Goal: Task Accomplishment & Management: Manage account settings

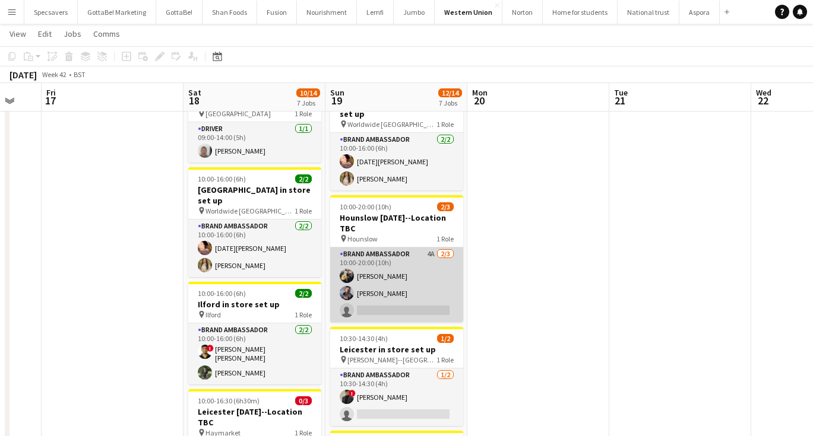
scroll to position [0, 423]
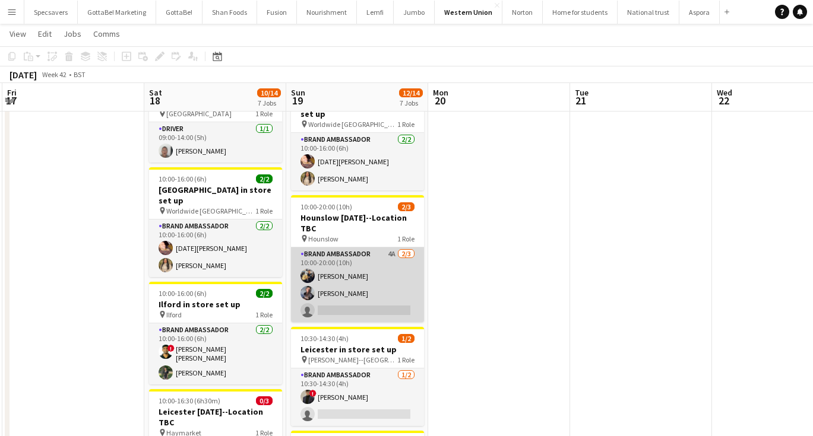
click at [361, 283] on app-card-role "Brand Ambassador 4A [DATE] 10:00-20:00 (10h) [PERSON_NAME] Chamundi [PERSON_NAM…" at bounding box center [357, 285] width 133 height 75
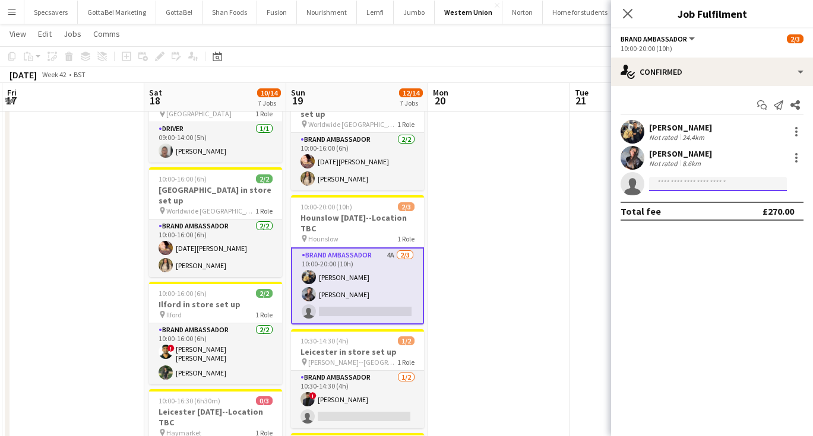
click at [690, 183] on input at bounding box center [718, 184] width 138 height 14
type input "***"
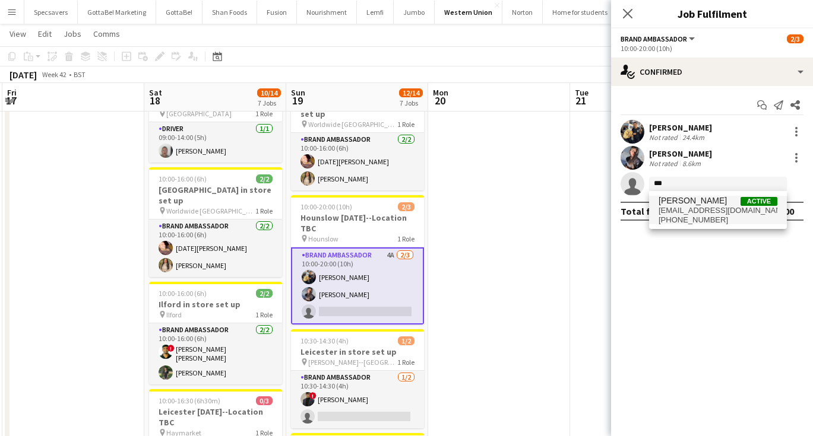
click at [724, 203] on span "[PERSON_NAME] Active" at bounding box center [717, 201] width 119 height 10
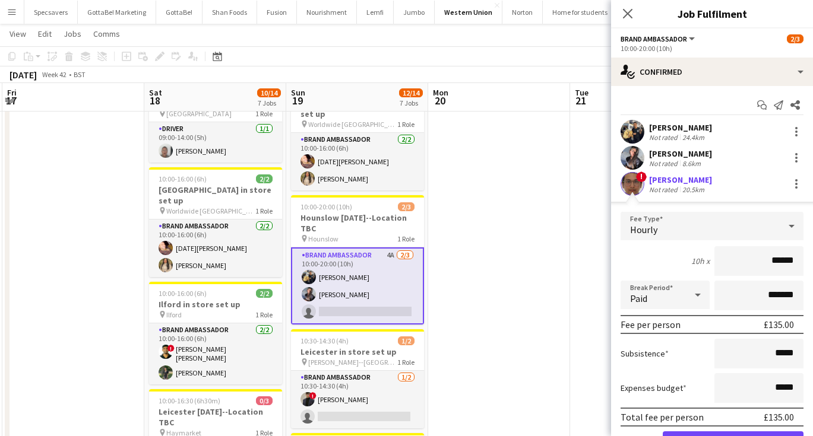
click at [677, 179] on div "[PERSON_NAME]" at bounding box center [680, 180] width 63 height 11
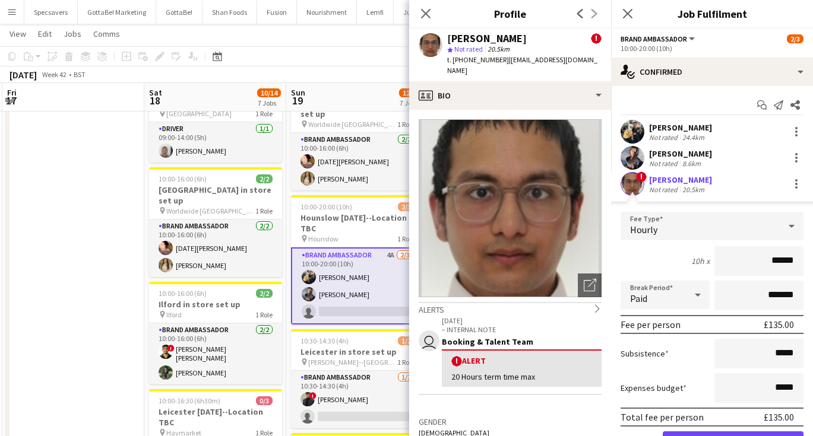
scroll to position [0, 0]
click at [622, 12] on app-icon "Close pop-in" at bounding box center [627, 13] width 17 height 17
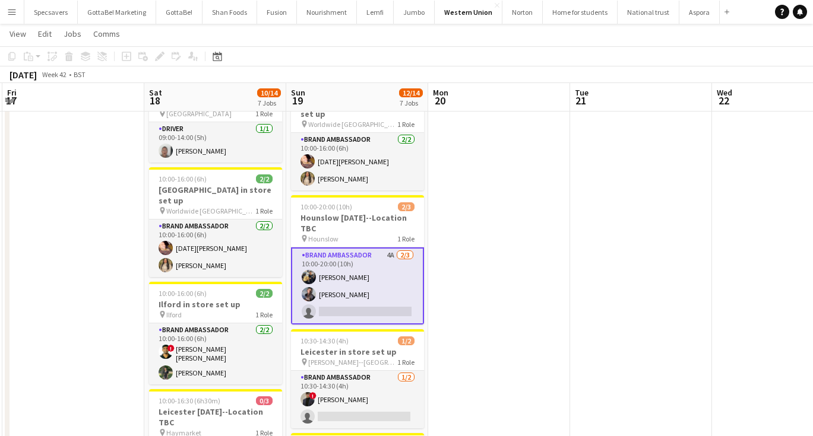
click at [373, 285] on app-card-role "Brand Ambassador 4A [DATE] 10:00-20:00 (10h) [PERSON_NAME] Chamundi [PERSON_NAM…" at bounding box center [357, 286] width 133 height 77
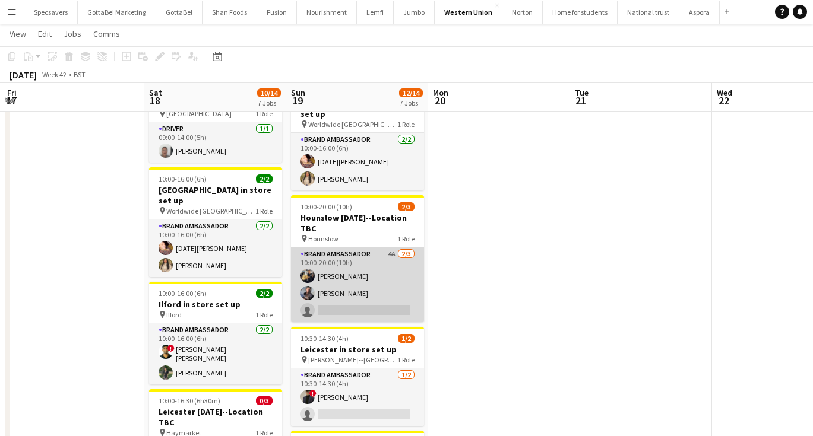
click at [391, 284] on app-card-role "Brand Ambassador 4A [DATE] 10:00-20:00 (10h) [PERSON_NAME] Chamundi [PERSON_NAM…" at bounding box center [357, 285] width 133 height 75
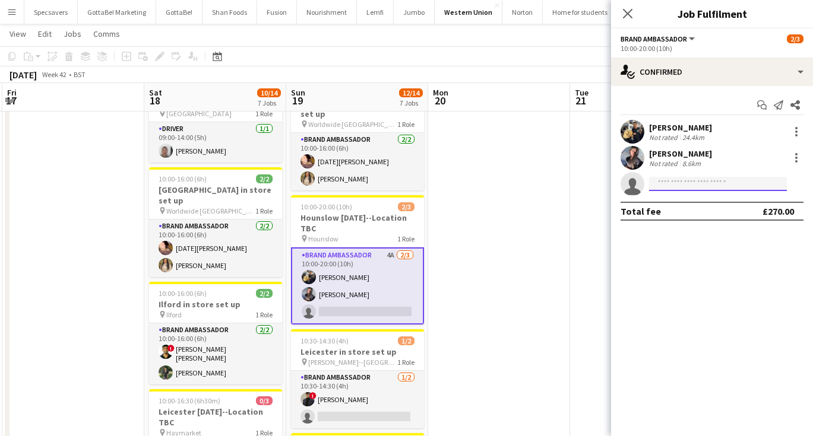
click at [687, 183] on input at bounding box center [718, 184] width 138 height 14
type input "***"
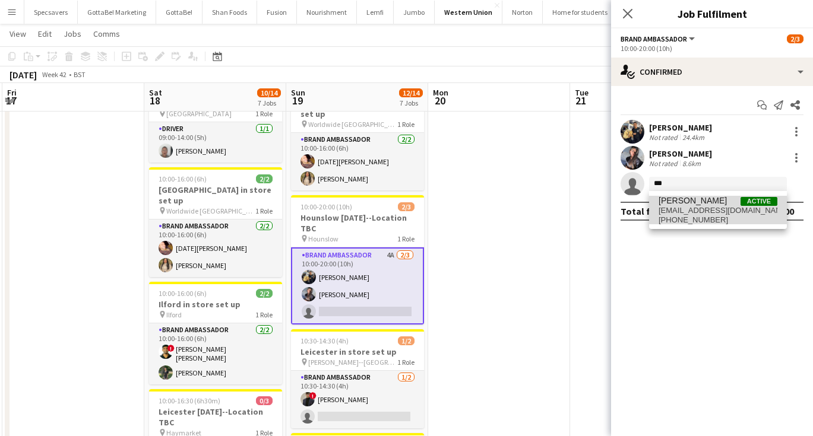
click at [700, 213] on span "[EMAIL_ADDRESS][DOMAIN_NAME]" at bounding box center [717, 210] width 119 height 9
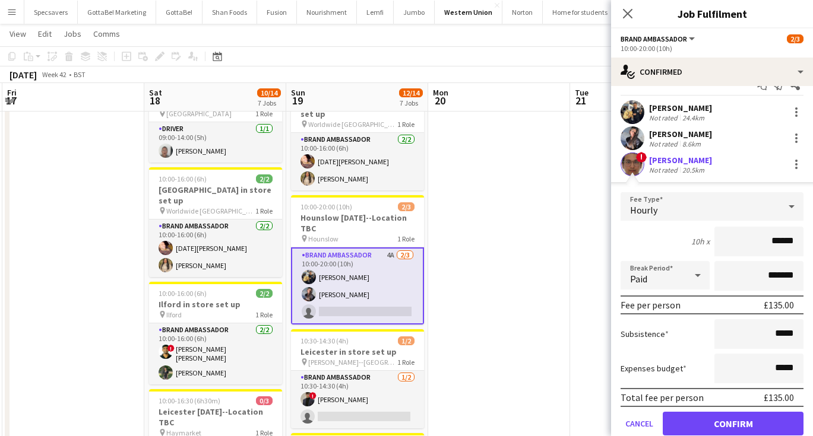
scroll to position [21, 0]
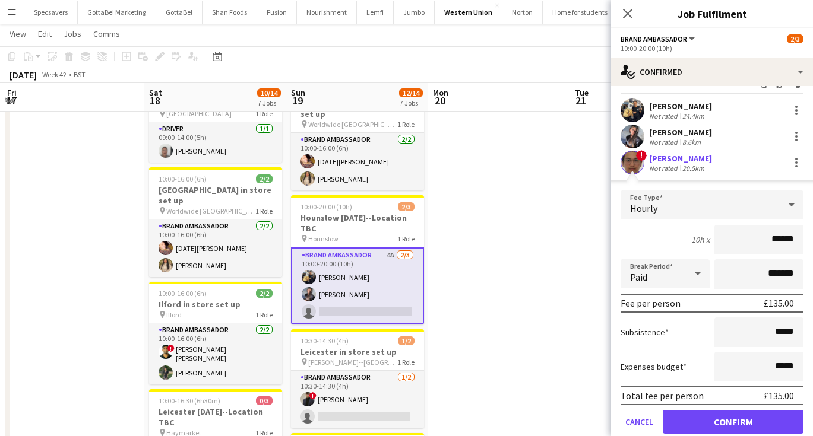
click at [733, 420] on button "Confirm" at bounding box center [732, 422] width 141 height 24
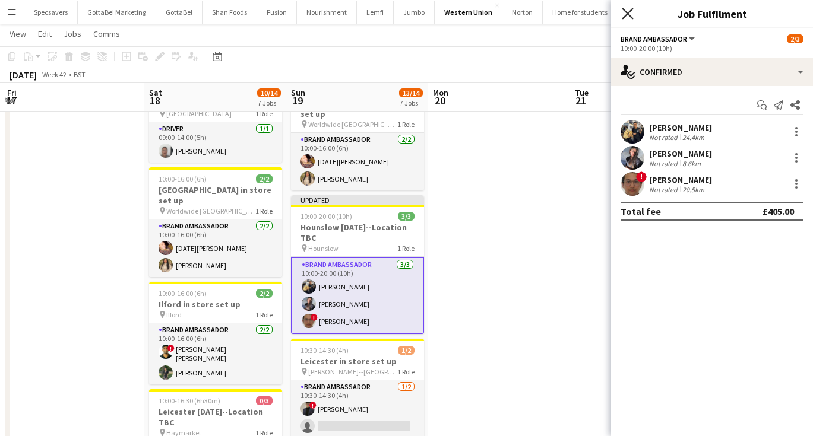
click at [627, 15] on icon "Close pop-in" at bounding box center [627, 13] width 11 height 11
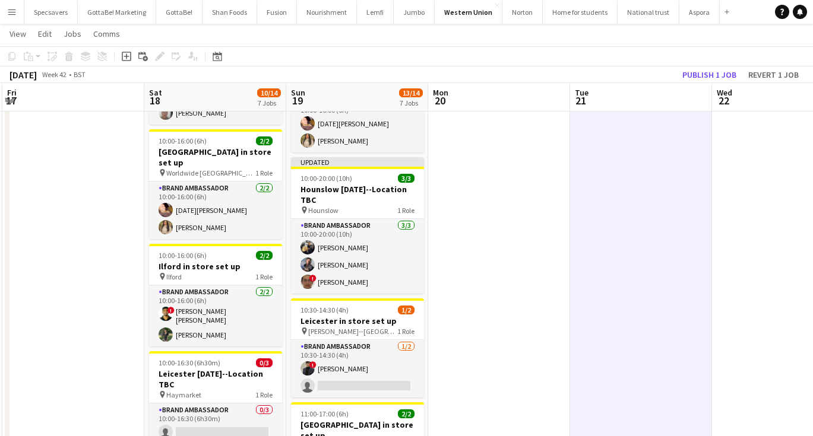
scroll to position [97, 0]
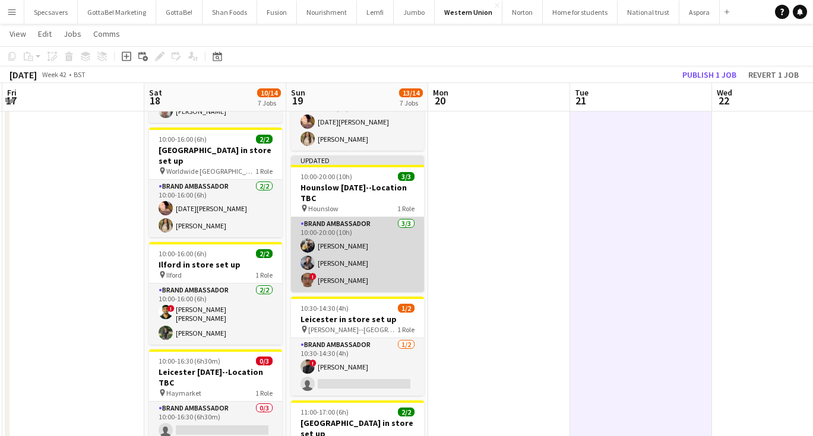
click at [364, 236] on app-card-role "Brand Ambassador [DATE] 10:00-20:00 (10h) [PERSON_NAME] Chamundi [PERSON_NAME] …" at bounding box center [357, 254] width 133 height 75
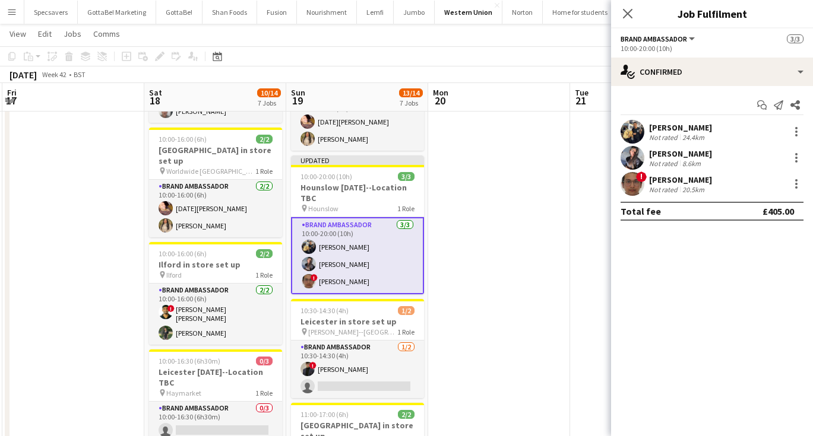
click at [668, 153] on div "[PERSON_NAME]" at bounding box center [680, 153] width 63 height 11
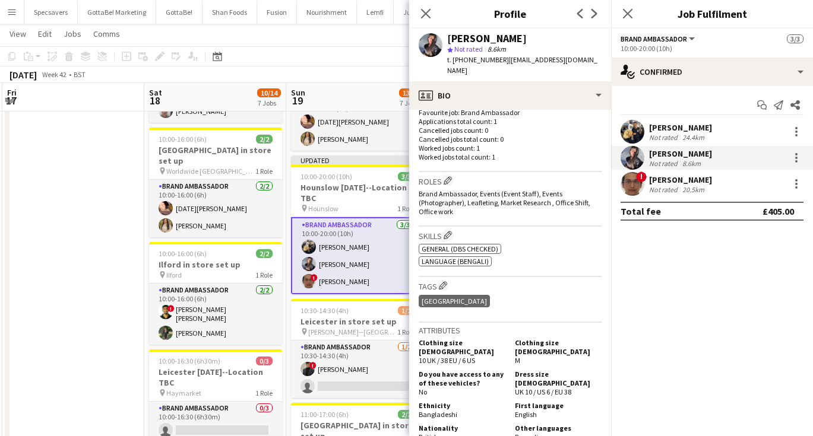
scroll to position [329, 0]
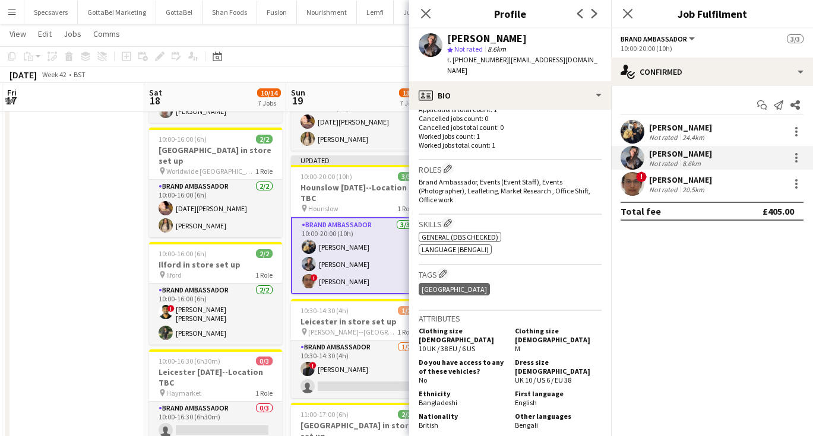
click at [655, 132] on div "[PERSON_NAME]" at bounding box center [680, 127] width 63 height 11
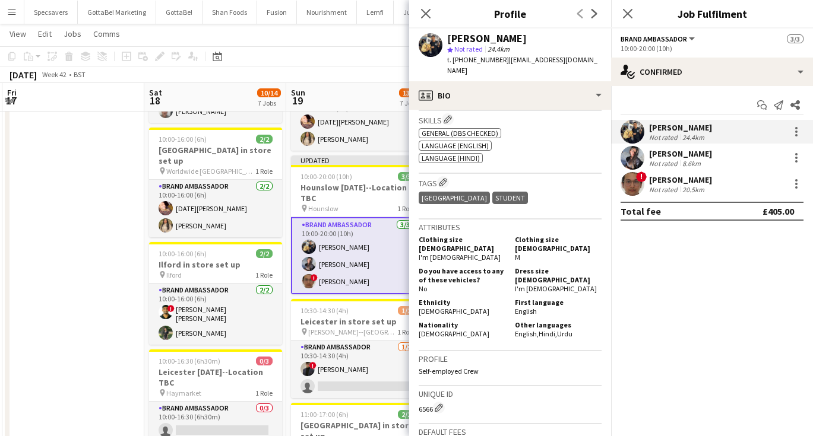
scroll to position [507, 0]
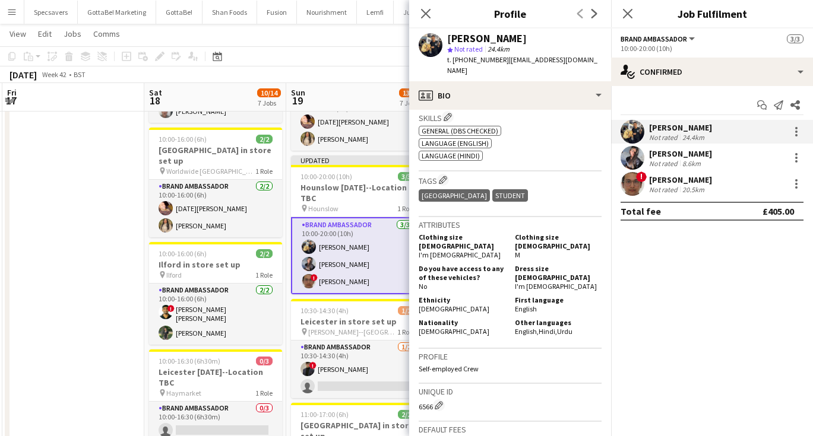
click at [659, 188] on div "Not rated" at bounding box center [664, 189] width 31 height 9
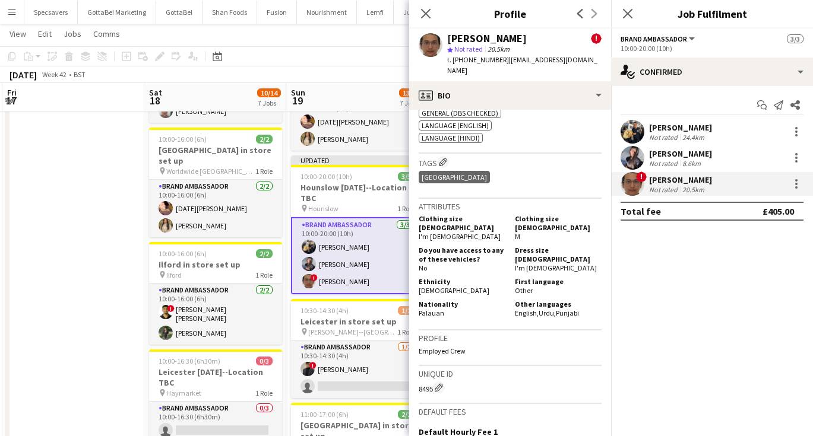
scroll to position [566, 0]
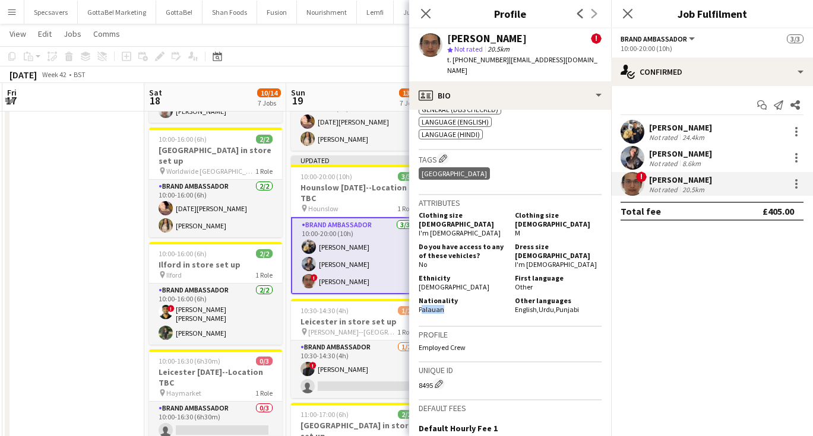
drag, startPoint x: 440, startPoint y: 291, endPoint x: 411, endPoint y: 289, distance: 29.2
click at [411, 289] on app-crew-profile-bio "Open photos pop-in Alerts chevron-right user [DATE] – INTERNAL NOTE Booking & T…" at bounding box center [510, 273] width 202 height 326
click at [441, 305] on span "Palauan" at bounding box center [432, 309] width 26 height 9
drag, startPoint x: 441, startPoint y: 288, endPoint x: 419, endPoint y: 288, distance: 22.0
click at [419, 305] on span "Palauan" at bounding box center [432, 309] width 26 height 9
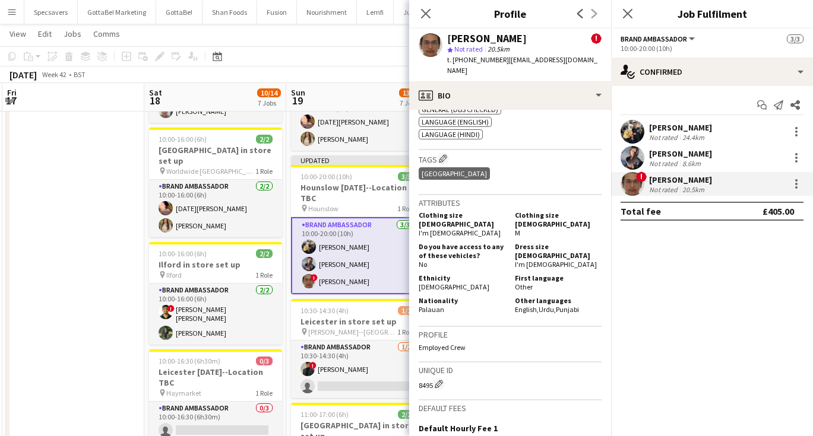
copy span "Palauan"
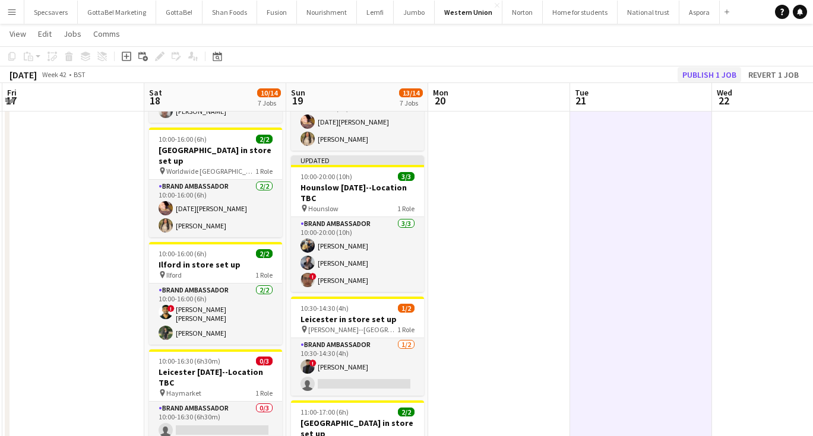
click at [716, 80] on button "Publish 1 job" at bounding box center [709, 74] width 64 height 15
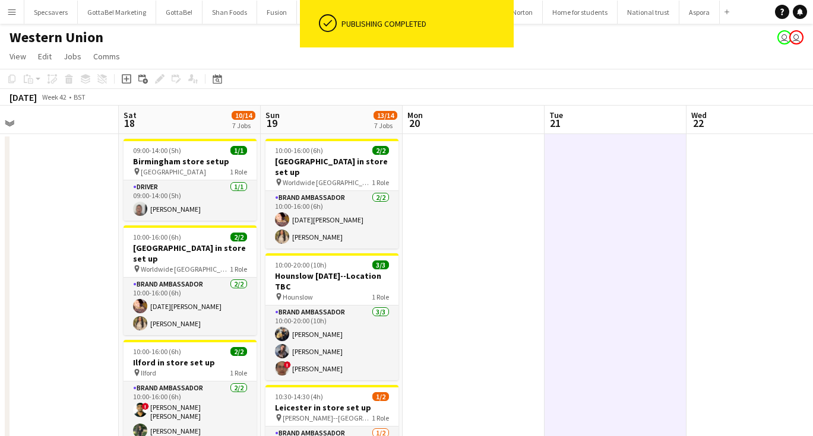
scroll to position [0, 0]
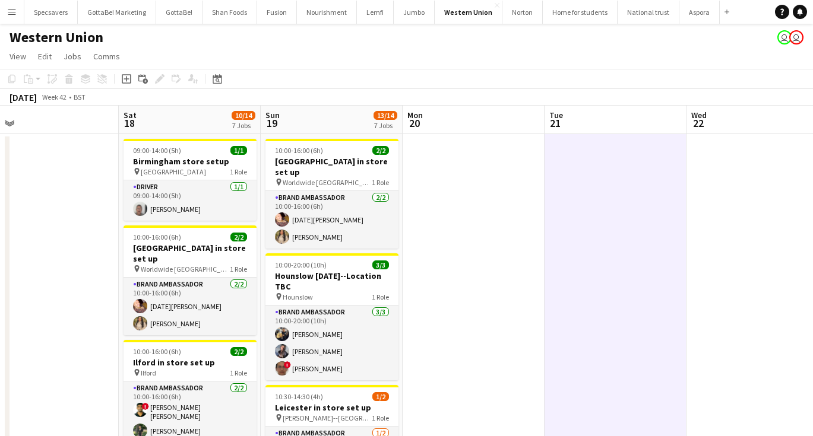
click at [651, 33] on div "Western Union user user" at bounding box center [406, 35] width 813 height 23
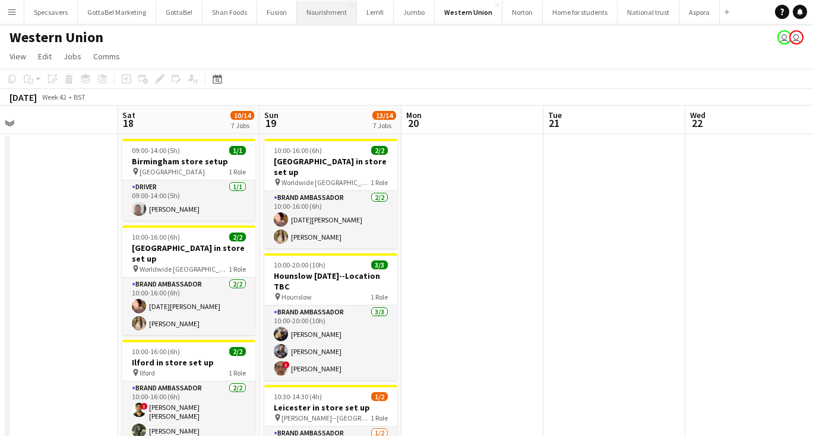
click at [315, 14] on button "Nourishment Close" at bounding box center [327, 12] width 60 height 23
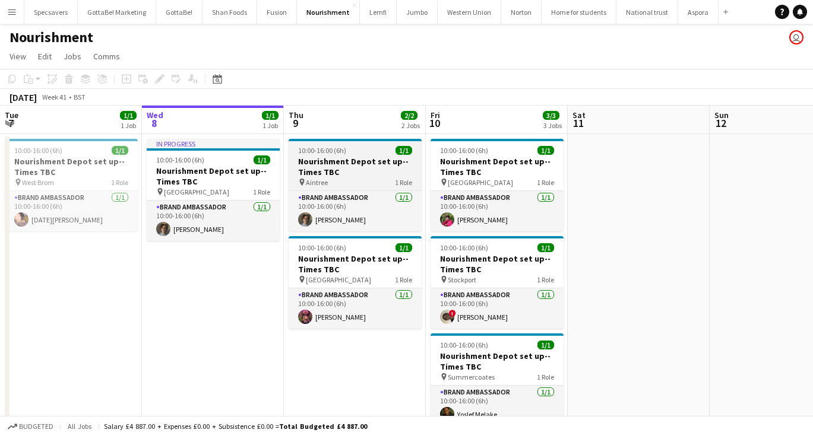
click at [337, 156] on app-job-card "10:00-16:00 (6h) 1/1 Nourishment Depot set up--Times TBC pin Aintree 1 Role Bra…" at bounding box center [355, 185] width 133 height 93
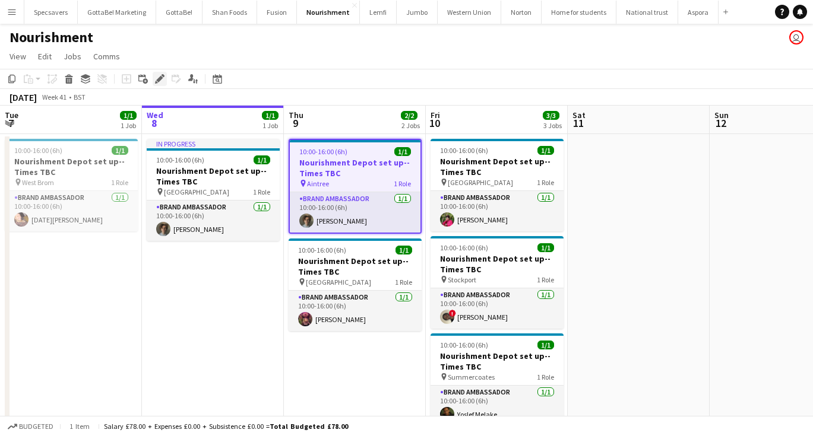
click at [157, 83] on icon at bounding box center [156, 82] width 3 height 3
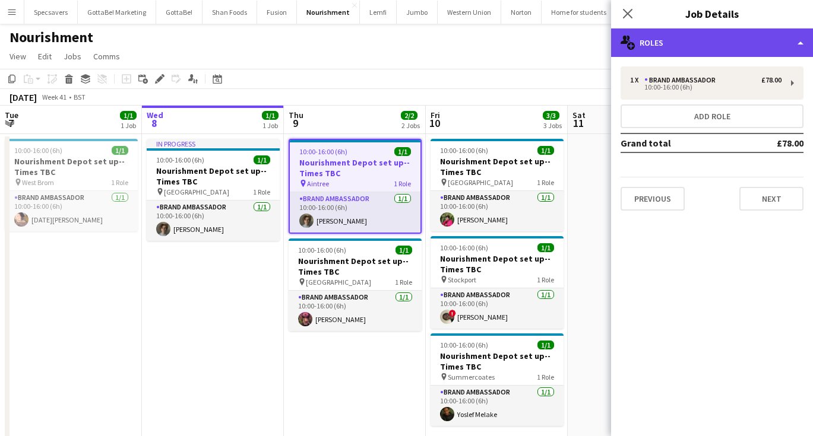
click at [708, 46] on div "multiple-users-add Roles" at bounding box center [712, 42] width 202 height 28
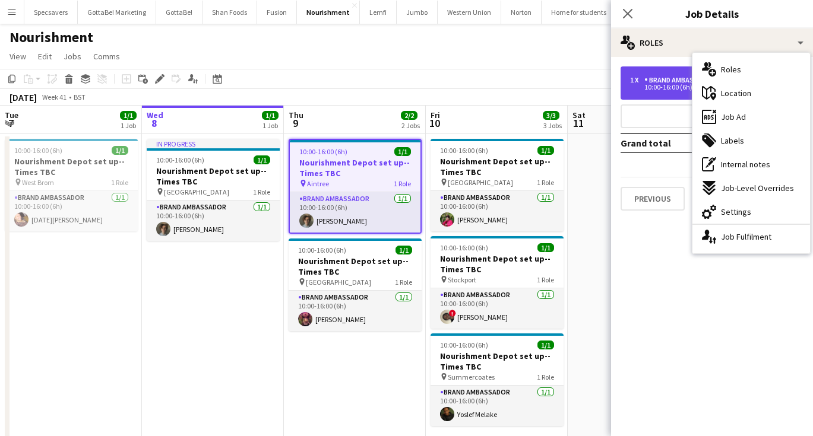
click at [660, 96] on div "1 x Brand Ambassador £78.00 10:00-16:00 (6h)" at bounding box center [711, 82] width 183 height 33
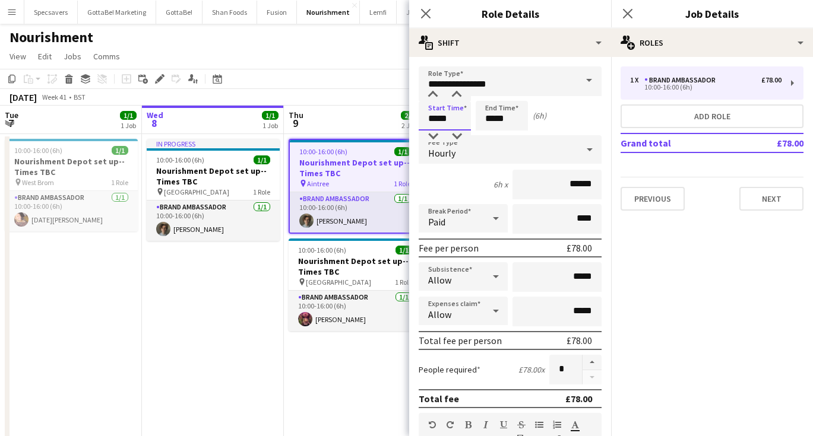
click at [436, 118] on input "*****" at bounding box center [445, 116] width 52 height 30
type input "*****"
click at [494, 119] on input "*****" at bounding box center [502, 116] width 52 height 30
type input "*****"
click at [630, 11] on icon at bounding box center [627, 13] width 11 height 11
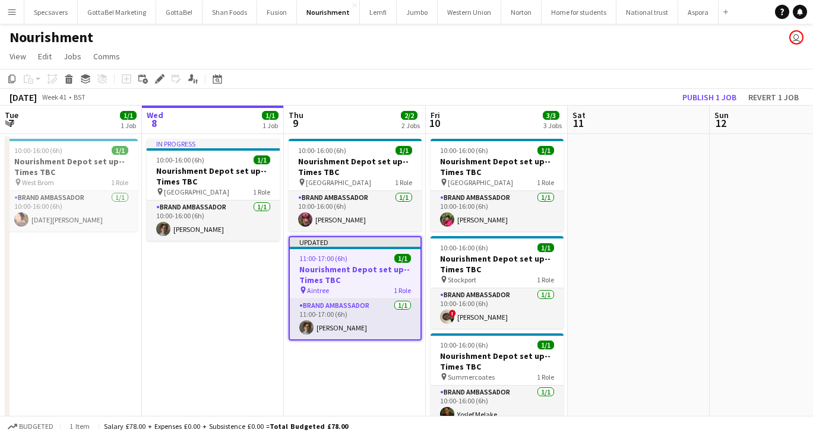
click at [613, 202] on app-date-cell at bounding box center [639, 293] width 142 height 319
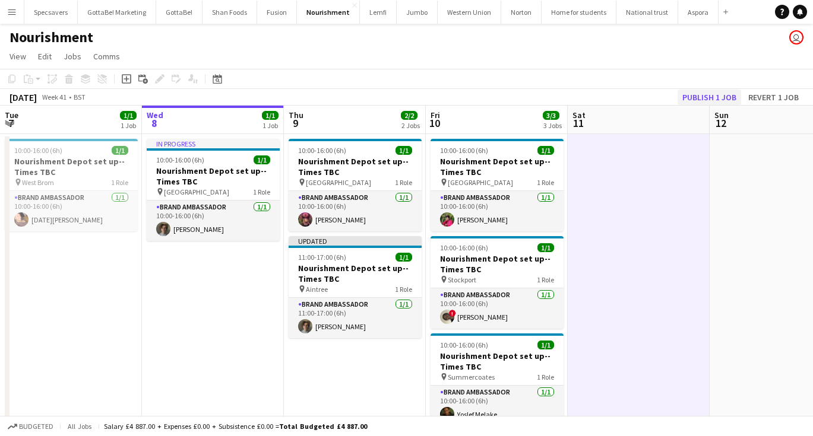
click at [721, 99] on button "Publish 1 job" at bounding box center [709, 97] width 64 height 15
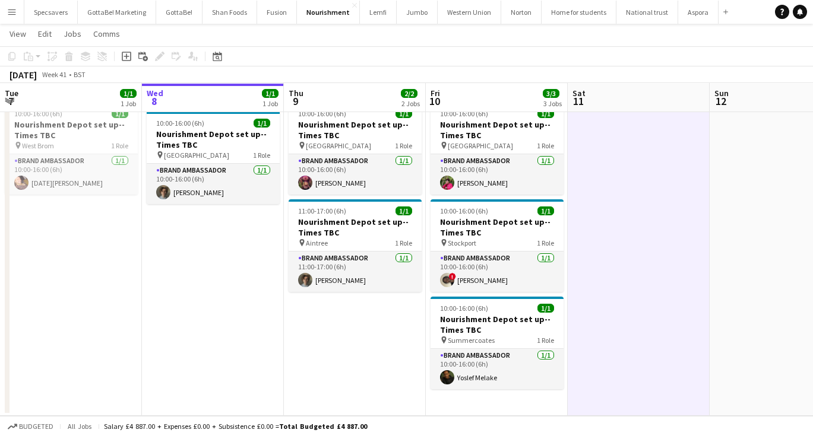
scroll to position [36, 0]
click at [461, 11] on button "Western Union Close" at bounding box center [470, 12] width 64 height 23
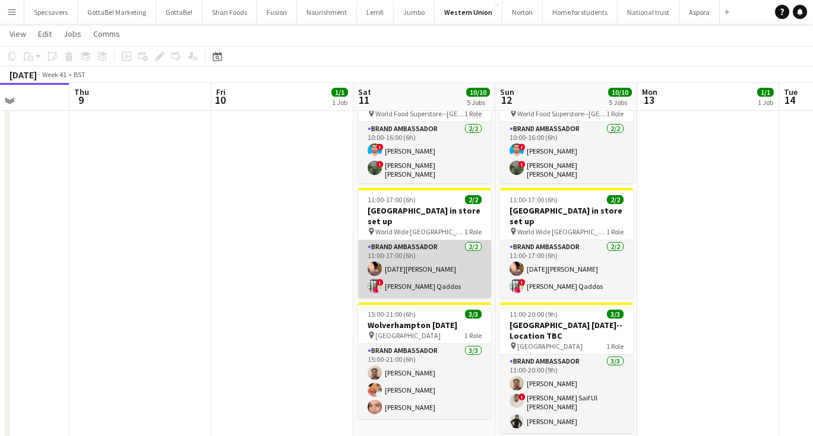
scroll to position [274, 0]
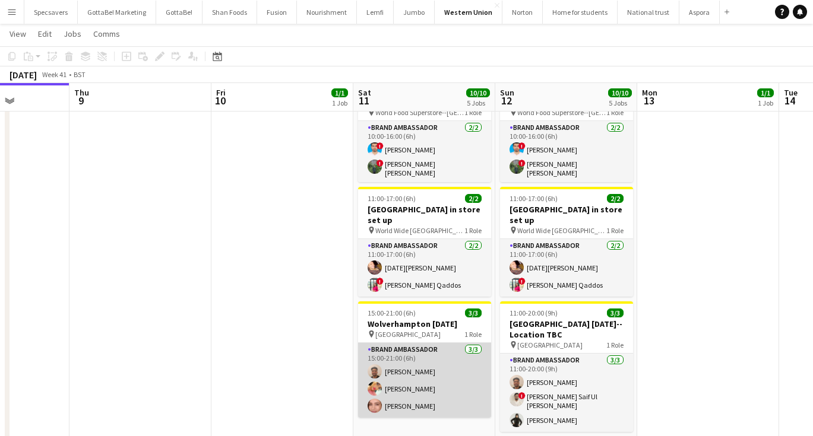
click at [433, 367] on app-card-role "Brand Ambassador [DATE] 15:00-21:00 (6h) [PERSON_NAME] [PERSON_NAME] [PERSON_NA…" at bounding box center [424, 380] width 133 height 75
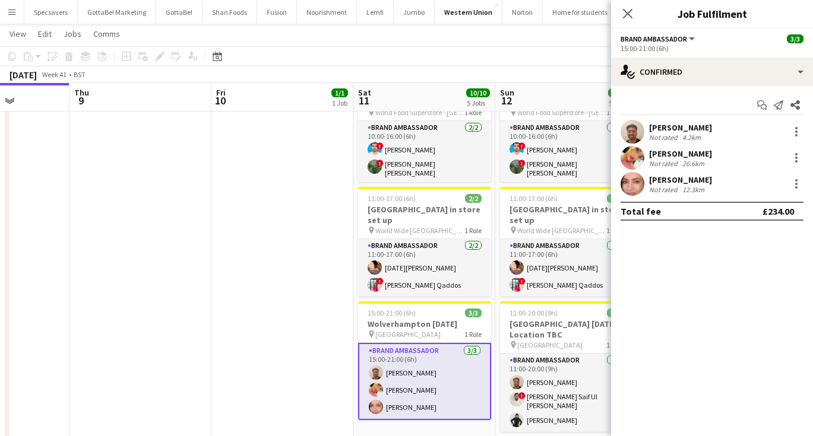
click at [684, 131] on div "[PERSON_NAME]" at bounding box center [680, 127] width 63 height 11
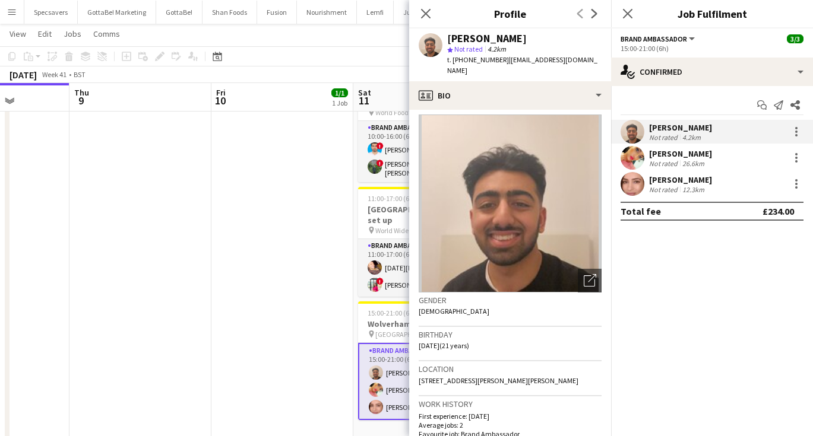
scroll to position [4, 0]
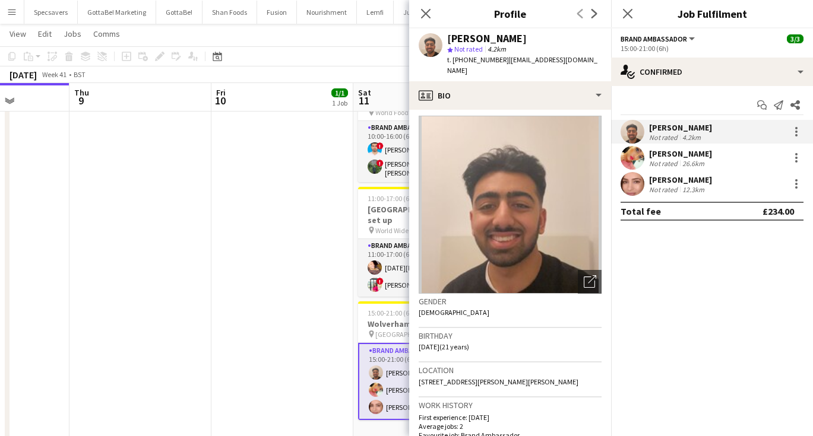
click at [669, 159] on div "Not rated" at bounding box center [664, 163] width 31 height 9
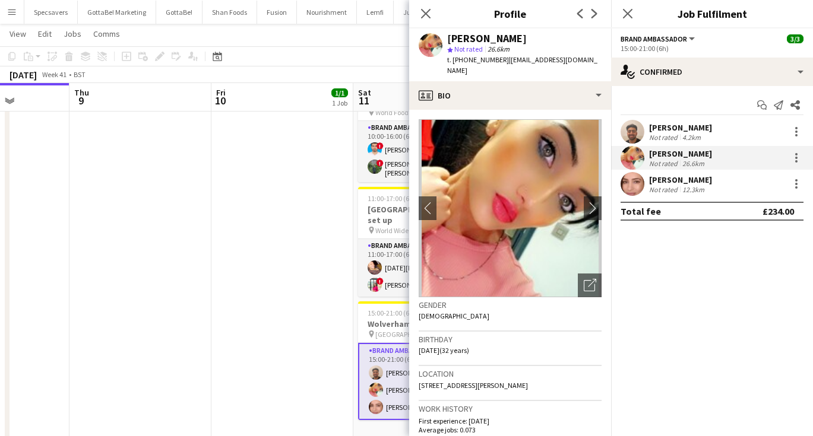
click at [684, 176] on div "[PERSON_NAME]" at bounding box center [680, 180] width 63 height 11
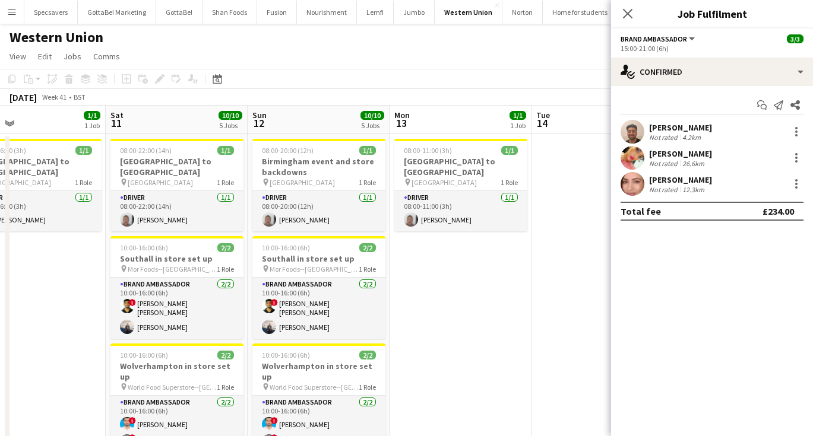
scroll to position [0, 298]
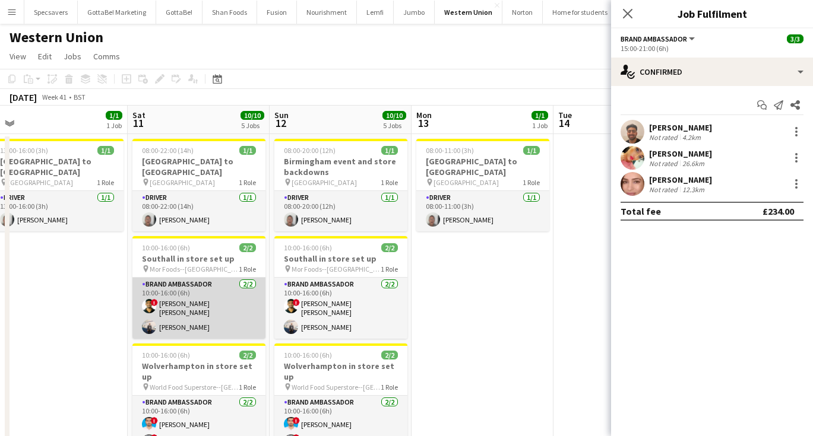
click at [179, 320] on app-card-role "Brand Ambassador [DATE] 10:00-16:00 (6h) ! [PERSON_NAME] [PERSON_NAME] [PERSON_…" at bounding box center [198, 308] width 133 height 61
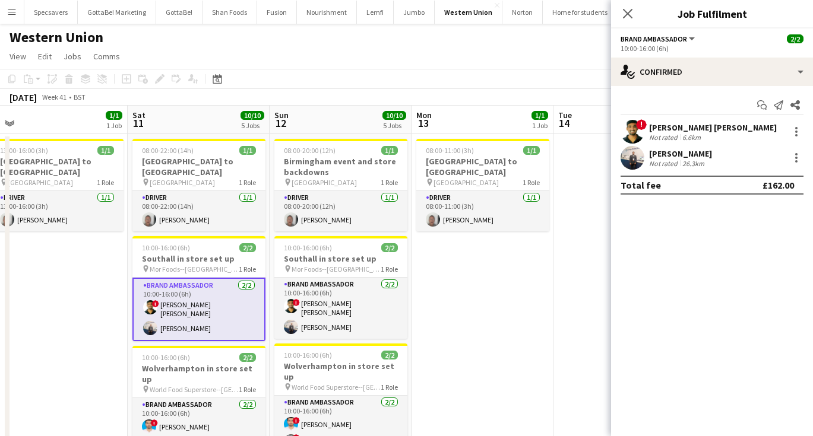
click at [711, 156] on div "[PERSON_NAME]" at bounding box center [680, 153] width 63 height 11
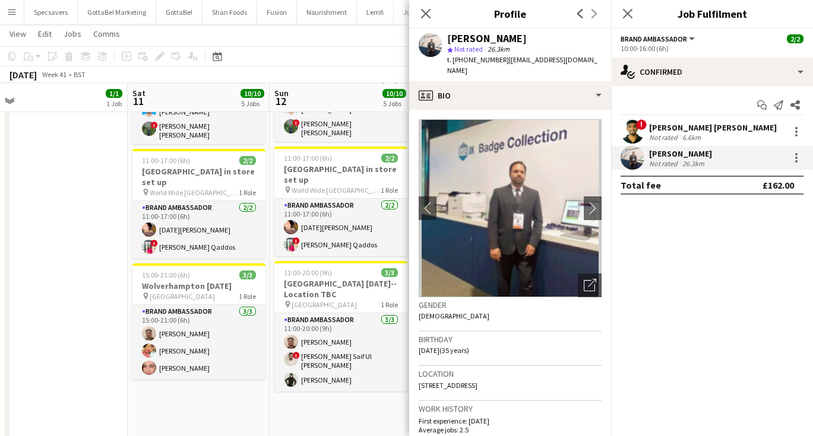
scroll to position [315, 0]
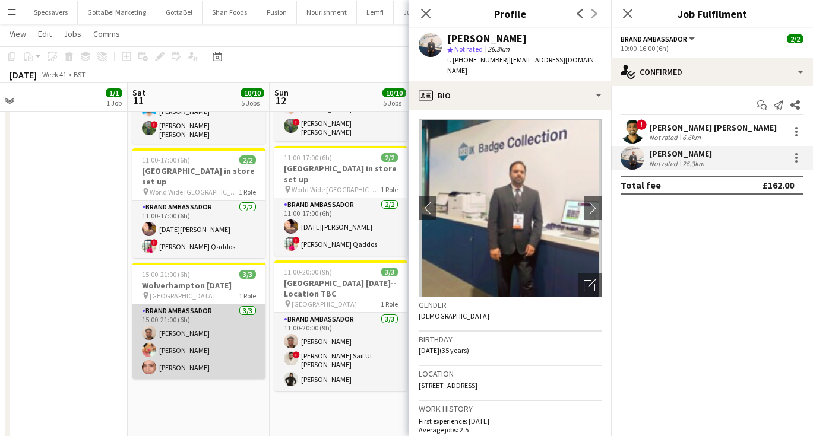
click at [181, 342] on app-card-role "Brand Ambassador [DATE] 15:00-21:00 (6h) [PERSON_NAME] [PERSON_NAME] [PERSON_NA…" at bounding box center [198, 342] width 133 height 75
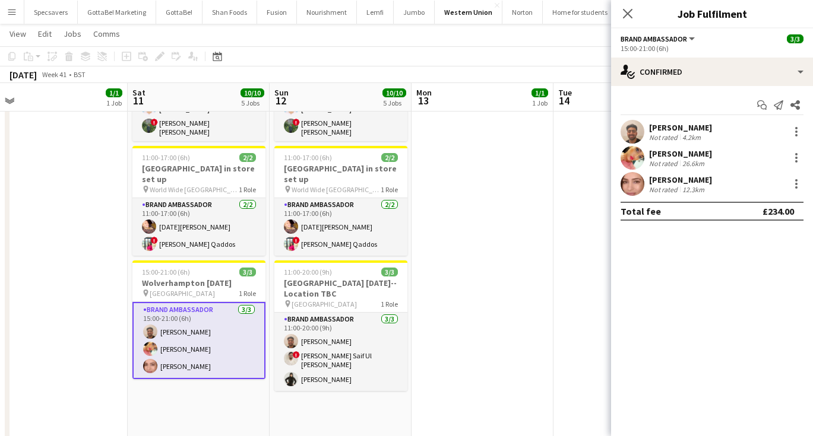
click at [671, 191] on div "Not rated" at bounding box center [664, 189] width 31 height 9
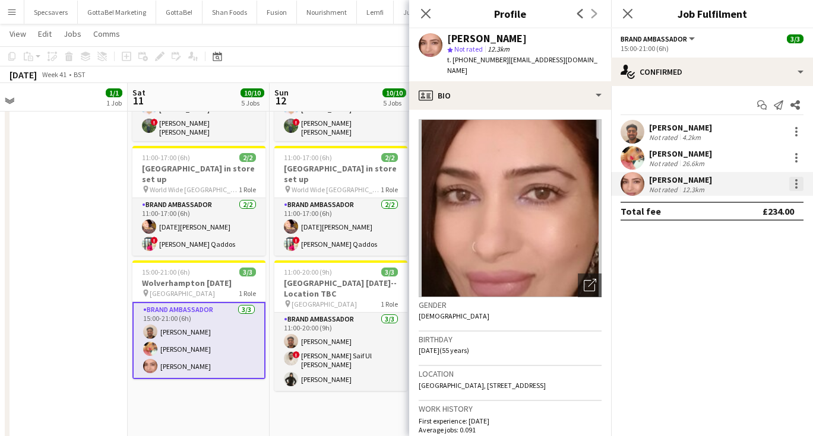
click at [798, 183] on div at bounding box center [796, 184] width 14 height 14
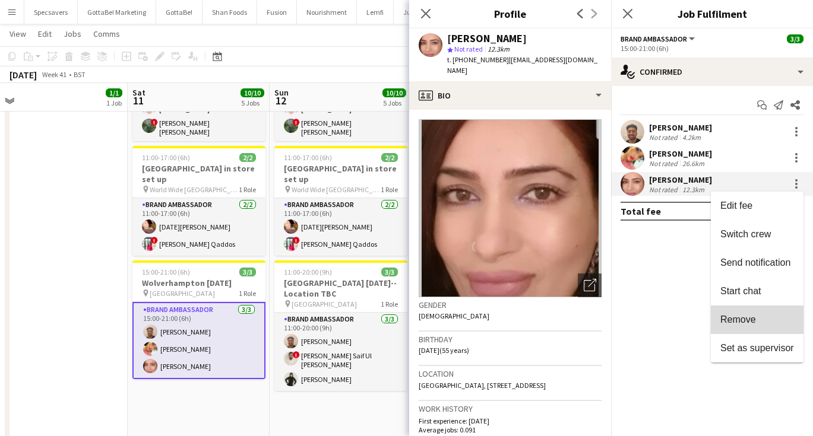
click at [753, 309] on button "Remove" at bounding box center [757, 320] width 93 height 28
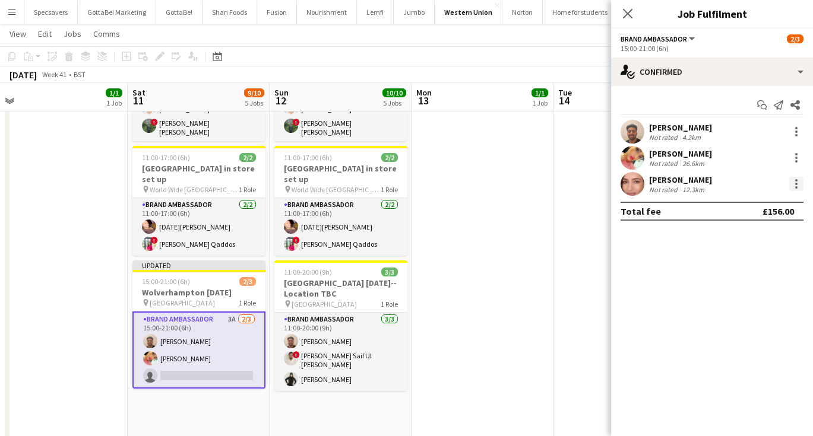
click at [794, 180] on div at bounding box center [796, 184] width 14 height 14
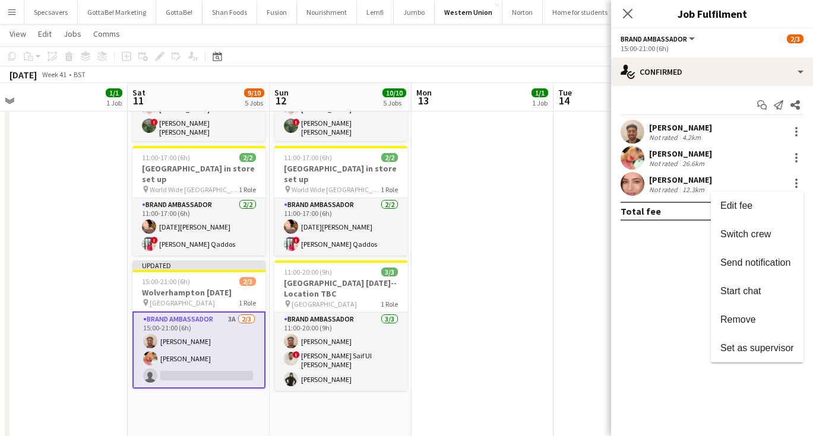
click at [621, 281] on div at bounding box center [406, 218] width 813 height 436
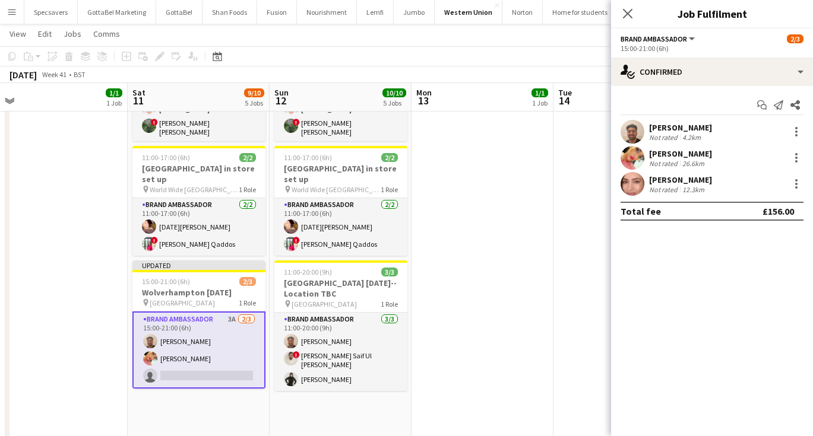
click at [190, 372] on app-date-cell "08:00-22:00 (14h) 1/1 [GEOGRAPHIC_DATA] to [GEOGRAPHIC_DATA] pin Wolverhampton …" at bounding box center [199, 234] width 142 height 832
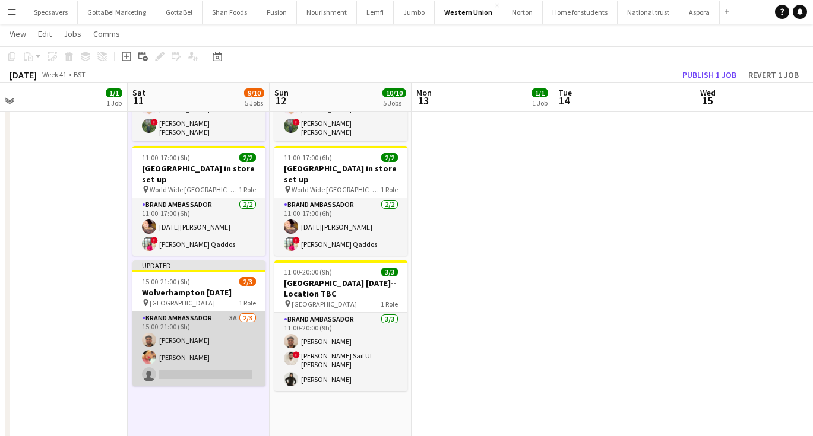
click at [208, 323] on app-card-role "Brand Ambassador 3A [DATE] 15:00-21:00 (6h) [PERSON_NAME] [PERSON_NAME] single-…" at bounding box center [198, 349] width 133 height 75
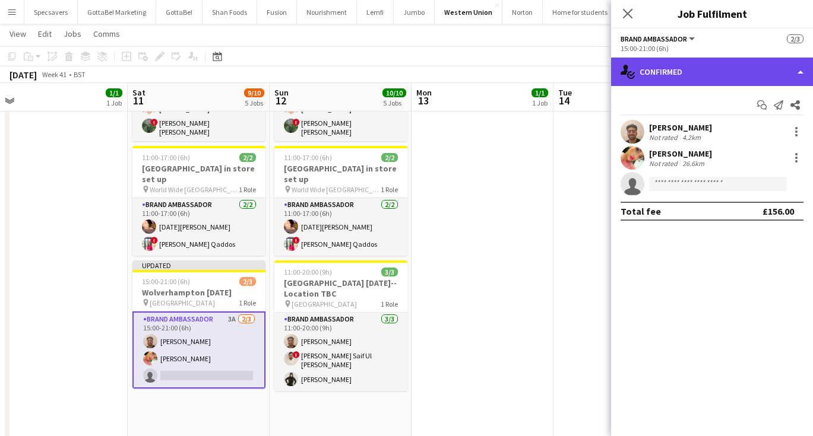
click at [691, 74] on div "single-neutral-actions-check-2 Confirmed" at bounding box center [712, 72] width 202 height 28
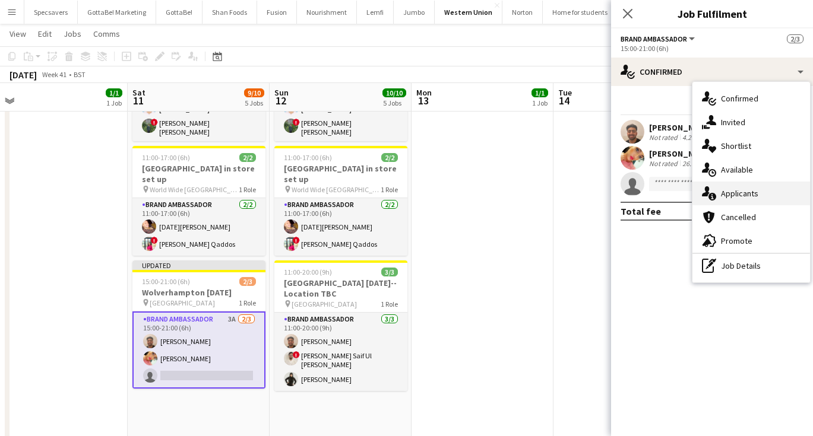
click at [738, 191] on span "Applicants" at bounding box center [739, 193] width 37 height 11
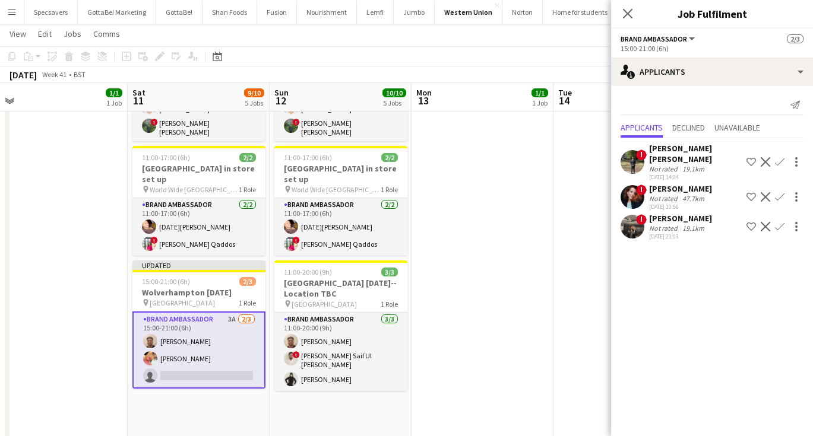
click at [672, 224] on div "Not rated" at bounding box center [664, 228] width 31 height 9
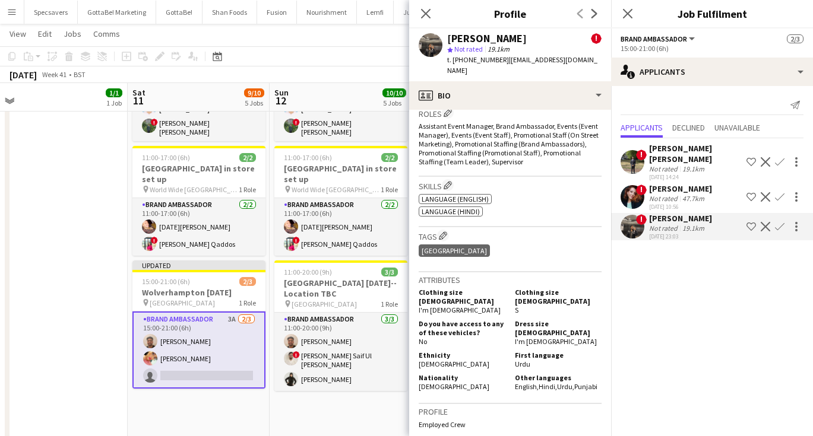
scroll to position [531, 0]
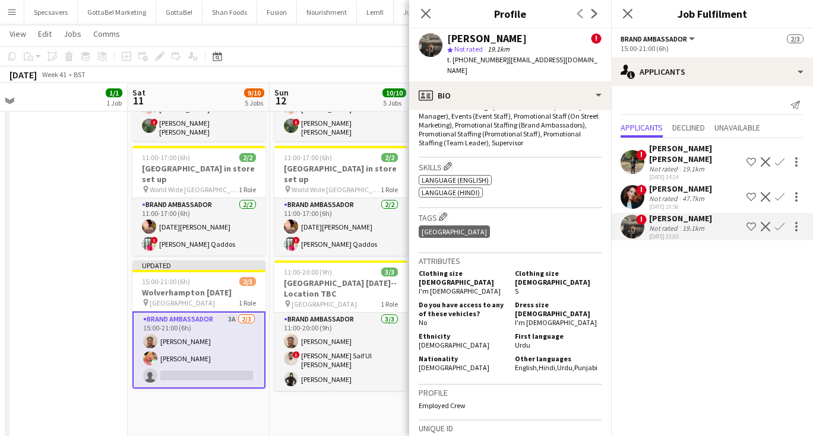
click at [703, 148] on div "[PERSON_NAME] [PERSON_NAME]" at bounding box center [695, 153] width 93 height 21
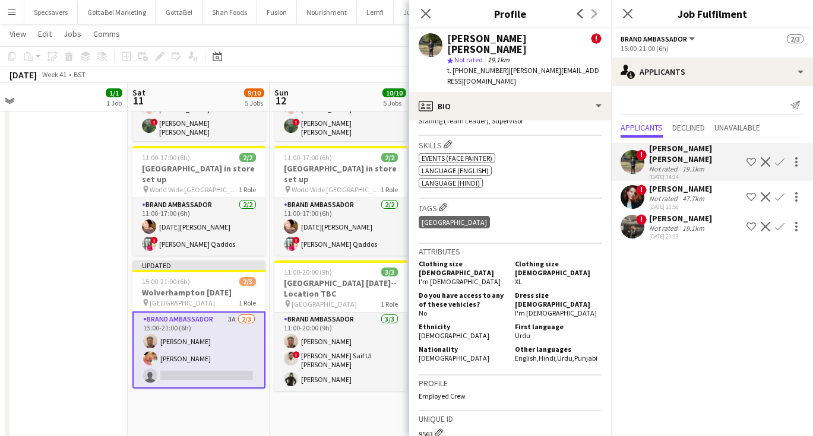
scroll to position [628, 0]
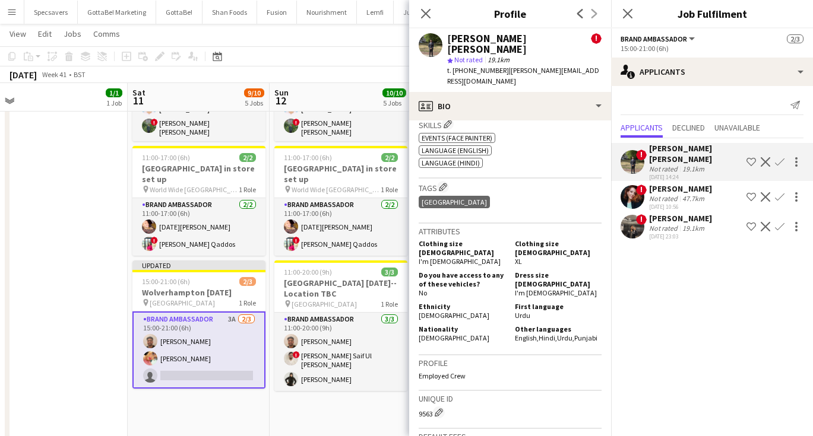
click at [194, 326] on app-card-role "Brand Ambassador 3A [DATE] 15:00-21:00 (6h) [PERSON_NAME] [PERSON_NAME] single-…" at bounding box center [198, 350] width 133 height 77
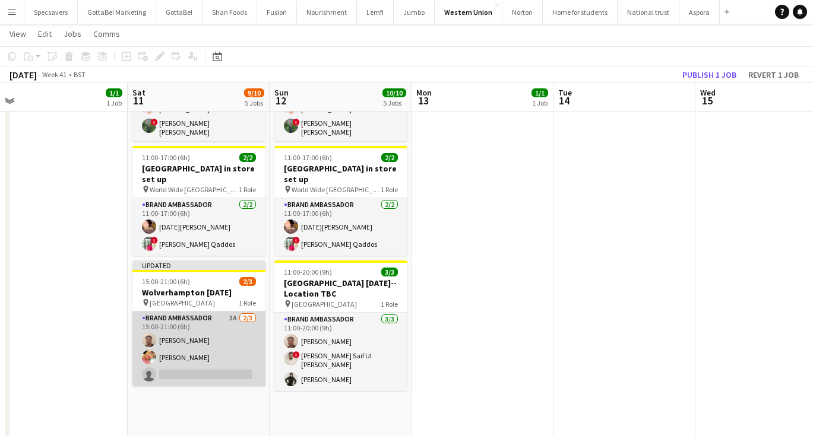
click at [191, 331] on app-card-role "Brand Ambassador 3A [DATE] 15:00-21:00 (6h) [PERSON_NAME] [PERSON_NAME] single-…" at bounding box center [198, 349] width 133 height 75
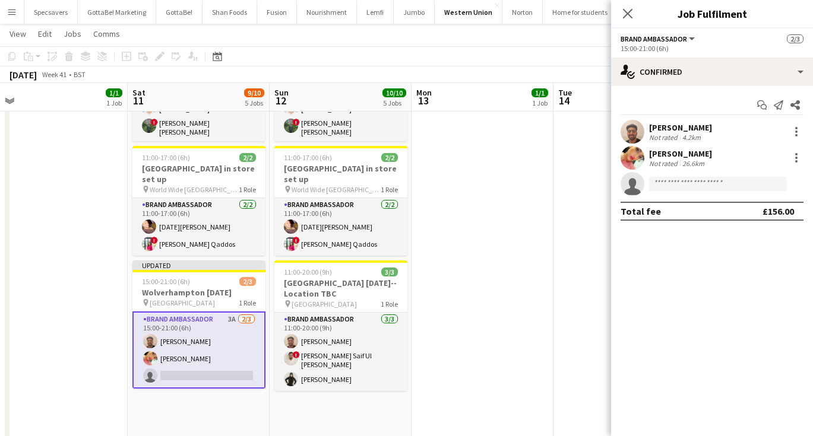
click at [686, 155] on div "[PERSON_NAME]" at bounding box center [680, 153] width 63 height 11
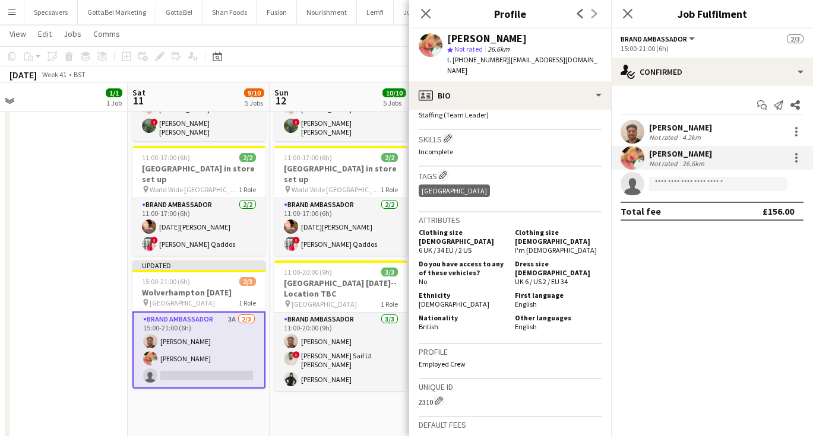
scroll to position [468, 0]
click at [681, 136] on div "4.2km" at bounding box center [691, 137] width 23 height 9
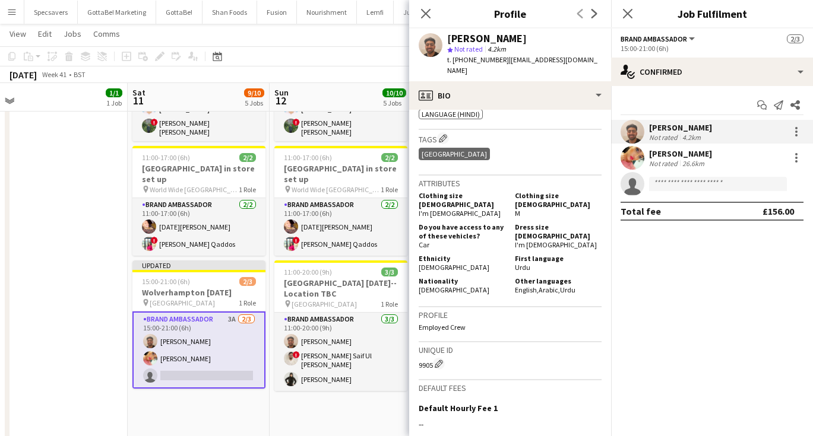
scroll to position [599, 0]
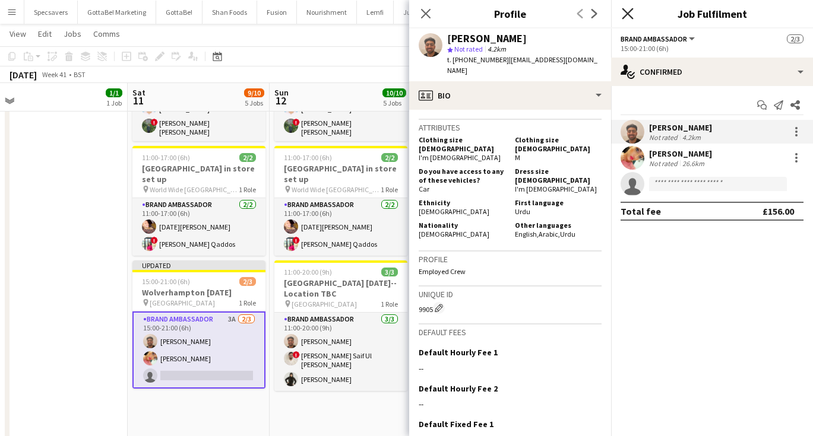
click at [629, 12] on icon at bounding box center [627, 13] width 11 height 11
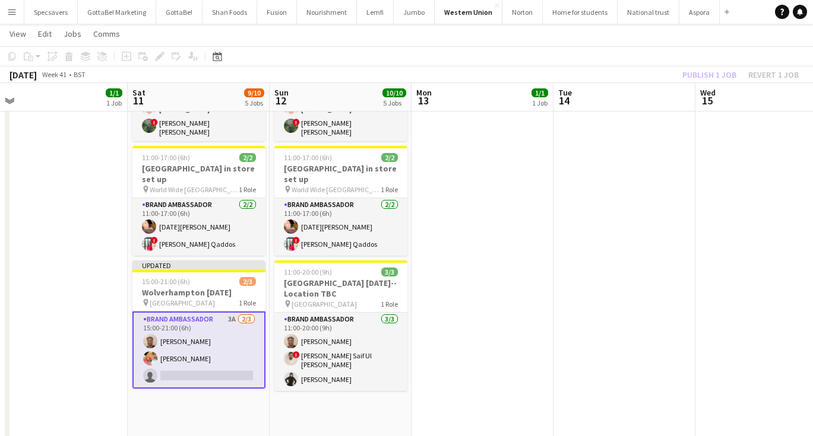
click at [576, 278] on app-date-cell at bounding box center [624, 234] width 142 height 832
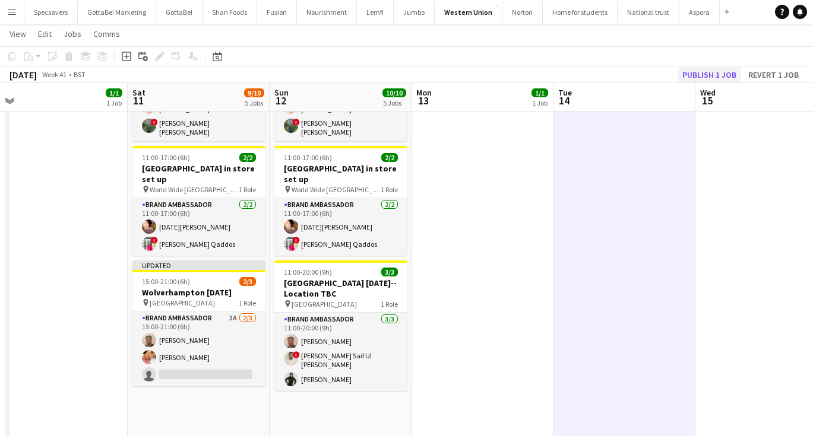
click at [708, 69] on button "Publish 1 job" at bounding box center [709, 74] width 64 height 15
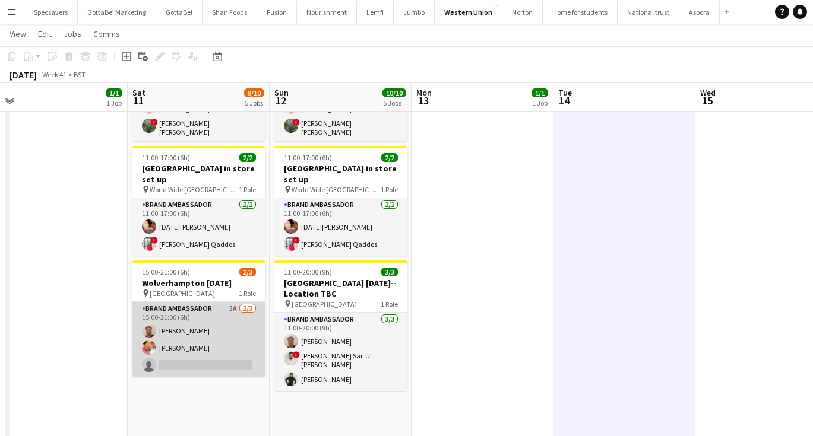
click at [221, 334] on app-card-role "Brand Ambassador 3A [DATE] 15:00-21:00 (6h) [PERSON_NAME] [PERSON_NAME] single-…" at bounding box center [198, 339] width 133 height 75
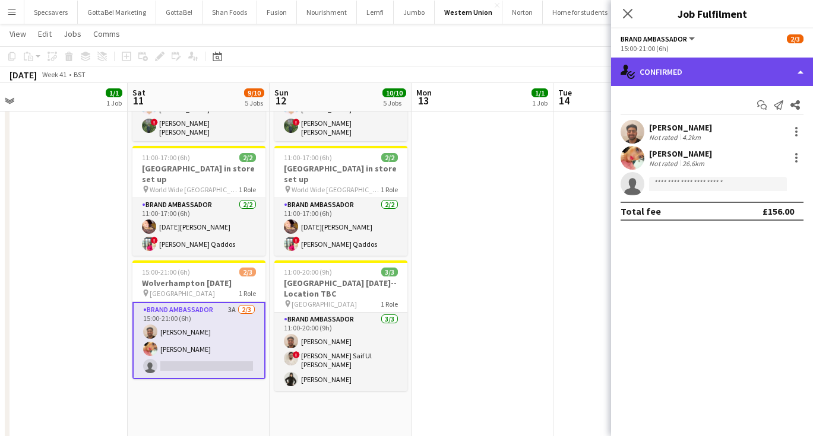
click at [687, 74] on div "single-neutral-actions-check-2 Confirmed" at bounding box center [712, 72] width 202 height 28
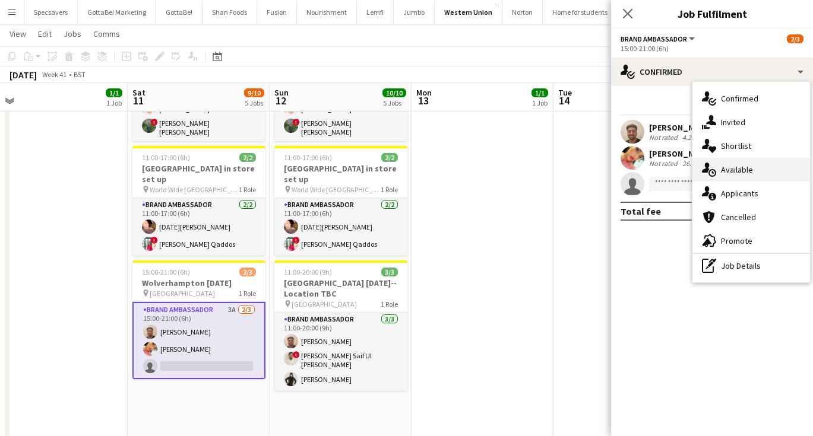
click at [746, 168] on span "Available" at bounding box center [737, 169] width 32 height 11
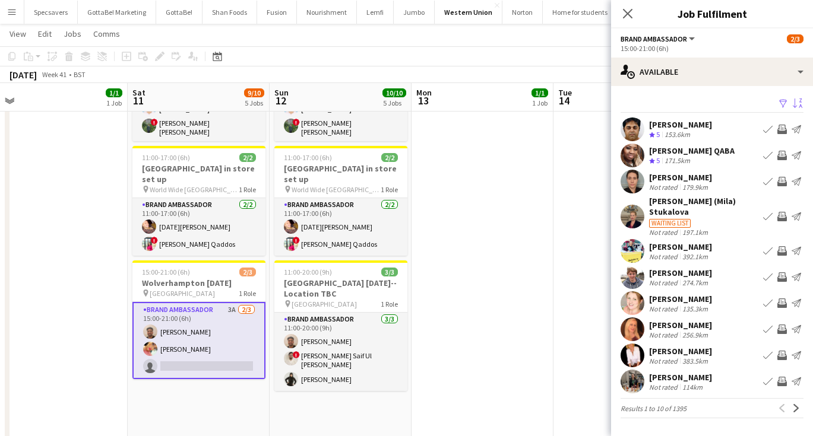
click at [797, 105] on app-icon "Sort asc" at bounding box center [797, 104] width 9 height 11
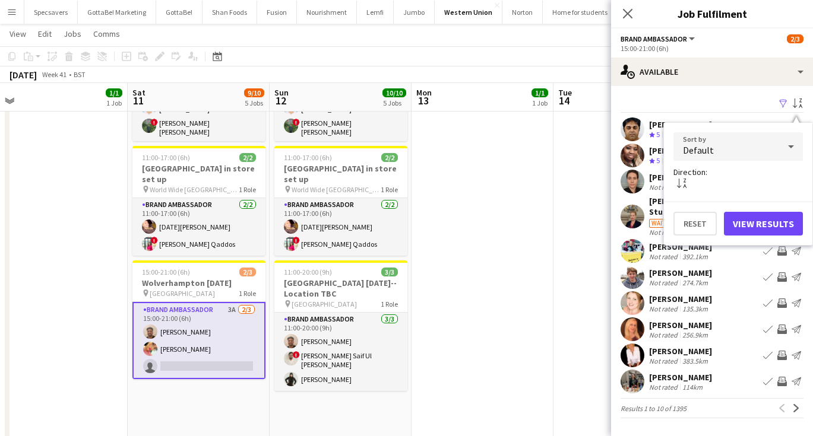
click at [762, 145] on div "Default" at bounding box center [726, 146] width 106 height 28
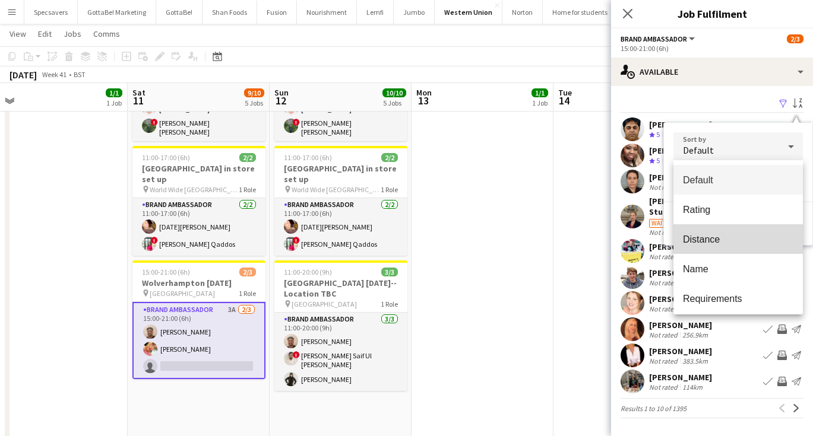
click at [712, 242] on span "Distance" at bounding box center [738, 239] width 110 height 11
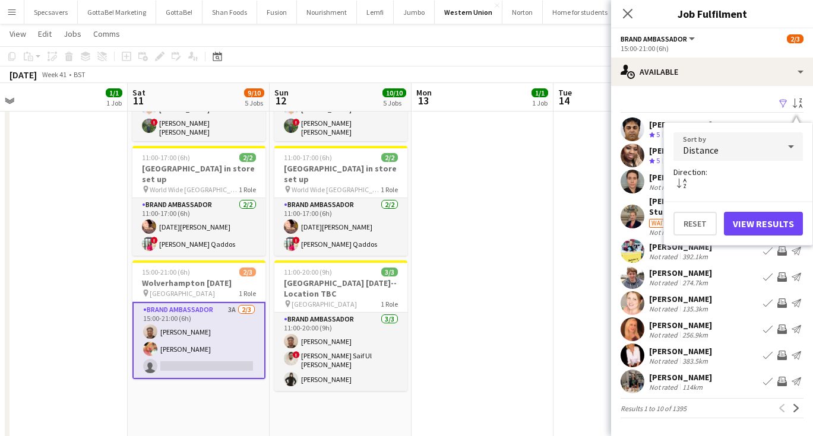
click at [748, 226] on button "View Results" at bounding box center [763, 224] width 79 height 24
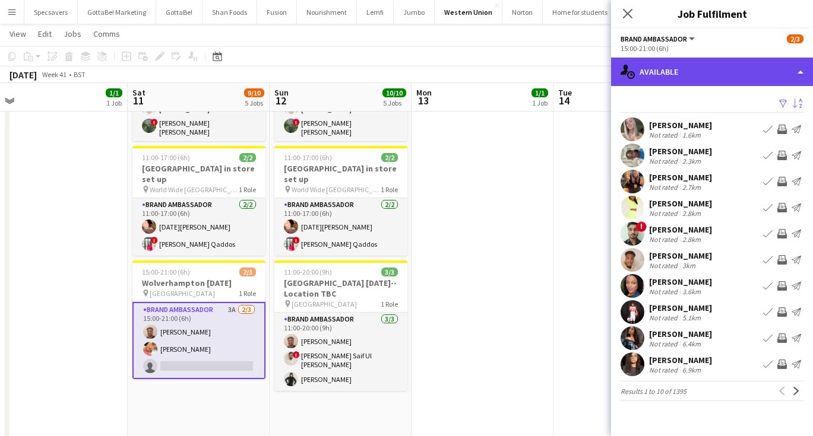
click at [662, 66] on div "single-neutral-actions-upload Available" at bounding box center [712, 72] width 202 height 28
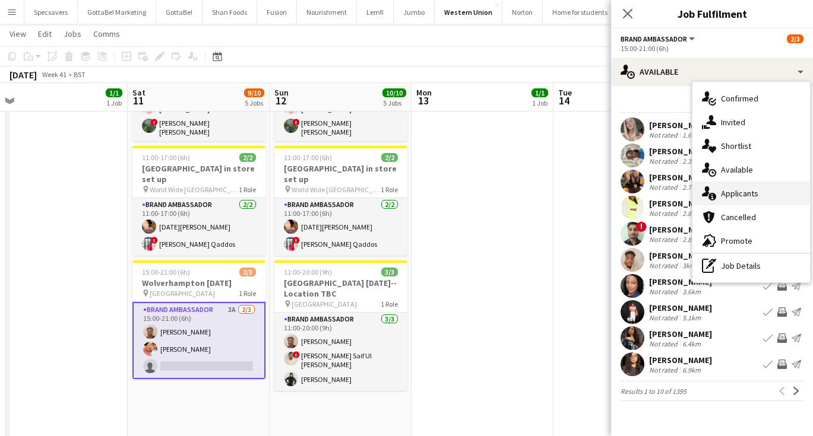
click at [736, 189] on span "Applicants" at bounding box center [739, 193] width 37 height 11
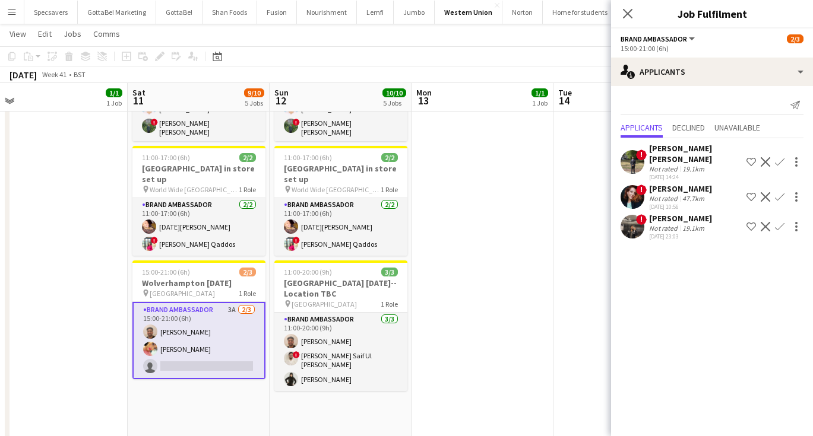
click at [778, 222] on app-icon "Confirm" at bounding box center [779, 226] width 9 height 9
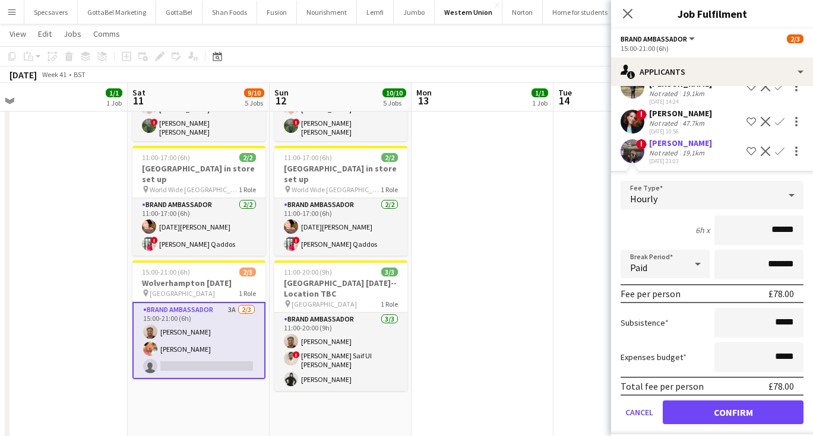
scroll to position [75, 0]
click at [739, 403] on button "Confirm" at bounding box center [732, 413] width 141 height 24
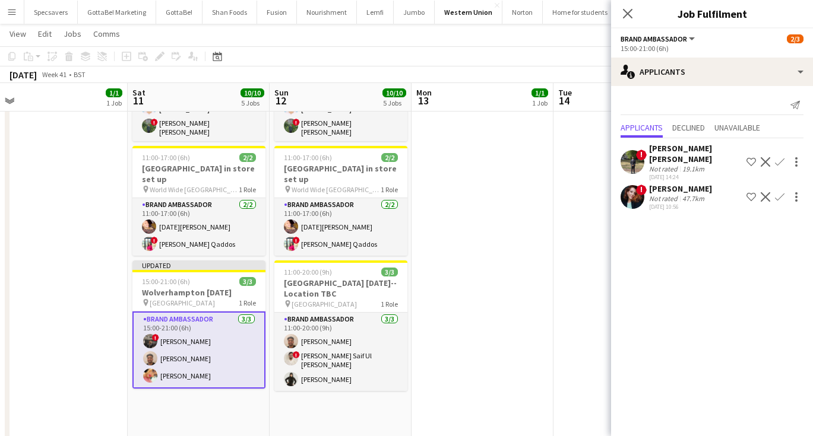
scroll to position [0, 0]
click at [623, 12] on icon "Close pop-in" at bounding box center [627, 13] width 11 height 11
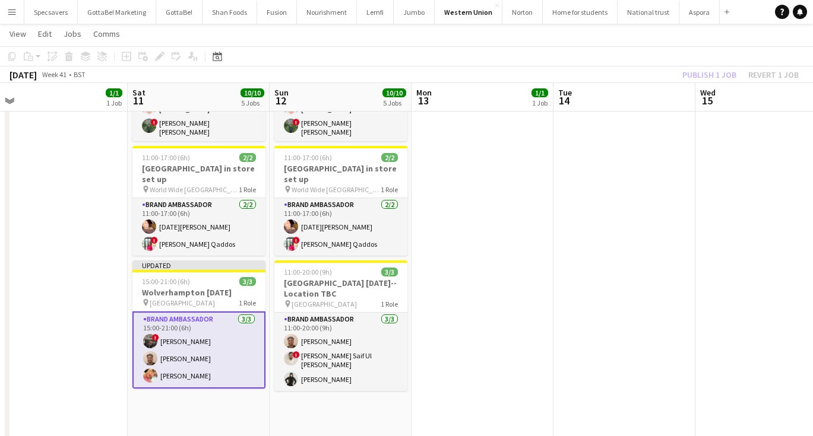
click at [617, 189] on app-date-cell at bounding box center [624, 234] width 142 height 832
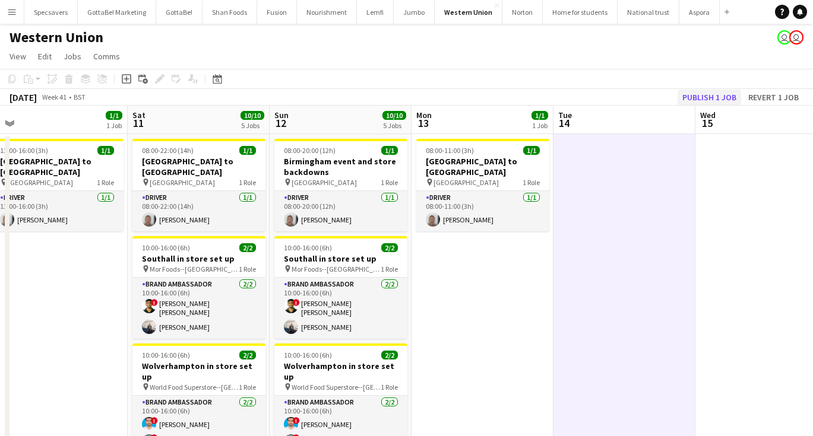
click at [692, 93] on button "Publish 1 job" at bounding box center [709, 97] width 64 height 15
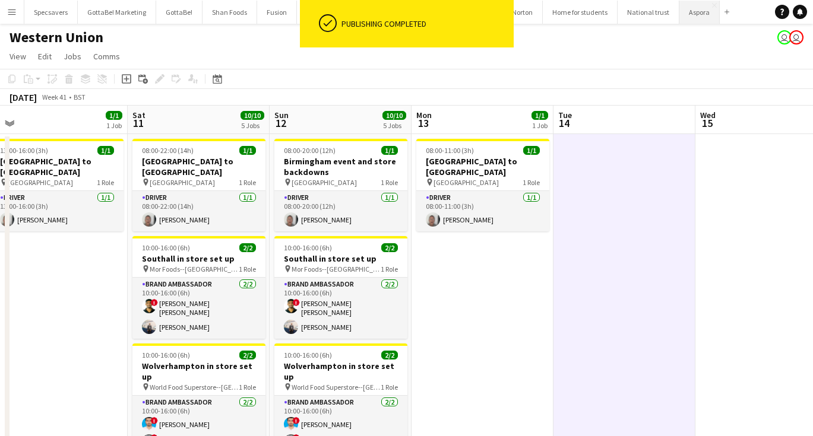
click at [686, 15] on button "Aspora Close" at bounding box center [699, 12] width 40 height 23
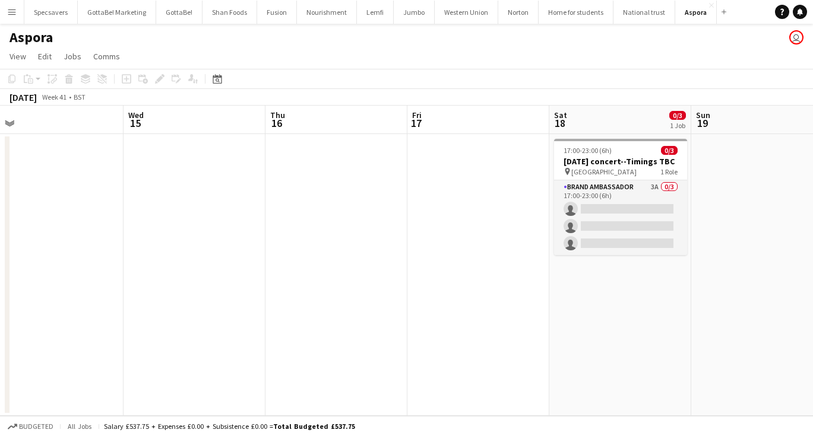
scroll to position [0, 497]
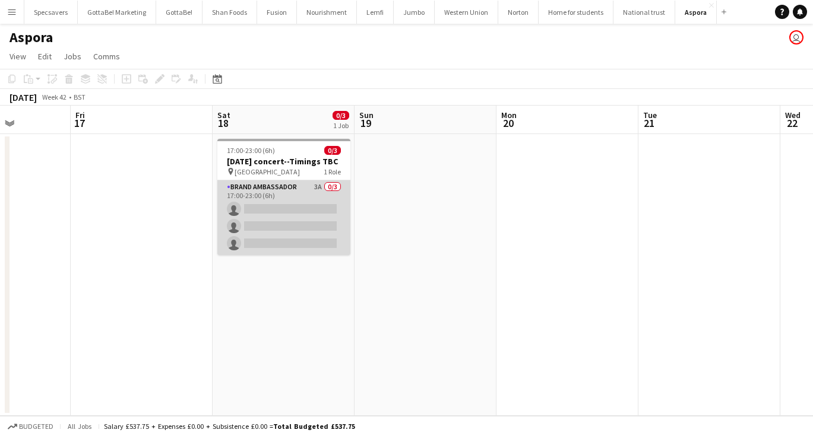
click at [321, 219] on app-card-role "Brand Ambassador 3A 0/3 17:00-23:00 (6h) single-neutral-actions single-neutral-…" at bounding box center [283, 217] width 133 height 75
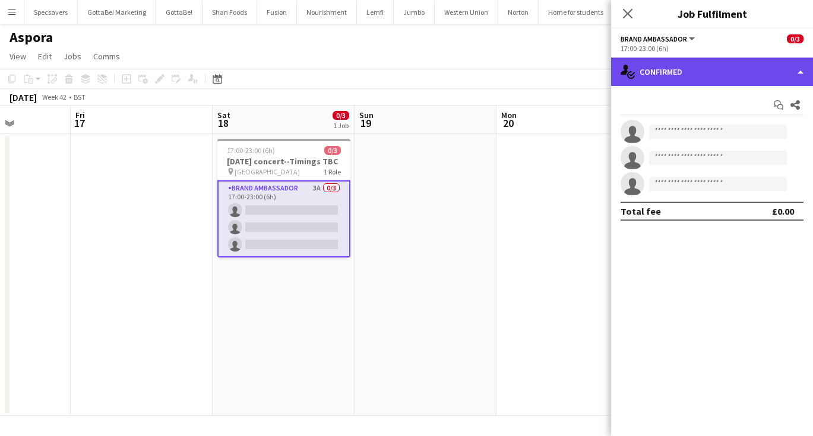
click at [708, 65] on div "single-neutral-actions-check-2 Confirmed" at bounding box center [712, 72] width 202 height 28
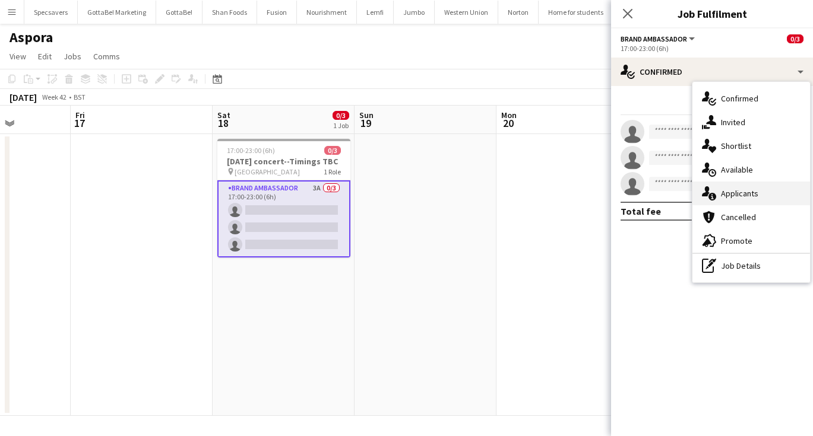
click at [759, 201] on div "single-neutral-actions-information Applicants" at bounding box center [751, 194] width 118 height 24
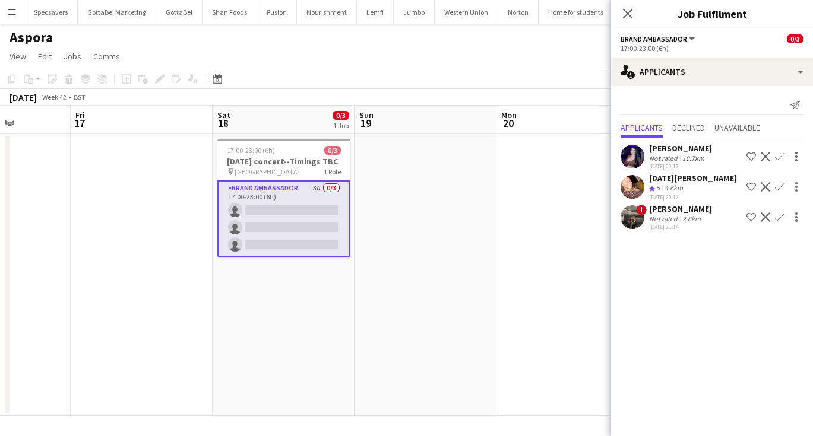
click at [781, 214] on app-icon "Confirm" at bounding box center [779, 217] width 9 height 9
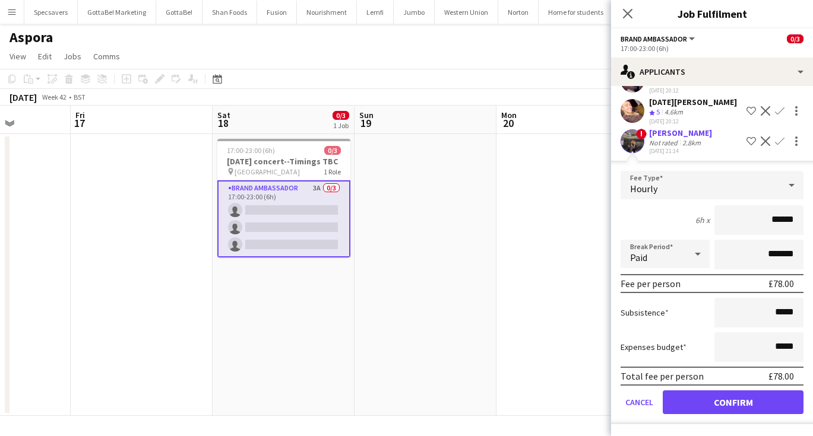
scroll to position [76, 0]
click at [726, 395] on button "Confirm" at bounding box center [732, 403] width 141 height 24
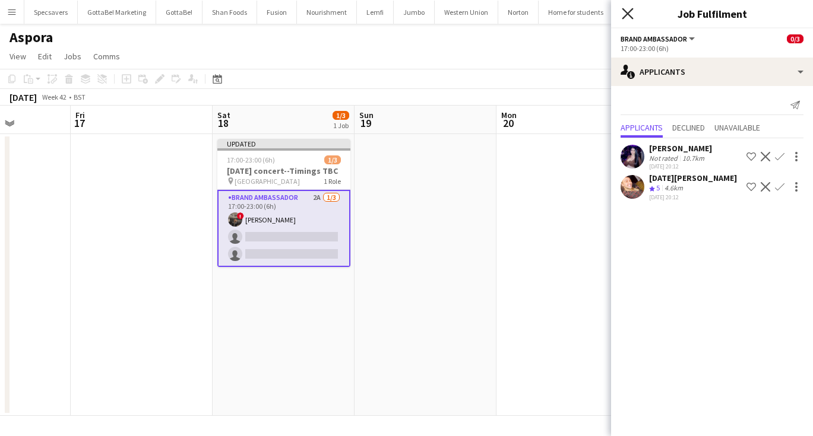
click at [629, 12] on icon at bounding box center [627, 13] width 11 height 11
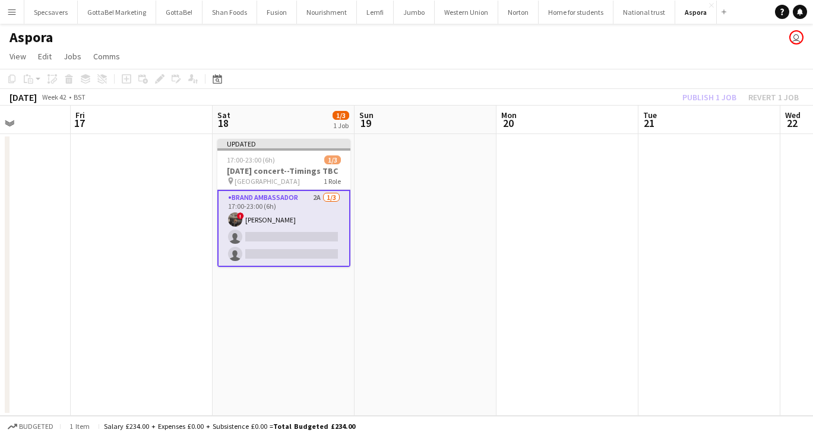
click at [642, 199] on app-date-cell at bounding box center [709, 275] width 142 height 282
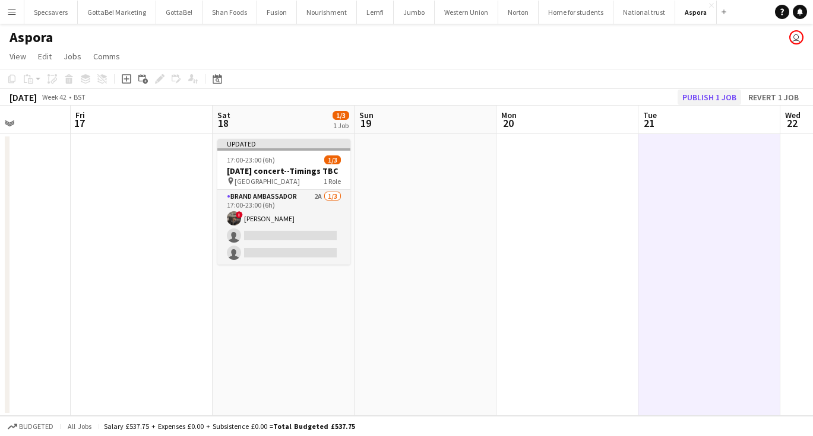
click at [708, 93] on button "Publish 1 job" at bounding box center [709, 97] width 64 height 15
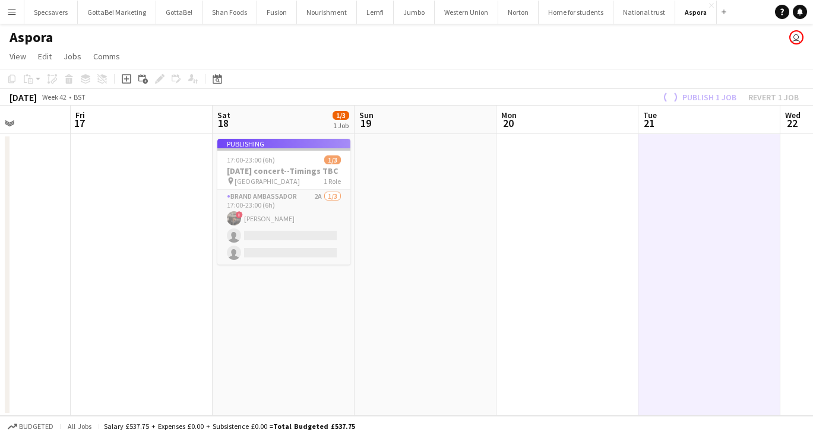
click at [429, 329] on app-date-cell at bounding box center [425, 275] width 142 height 282
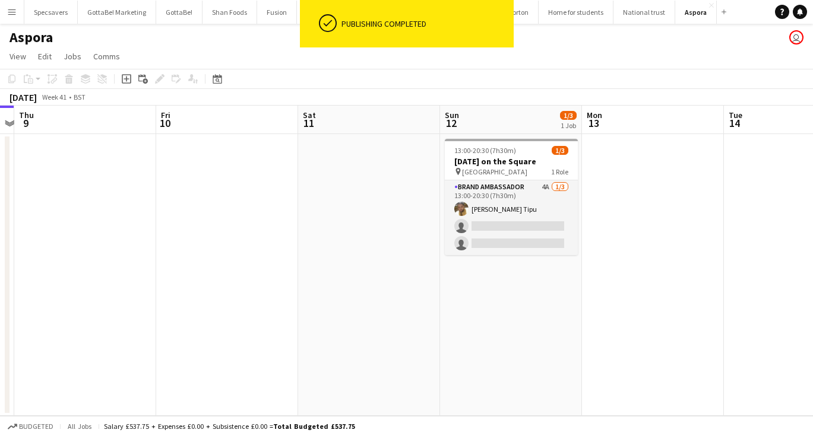
scroll to position [0, 269]
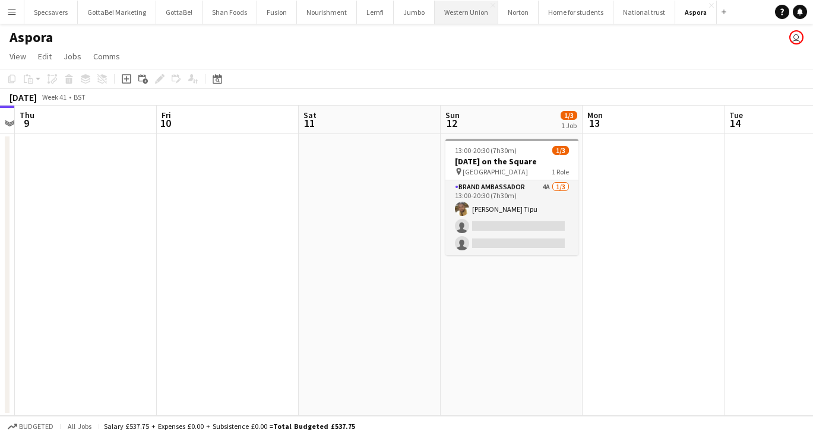
click at [456, 17] on button "Western Union Close" at bounding box center [467, 12] width 64 height 23
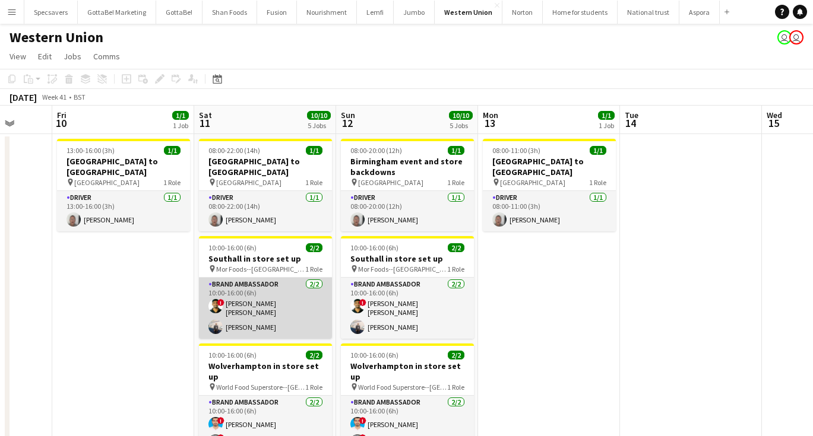
click at [282, 310] on app-card-role "Brand Ambassador [DATE] 10:00-16:00 (6h) ! [PERSON_NAME] [PERSON_NAME] [PERSON_…" at bounding box center [265, 308] width 133 height 61
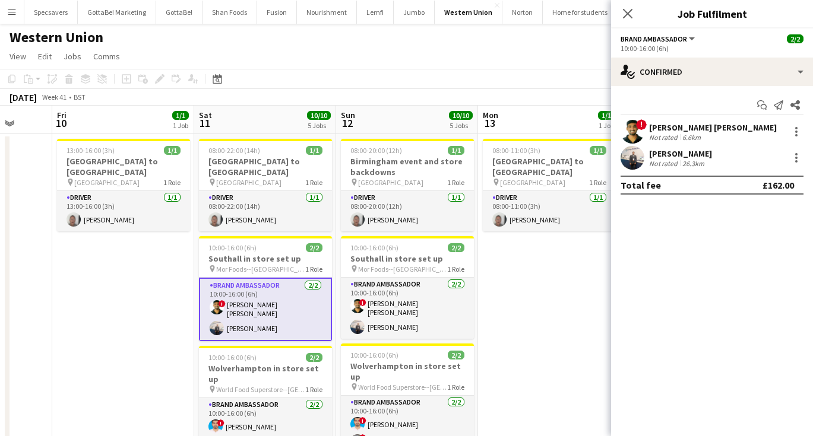
click at [699, 159] on div "26.3km" at bounding box center [693, 163] width 27 height 9
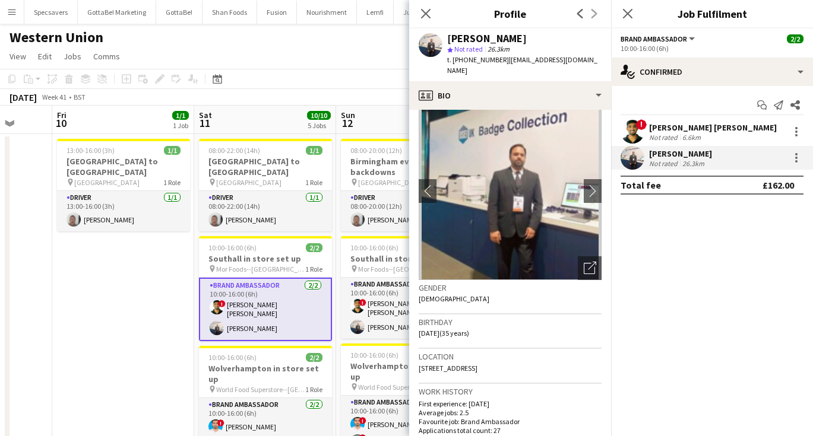
scroll to position [18, 0]
click at [587, 184] on app-icon "chevron-right" at bounding box center [593, 190] width 18 height 12
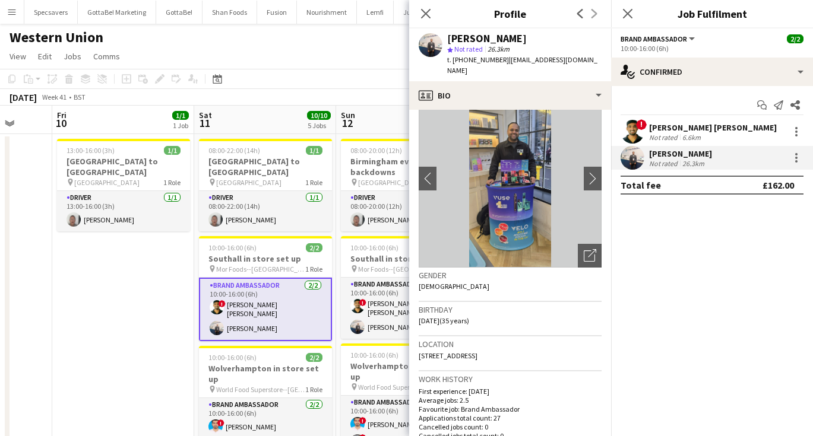
scroll to position [34, 0]
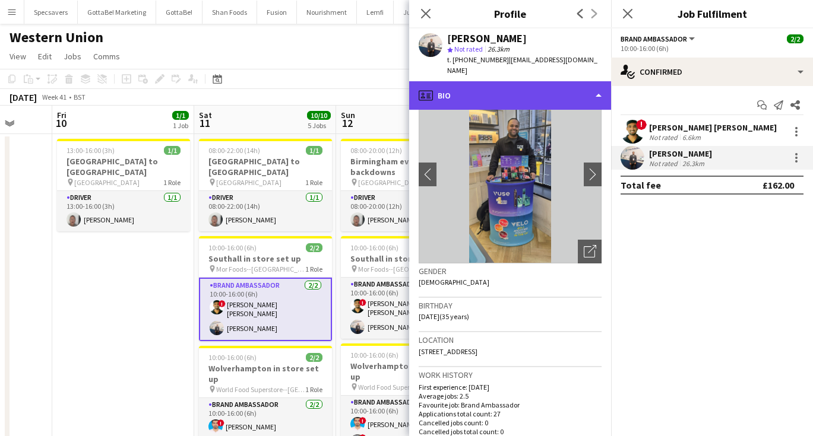
click at [547, 86] on div "profile Bio" at bounding box center [510, 95] width 202 height 28
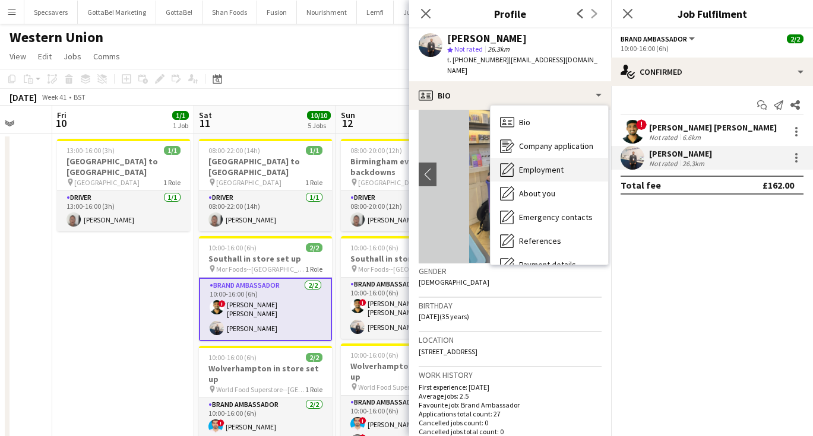
click at [570, 158] on div "Employment Employment" at bounding box center [549, 170] width 118 height 24
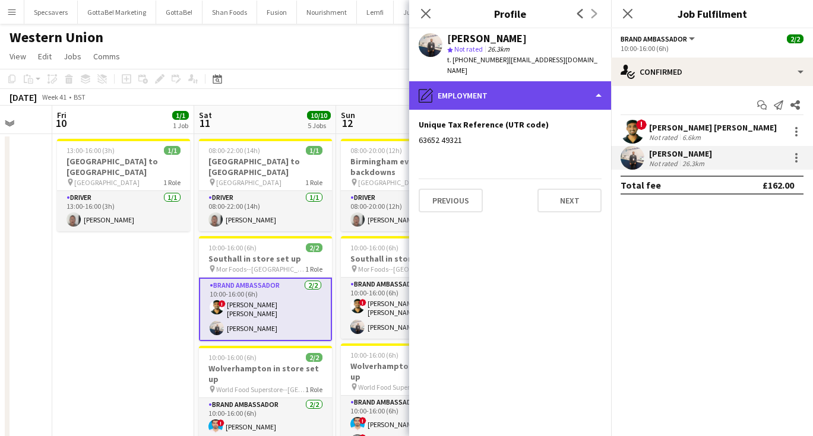
click at [488, 81] on div "pencil4 Employment" at bounding box center [510, 95] width 202 height 28
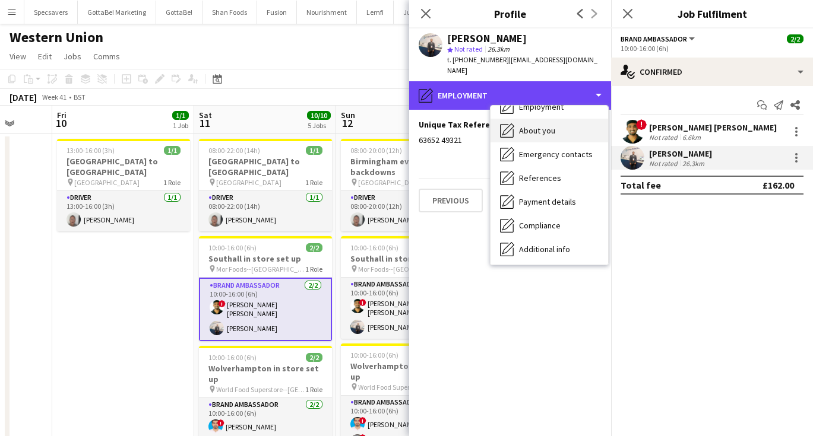
scroll to position [72, 0]
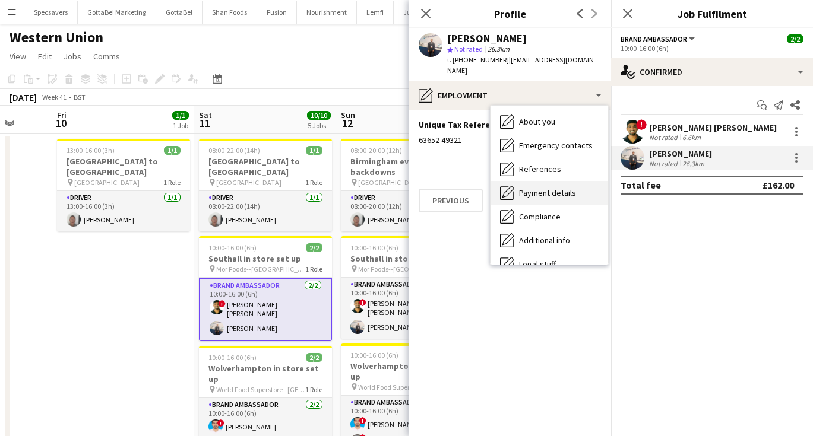
click at [538, 188] on span "Payment details" at bounding box center [547, 193] width 57 height 11
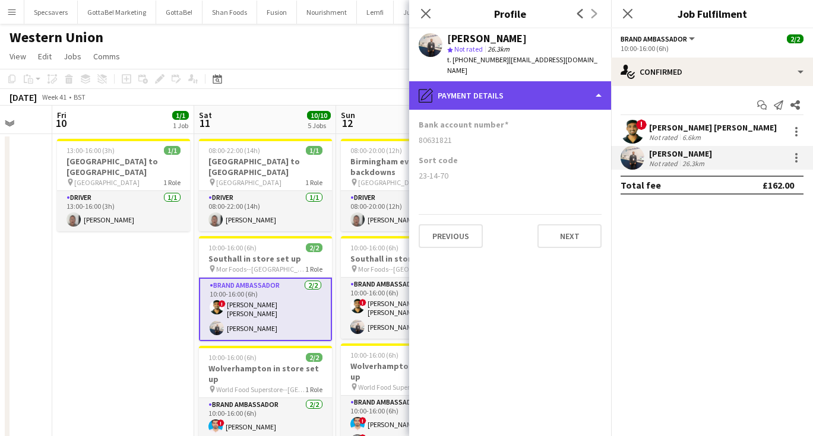
click at [483, 94] on div "pencil4 Payment details" at bounding box center [510, 95] width 202 height 28
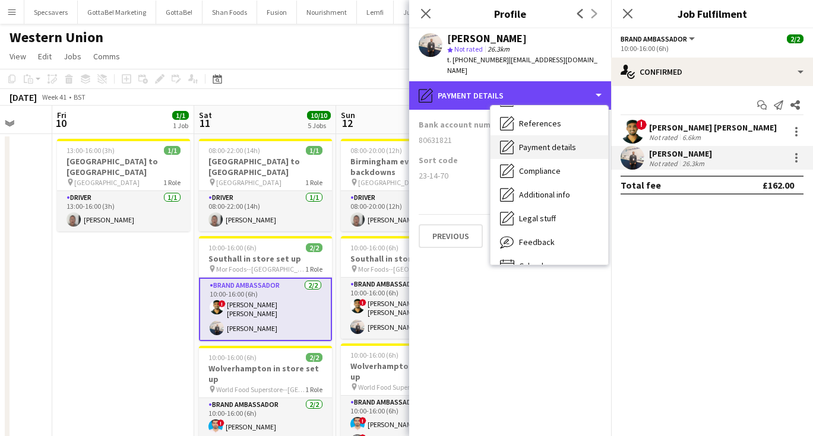
scroll to position [132, 0]
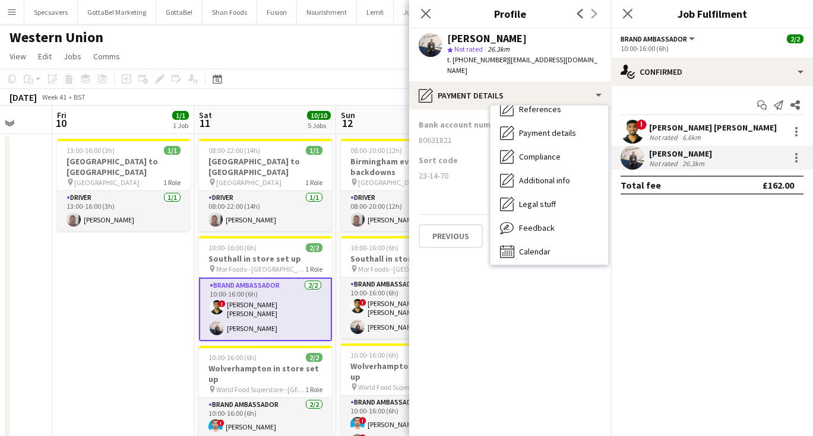
click at [129, 340] on app-date-cell "13:00-16:00 (3h) 1/1 [GEOGRAPHIC_DATA] to [GEOGRAPHIC_DATA] pin Wolverhampton 1…" at bounding box center [123, 434] width 142 height 601
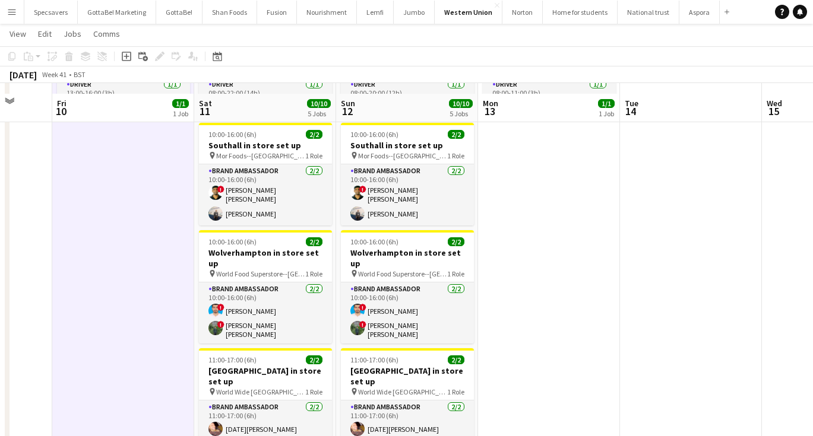
scroll to position [123, 0]
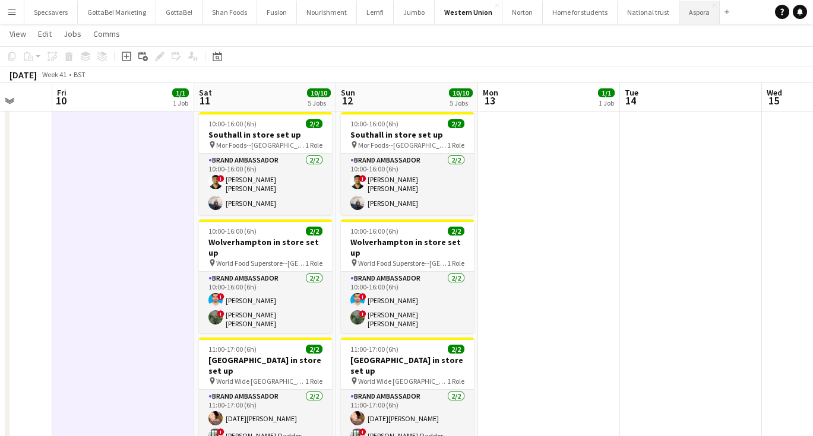
click at [692, 14] on button "Aspora Close" at bounding box center [699, 12] width 40 height 23
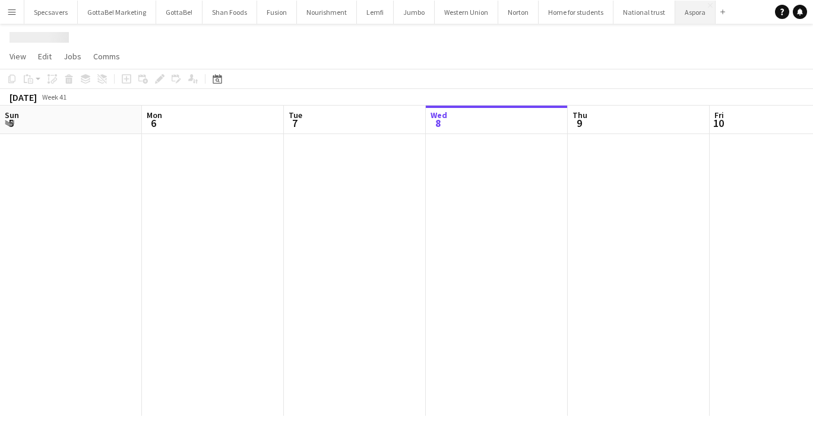
scroll to position [0, 284]
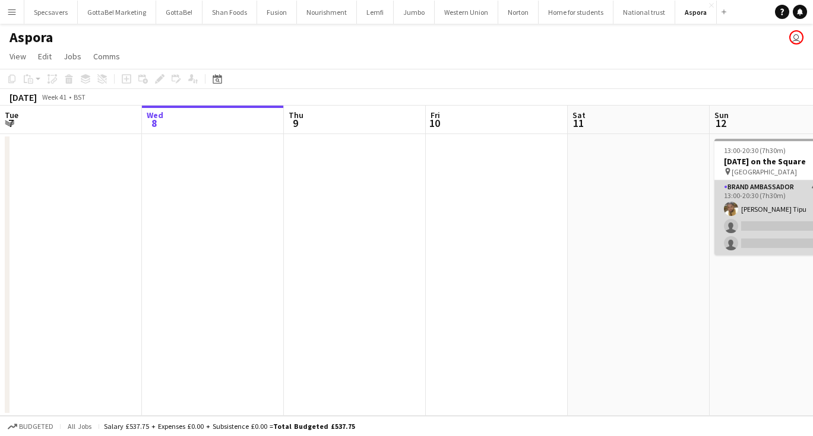
click at [747, 205] on app-card-role "Brand Ambassador 4A [DATE] 13:00-20:30 (7h30m) [PERSON_NAME] Tipu single-neutra…" at bounding box center [780, 217] width 133 height 75
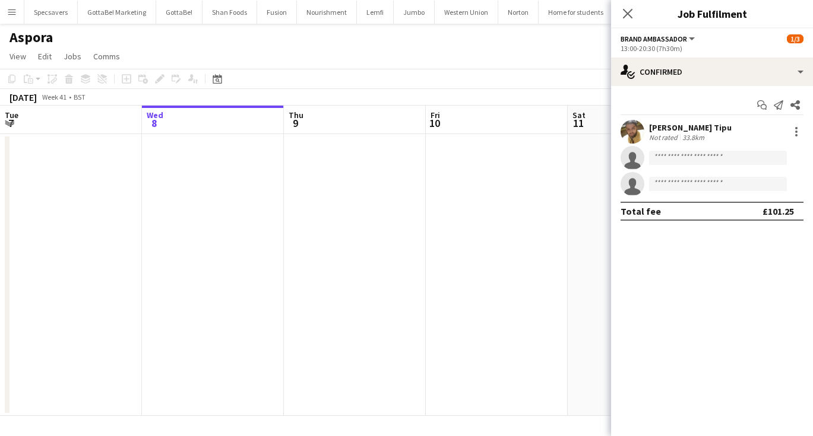
click at [690, 126] on div "[PERSON_NAME] Tipu" at bounding box center [690, 127] width 83 height 11
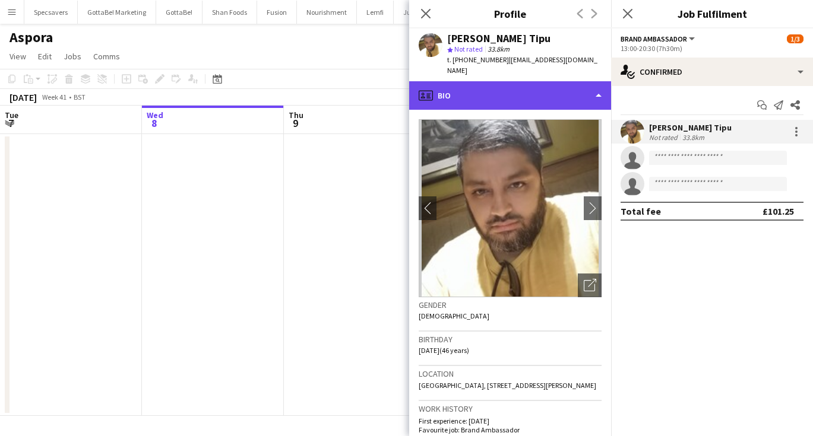
click at [488, 91] on div "profile Bio" at bounding box center [510, 95] width 202 height 28
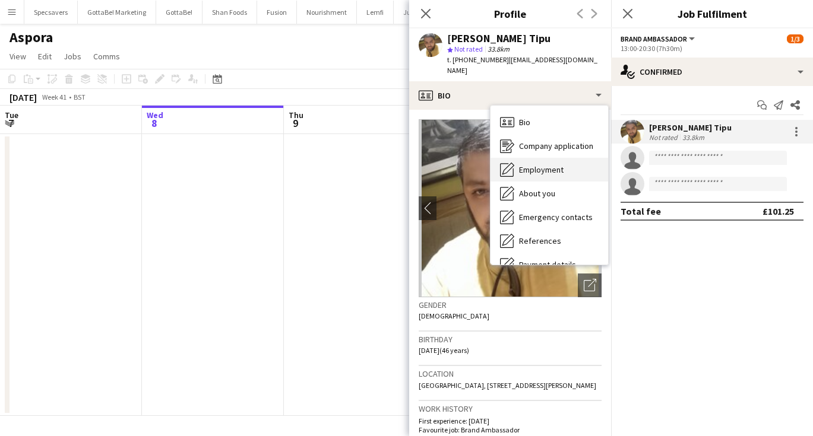
click at [530, 164] on span "Employment" at bounding box center [541, 169] width 45 height 11
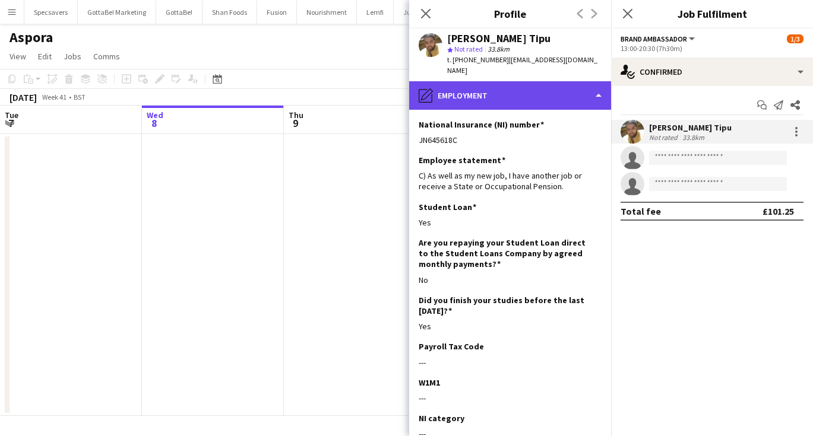
click at [492, 90] on div "pencil4 Employment" at bounding box center [510, 95] width 202 height 28
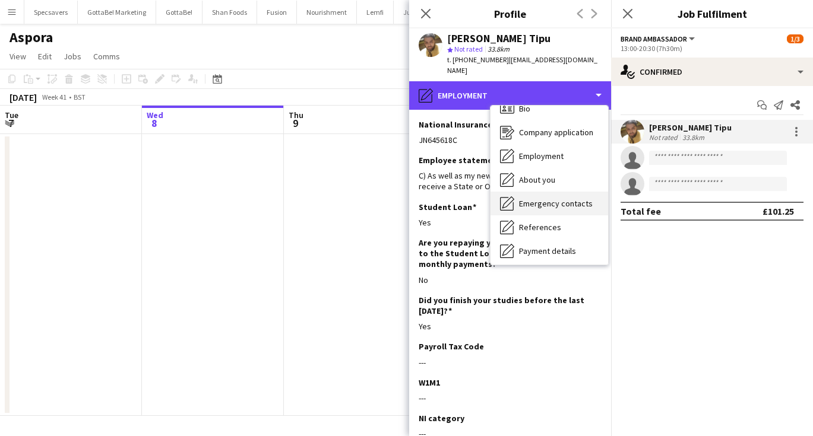
scroll to position [21, 0]
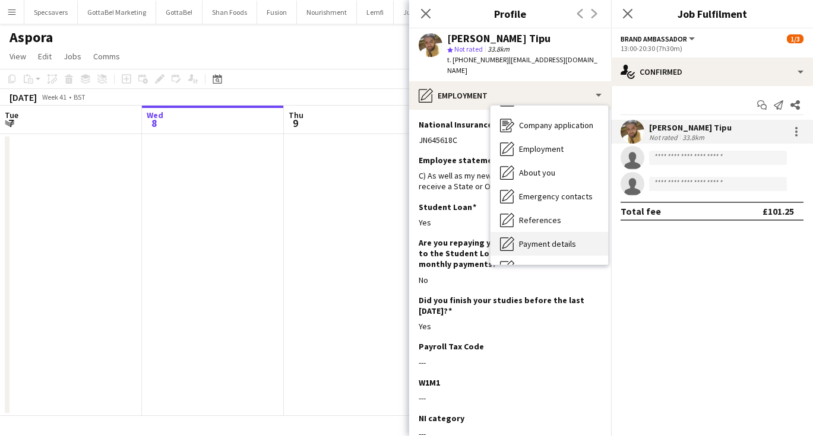
click at [532, 239] on span "Payment details" at bounding box center [547, 244] width 57 height 11
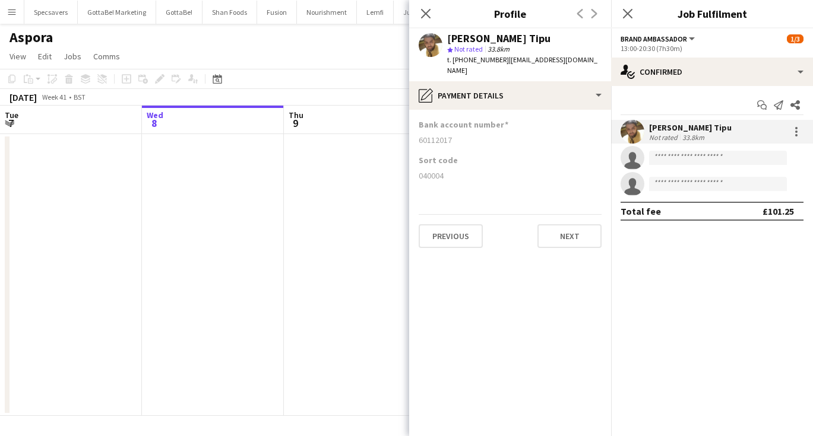
click at [345, 223] on app-date-cell at bounding box center [355, 275] width 142 height 282
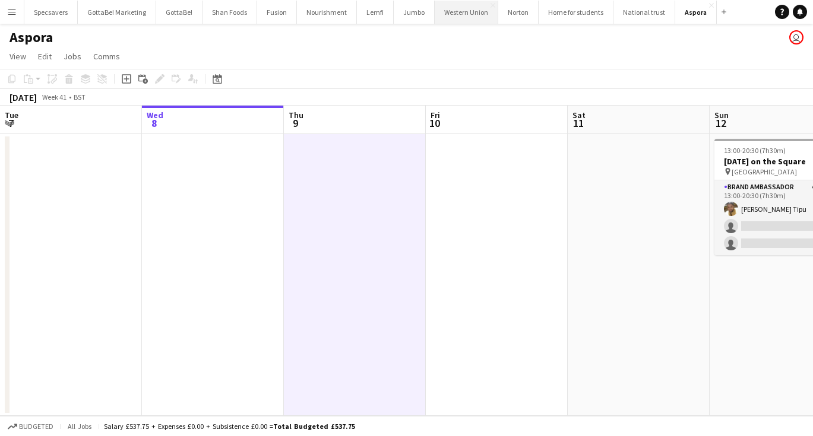
click at [464, 13] on button "Western Union Close" at bounding box center [467, 12] width 64 height 23
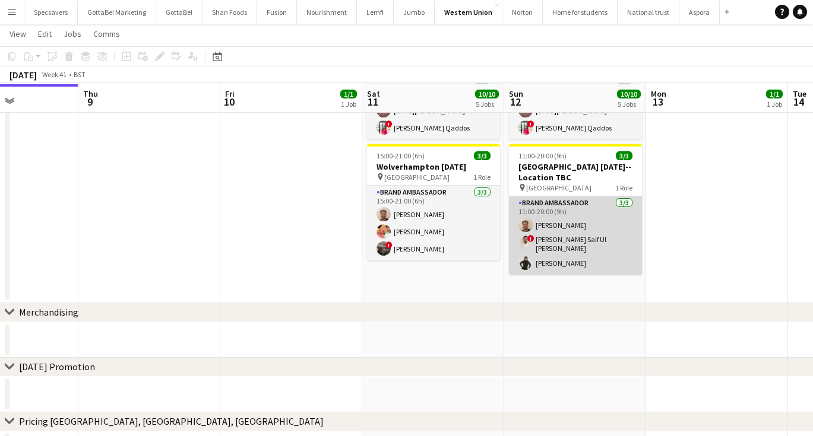
scroll to position [430, 0]
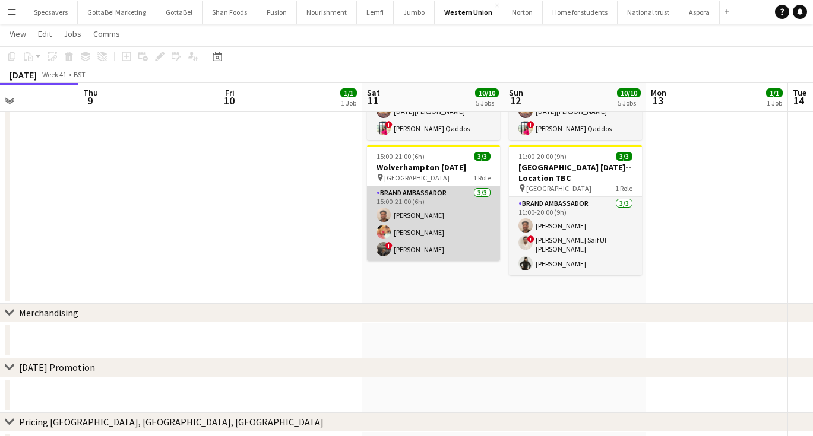
click at [443, 223] on app-card-role "Brand Ambassador [DATE] 15:00-21:00 (6h) [PERSON_NAME] [PERSON_NAME] ! [PERSON_…" at bounding box center [433, 223] width 133 height 75
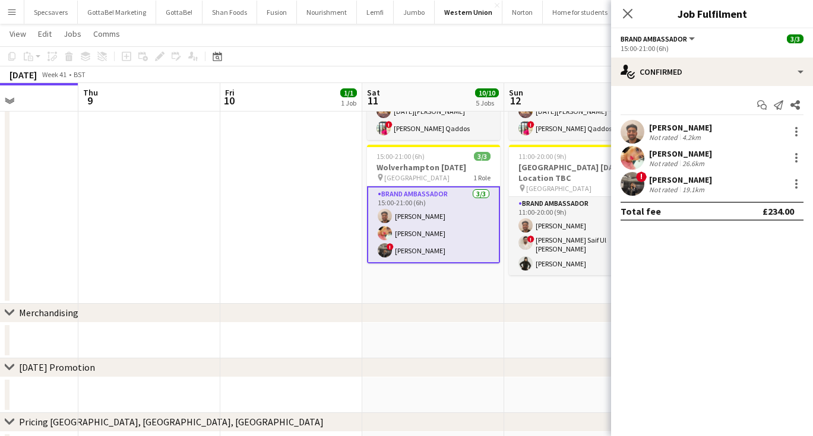
click at [689, 182] on div "[PERSON_NAME]" at bounding box center [680, 180] width 63 height 11
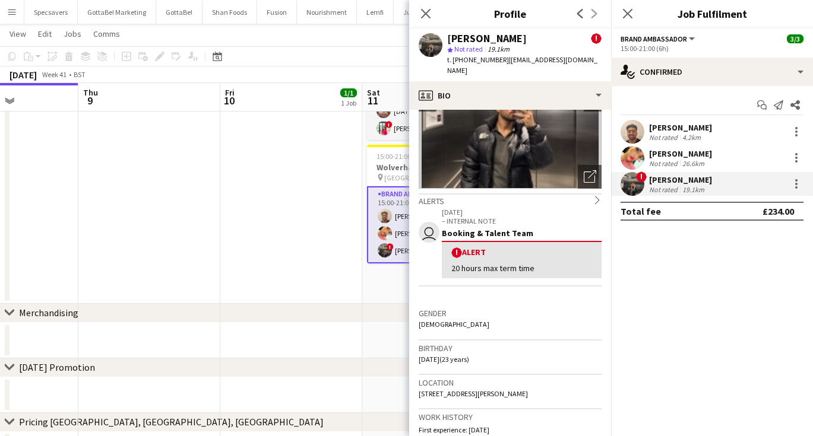
scroll to position [32, 0]
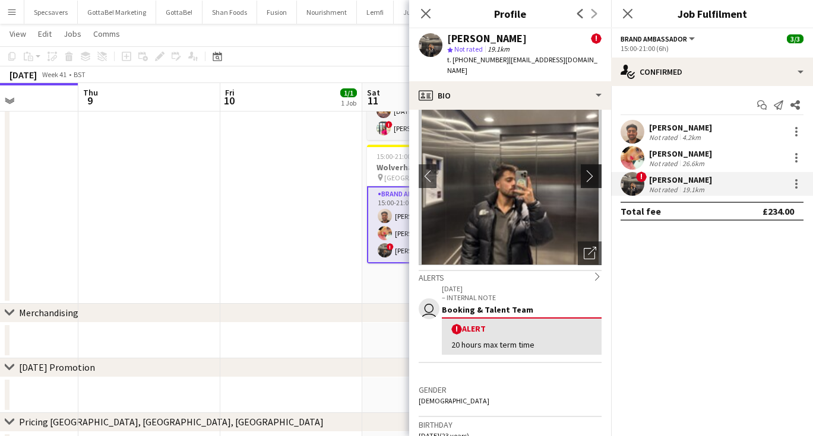
click at [593, 170] on app-icon "chevron-right" at bounding box center [593, 176] width 18 height 12
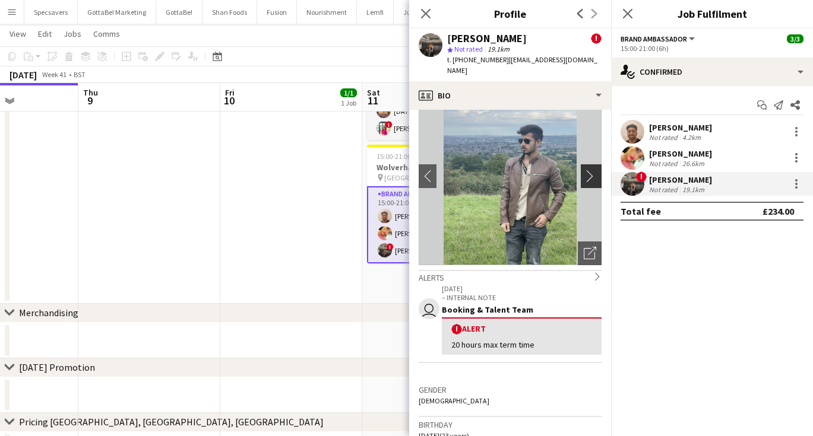
click at [593, 170] on app-icon "chevron-right" at bounding box center [593, 176] width 18 height 12
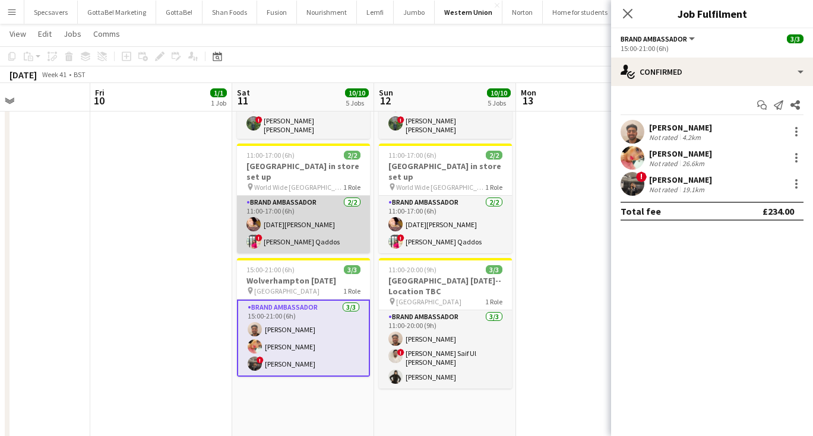
scroll to position [318, 0]
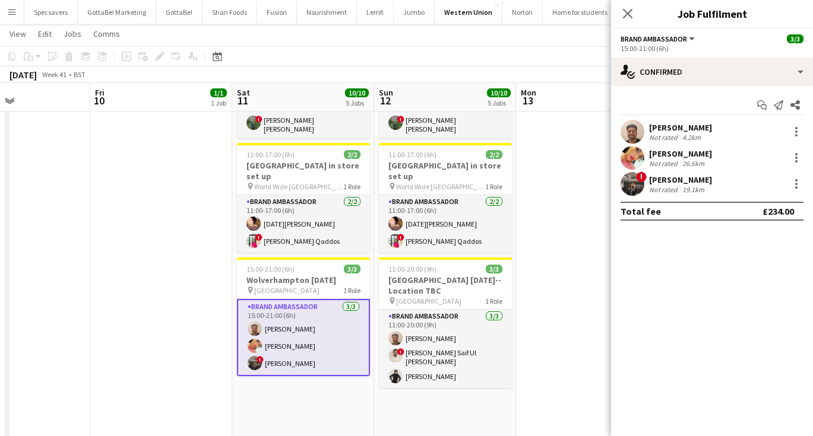
click at [658, 185] on div "Not rated" at bounding box center [664, 189] width 31 height 9
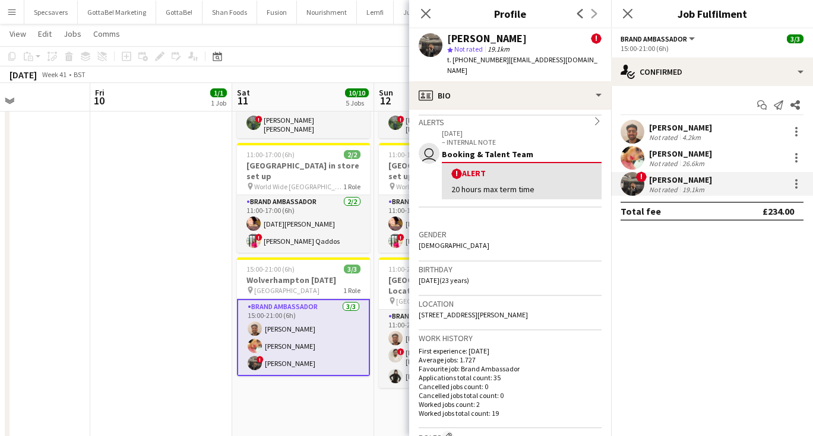
scroll to position [189, 0]
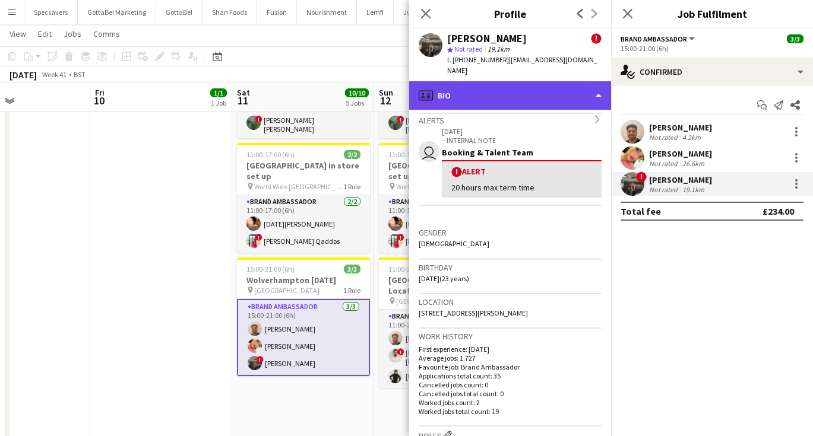
click at [503, 81] on div "profile Bio" at bounding box center [510, 95] width 202 height 28
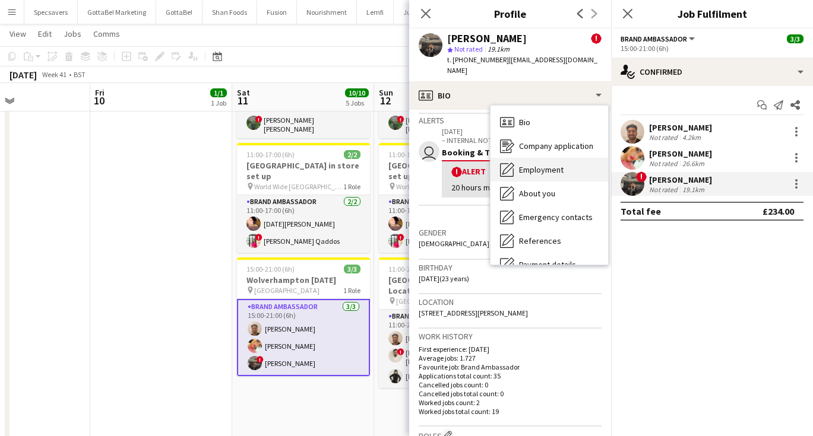
click at [544, 164] on span "Employment" at bounding box center [541, 169] width 45 height 11
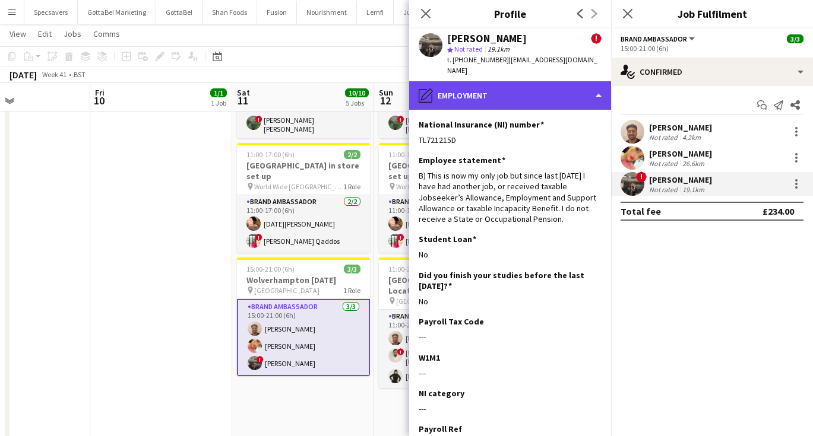
click at [504, 93] on div "pencil4 Employment" at bounding box center [510, 95] width 202 height 28
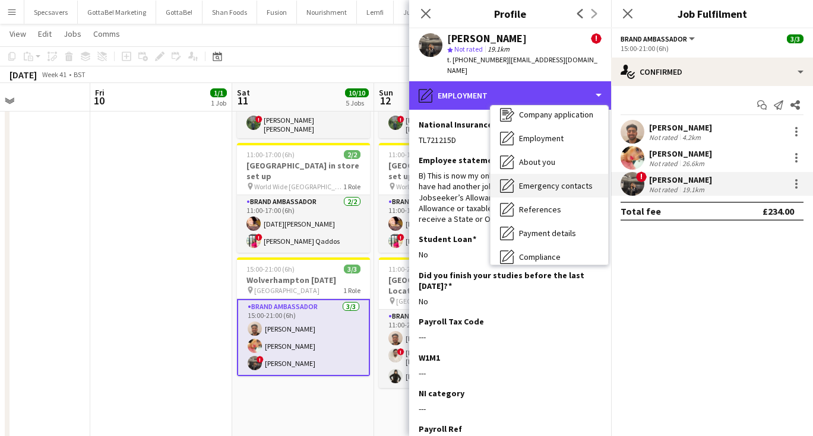
scroll to position [32, 0]
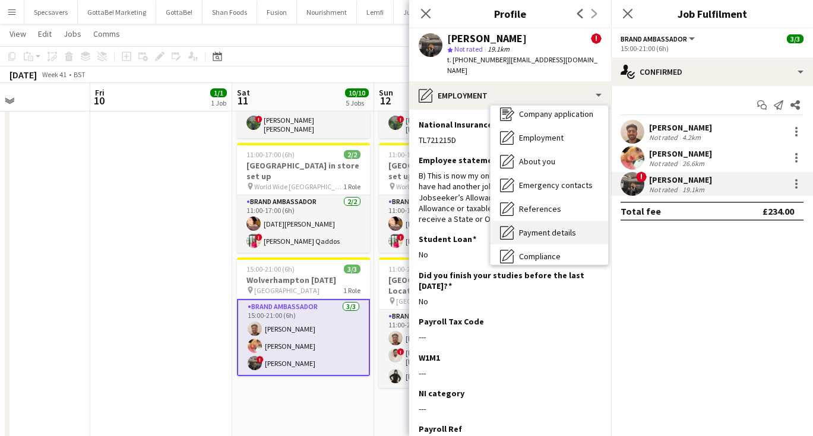
click at [565, 221] on div "Payment details Payment details" at bounding box center [549, 233] width 118 height 24
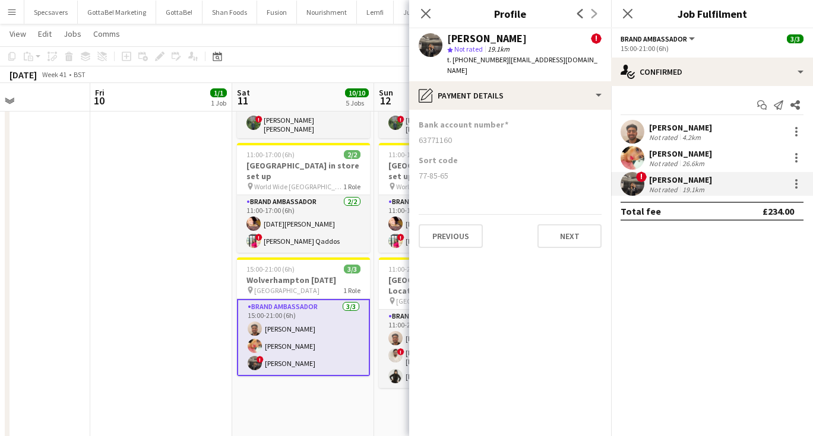
click at [324, 369] on app-date-cell "08:00-22:00 (14h) 1/1 [GEOGRAPHIC_DATA] to [GEOGRAPHIC_DATA] pin Wolverhampton …" at bounding box center [303, 231] width 142 height 832
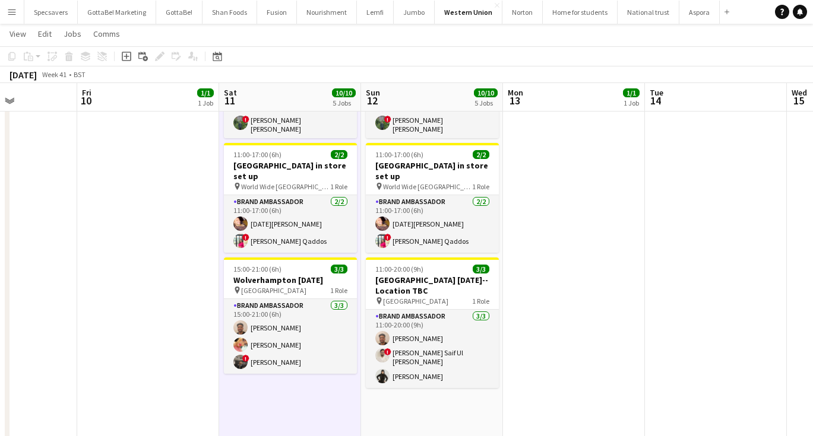
scroll to position [0, 353]
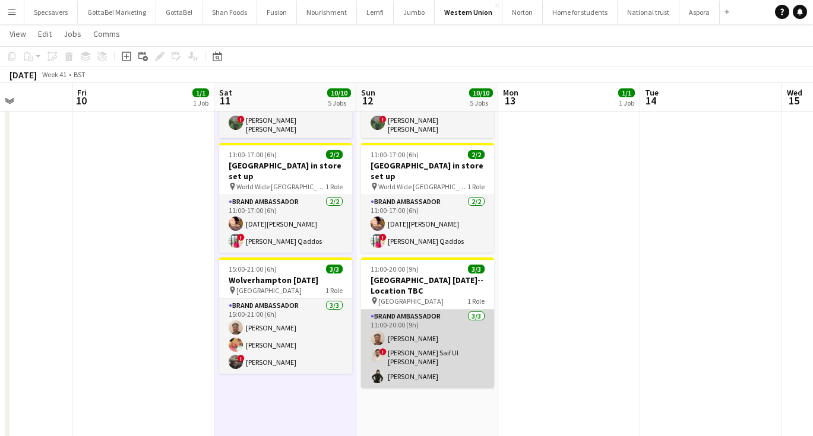
click at [419, 318] on app-card-role "Brand Ambassador [DATE] 11:00-20:00 (9h) [PERSON_NAME] ! [PERSON_NAME] Saif Ul …" at bounding box center [427, 349] width 133 height 78
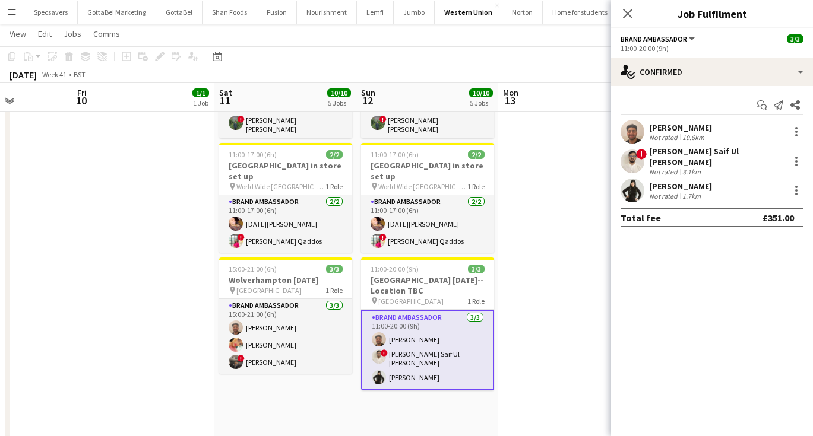
click at [713, 156] on div "[PERSON_NAME] Saif Ul [PERSON_NAME]" at bounding box center [716, 156] width 135 height 21
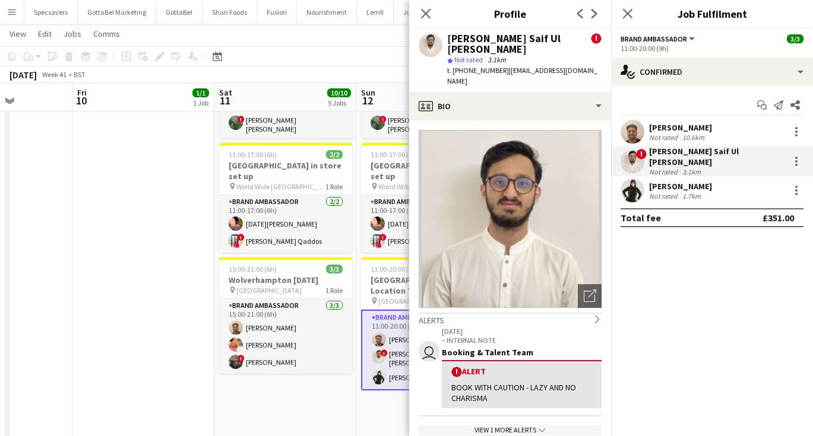
click at [675, 192] on div "Not rated" at bounding box center [664, 196] width 31 height 9
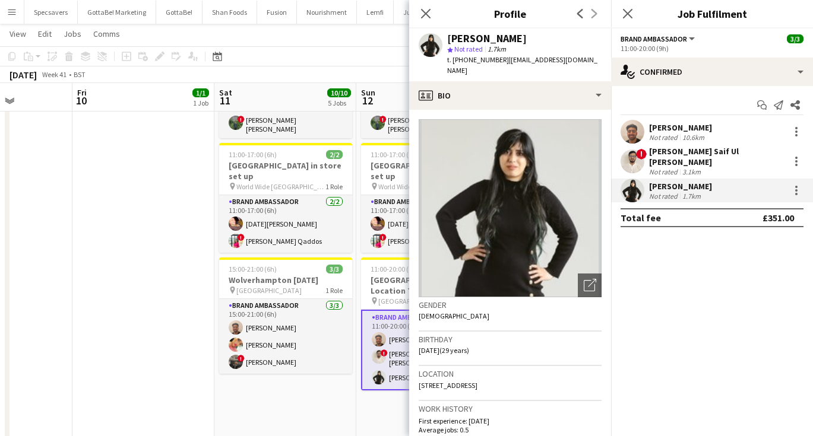
click at [275, 385] on app-date-cell "08:00-22:00 (14h) 1/1 [GEOGRAPHIC_DATA] to [GEOGRAPHIC_DATA] pin Wolverhampton …" at bounding box center [285, 231] width 142 height 832
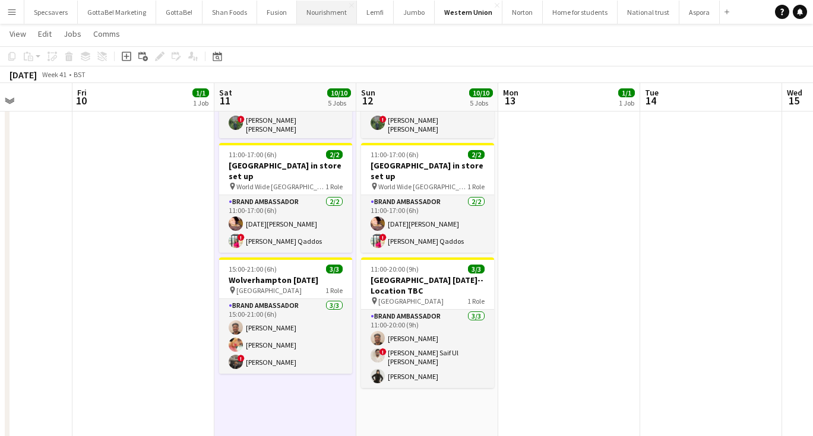
click at [327, 15] on button "Nourishment Close" at bounding box center [327, 12] width 60 height 23
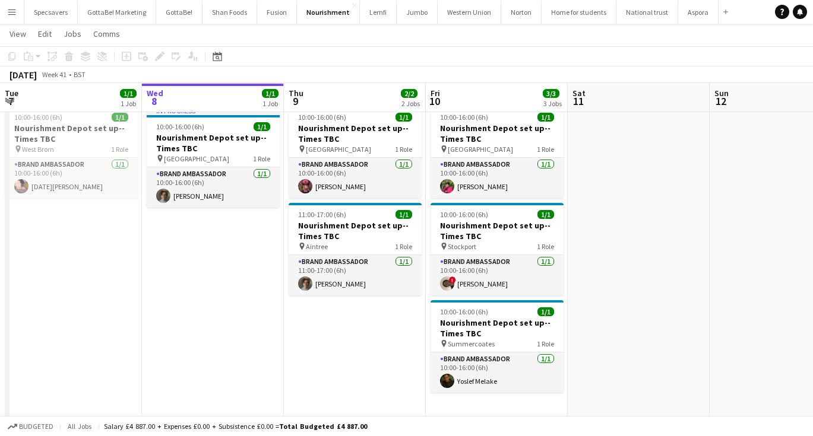
scroll to position [33, 0]
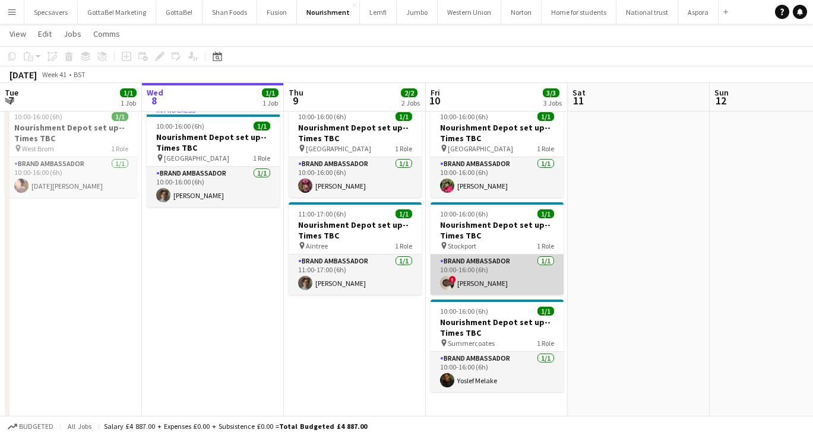
click at [487, 282] on app-card-role "Brand Ambassador [DATE] 10:00-16:00 (6h) ! [PERSON_NAME]" at bounding box center [496, 275] width 133 height 40
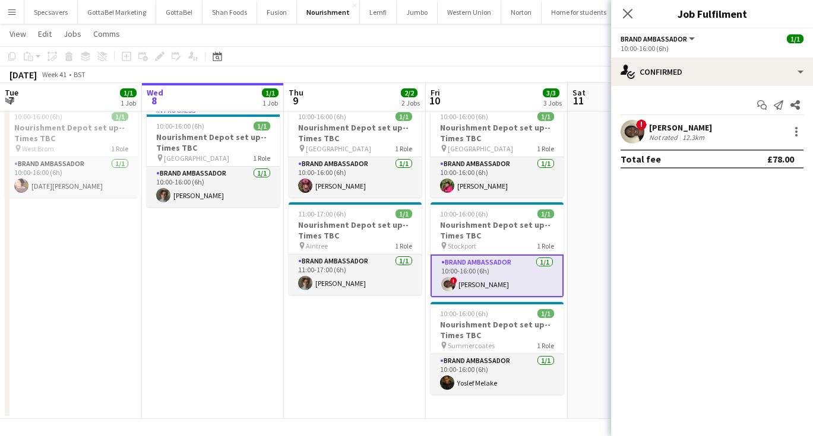
click at [665, 123] on div "[PERSON_NAME]" at bounding box center [680, 127] width 63 height 11
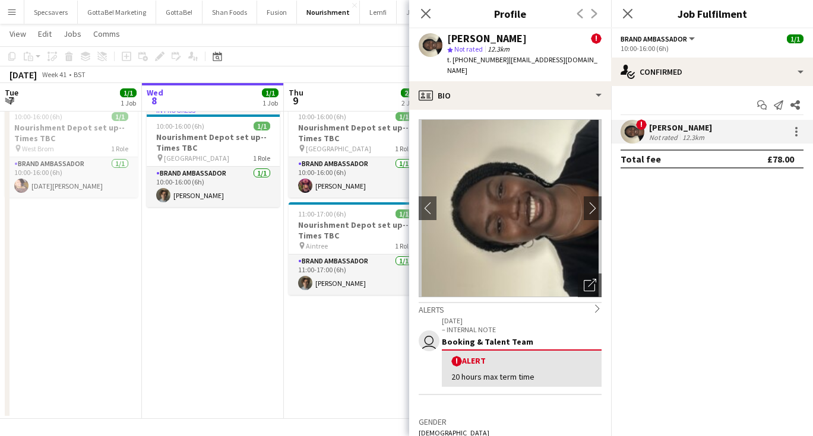
drag, startPoint x: 504, startPoint y: 59, endPoint x: 514, endPoint y: 68, distance: 13.5
click at [514, 68] on div "t. [PHONE_NUMBER] | [EMAIL_ADDRESS][DOMAIN_NAME]" at bounding box center [524, 65] width 154 height 21
copy span "[EMAIL_ADDRESS][DOMAIN_NAME]"
click at [329, 332] on app-date-cell "10:00-16:00 (6h) 1/1 Nourishment Depot set up--Times TBC pin Nottingham 1 Role …" at bounding box center [355, 259] width 142 height 319
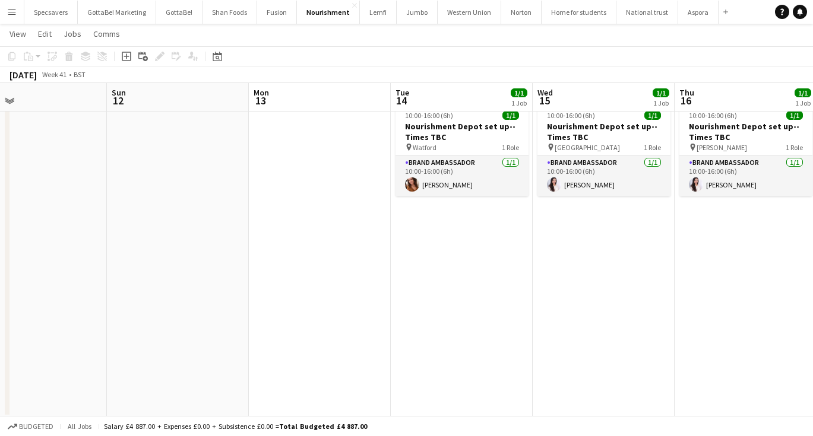
scroll to position [0, 319]
click at [461, 8] on button "Western Union Close" at bounding box center [470, 12] width 64 height 23
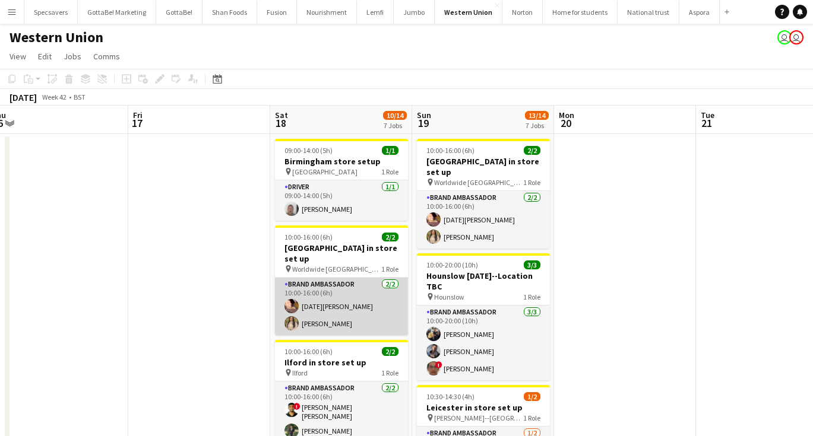
click at [298, 306] on app-card-role "Brand Ambassador [DATE] 10:00-16:00 (6h) [DATE][PERSON_NAME] [PERSON_NAME]" at bounding box center [341, 307] width 133 height 58
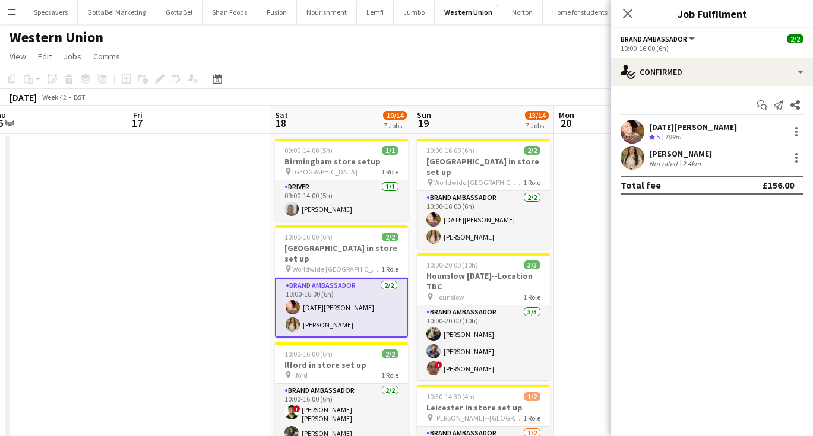
click at [678, 164] on div "Not rated" at bounding box center [664, 163] width 31 height 9
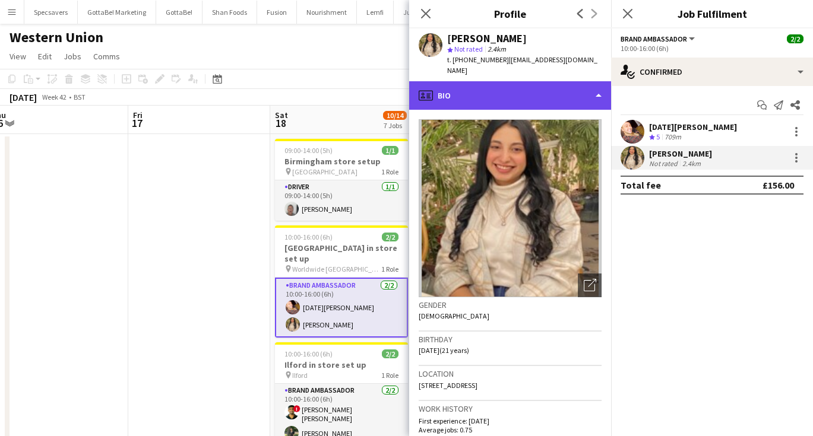
click at [521, 87] on div "profile Bio" at bounding box center [510, 95] width 202 height 28
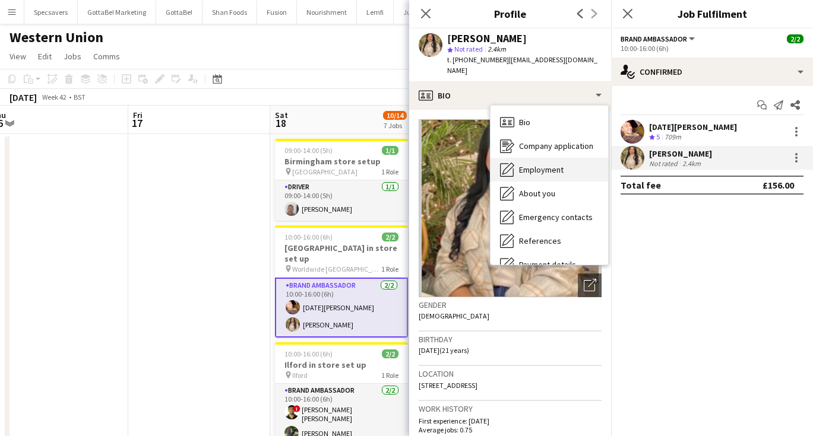
click at [524, 164] on span "Employment" at bounding box center [541, 169] width 45 height 11
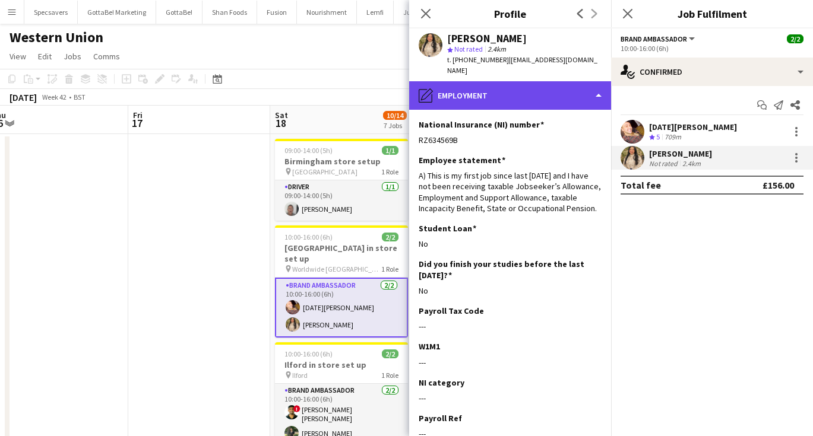
click at [563, 84] on div "pencil4 Employment" at bounding box center [510, 95] width 202 height 28
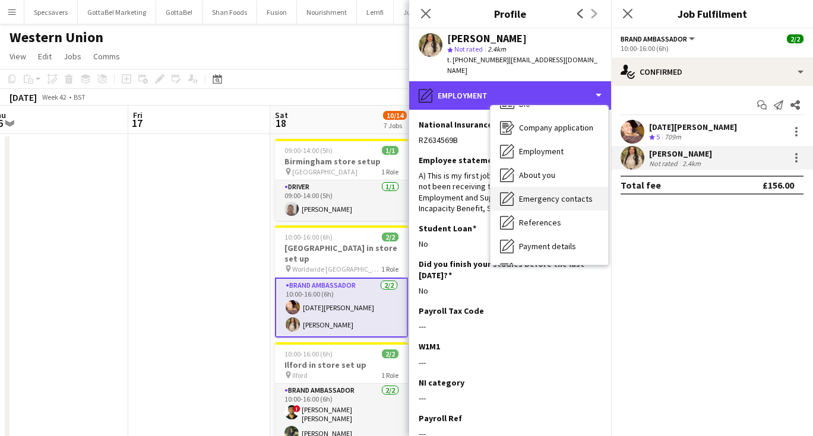
scroll to position [29, 0]
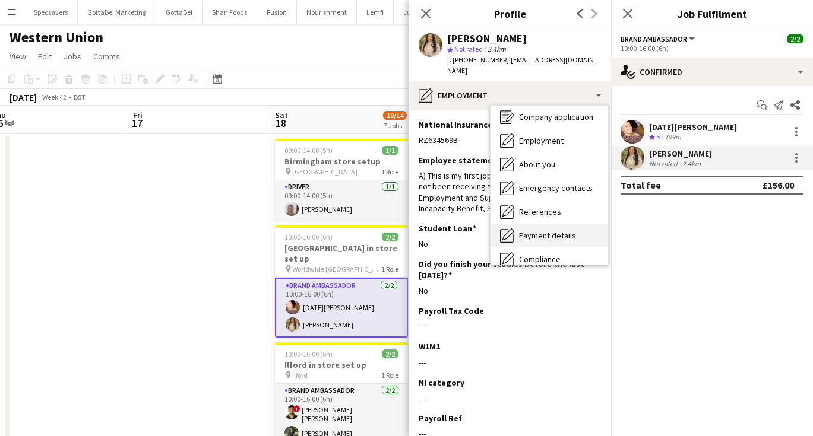
click at [527, 230] on span "Payment details" at bounding box center [547, 235] width 57 height 11
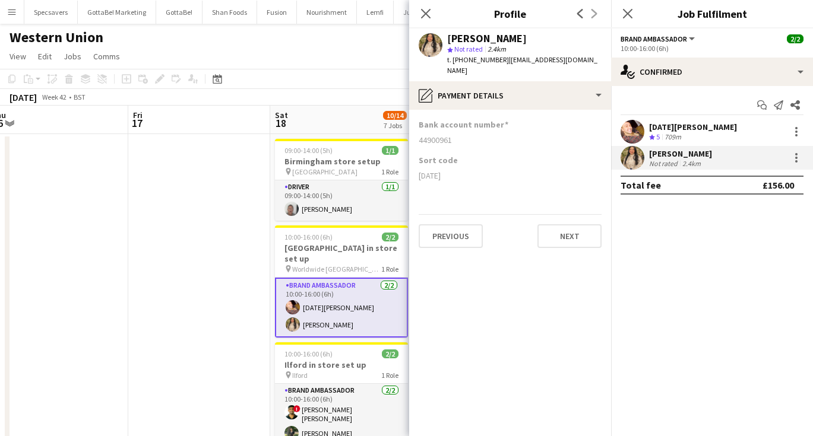
click at [325, 86] on app-toolbar "Copy Paste Paste Command V Paste with crew Command Shift V Paste linked Job [GE…" at bounding box center [406, 79] width 813 height 20
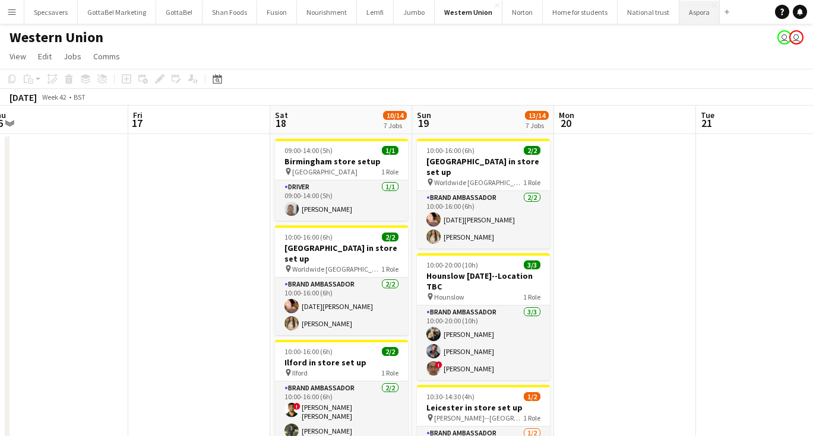
click at [680, 14] on button "Aspora Close" at bounding box center [699, 12] width 40 height 23
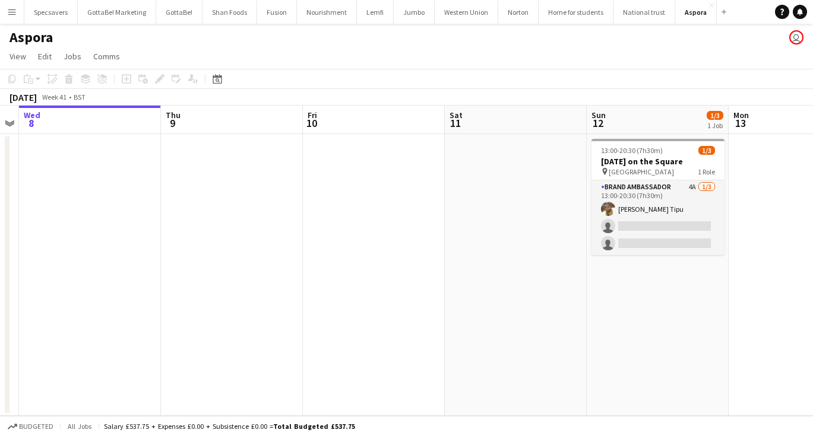
scroll to position [0, 476]
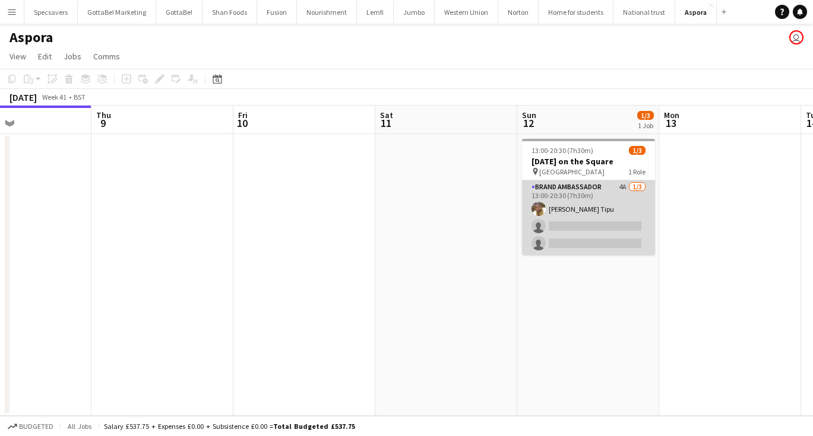
click at [550, 219] on app-card-role "Brand Ambassador 4A [DATE] 13:00-20:30 (7h30m) [PERSON_NAME] Tipu single-neutra…" at bounding box center [588, 217] width 133 height 75
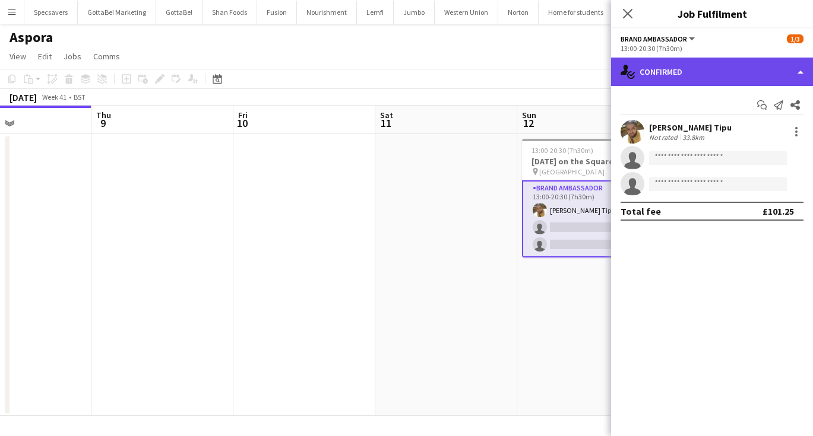
click at [673, 74] on div "single-neutral-actions-check-2 Confirmed" at bounding box center [712, 72] width 202 height 28
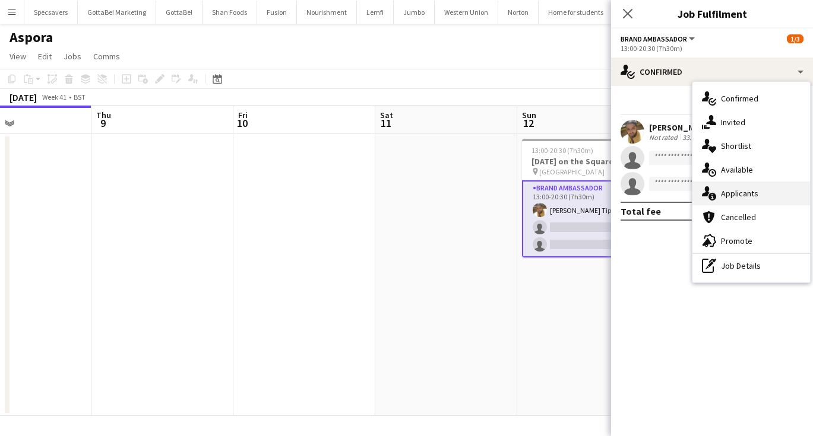
click at [737, 192] on span "Applicants" at bounding box center [739, 193] width 37 height 11
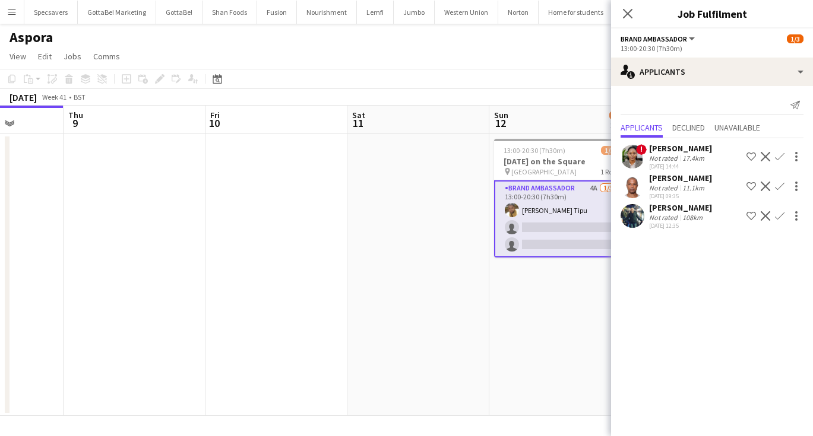
scroll to position [0, 493]
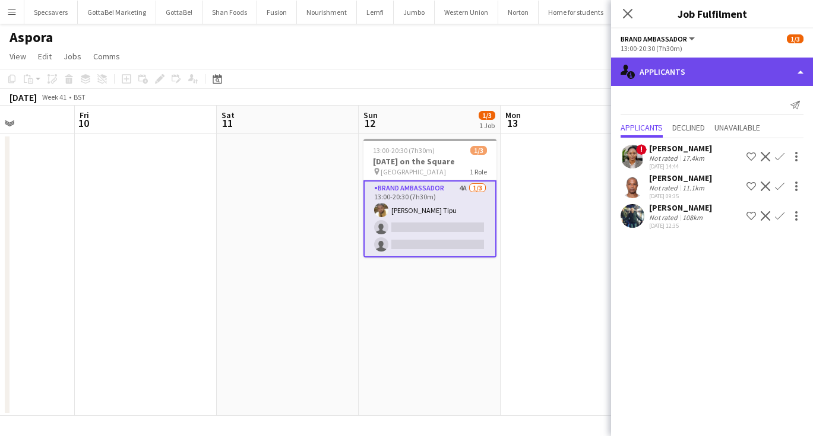
click at [691, 75] on div "single-neutral-actions-information Applicants" at bounding box center [712, 72] width 202 height 28
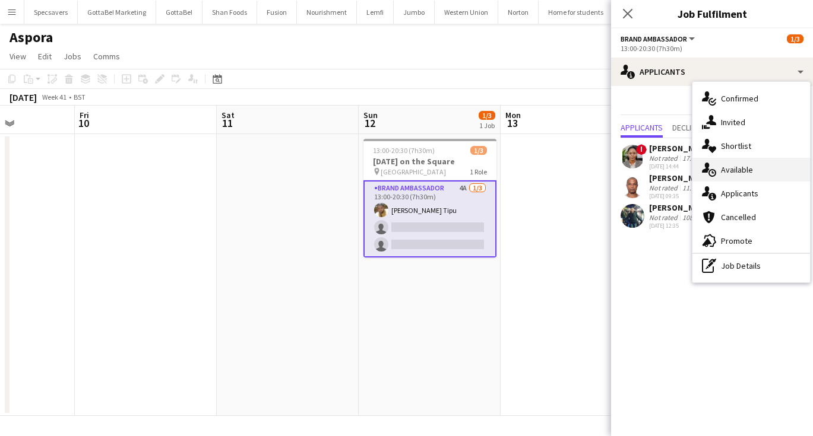
click at [734, 171] on span "Available" at bounding box center [737, 169] width 32 height 11
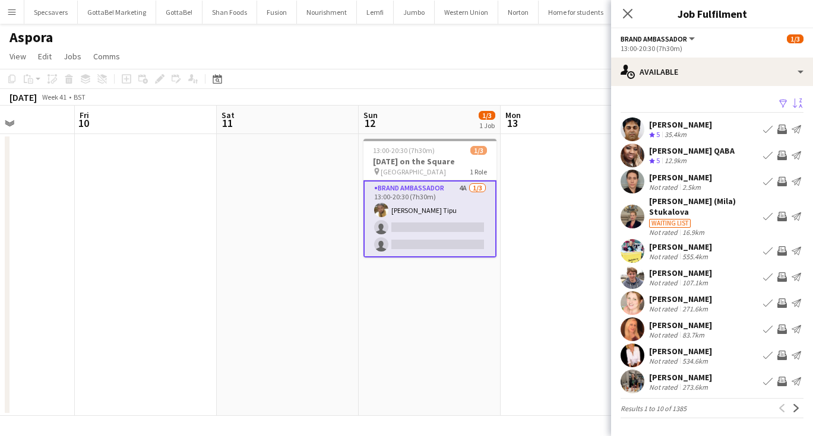
click at [799, 106] on app-icon "Sort asc" at bounding box center [797, 104] width 9 height 11
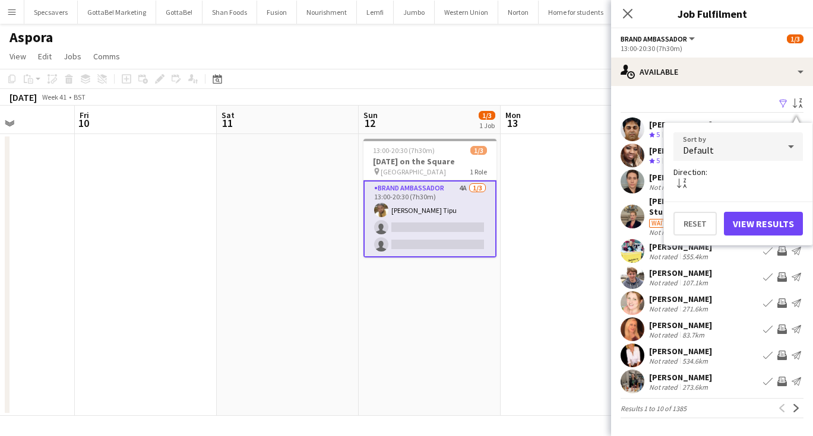
click at [768, 151] on div "Default" at bounding box center [726, 146] width 106 height 28
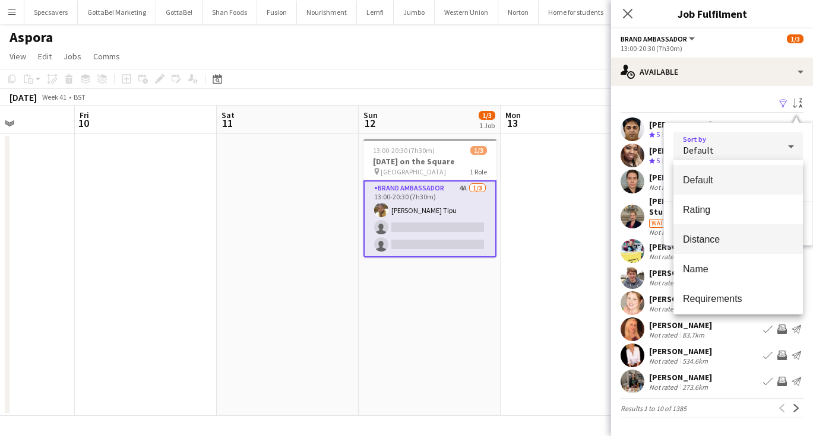
click at [721, 246] on mat-option "Distance" at bounding box center [737, 239] width 129 height 30
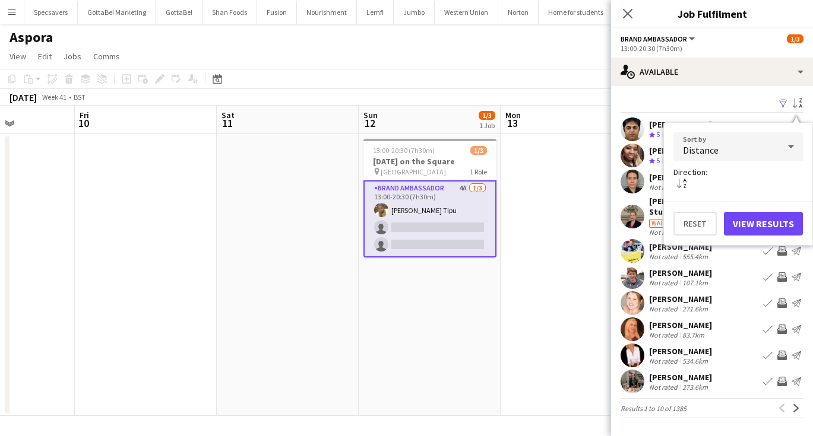
click at [772, 219] on button "View Results" at bounding box center [763, 224] width 79 height 24
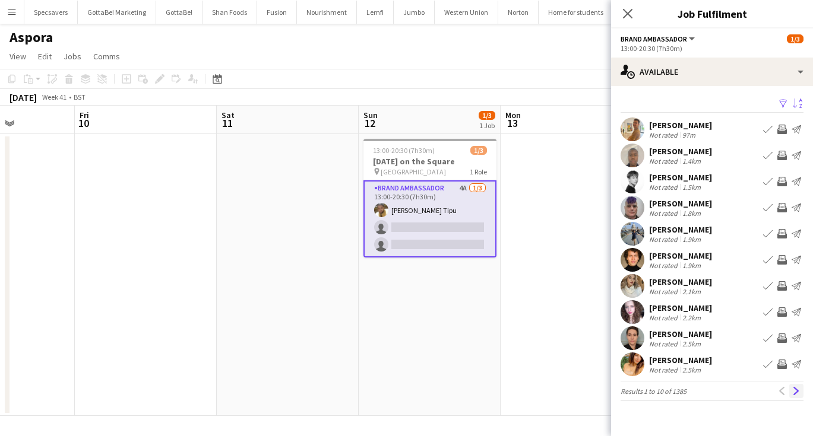
click at [794, 395] on app-icon "Next" at bounding box center [796, 391] width 8 height 8
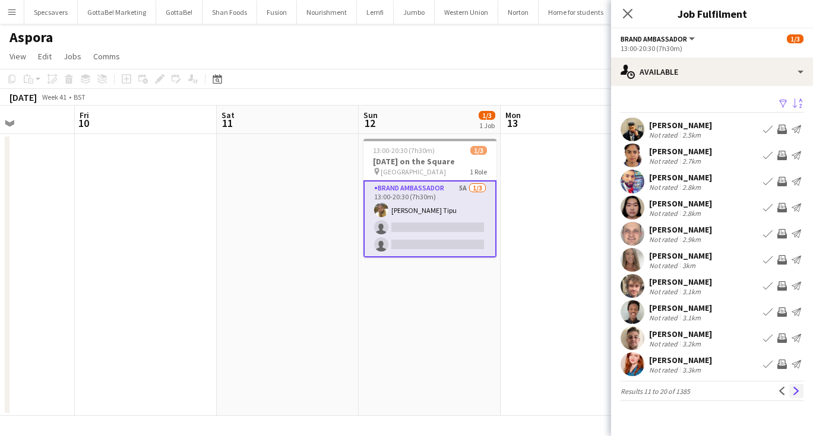
click at [794, 388] on app-icon "Next" at bounding box center [796, 391] width 8 height 8
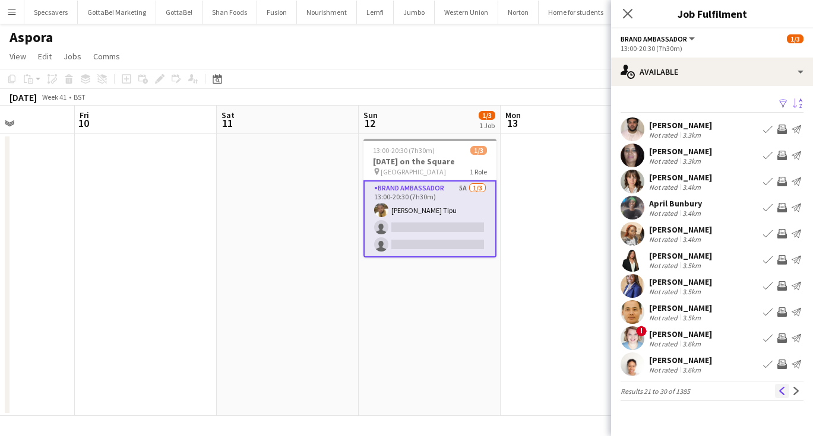
click at [781, 389] on app-icon "Previous" at bounding box center [782, 391] width 8 height 8
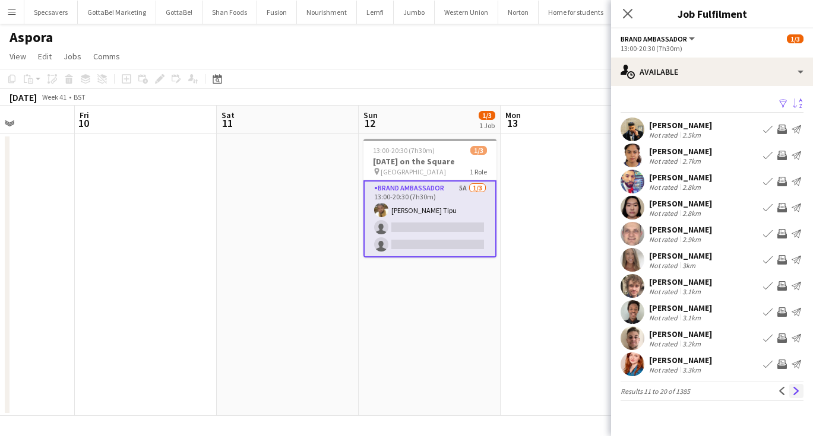
click at [796, 392] on app-icon "Next" at bounding box center [796, 391] width 8 height 8
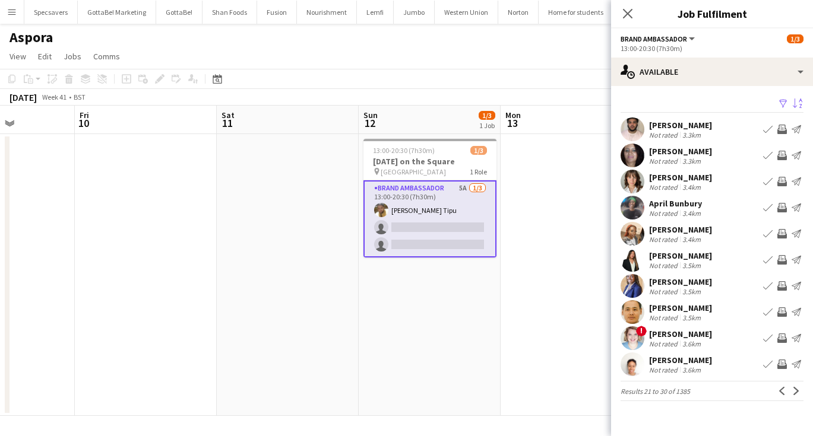
click at [796, 392] on app-icon "Next" at bounding box center [796, 391] width 8 height 8
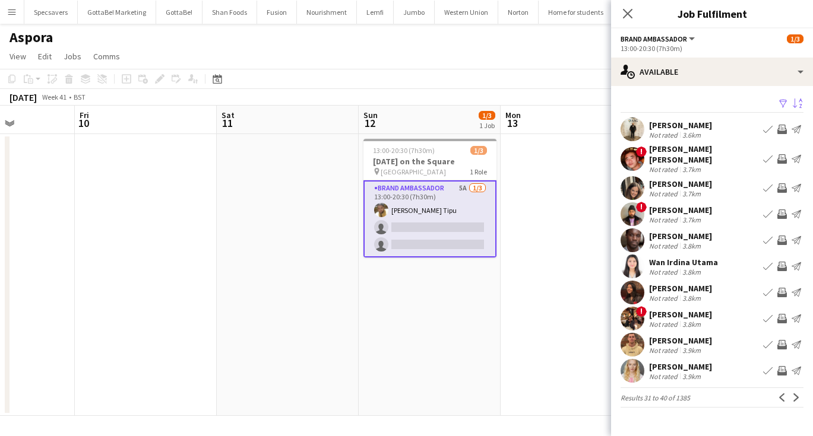
click at [696, 286] on div "[PERSON_NAME]" at bounding box center [680, 288] width 63 height 11
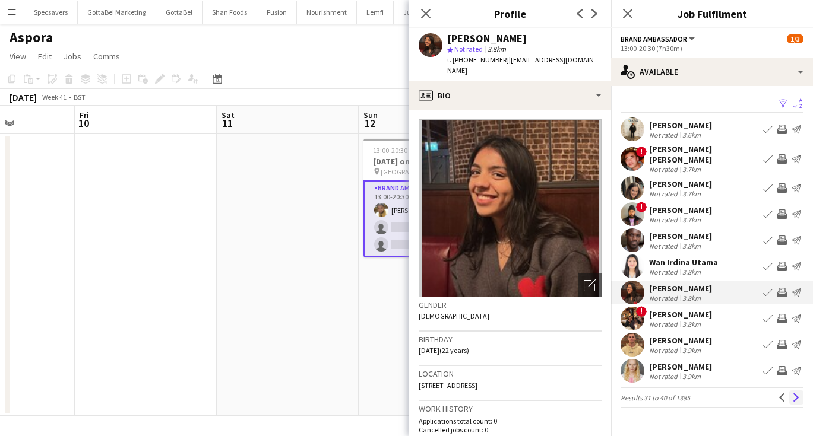
click at [797, 394] on app-icon "Next" at bounding box center [796, 398] width 8 height 8
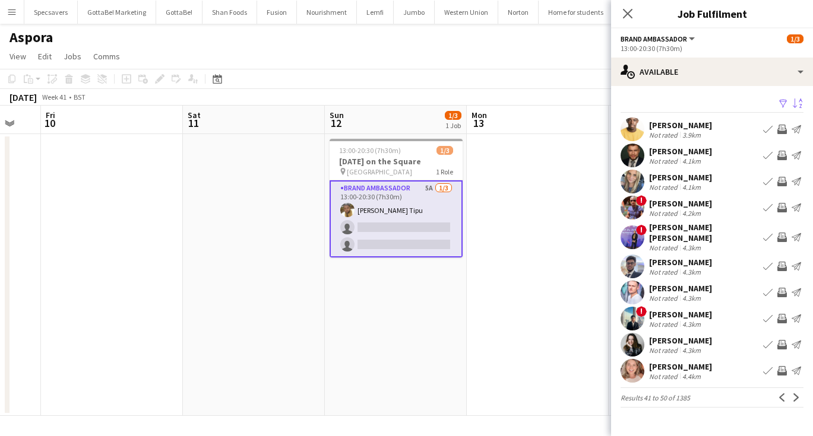
scroll to position [0, 391]
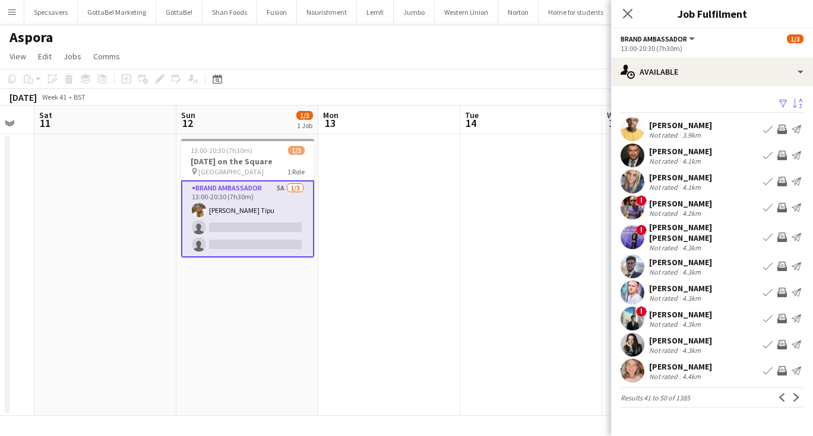
click at [664, 268] on div "Not rated" at bounding box center [664, 272] width 31 height 9
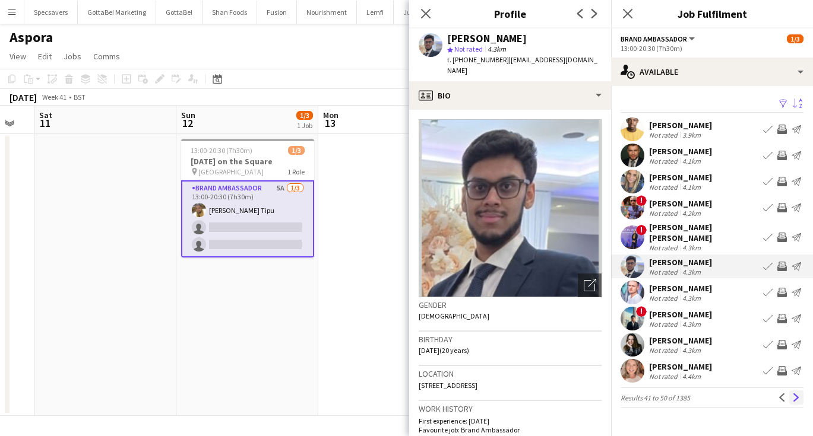
click at [798, 394] on app-icon "Next" at bounding box center [796, 398] width 8 height 8
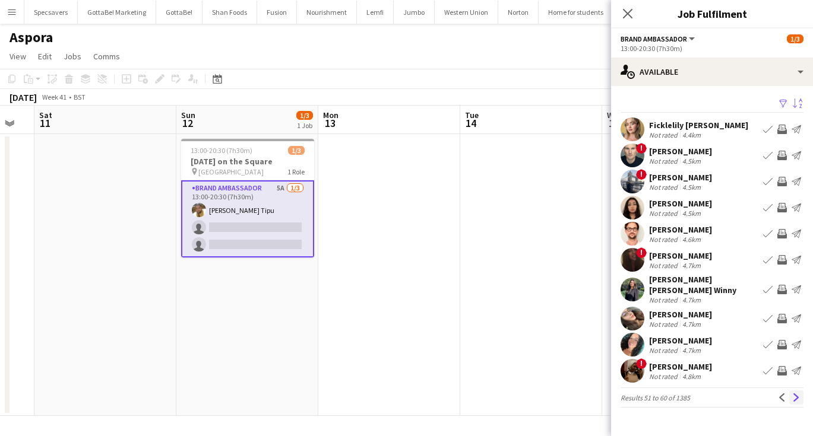
click at [798, 396] on button "Next" at bounding box center [796, 398] width 14 height 14
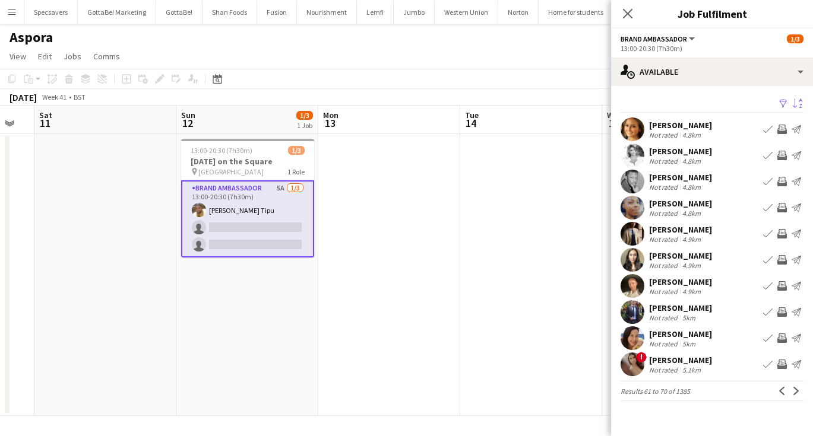
click at [697, 255] on div "[PERSON_NAME]" at bounding box center [680, 256] width 63 height 11
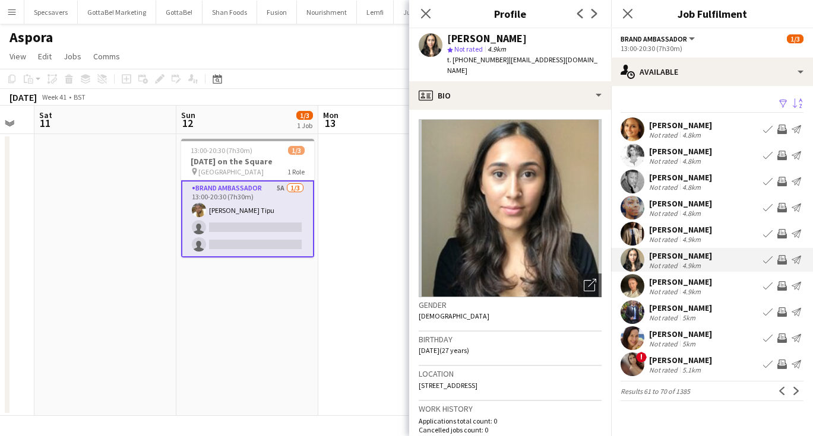
scroll to position [0, 0]
click at [703, 318] on div "Not rated 5km" at bounding box center [680, 317] width 63 height 9
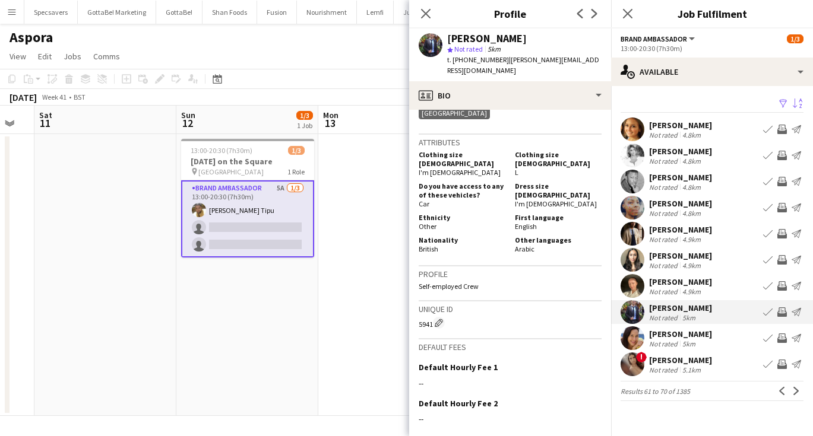
scroll to position [557, 0]
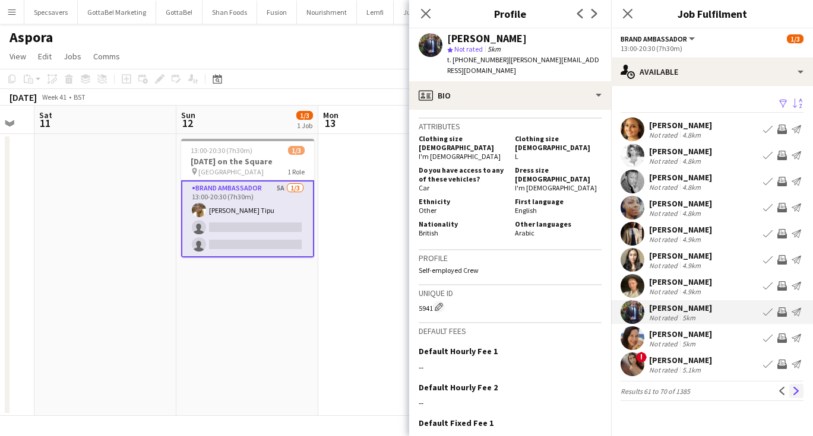
click at [797, 387] on app-icon "Next" at bounding box center [796, 391] width 8 height 8
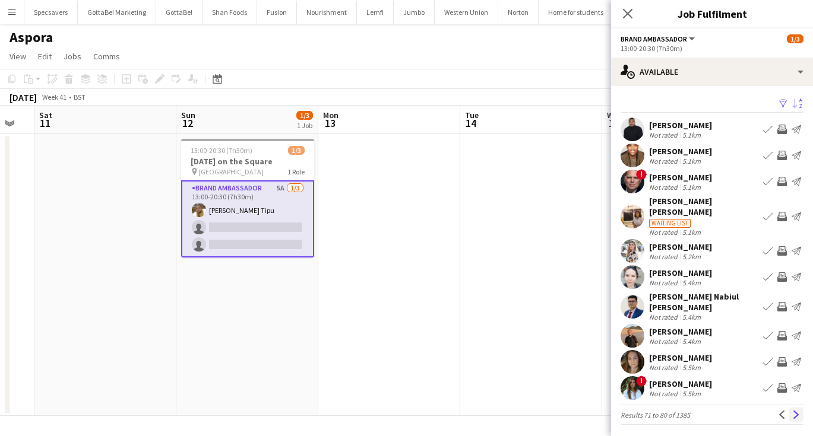
click at [794, 411] on app-icon "Next" at bounding box center [796, 415] width 8 height 8
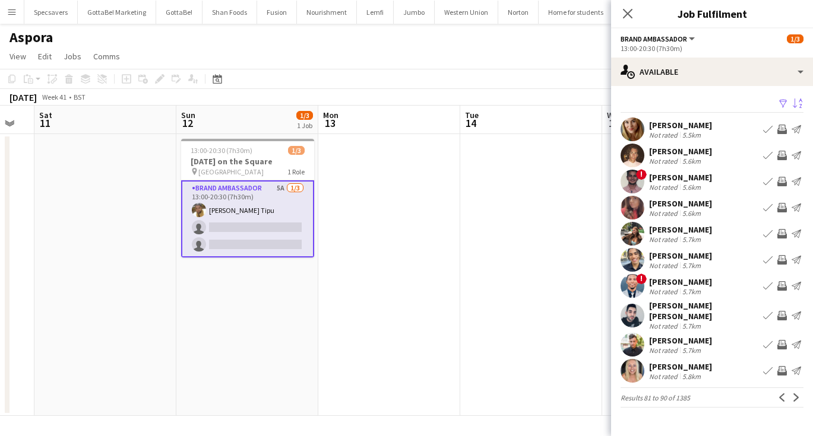
click at [695, 183] on div "5.6km" at bounding box center [691, 187] width 23 height 9
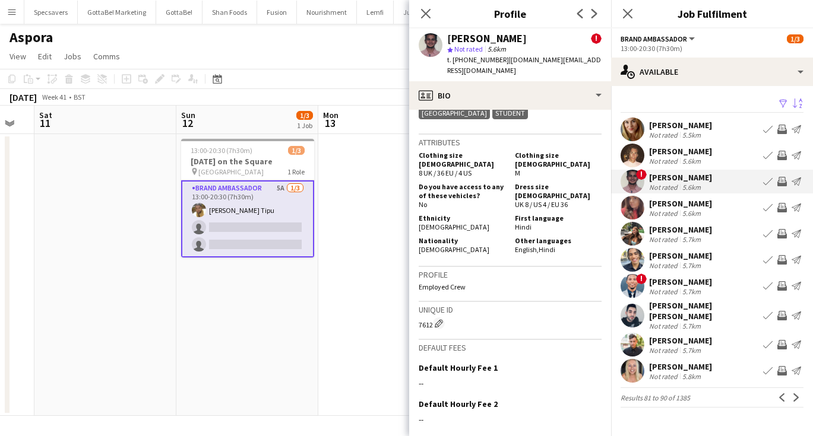
scroll to position [683, 0]
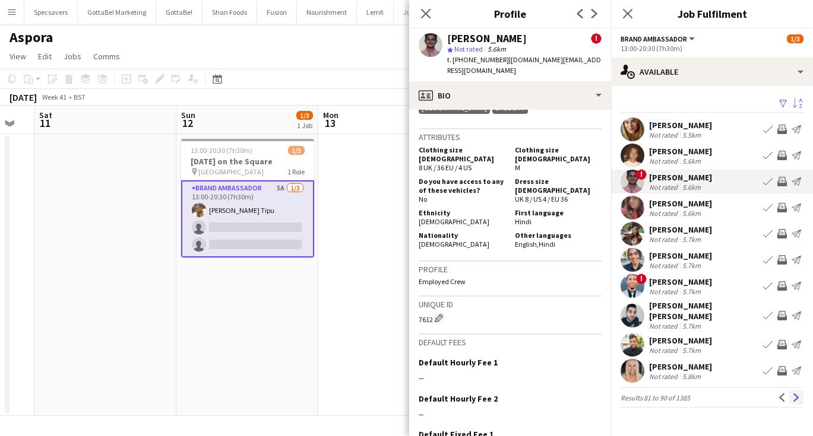
click at [800, 394] on app-icon "Next" at bounding box center [796, 398] width 8 height 8
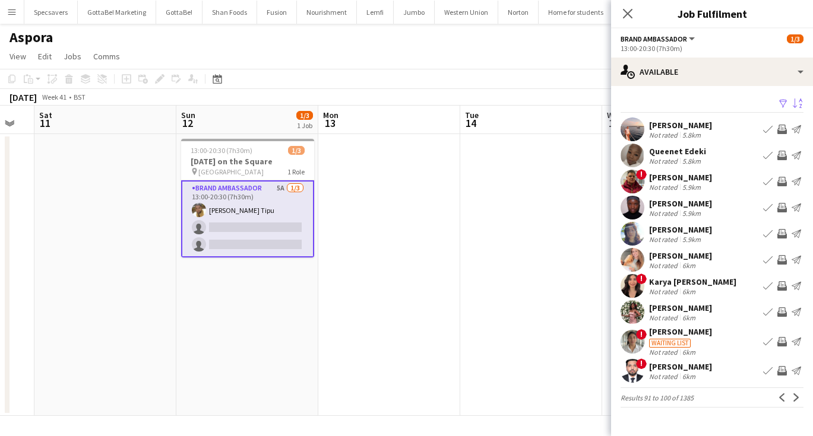
click at [703, 286] on div "Karya [PERSON_NAME]" at bounding box center [692, 282] width 87 height 11
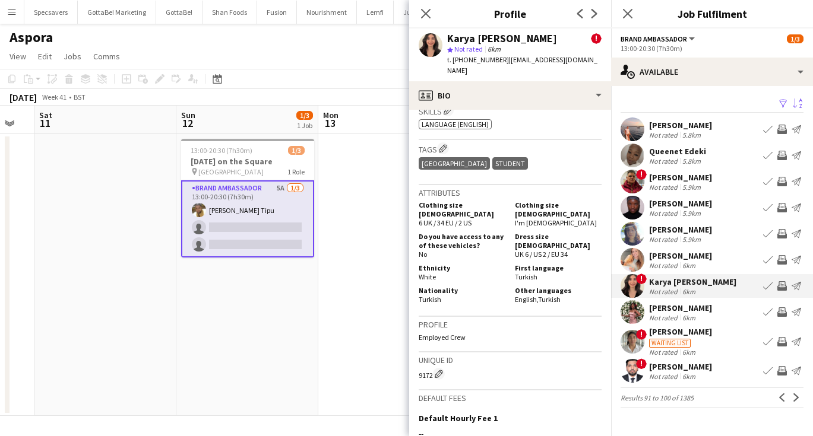
scroll to position [527, 0]
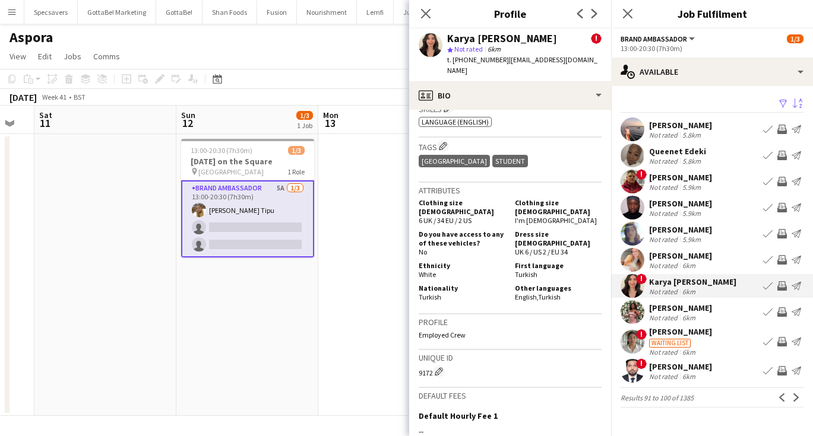
click at [681, 368] on div "[PERSON_NAME]" at bounding box center [680, 367] width 63 height 11
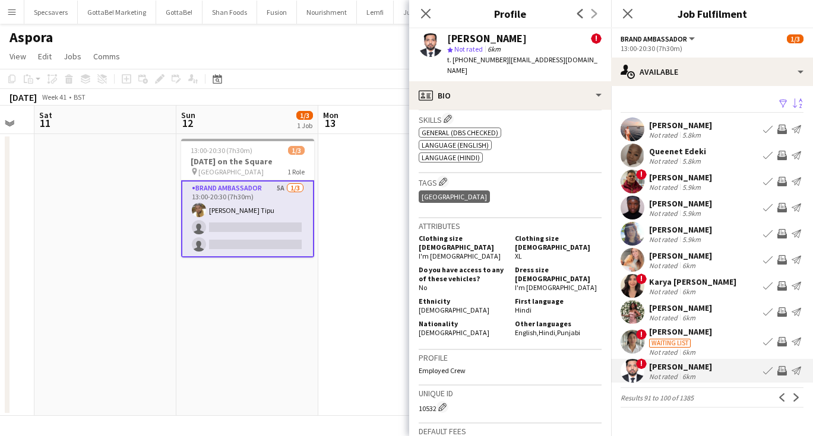
scroll to position [610, 0]
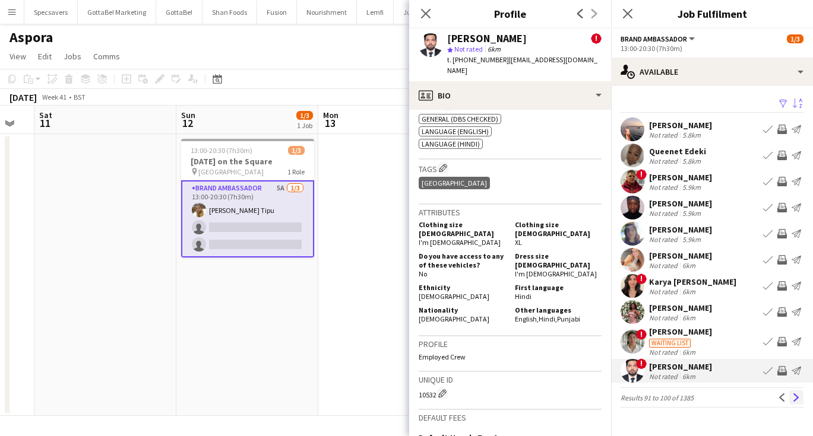
click at [795, 401] on app-icon "Next" at bounding box center [796, 398] width 8 height 8
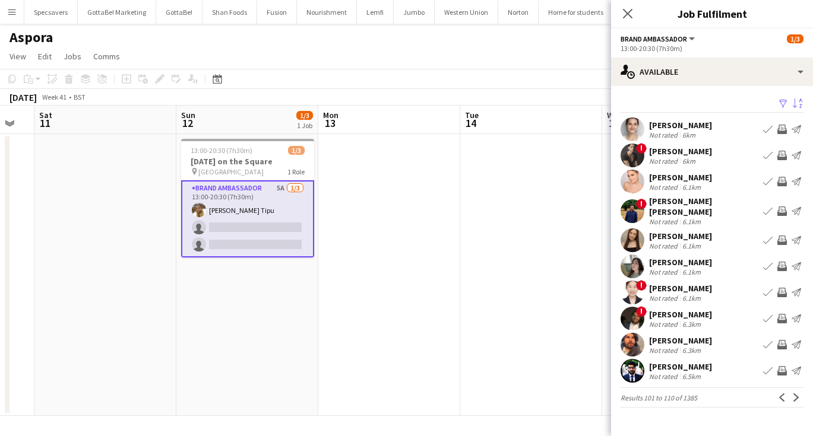
click at [668, 335] on div "[PERSON_NAME]" at bounding box center [680, 340] width 63 height 11
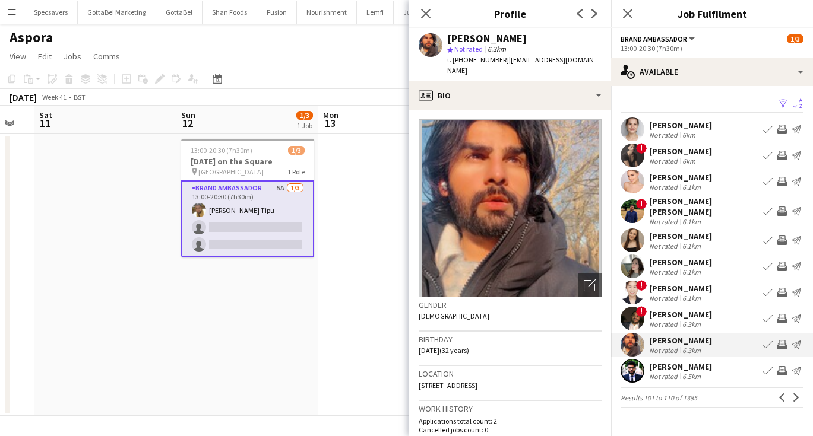
scroll to position [0, 0]
click at [675, 153] on div "[PERSON_NAME]" at bounding box center [680, 151] width 63 height 11
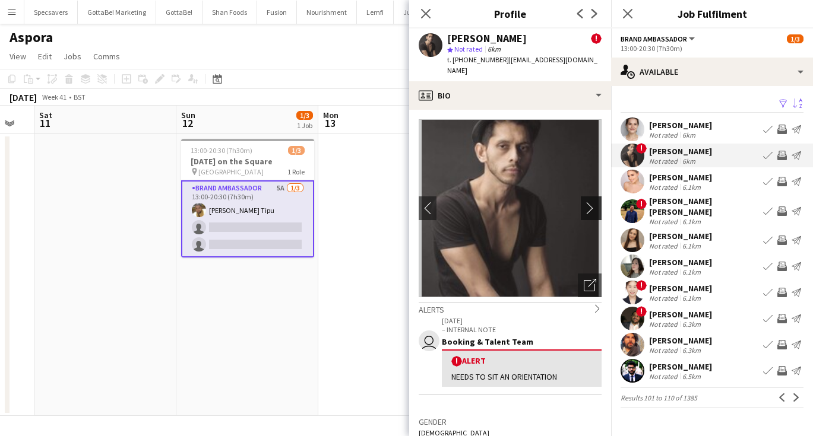
click at [591, 202] on app-icon "chevron-right" at bounding box center [593, 208] width 18 height 12
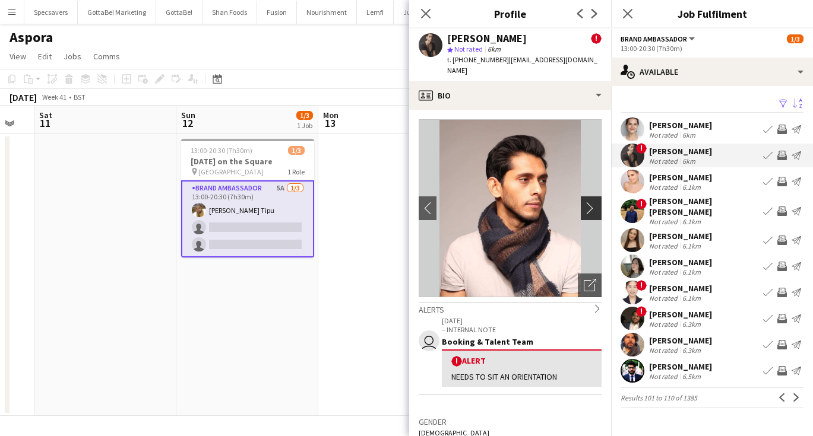
click at [591, 202] on app-icon "chevron-right" at bounding box center [593, 208] width 18 height 12
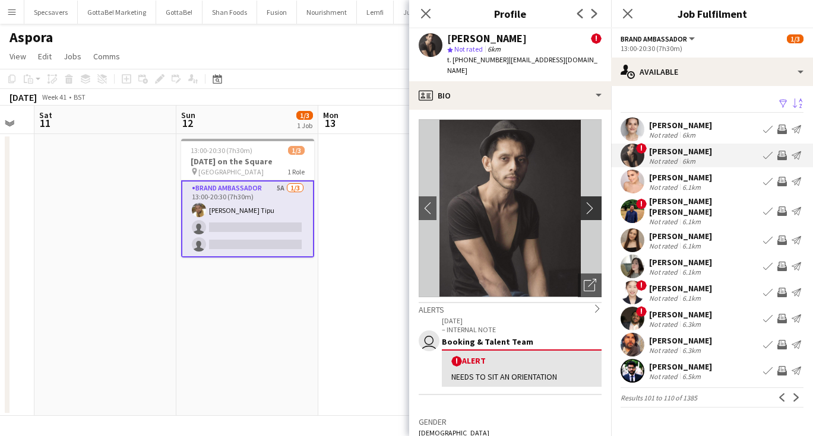
click at [591, 202] on app-icon "chevron-right" at bounding box center [593, 208] width 18 height 12
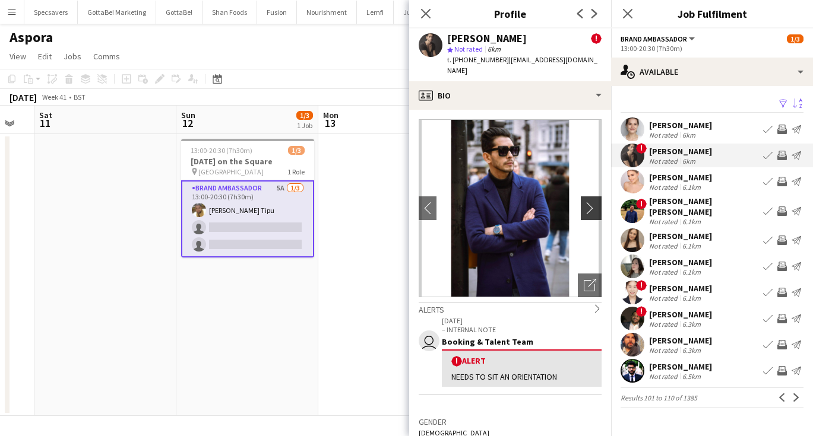
click at [591, 202] on app-icon "chevron-right" at bounding box center [593, 208] width 18 height 12
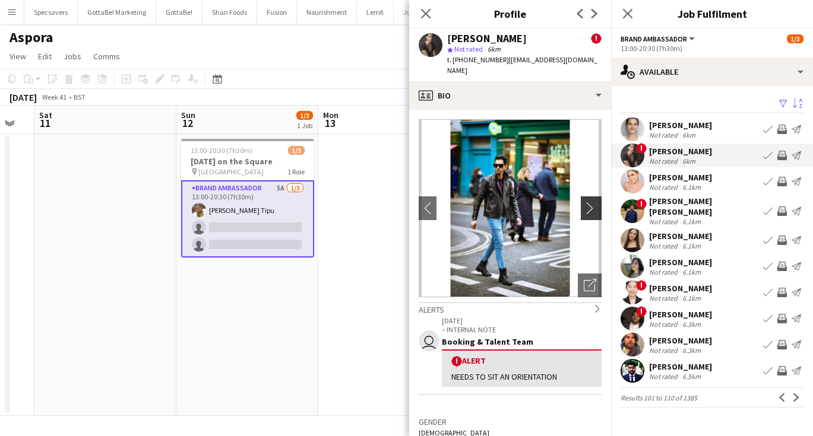
click at [591, 202] on app-icon "chevron-right" at bounding box center [593, 208] width 18 height 12
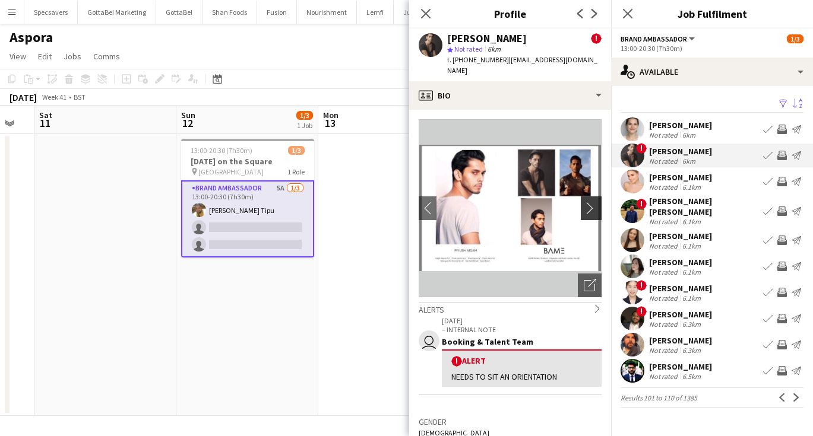
click at [591, 202] on app-icon "chevron-right" at bounding box center [593, 208] width 18 height 12
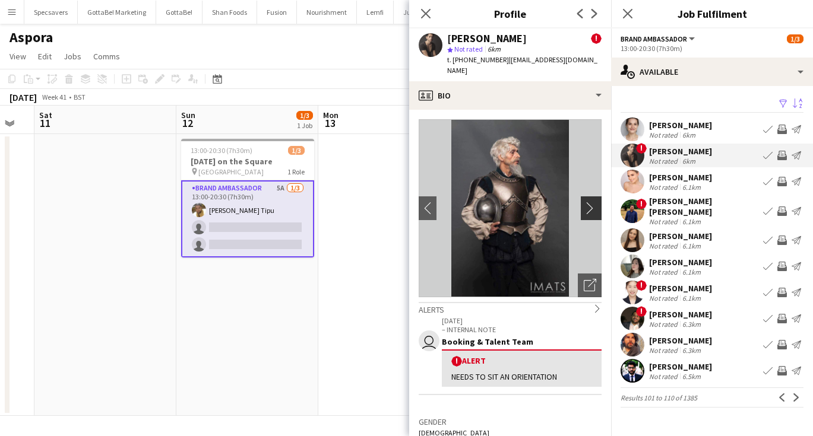
click at [591, 202] on app-icon "chevron-right" at bounding box center [593, 208] width 18 height 12
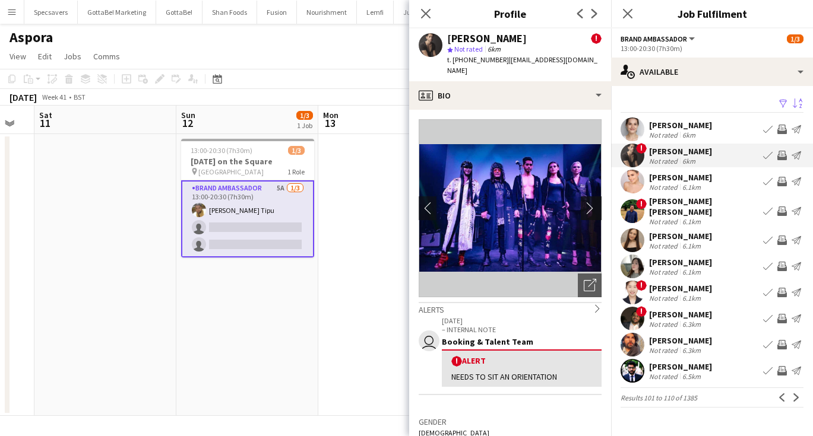
click at [591, 202] on app-icon "chevron-right" at bounding box center [593, 208] width 18 height 12
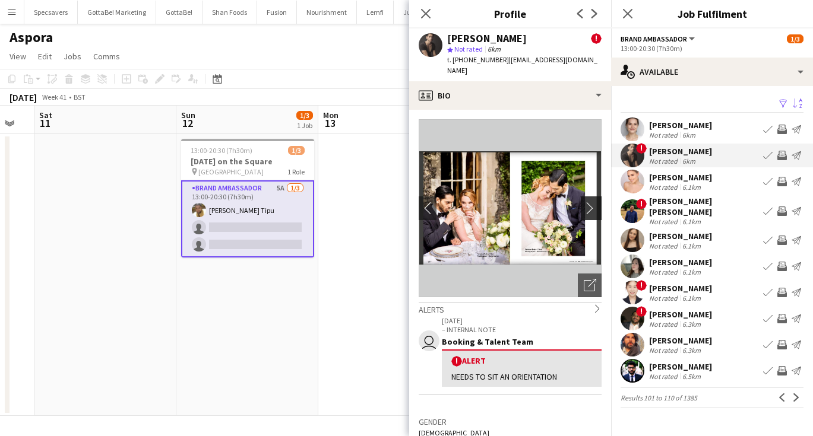
click at [591, 202] on app-icon "chevron-right" at bounding box center [593, 208] width 18 height 12
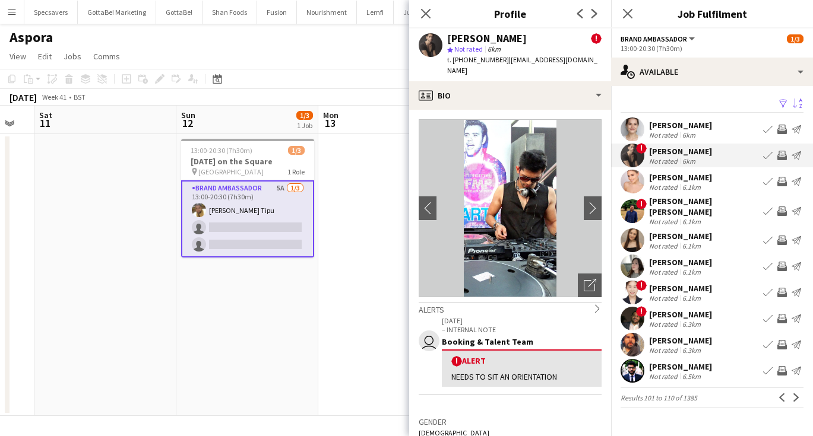
click at [680, 320] on div "6.3km" at bounding box center [691, 324] width 23 height 9
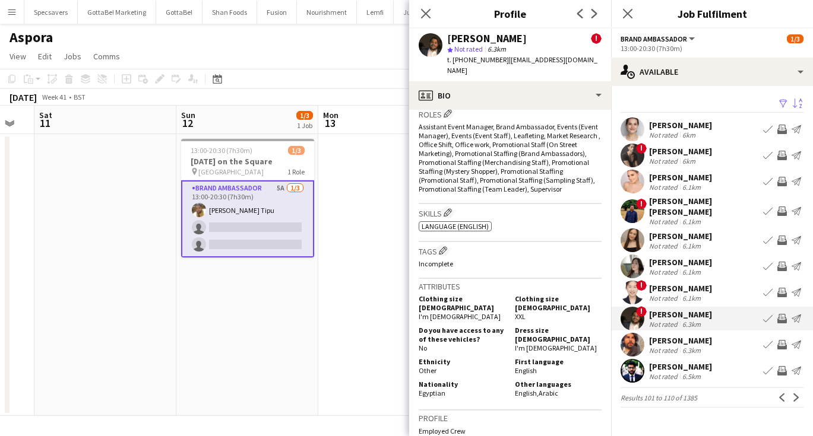
scroll to position [490, 0]
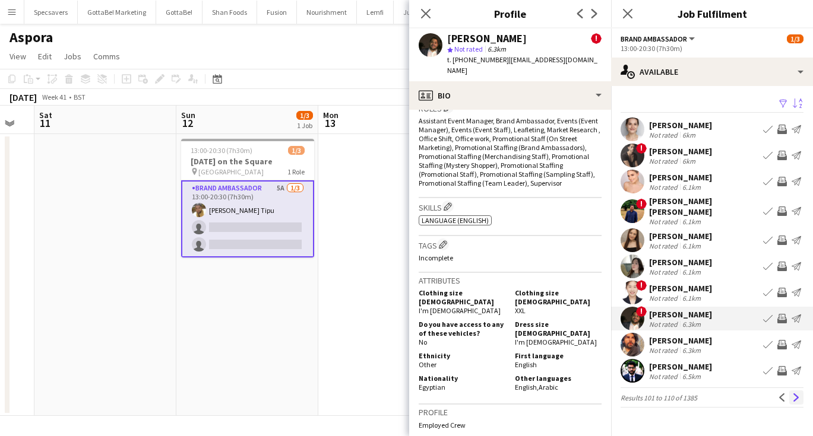
click at [795, 394] on app-icon "Next" at bounding box center [796, 398] width 8 height 8
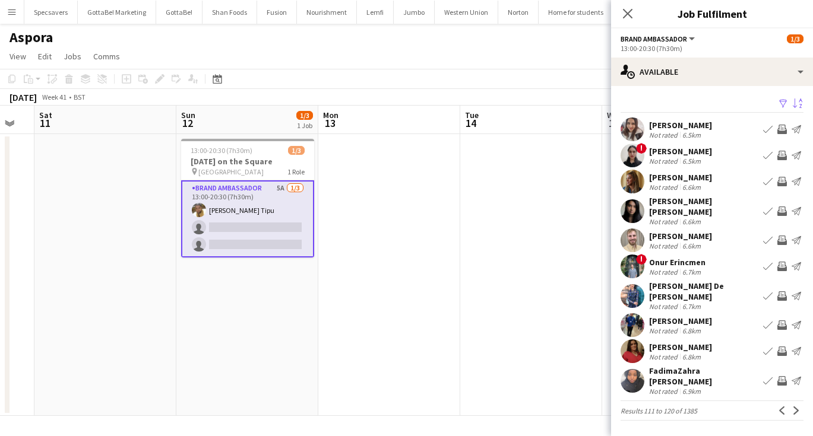
click at [711, 366] on div "FadimaZahra [PERSON_NAME]" at bounding box center [703, 376] width 109 height 21
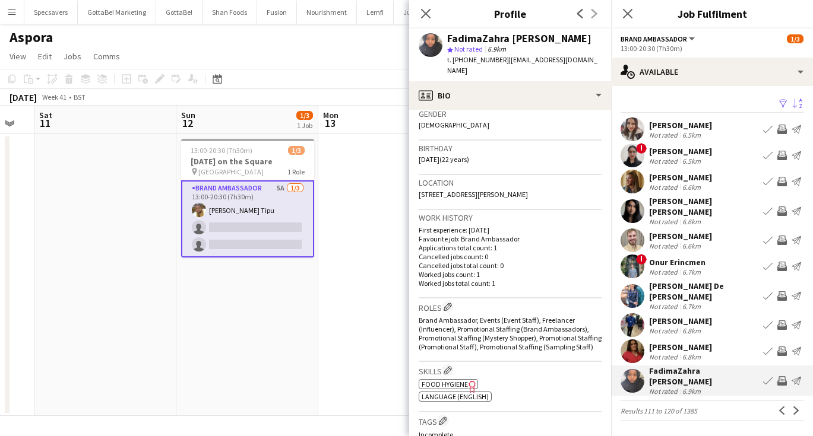
scroll to position [190, 0]
click at [794, 407] on app-icon "Next" at bounding box center [796, 411] width 8 height 8
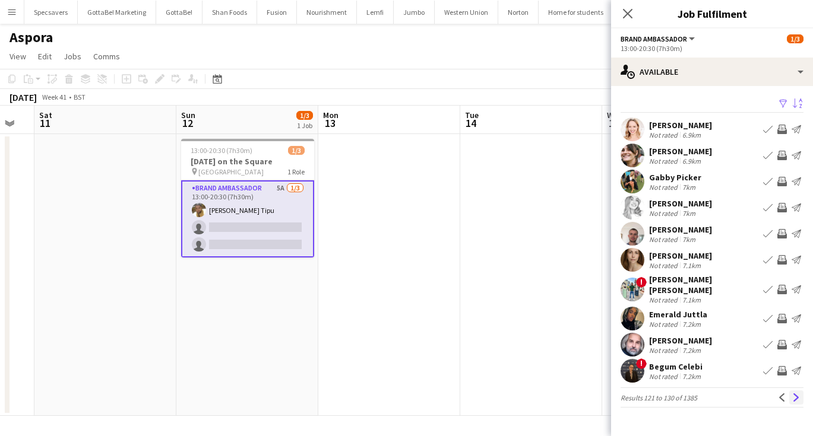
click at [799, 394] on app-icon "Next" at bounding box center [796, 398] width 8 height 8
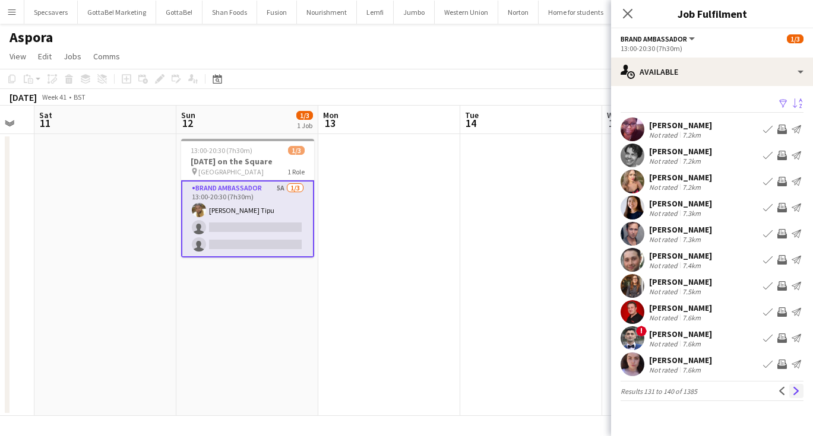
click at [795, 387] on app-icon "Next" at bounding box center [796, 391] width 8 height 8
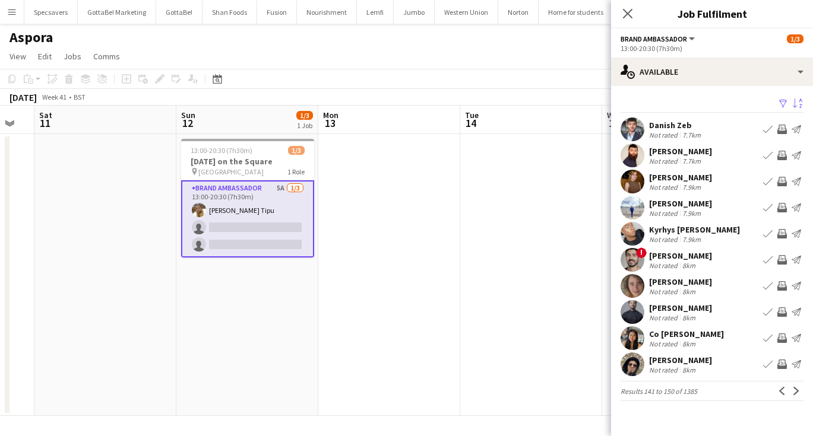
click at [687, 210] on div "7.9km" at bounding box center [691, 213] width 23 height 9
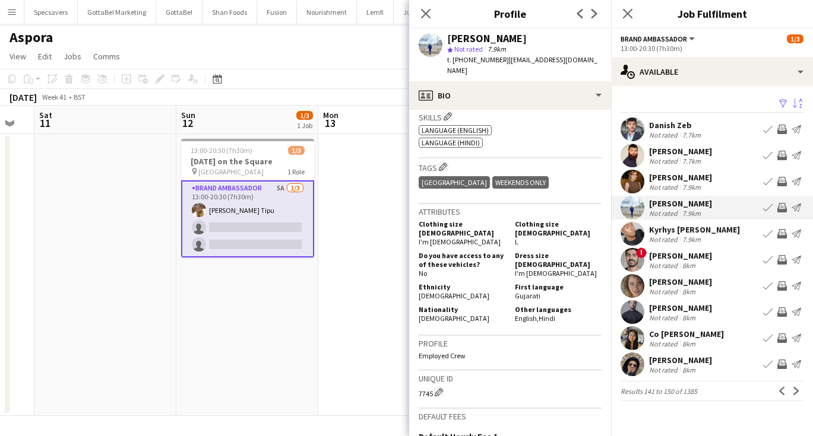
scroll to position [491, 0]
click at [799, 391] on app-icon "Next" at bounding box center [796, 391] width 8 height 8
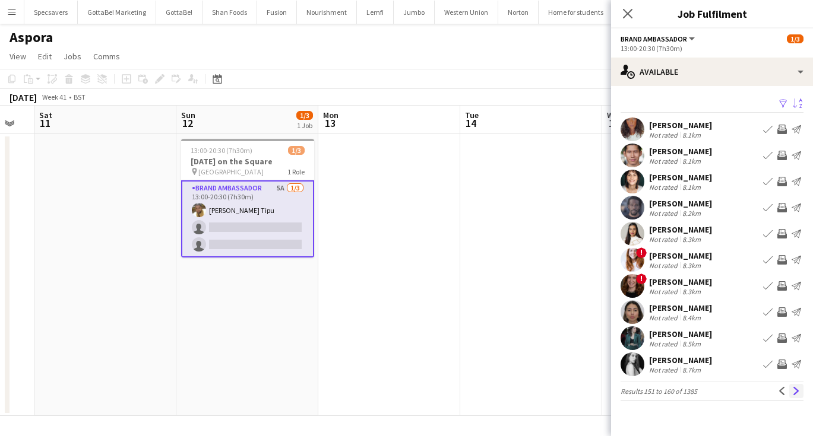
click at [795, 389] on app-icon "Next" at bounding box center [796, 391] width 8 height 8
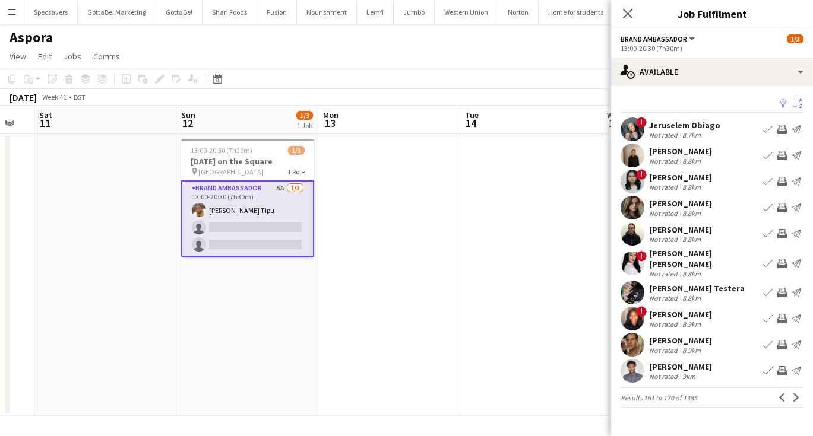
click at [698, 259] on div "[PERSON_NAME] [PERSON_NAME]" at bounding box center [703, 258] width 109 height 21
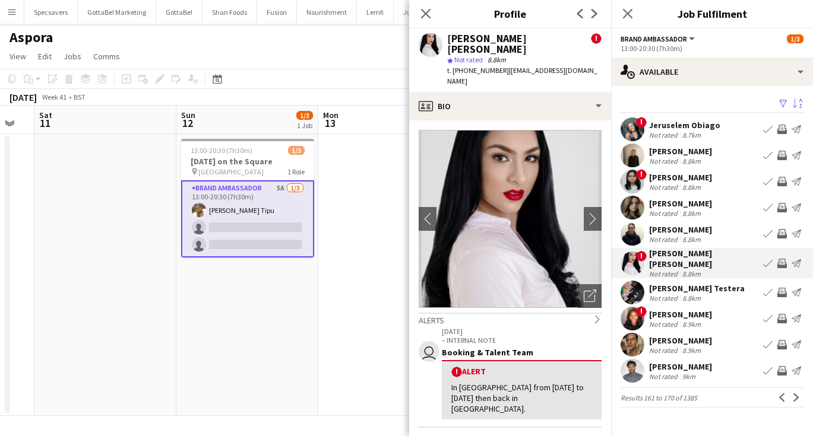
scroll to position [0, 0]
click at [590, 213] on app-icon "chevron-right" at bounding box center [593, 219] width 18 height 12
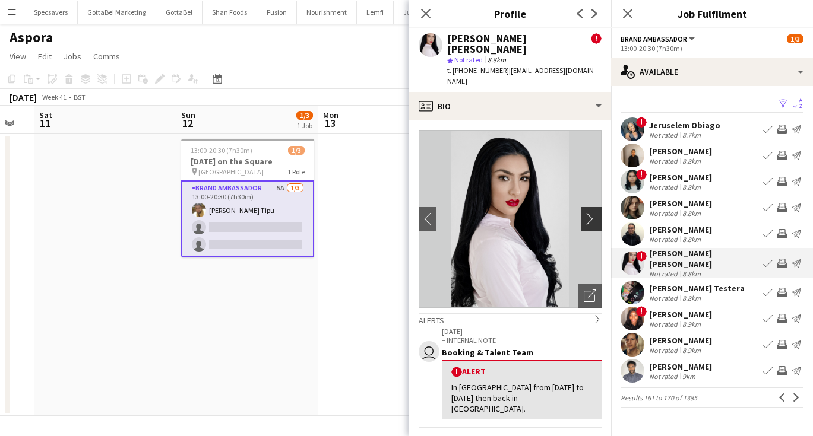
click at [590, 213] on app-icon "chevron-right" at bounding box center [593, 219] width 18 height 12
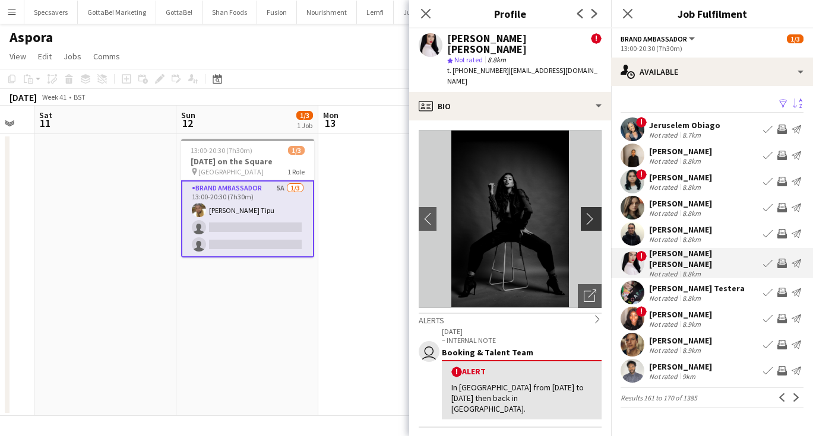
click at [590, 213] on app-icon "chevron-right" at bounding box center [593, 219] width 18 height 12
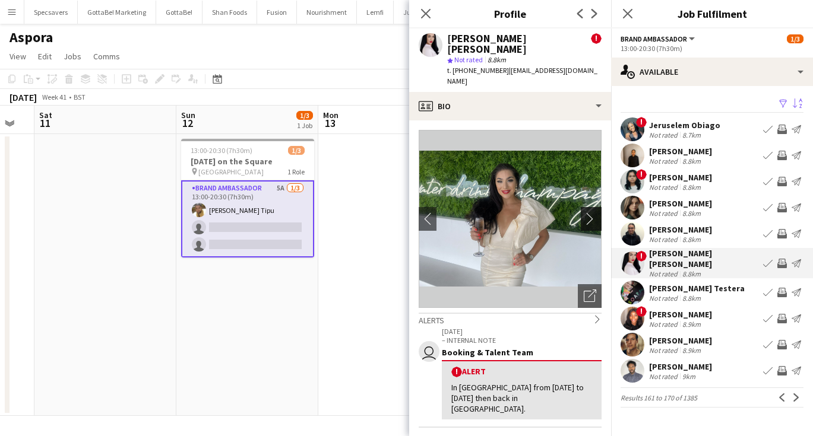
click at [590, 213] on app-icon "chevron-right" at bounding box center [593, 219] width 18 height 12
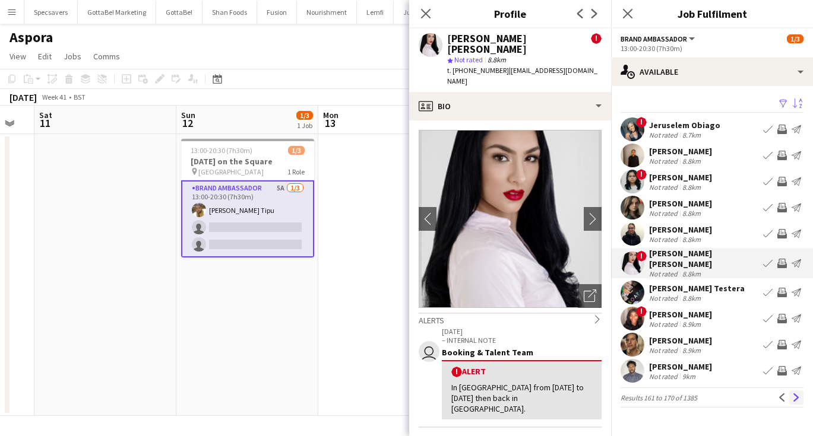
click at [793, 394] on app-icon "Next" at bounding box center [796, 398] width 8 height 8
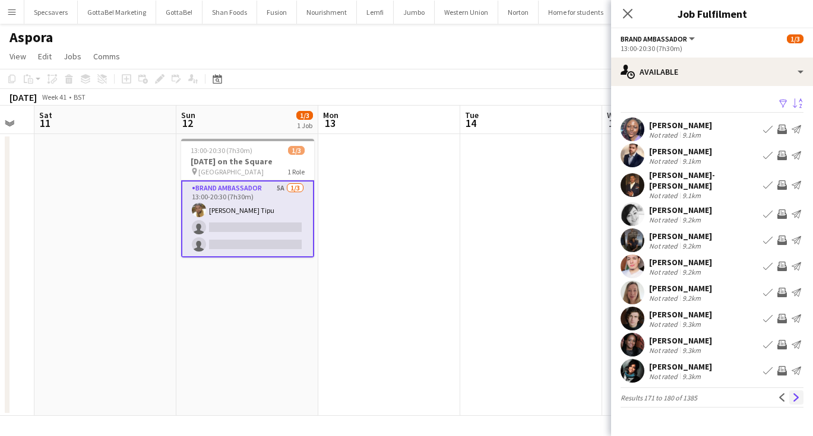
click at [798, 394] on app-icon "Next" at bounding box center [796, 398] width 8 height 8
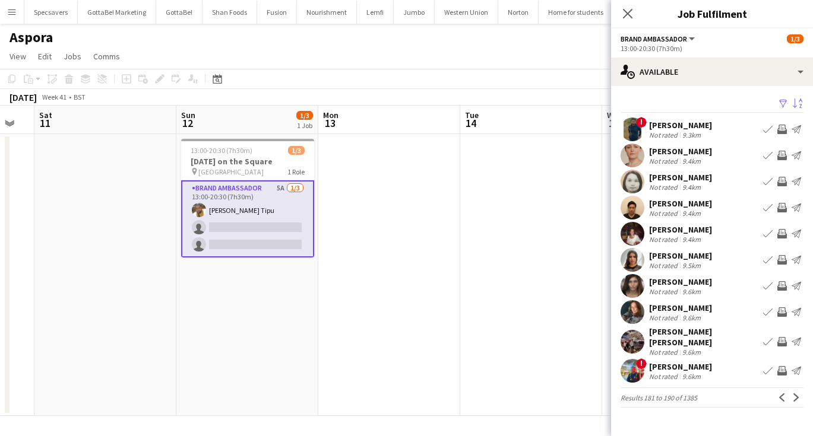
click at [683, 131] on div "9.3km" at bounding box center [691, 135] width 23 height 9
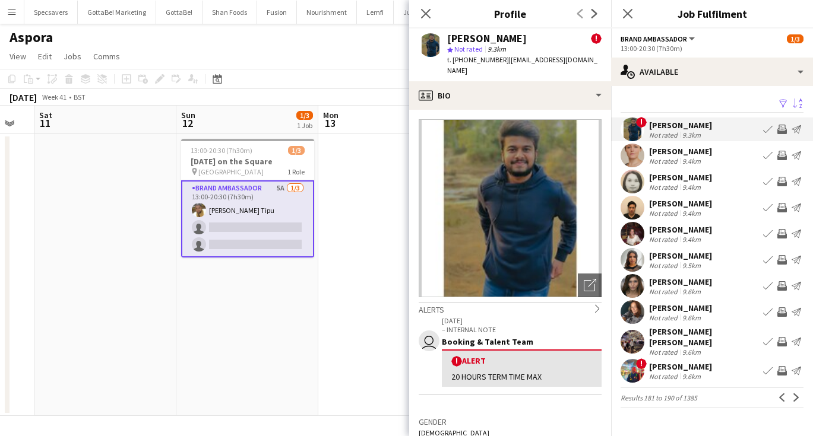
click at [660, 252] on div "[PERSON_NAME]" at bounding box center [680, 256] width 63 height 11
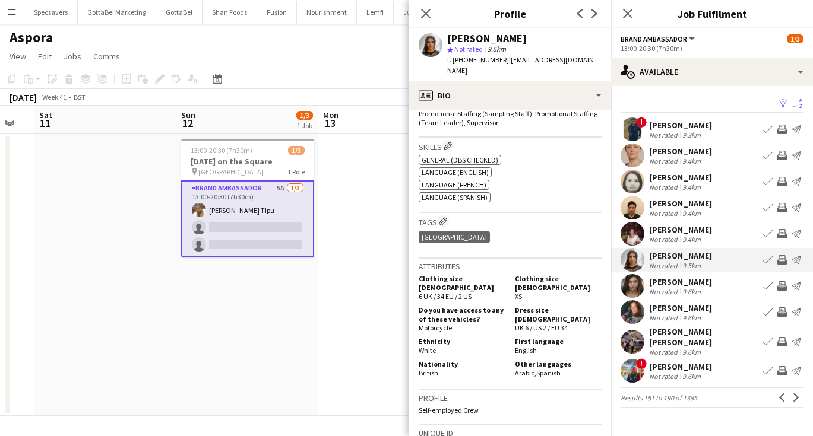
scroll to position [470, 0]
click at [646, 293] on div "[PERSON_NAME] Not rated 9.6km Book crew Invite crew Send notification" at bounding box center [712, 286] width 202 height 24
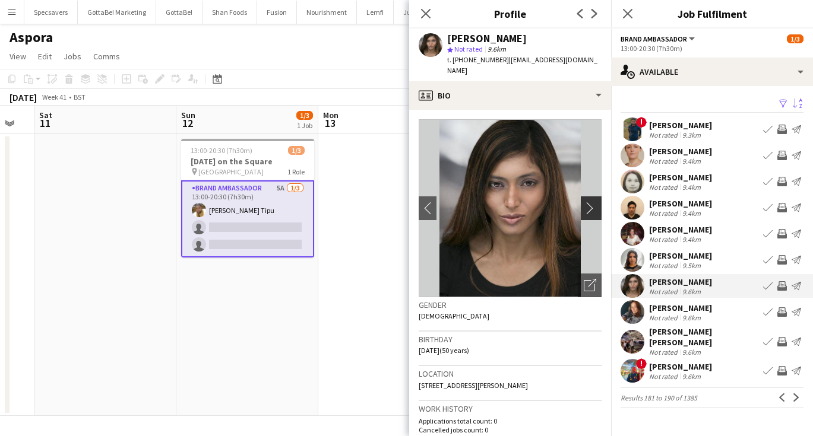
scroll to position [0, 0]
click at [591, 202] on app-icon "chevron-right" at bounding box center [593, 208] width 18 height 12
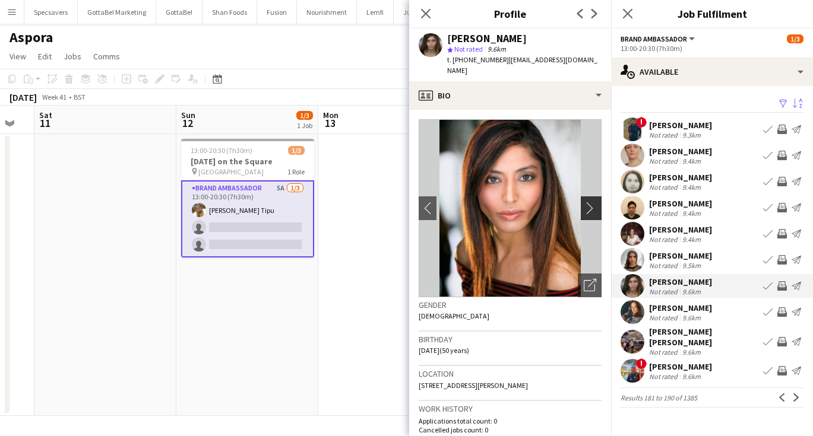
click at [591, 202] on app-icon "chevron-right" at bounding box center [593, 208] width 18 height 12
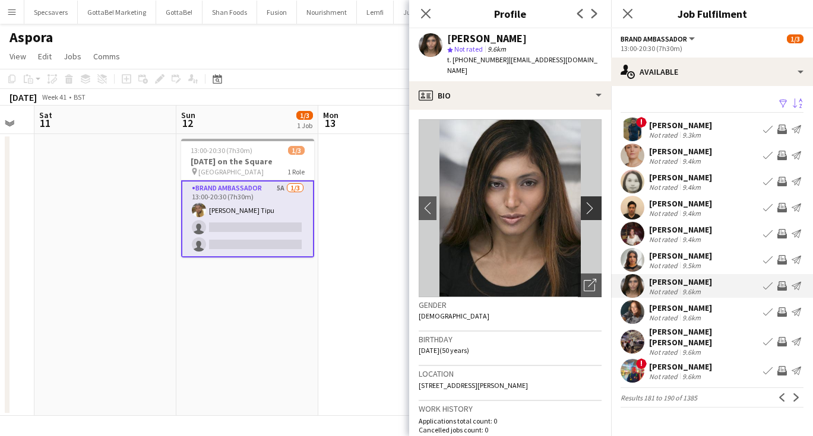
click at [591, 202] on app-icon "chevron-right" at bounding box center [593, 208] width 18 height 12
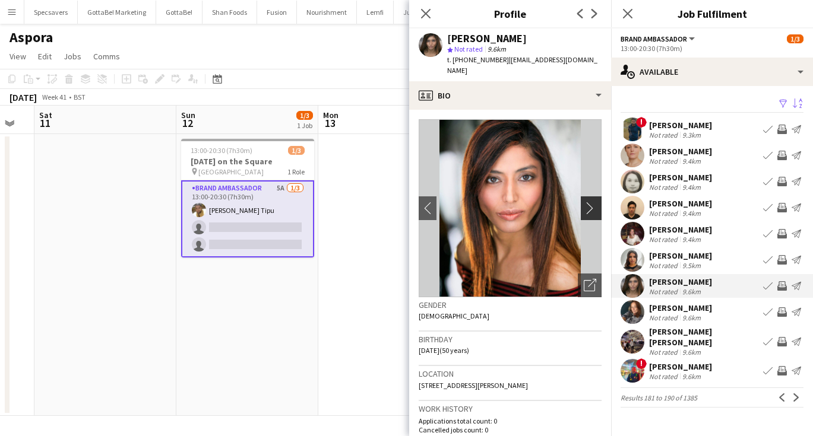
click at [591, 202] on app-icon "chevron-right" at bounding box center [593, 208] width 18 height 12
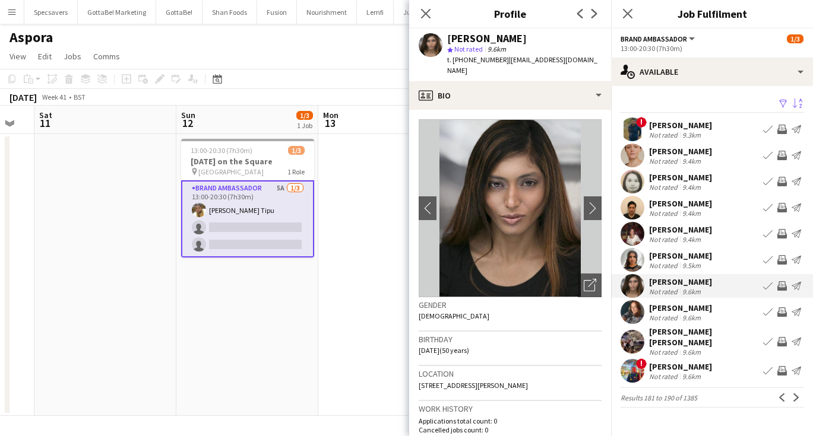
click at [702, 333] on div "[PERSON_NAME] [PERSON_NAME]" at bounding box center [703, 336] width 109 height 21
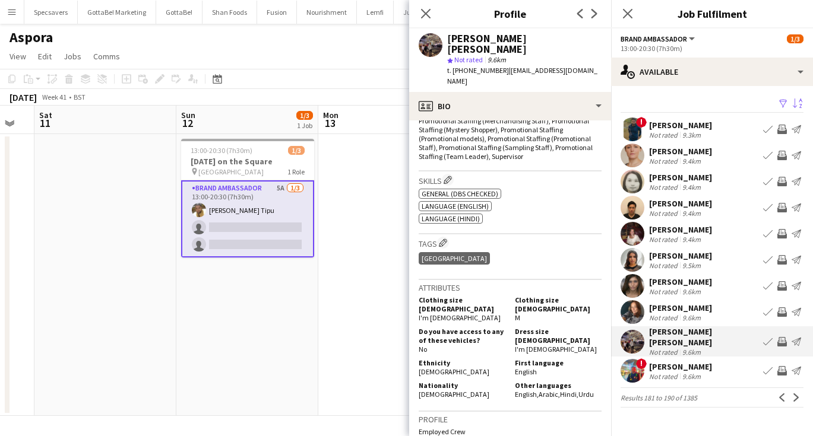
scroll to position [439, 0]
click at [680, 362] on div "[PERSON_NAME]" at bounding box center [680, 367] width 63 height 11
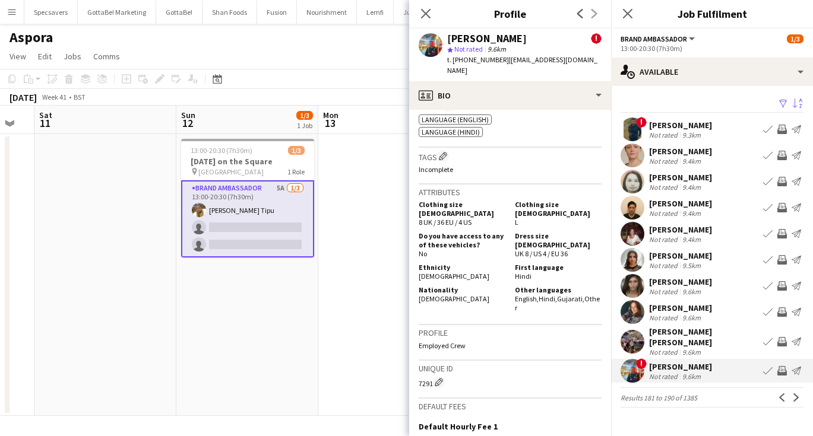
scroll to position [578, 0]
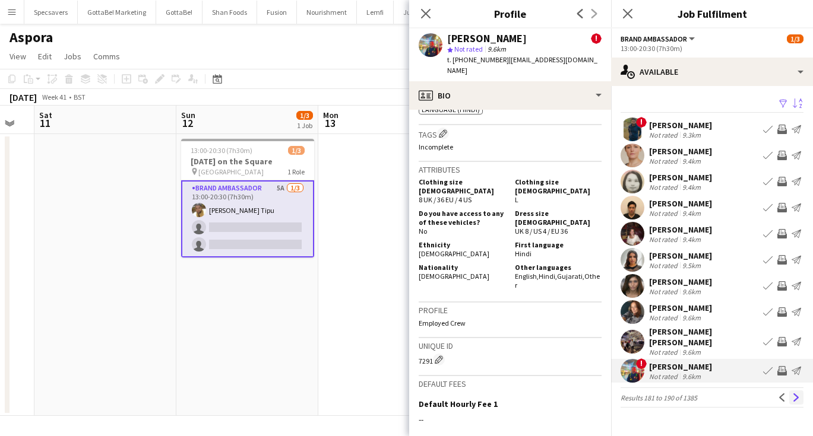
click at [793, 394] on app-icon "Next" at bounding box center [796, 398] width 8 height 8
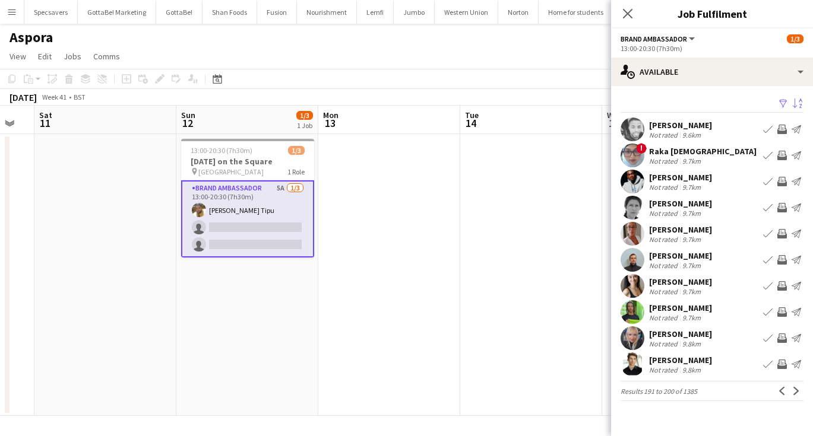
click at [684, 157] on div "9.7km" at bounding box center [691, 161] width 23 height 9
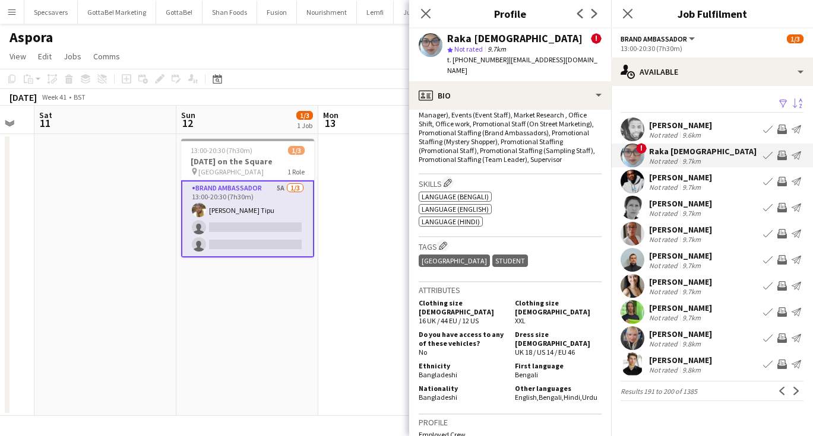
scroll to position [549, 0]
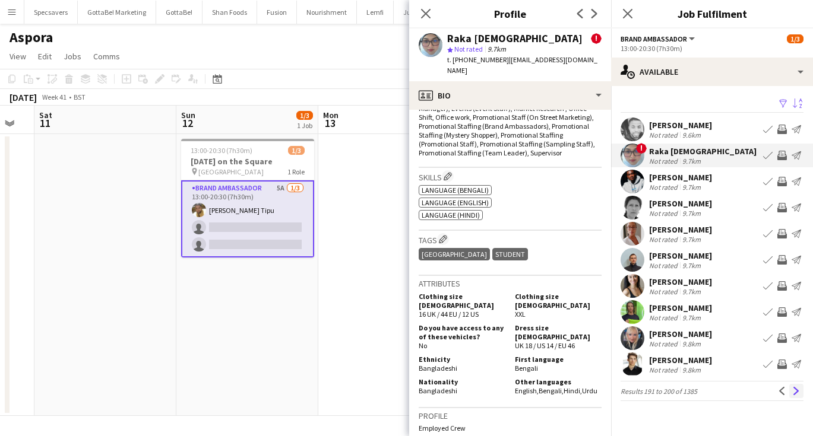
click at [795, 395] on app-icon "Next" at bounding box center [796, 391] width 8 height 8
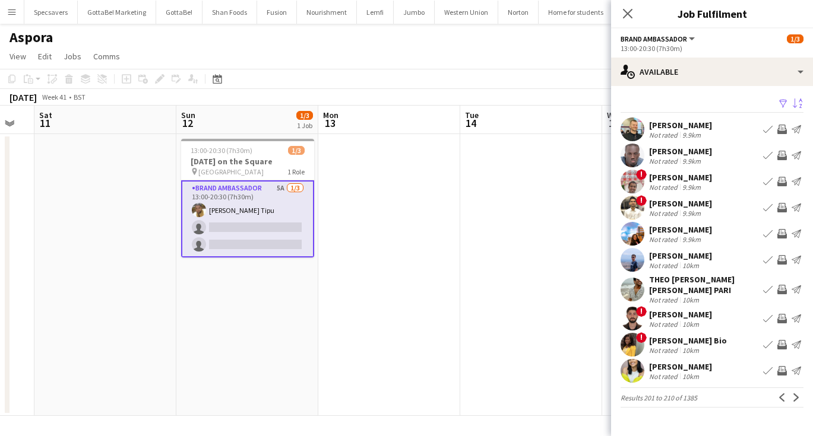
click at [702, 183] on div "9.9km" at bounding box center [691, 187] width 23 height 9
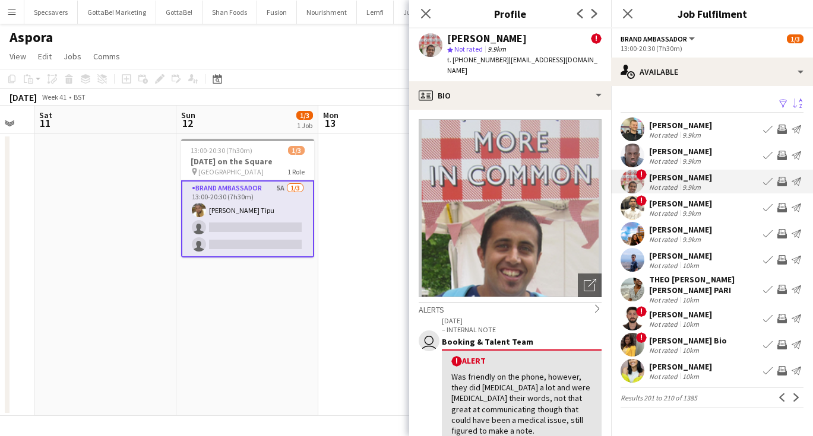
scroll to position [0, 0]
click at [705, 209] on div "! [PERSON_NAME] Not rated 9.9km Book crew Invite crew Send notification" at bounding box center [712, 208] width 202 height 24
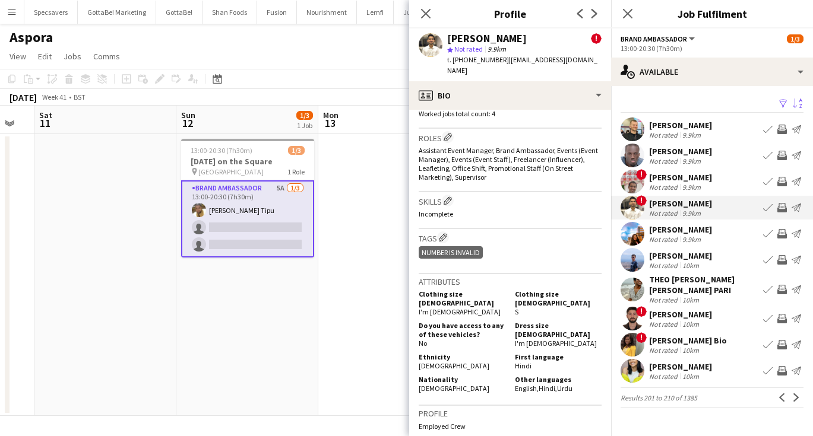
scroll to position [488, 0]
click at [665, 238] on div "Not rated" at bounding box center [664, 239] width 31 height 9
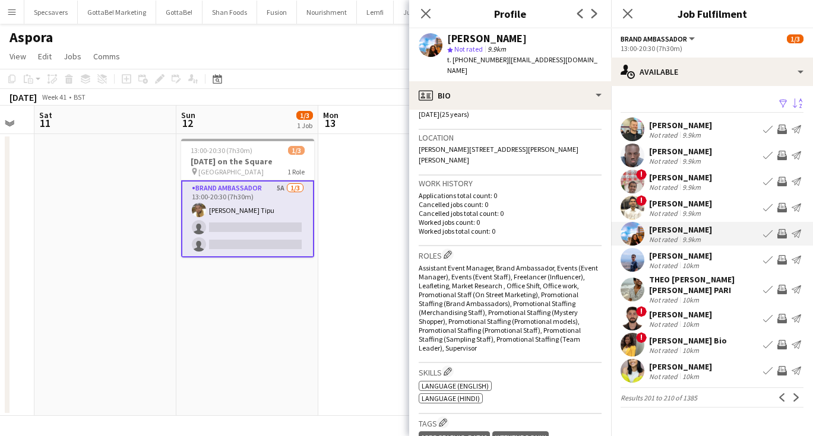
scroll to position [96, 0]
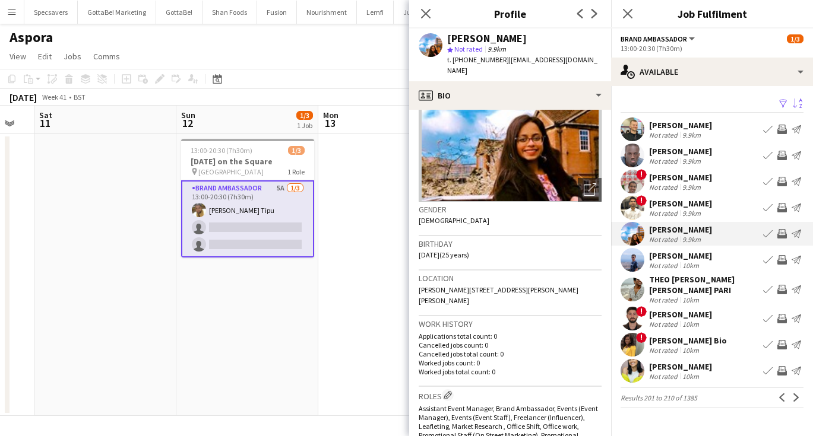
click at [660, 210] on div "Not rated" at bounding box center [664, 213] width 31 height 9
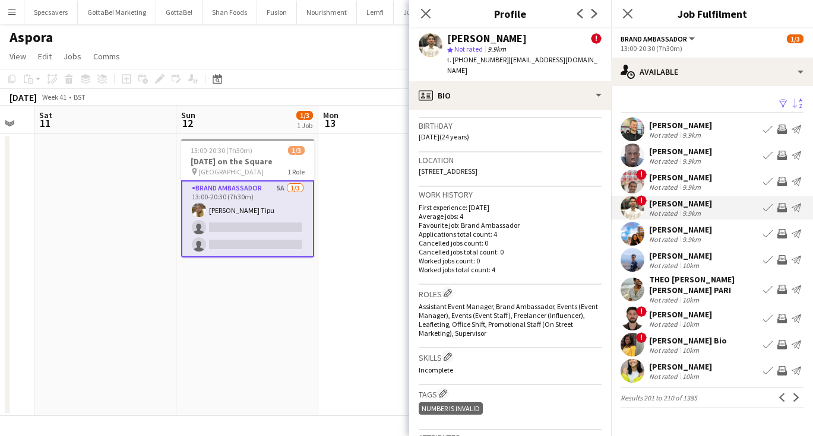
scroll to position [329, 0]
click at [671, 231] on div "[PERSON_NAME]" at bounding box center [680, 229] width 63 height 11
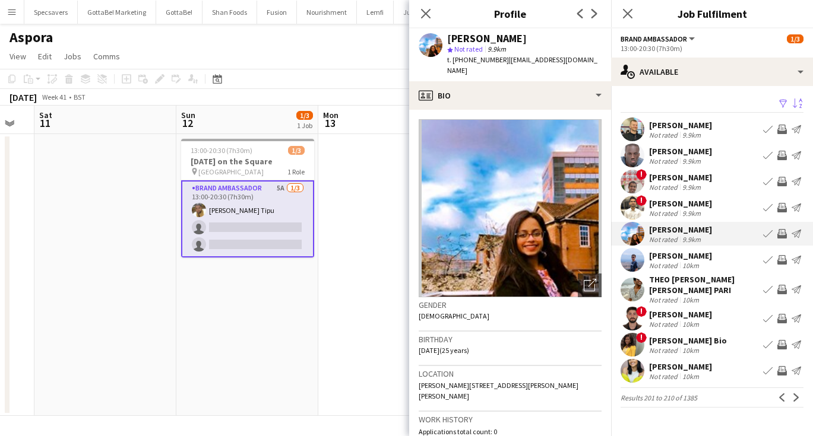
click at [675, 280] on div "THEO [PERSON_NAME] [PERSON_NAME] PARI" at bounding box center [703, 284] width 109 height 21
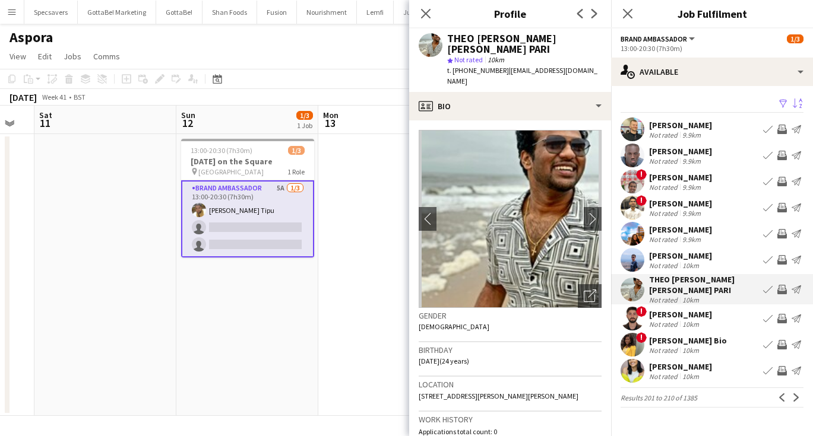
scroll to position [0, 0]
click at [592, 213] on app-icon "chevron-right" at bounding box center [593, 219] width 18 height 12
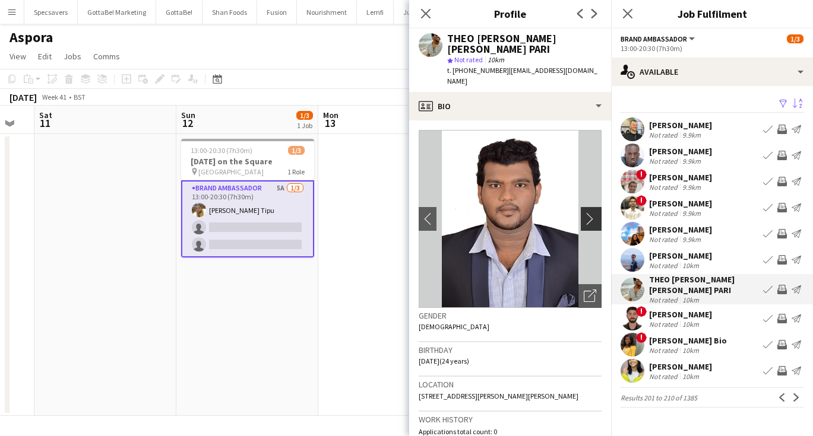
click at [592, 213] on app-icon "chevron-right" at bounding box center [593, 219] width 18 height 12
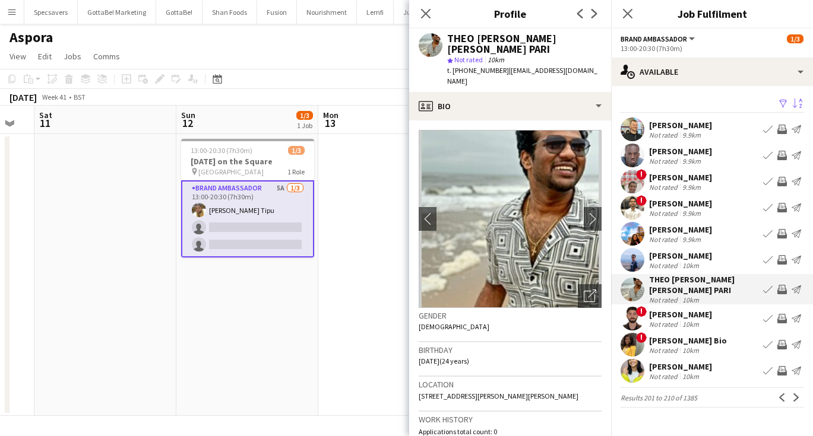
click at [223, 237] on app-card-role "Brand Ambassador 5A [DATE] 13:00-20:30 (7h30m) [PERSON_NAME] Tipu single-neutra…" at bounding box center [247, 218] width 133 height 77
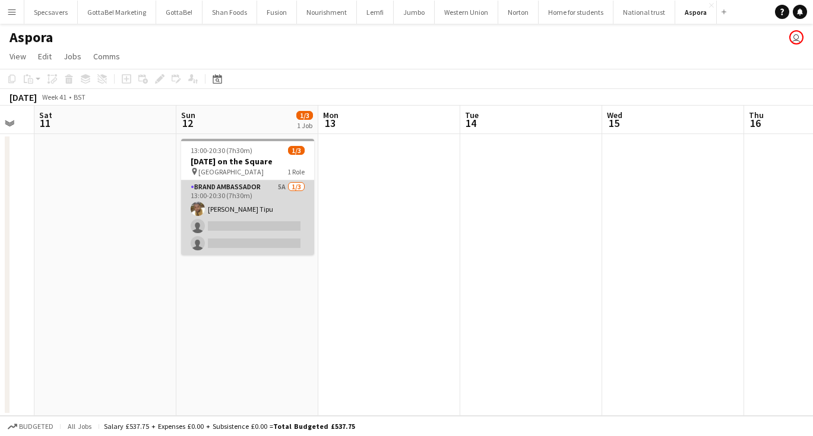
click at [246, 217] on app-card-role "Brand Ambassador 5A [DATE] 13:00-20:30 (7h30m) [PERSON_NAME] Tipu single-neutra…" at bounding box center [247, 217] width 133 height 75
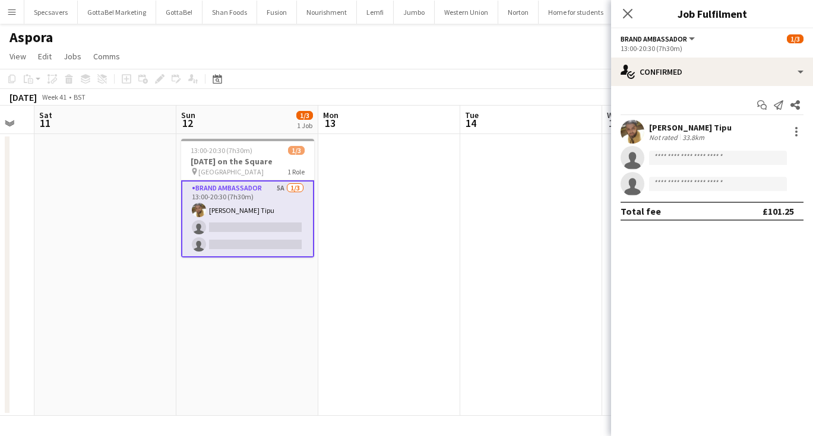
click at [272, 234] on app-card-role "Brand Ambassador 5A [DATE] 13:00-20:30 (7h30m) [PERSON_NAME] Tipu single-neutra…" at bounding box center [247, 218] width 133 height 77
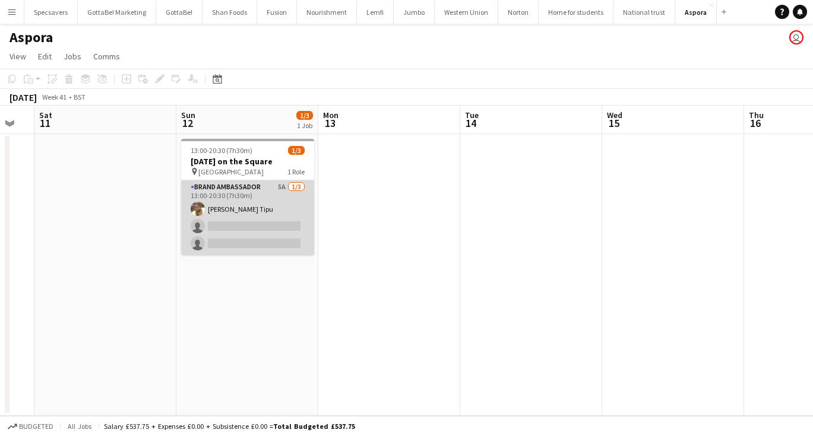
click at [270, 230] on app-card-role "Brand Ambassador 5A [DATE] 13:00-20:30 (7h30m) [PERSON_NAME] Tipu single-neutra…" at bounding box center [247, 217] width 133 height 75
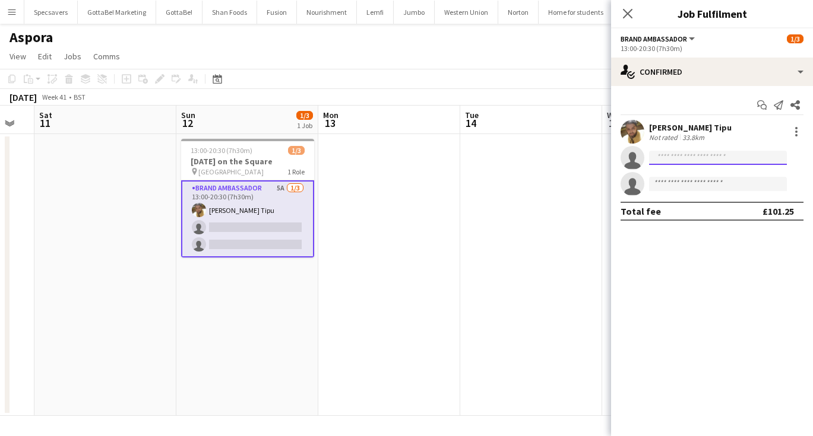
click at [693, 160] on input at bounding box center [718, 158] width 138 height 14
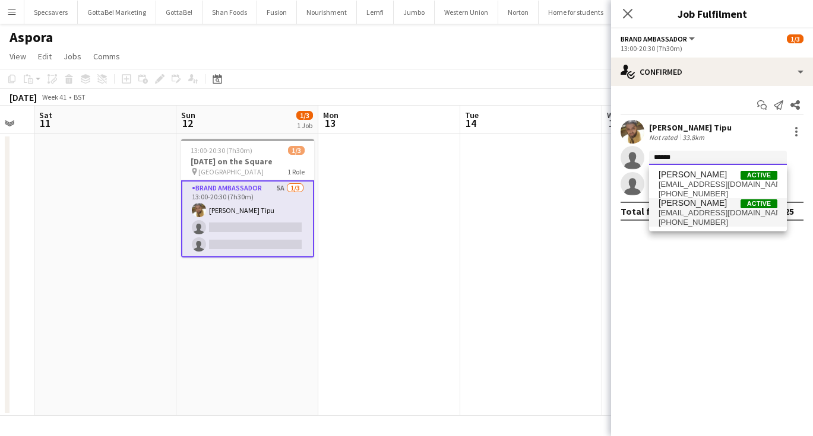
type input "******"
click at [704, 209] on span "[EMAIL_ADDRESS][DOMAIN_NAME]" at bounding box center [717, 212] width 119 height 9
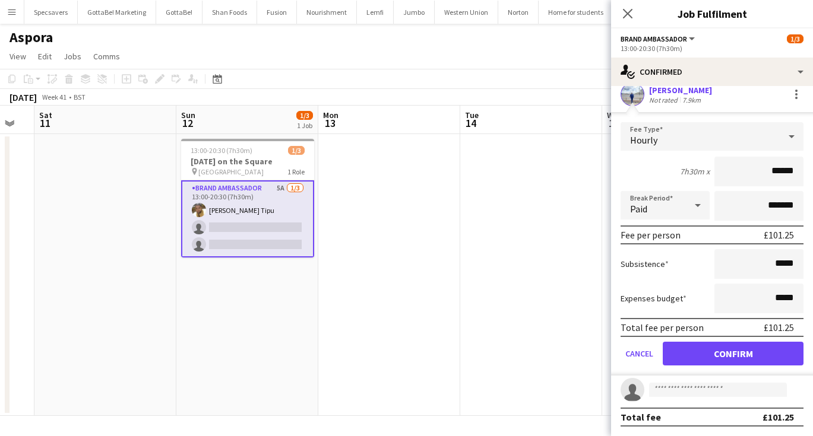
scroll to position [64, 0]
click at [733, 357] on button "Confirm" at bounding box center [732, 354] width 141 height 24
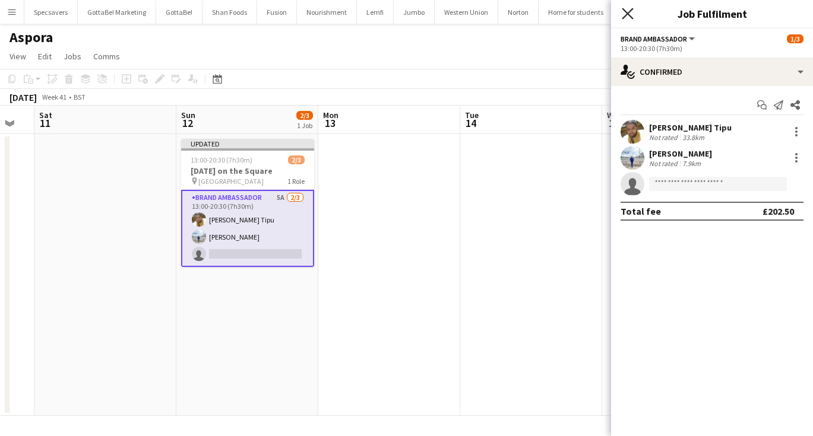
click at [630, 14] on icon "Close pop-in" at bounding box center [627, 13] width 11 height 11
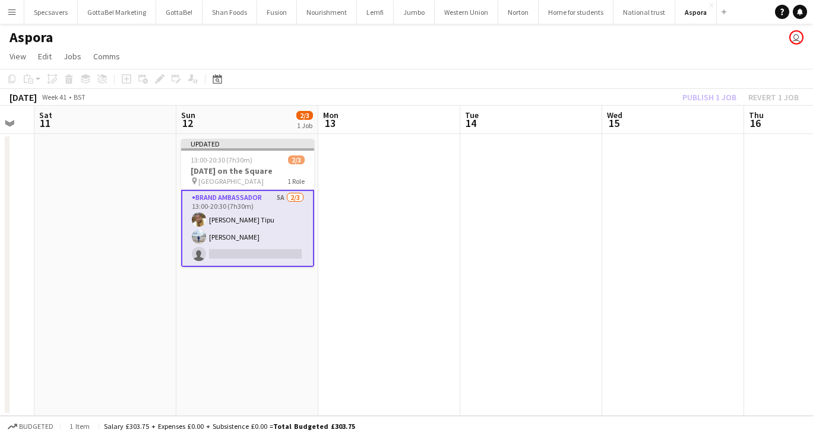
click at [434, 207] on app-date-cell at bounding box center [389, 275] width 142 height 282
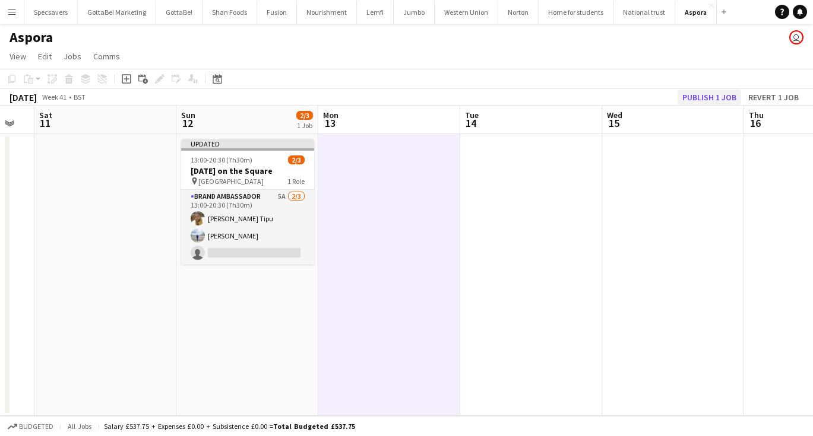
click at [715, 96] on button "Publish 1 job" at bounding box center [709, 97] width 64 height 15
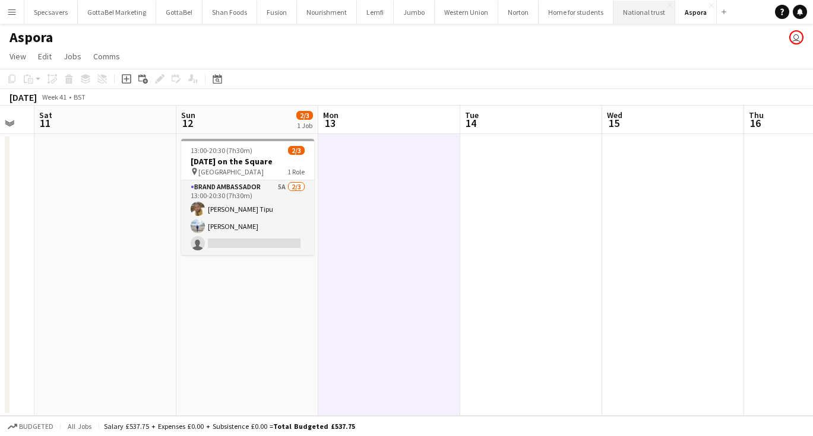
click at [632, 18] on button "National trust Close" at bounding box center [644, 12] width 62 height 23
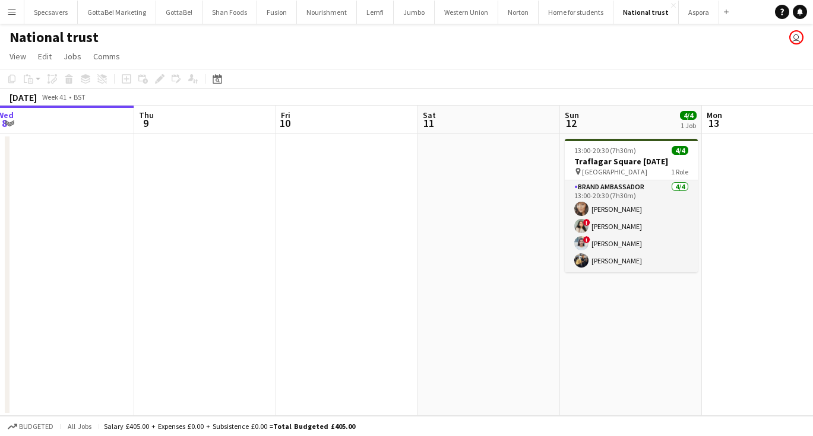
scroll to position [0, 441]
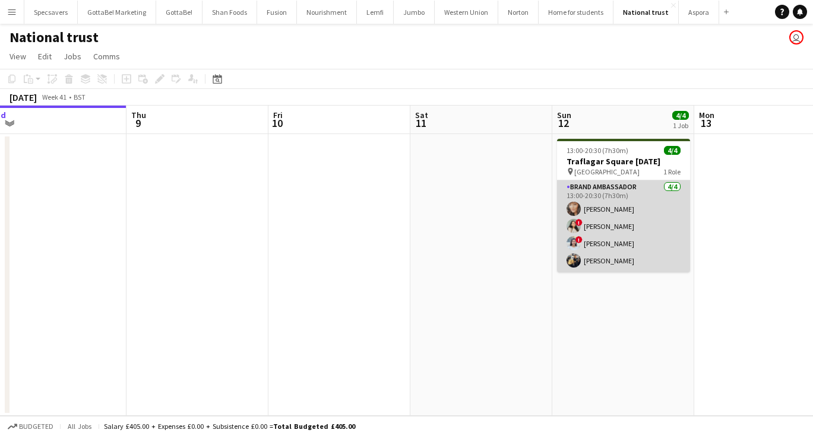
click at [610, 242] on app-card-role "Brand Ambassador [DATE] 13:00-20:30 (7h30m) [PERSON_NAME] ! [PERSON_NAME] ! [PE…" at bounding box center [623, 226] width 133 height 92
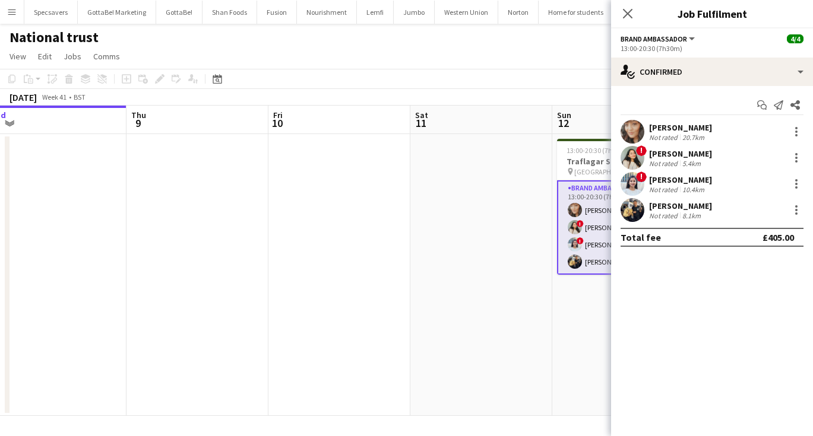
click at [680, 138] on div "20.7km" at bounding box center [693, 137] width 27 height 9
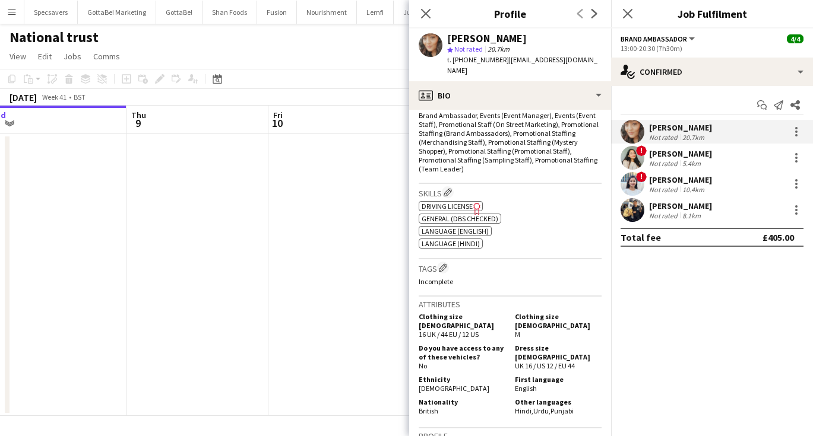
scroll to position [416, 0]
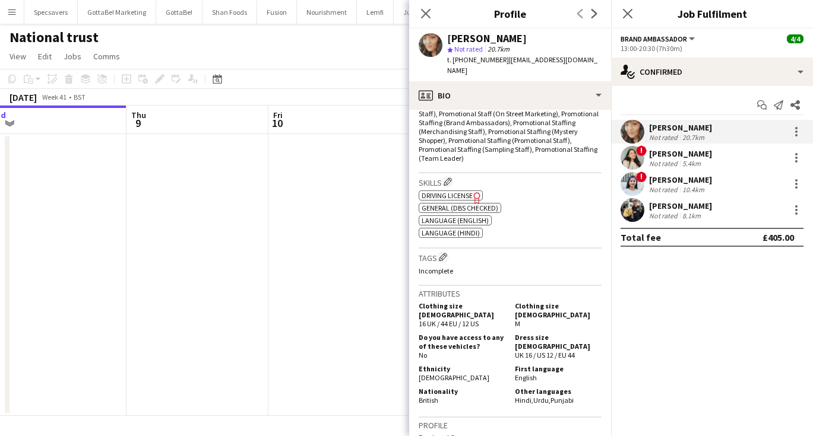
click at [669, 186] on div "Not rated" at bounding box center [664, 189] width 31 height 9
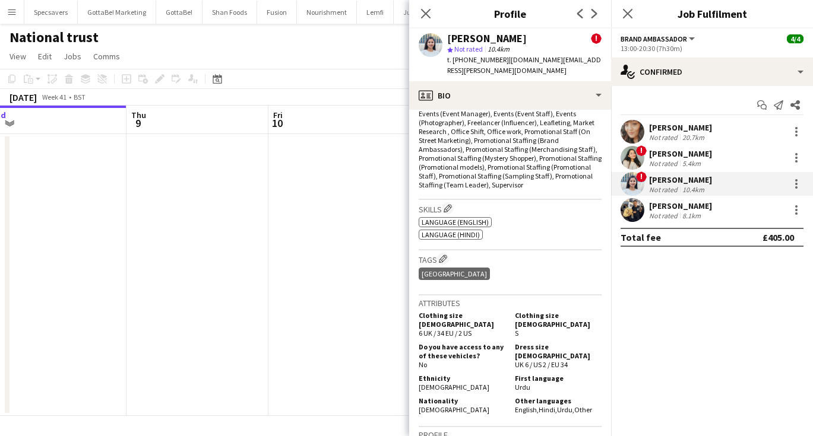
scroll to position [575, 0]
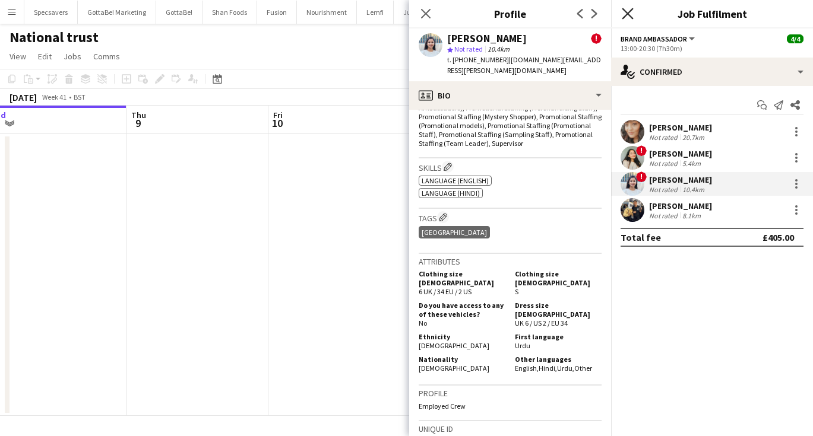
click at [630, 11] on icon at bounding box center [627, 13] width 11 height 11
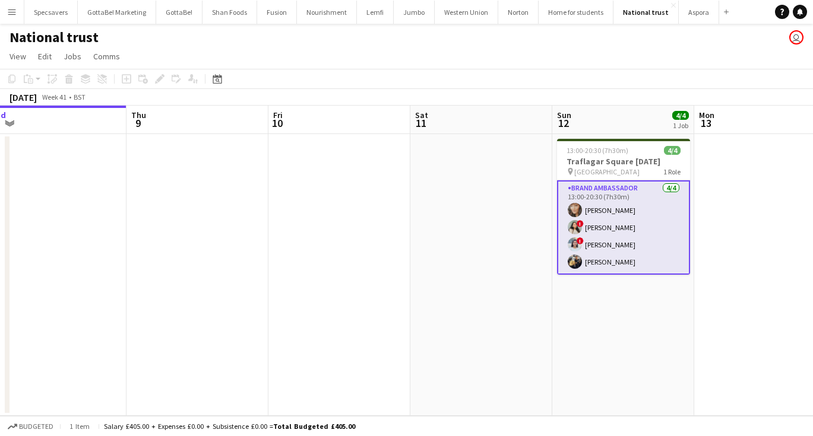
click at [595, 364] on app-date-cell "13:00-20:30 (7h30m) 4/4 Traflagar Square [DATE] pin Trafalgar Square 1 Role Bra…" at bounding box center [623, 275] width 142 height 282
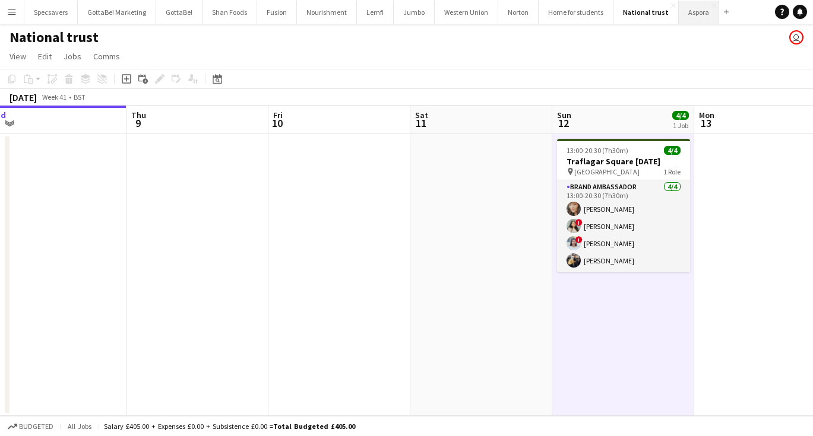
click at [683, 23] on button "Aspora Close" at bounding box center [699, 12] width 40 height 23
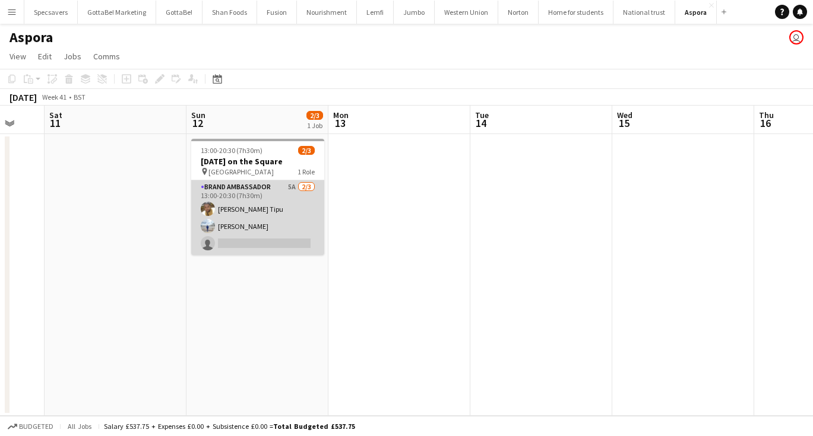
scroll to position [0, 418]
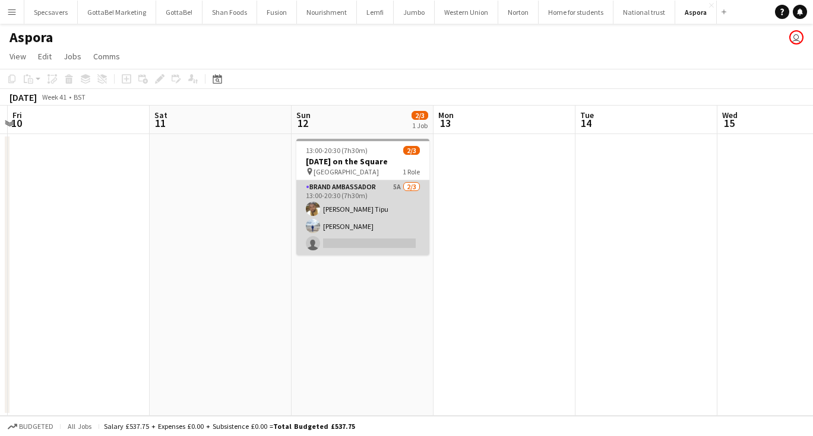
click at [347, 205] on app-card-role "Brand Ambassador 5A [DATE] 13:00-20:30 (7h30m) [PERSON_NAME] Tipu [PERSON_NAME]…" at bounding box center [362, 217] width 133 height 75
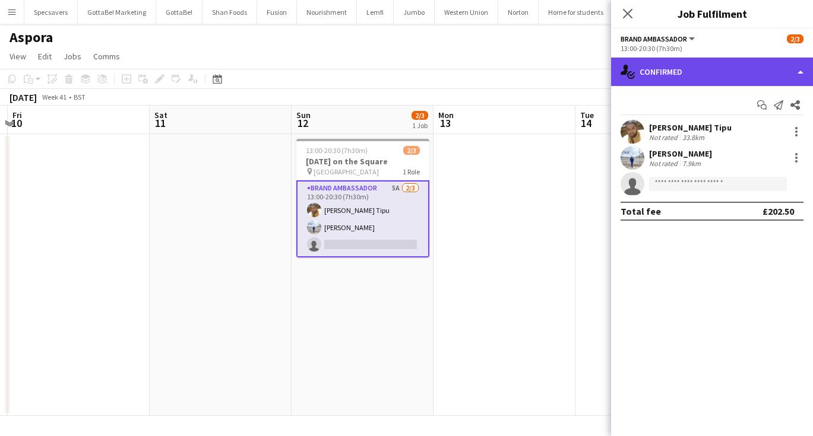
click at [697, 69] on div "single-neutral-actions-check-2 Confirmed" at bounding box center [712, 72] width 202 height 28
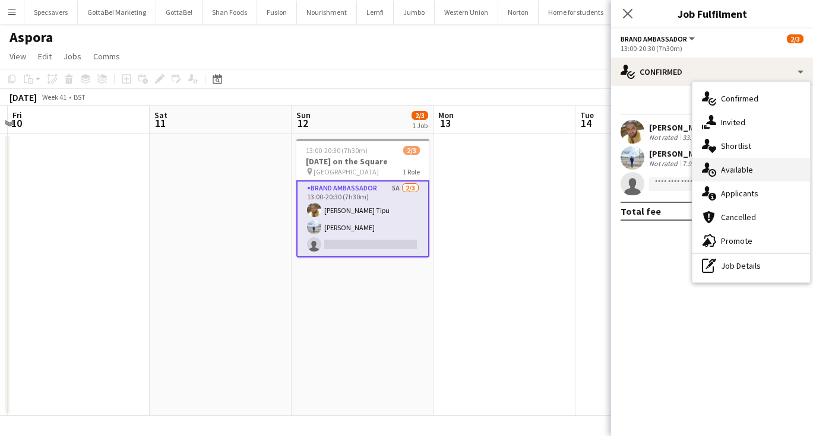
click at [741, 174] on span "Available" at bounding box center [737, 169] width 32 height 11
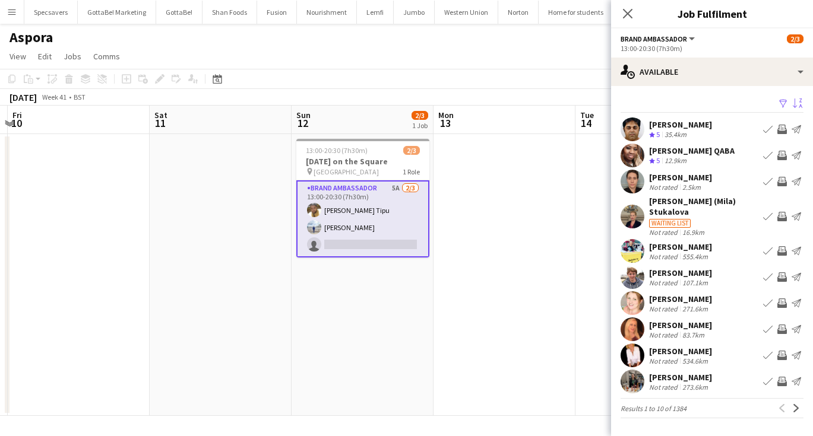
click at [798, 106] on app-icon "Sort asc" at bounding box center [797, 104] width 9 height 11
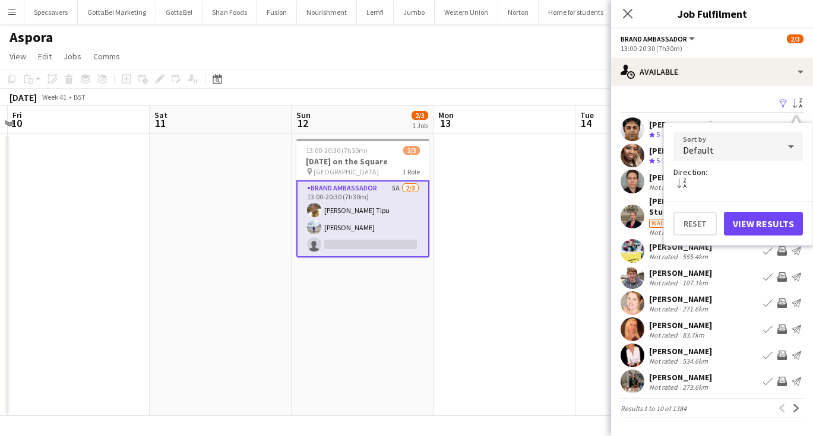
click at [768, 147] on div "Default" at bounding box center [726, 146] width 106 height 28
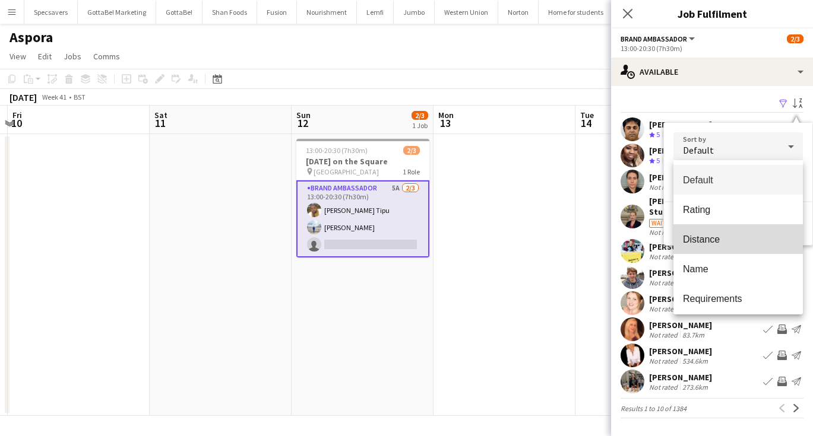
click at [721, 234] on span "Distance" at bounding box center [738, 239] width 110 height 11
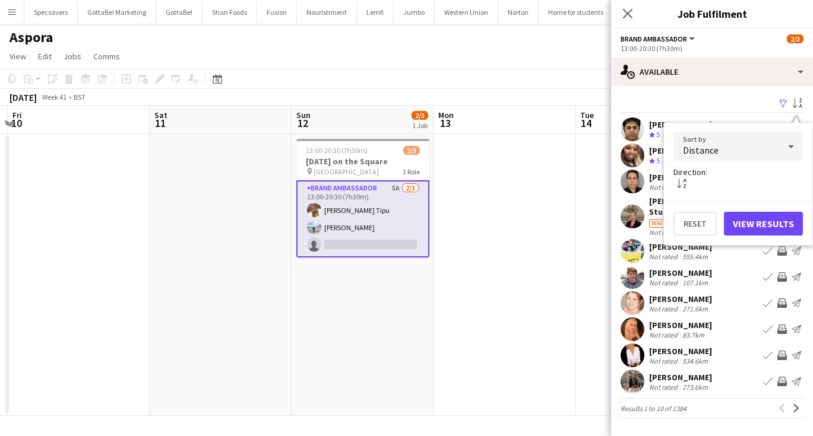
click at [759, 226] on button "View Results" at bounding box center [763, 224] width 79 height 24
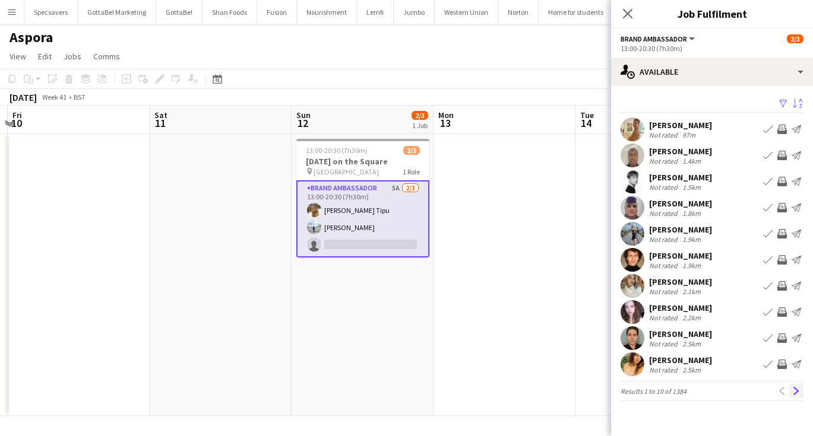
click at [796, 395] on app-icon "Next" at bounding box center [796, 391] width 8 height 8
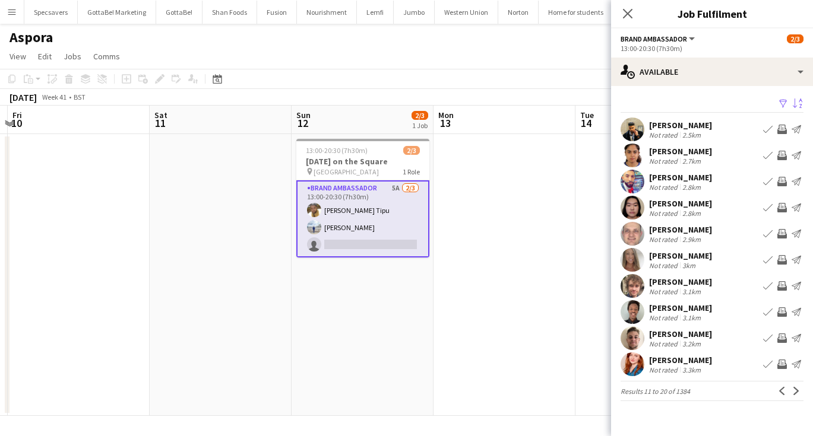
click at [796, 395] on app-icon "Next" at bounding box center [796, 391] width 8 height 8
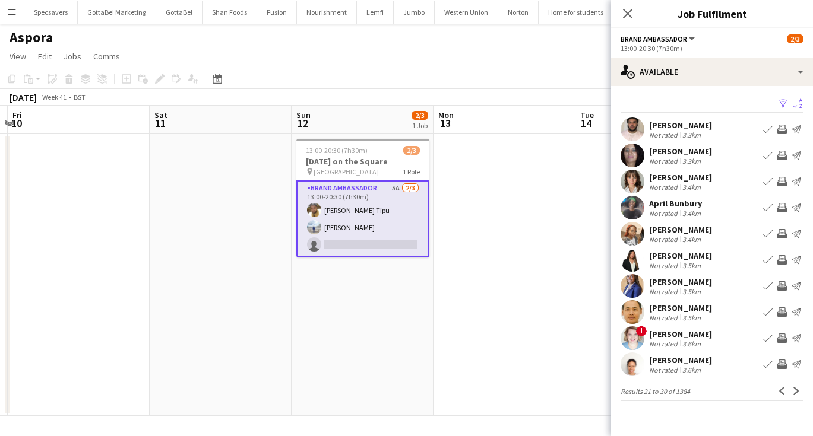
click at [796, 395] on app-icon "Next" at bounding box center [796, 391] width 8 height 8
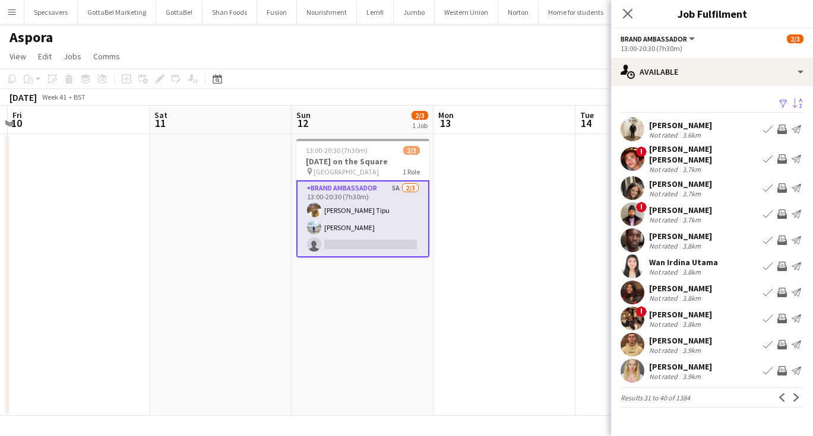
click at [681, 268] on div "3.8km" at bounding box center [691, 272] width 23 height 9
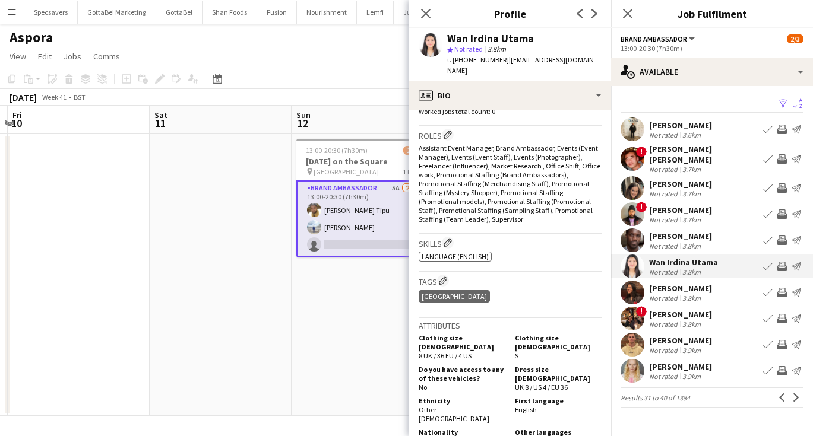
scroll to position [398, 0]
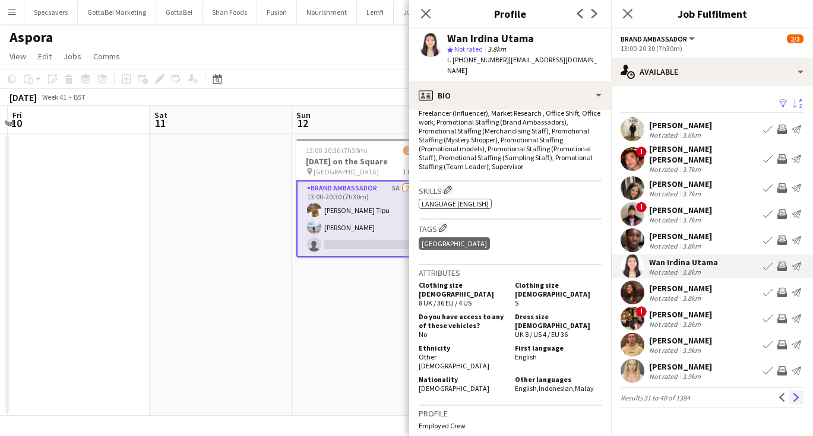
click at [796, 394] on app-icon "Next" at bounding box center [796, 398] width 8 height 8
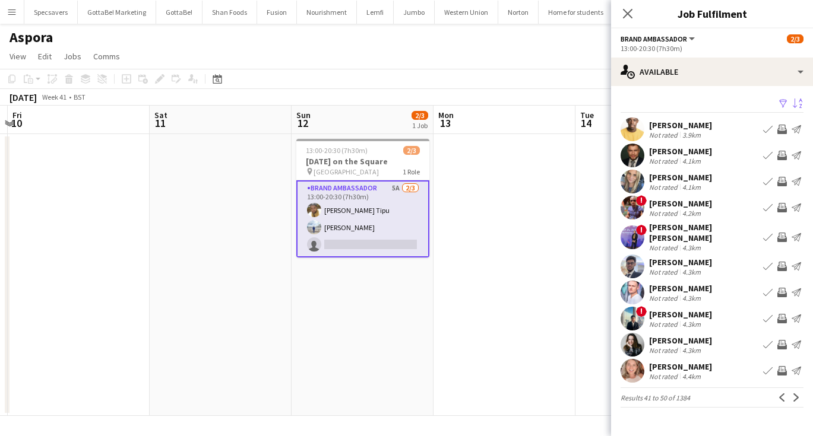
click at [796, 394] on app-icon "Next" at bounding box center [796, 398] width 8 height 8
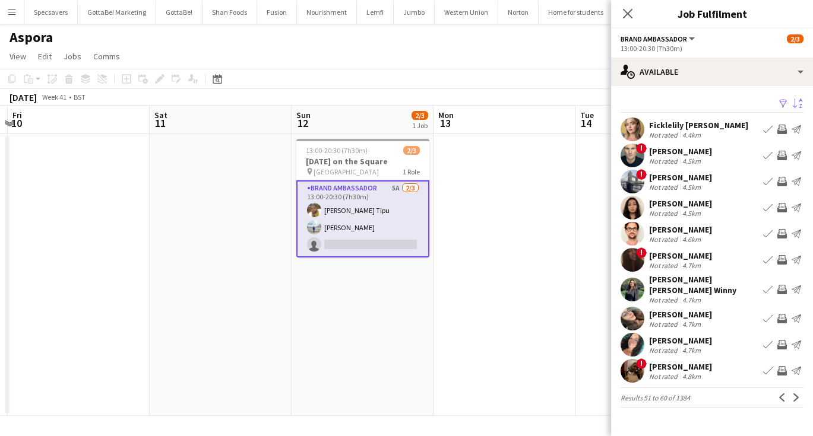
click at [796, 394] on app-icon "Next" at bounding box center [796, 398] width 8 height 8
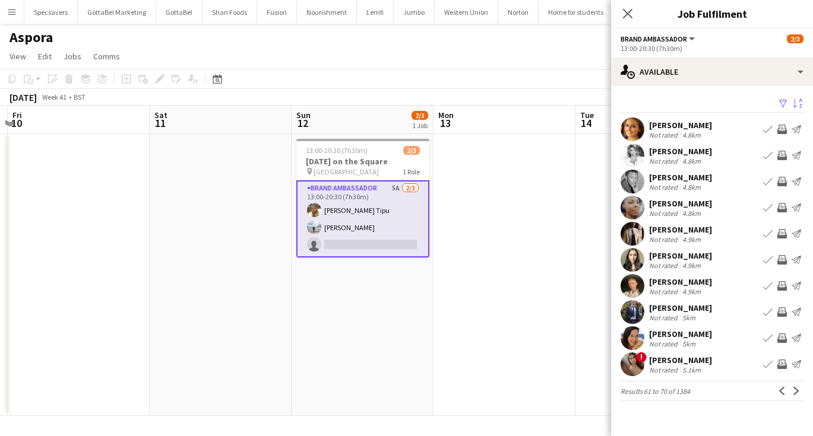
click at [796, 389] on app-icon "Next" at bounding box center [796, 391] width 8 height 8
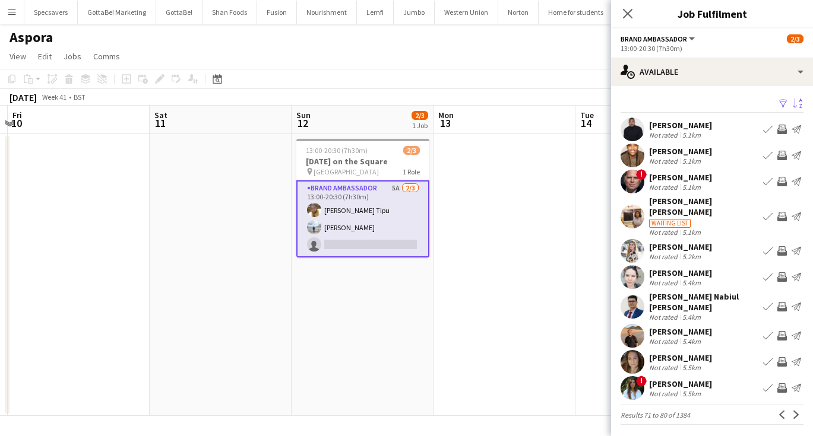
click at [796, 405] on app-pager "Results 71 to 80 of 1384 Previous Next" at bounding box center [711, 415] width 183 height 20
click at [801, 408] on button "Next" at bounding box center [796, 415] width 14 height 14
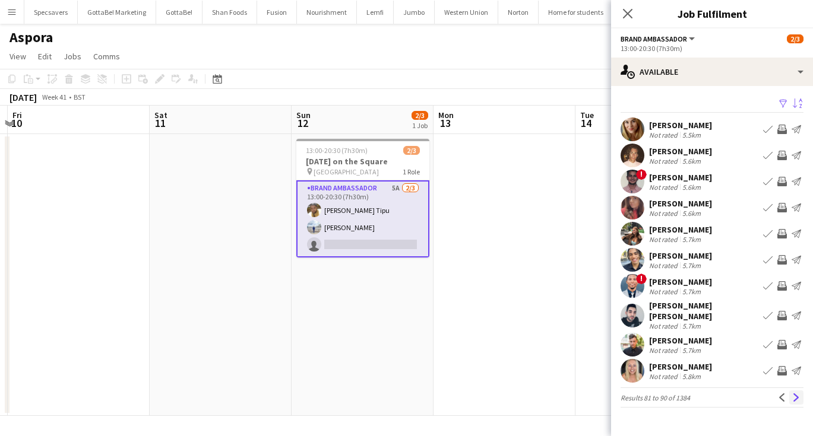
click at [801, 393] on button "Next" at bounding box center [796, 398] width 14 height 14
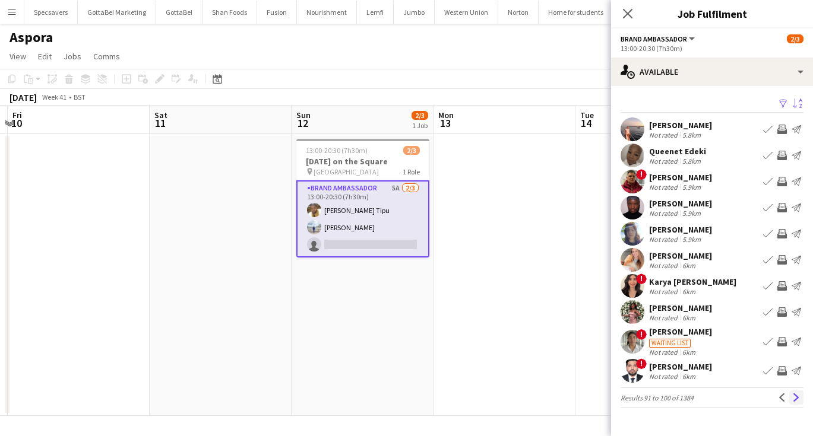
click at [794, 397] on app-icon "Next" at bounding box center [796, 398] width 8 height 8
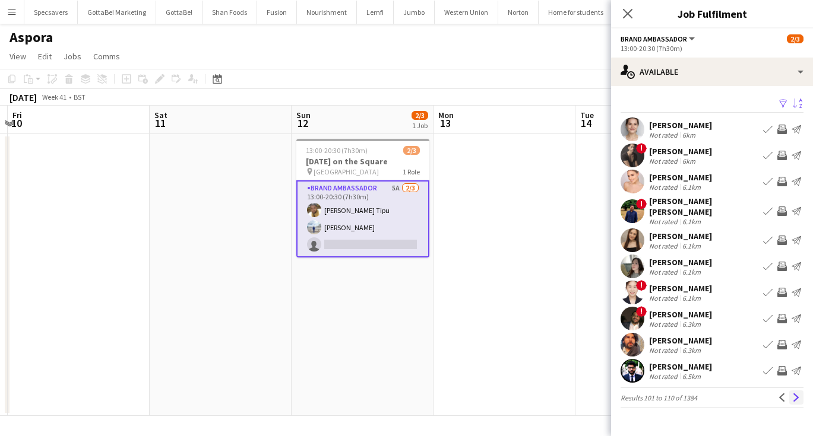
click at [794, 394] on app-icon "Next" at bounding box center [796, 398] width 8 height 8
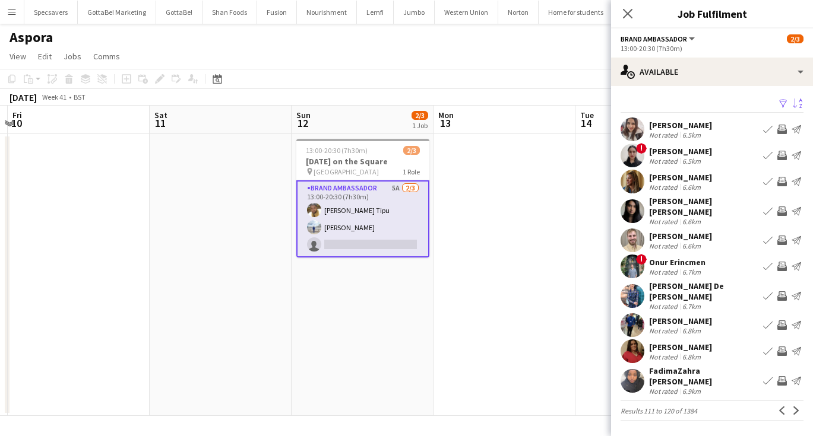
click at [794, 407] on app-icon "Next" at bounding box center [796, 411] width 8 height 8
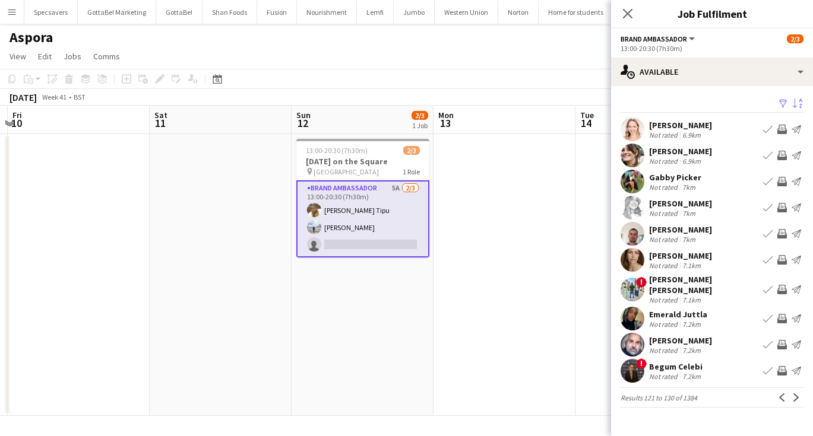
click at [794, 394] on app-icon "Next" at bounding box center [796, 398] width 8 height 8
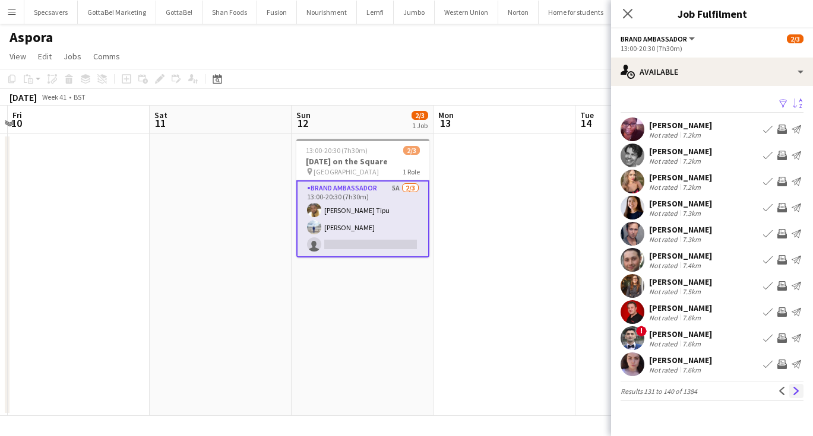
click at [794, 392] on app-icon "Next" at bounding box center [796, 391] width 8 height 8
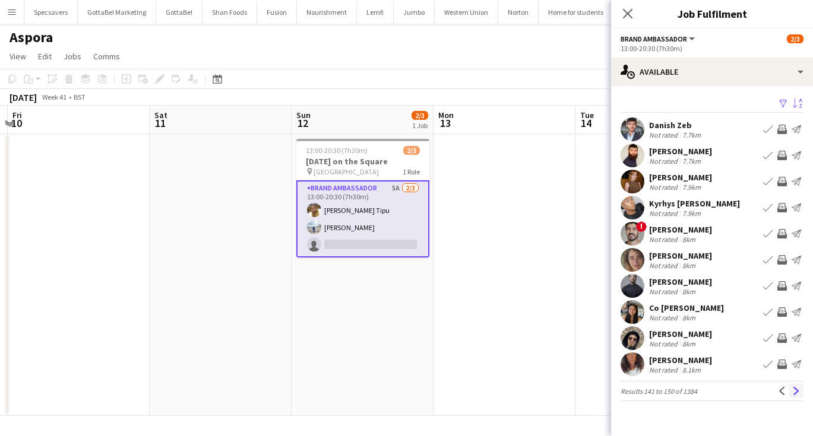
click at [795, 392] on app-icon "Next" at bounding box center [796, 391] width 8 height 8
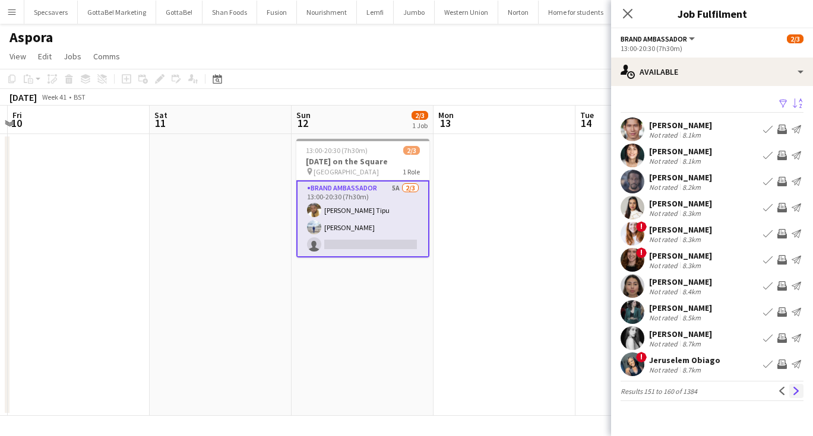
click at [795, 392] on app-icon "Next" at bounding box center [796, 391] width 8 height 8
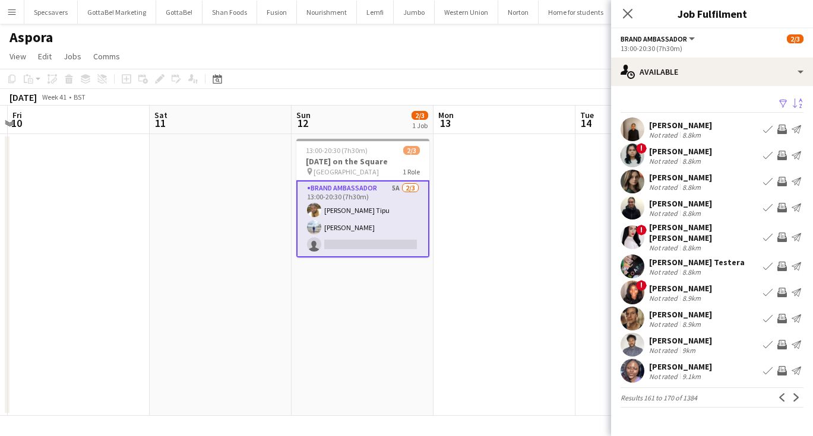
click at [795, 394] on app-icon "Next" at bounding box center [796, 398] width 8 height 8
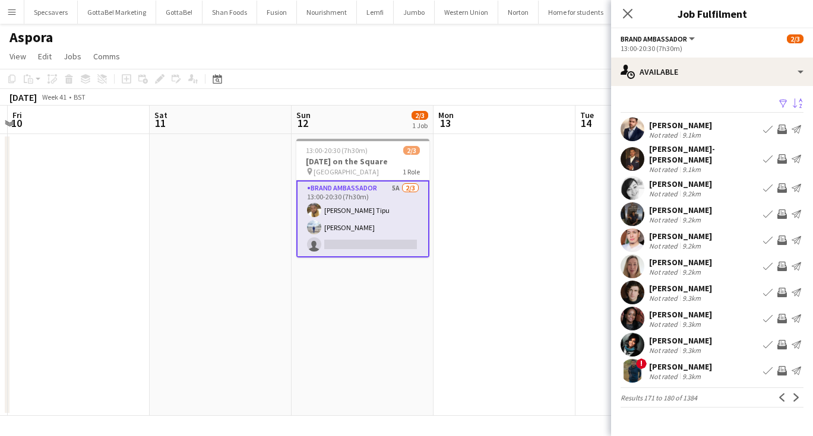
click at [795, 394] on app-icon "Next" at bounding box center [796, 398] width 8 height 8
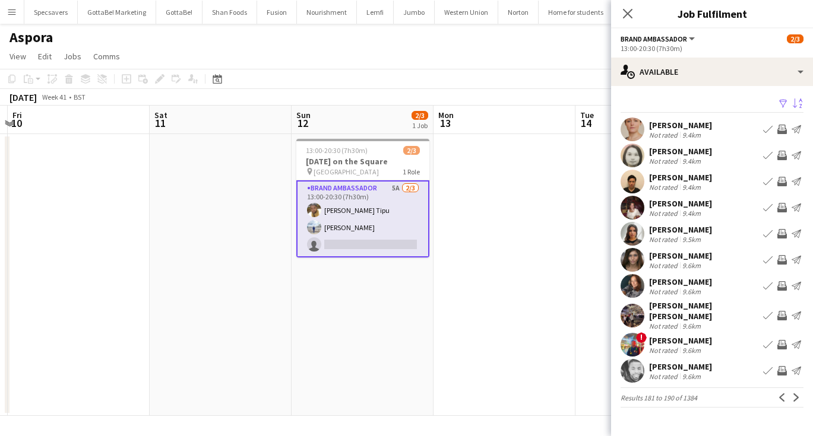
click at [795, 394] on app-icon "Next" at bounding box center [796, 398] width 8 height 8
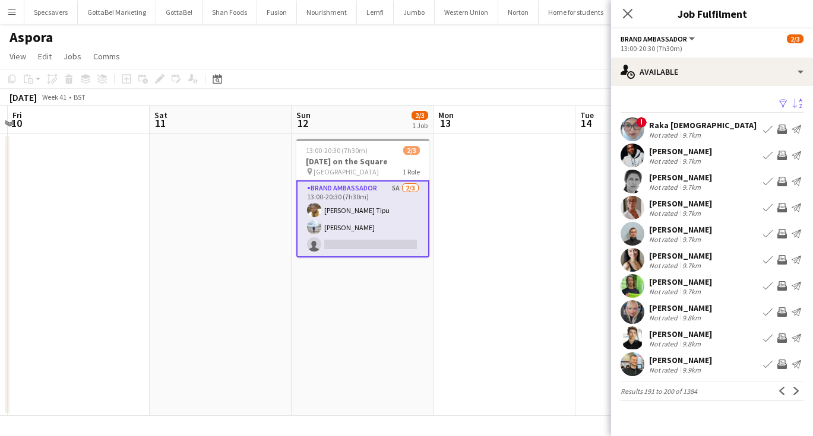
click at [795, 392] on app-icon "Next" at bounding box center [796, 391] width 8 height 8
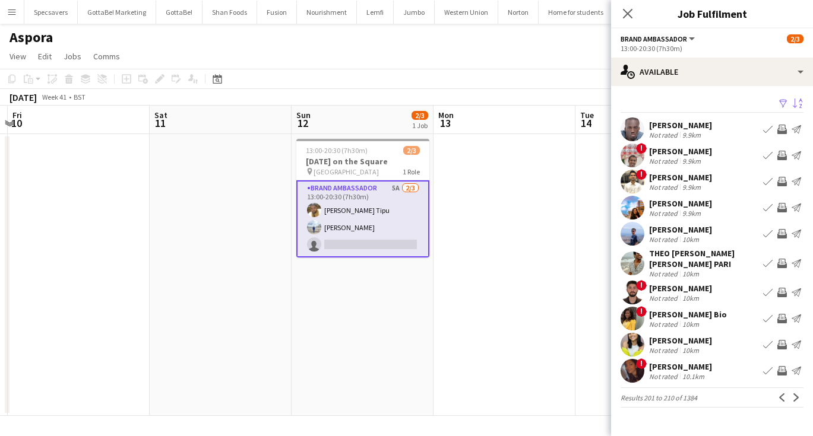
click at [795, 392] on button "Next" at bounding box center [796, 398] width 14 height 14
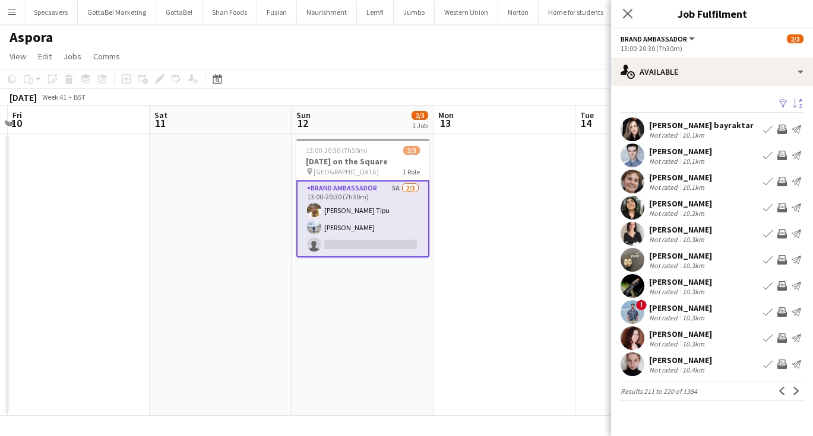
click at [708, 204] on div "[PERSON_NAME] Not rated 10.2km Book crew Invite crew Send notification" at bounding box center [712, 208] width 202 height 24
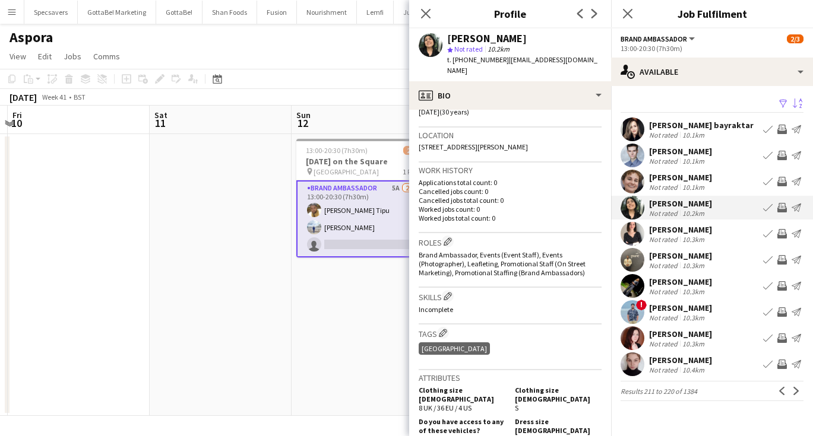
scroll to position [498, 0]
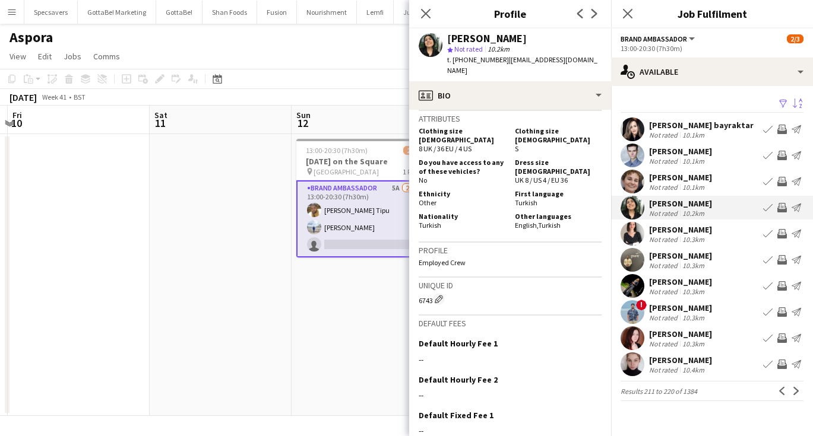
click at [699, 313] on div "10.3km" at bounding box center [693, 317] width 27 height 9
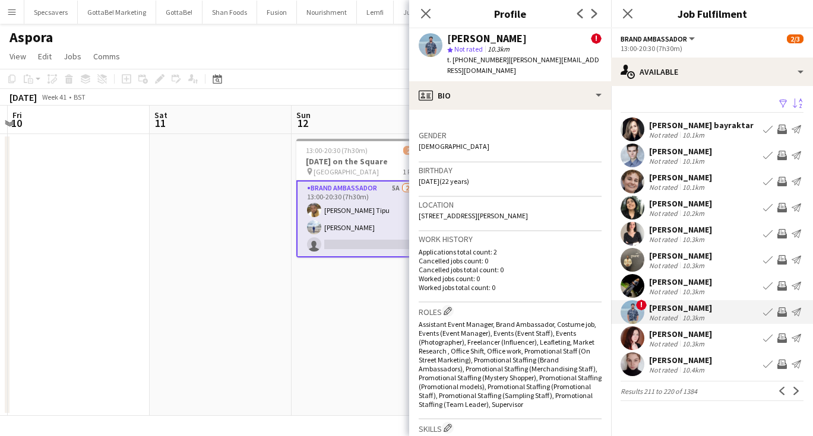
scroll to position [513, 0]
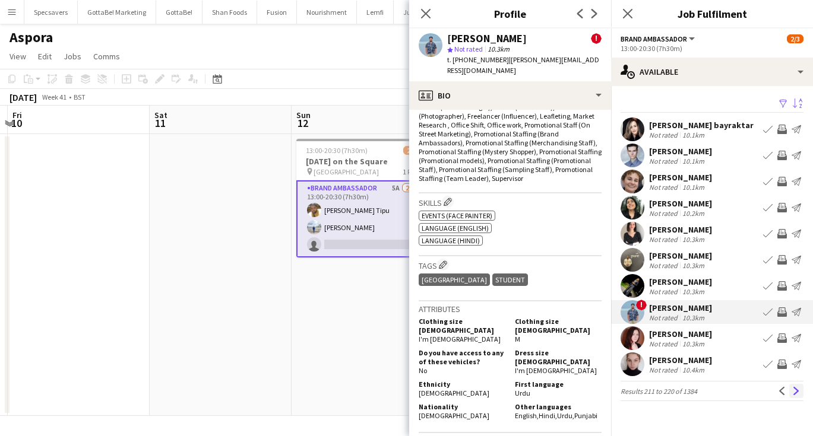
click at [796, 393] on app-icon "Next" at bounding box center [796, 391] width 8 height 8
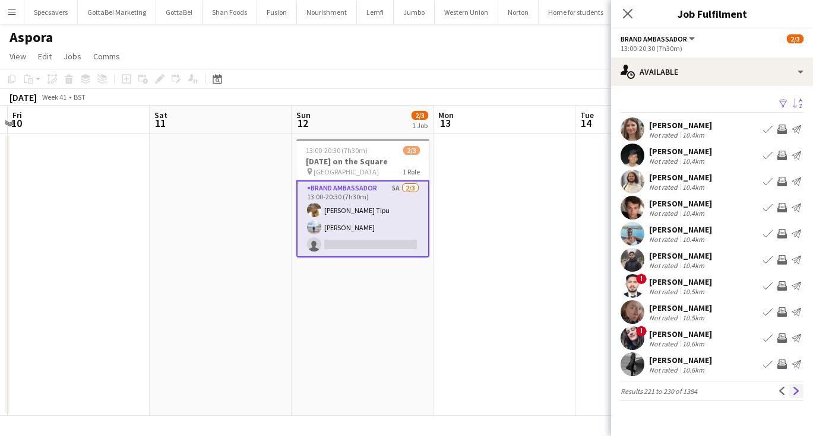
click at [798, 386] on button "Next" at bounding box center [796, 391] width 14 height 14
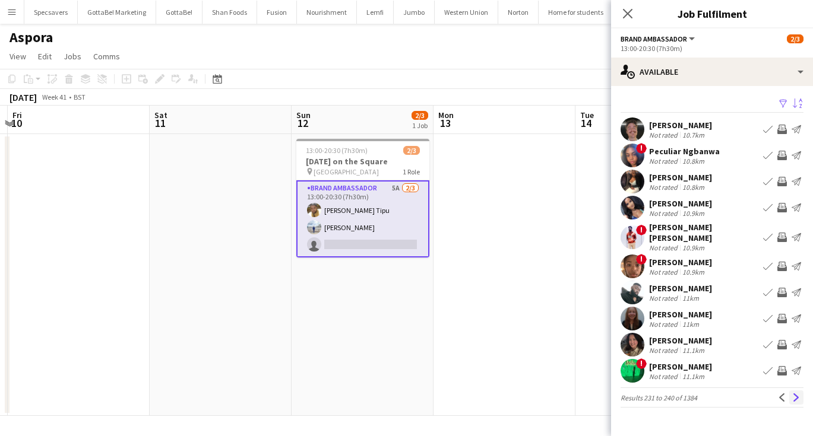
click at [795, 394] on app-icon "Next" at bounding box center [796, 398] width 8 height 8
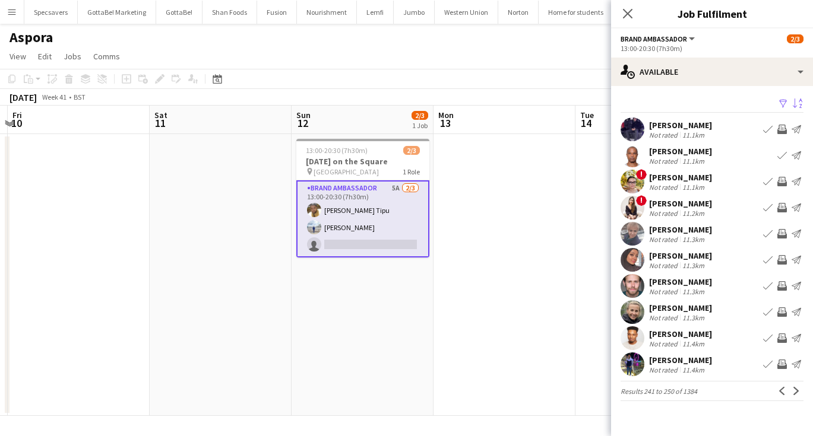
click at [687, 260] on div "[PERSON_NAME]" at bounding box center [680, 256] width 63 height 11
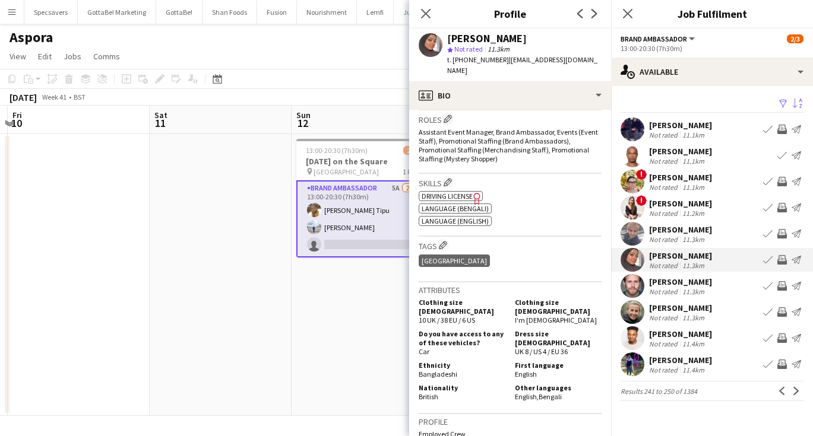
scroll to position [395, 0]
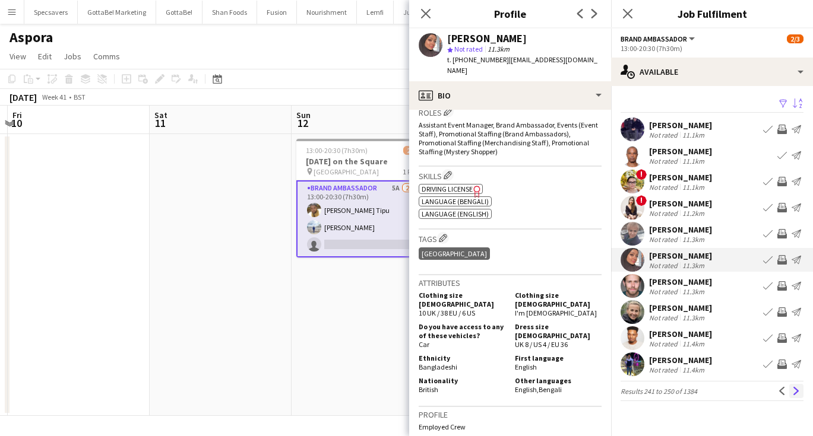
click at [796, 387] on app-icon "Next" at bounding box center [796, 391] width 8 height 8
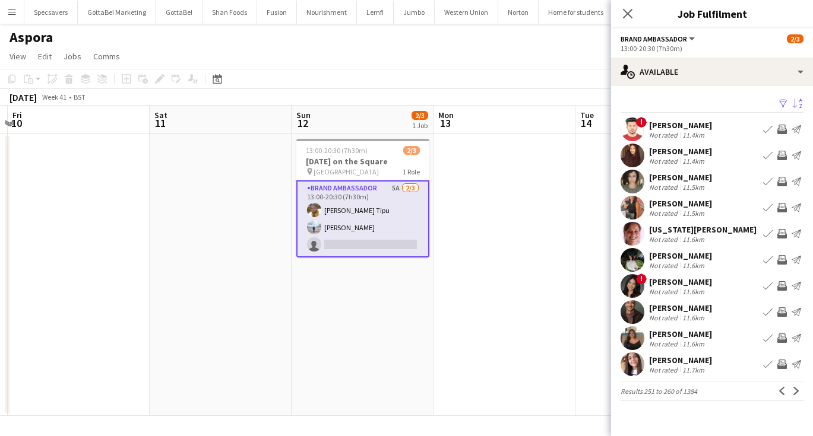
click at [695, 199] on div "[PERSON_NAME]" at bounding box center [680, 203] width 63 height 11
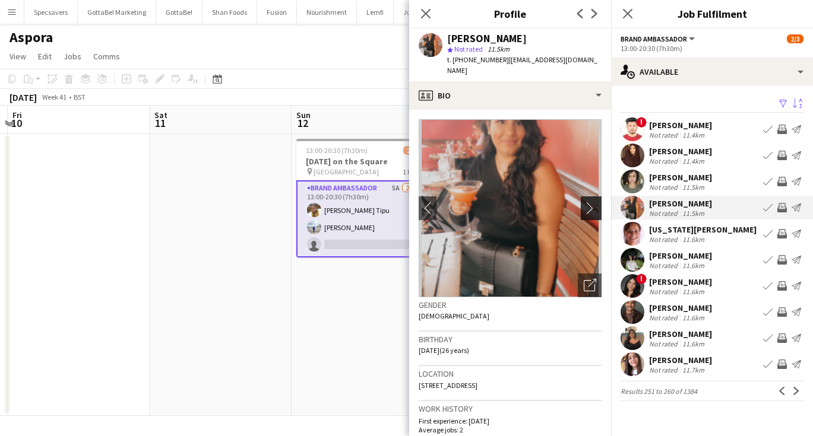
click at [590, 202] on app-icon "chevron-right" at bounding box center [593, 208] width 18 height 12
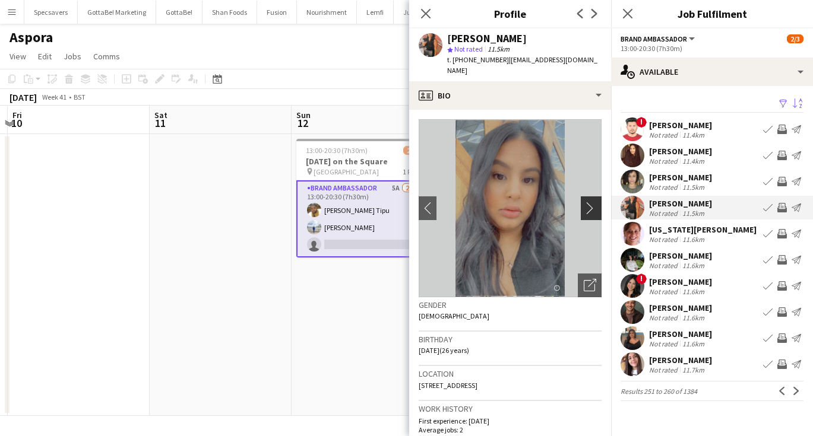
click at [590, 202] on app-icon "chevron-right" at bounding box center [593, 208] width 18 height 12
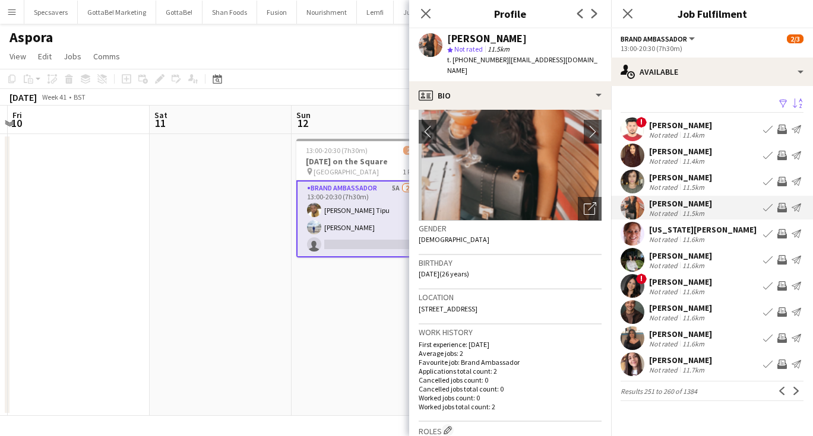
scroll to position [96, 0]
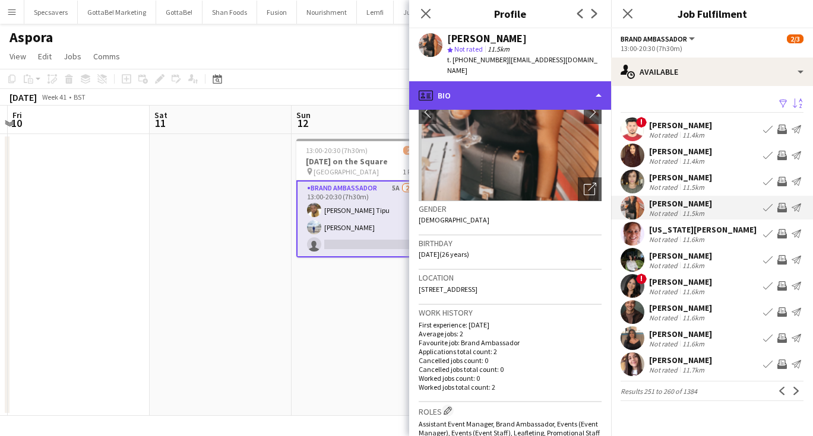
click at [535, 83] on div "profile Bio" at bounding box center [510, 95] width 202 height 28
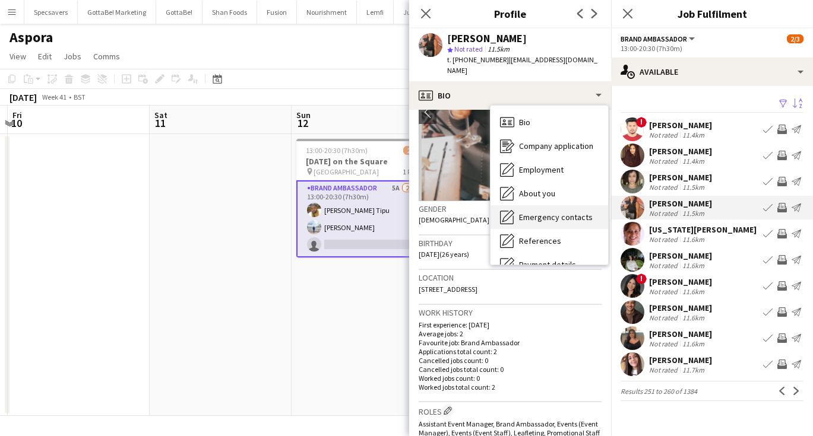
click at [538, 212] on span "Emergency contacts" at bounding box center [556, 217] width 74 height 11
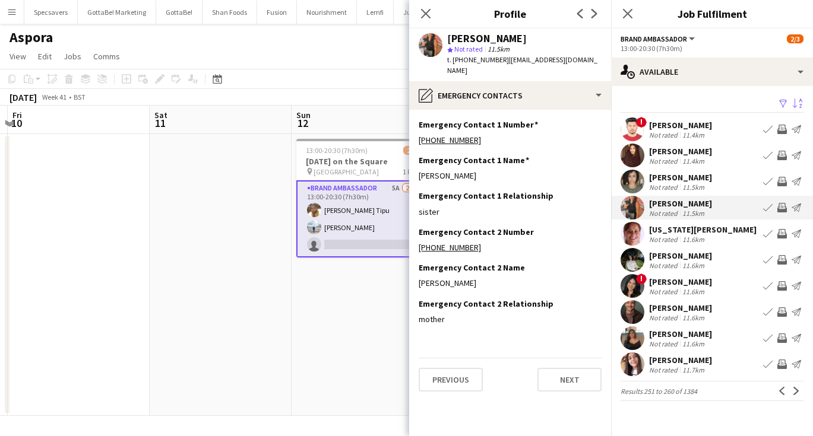
click at [667, 333] on div "[PERSON_NAME]" at bounding box center [680, 334] width 63 height 11
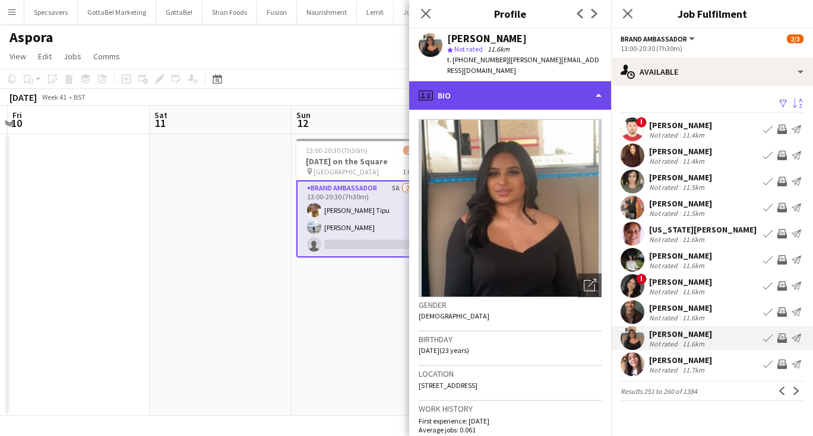
click at [575, 81] on div "profile Bio" at bounding box center [510, 95] width 202 height 28
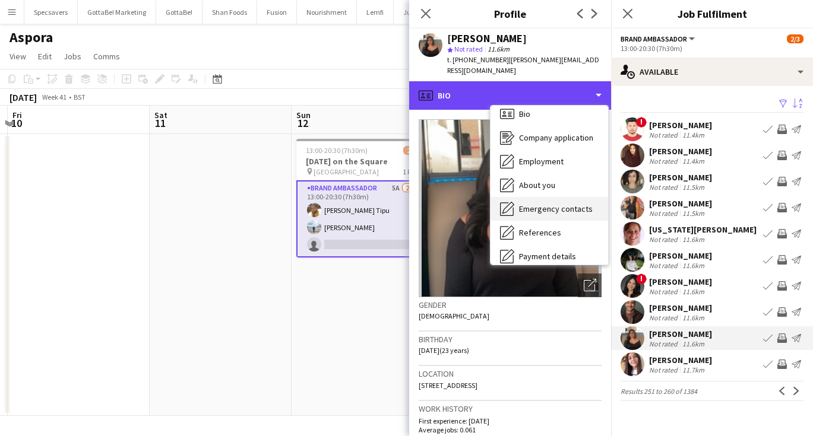
scroll to position [8, 0]
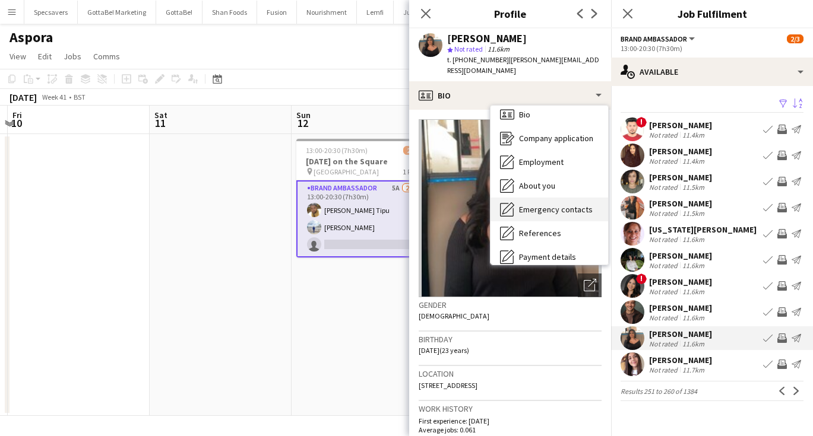
click at [557, 204] on span "Emergency contacts" at bounding box center [556, 209] width 74 height 11
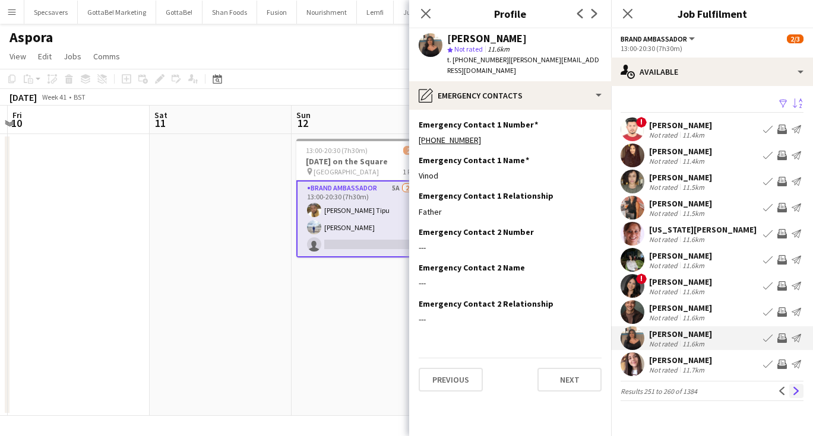
click at [797, 392] on app-icon "Next" at bounding box center [796, 391] width 8 height 8
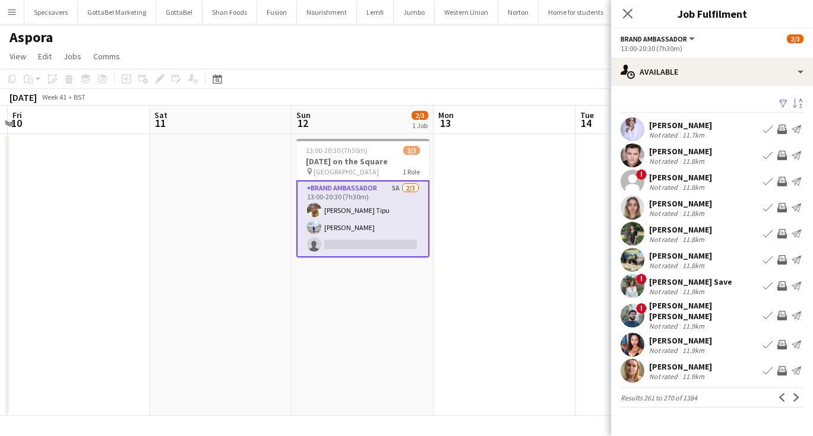
click at [673, 281] on div "[PERSON_NAME] Save" at bounding box center [690, 282] width 83 height 11
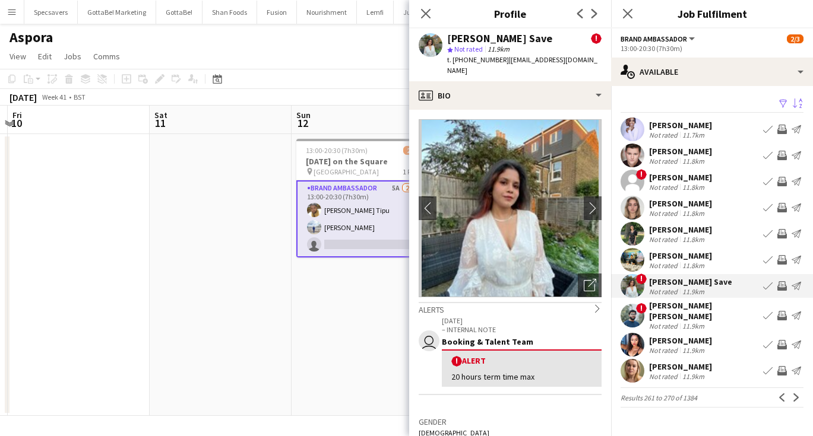
scroll to position [0, 0]
click at [674, 237] on div "Not rated" at bounding box center [664, 239] width 31 height 9
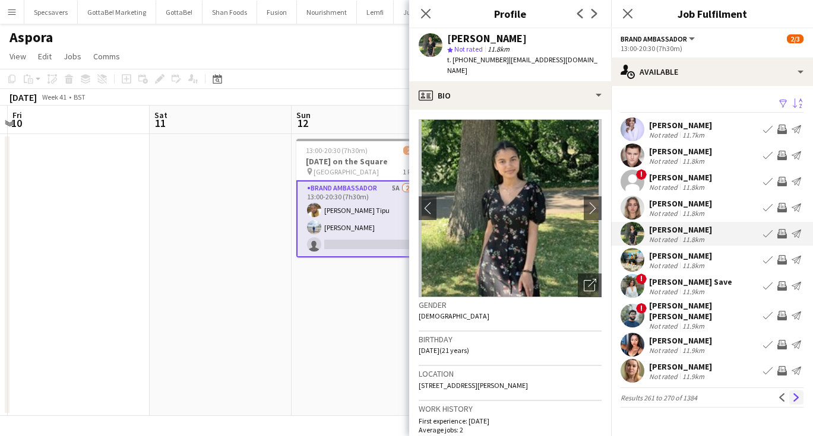
click at [799, 394] on app-icon "Next" at bounding box center [796, 398] width 8 height 8
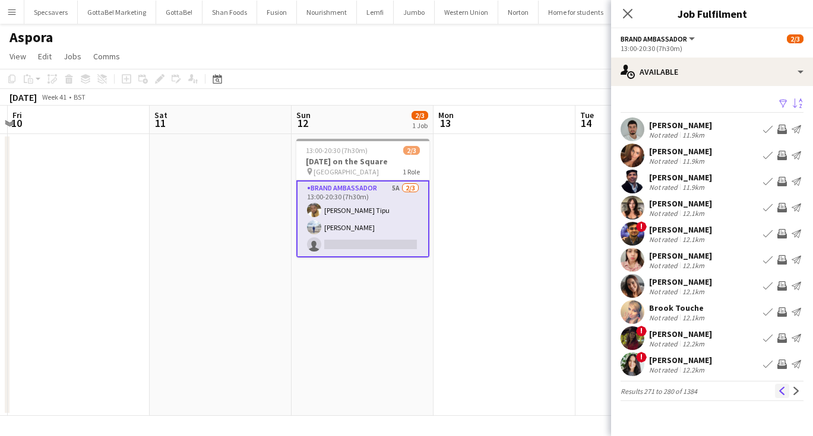
click at [784, 388] on app-icon "Previous" at bounding box center [782, 391] width 8 height 8
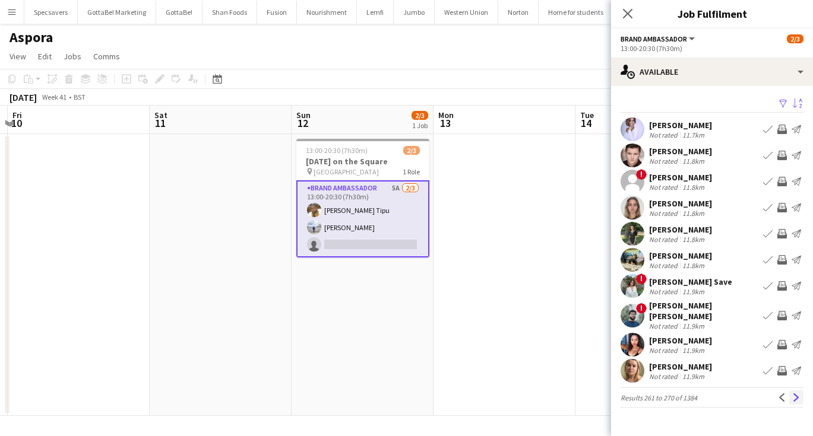
click at [794, 394] on app-icon "Next" at bounding box center [796, 398] width 8 height 8
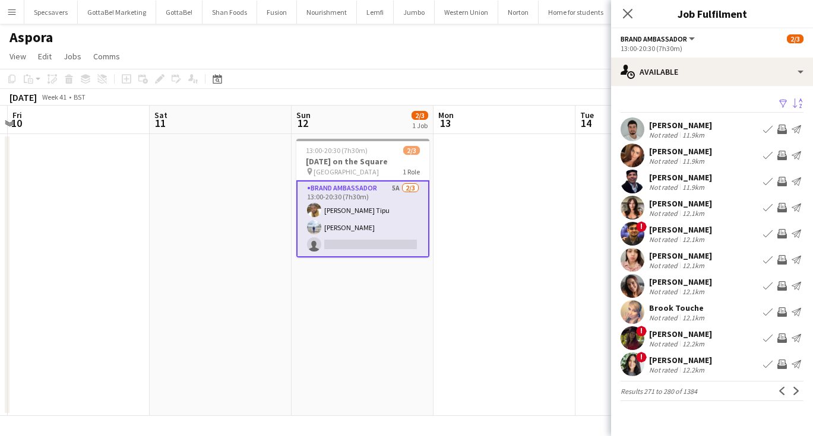
click at [794, 392] on app-icon "Next" at bounding box center [796, 391] width 8 height 8
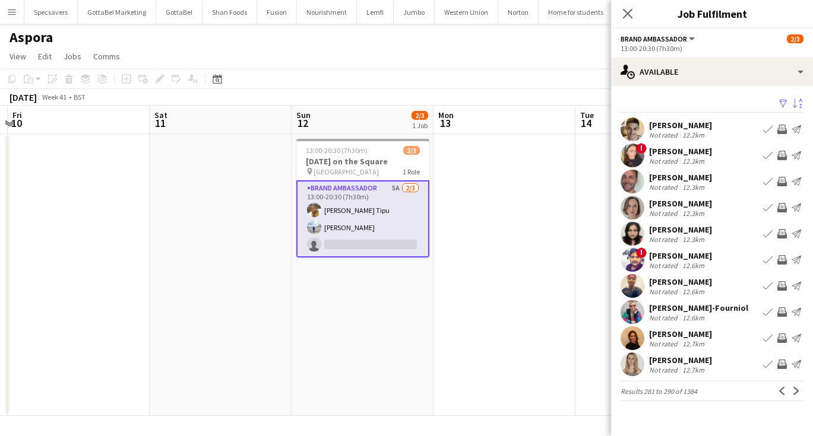
click at [712, 230] on div "Sama [PERSON_NAME] Not rated 12.3km Book crew Invite crew Send notification" at bounding box center [712, 234] width 202 height 24
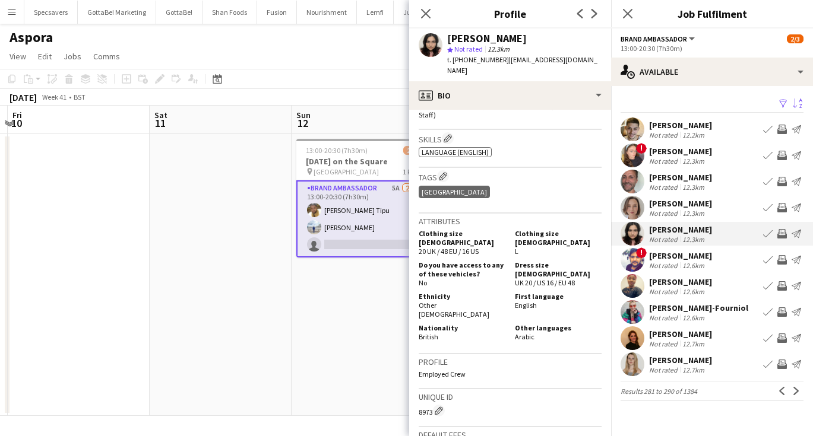
scroll to position [478, 0]
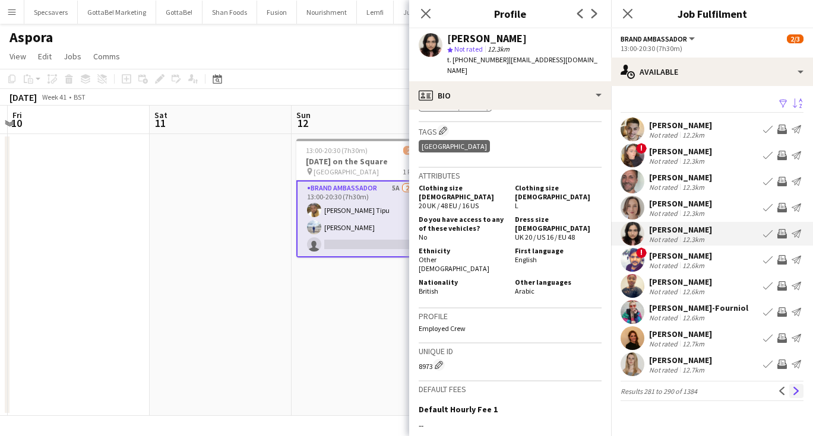
click at [794, 390] on app-icon "Next" at bounding box center [796, 391] width 8 height 8
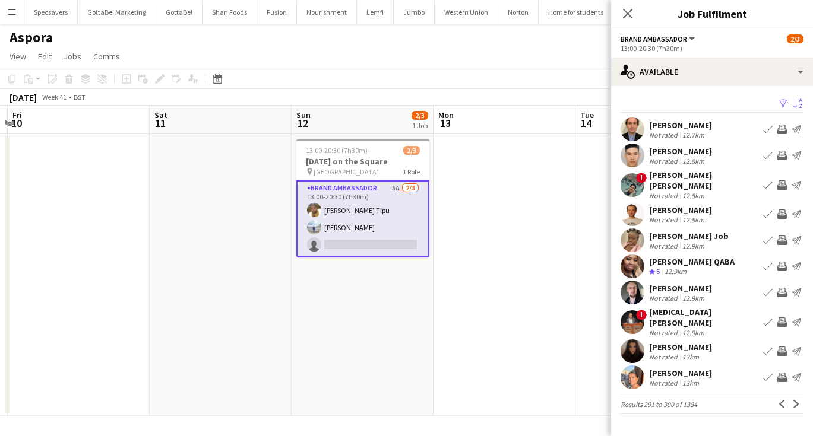
click at [684, 368] on div "[PERSON_NAME]" at bounding box center [680, 373] width 63 height 11
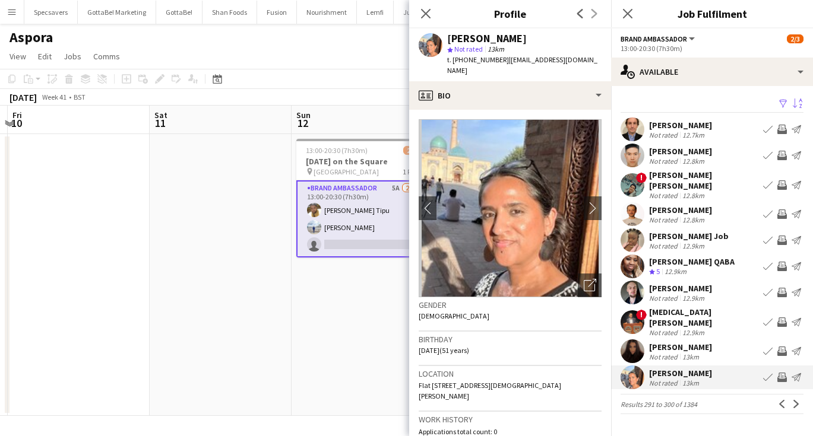
click at [696, 353] on div "13km" at bounding box center [690, 357] width 21 height 9
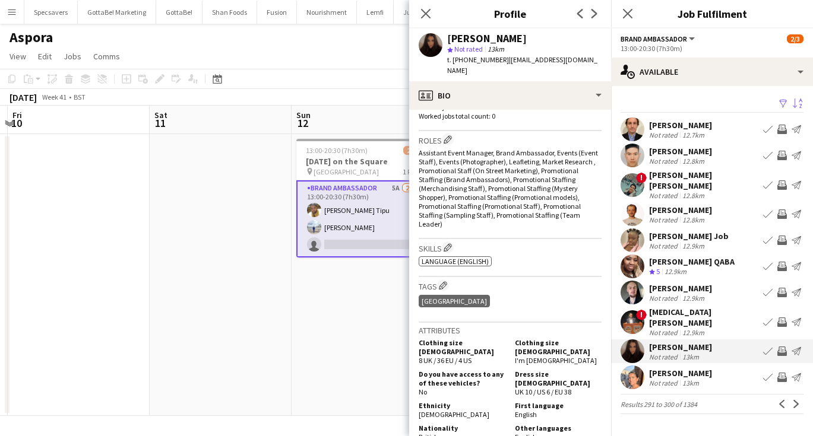
scroll to position [349, 0]
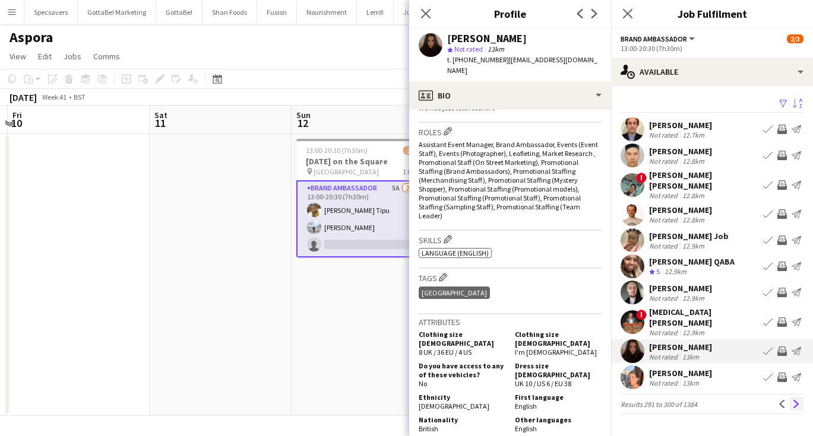
click at [798, 400] on app-icon "Next" at bounding box center [796, 404] width 8 height 8
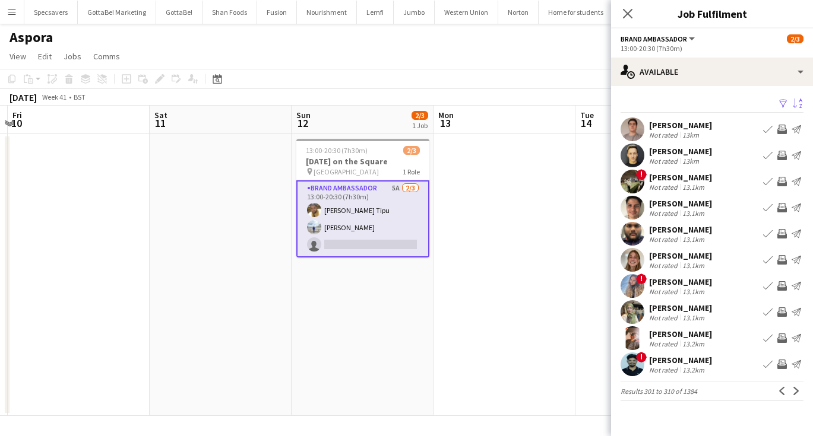
click at [698, 179] on div "[PERSON_NAME]" at bounding box center [680, 177] width 63 height 11
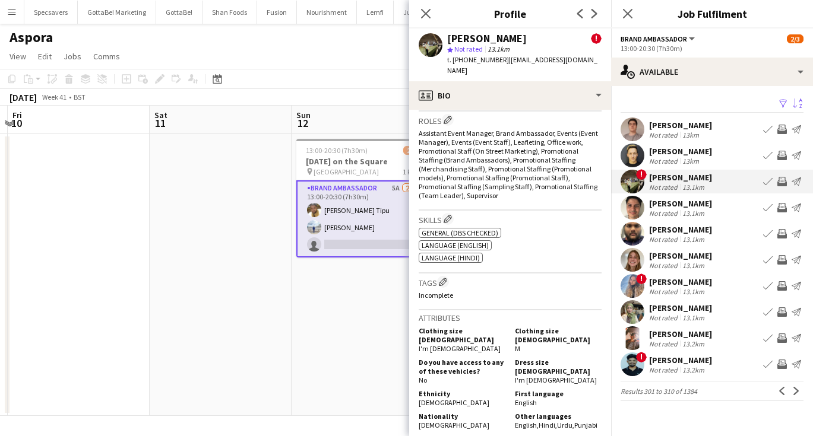
scroll to position [515, 0]
click at [797, 390] on app-icon "Next" at bounding box center [796, 391] width 8 height 8
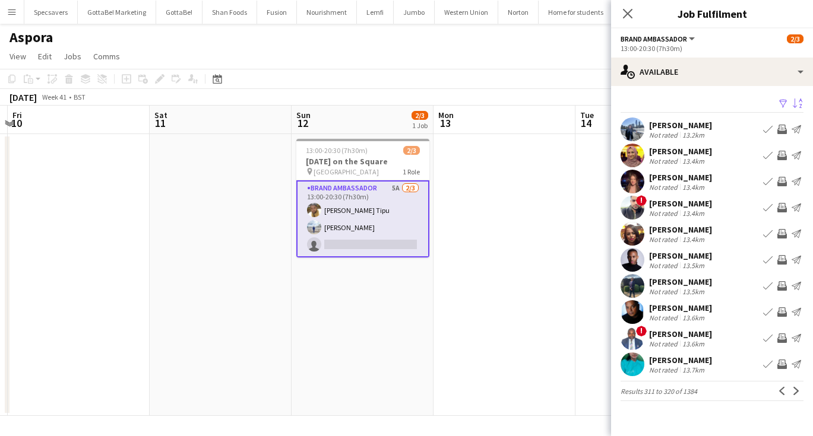
click at [696, 158] on div "13.4km" at bounding box center [693, 161] width 27 height 9
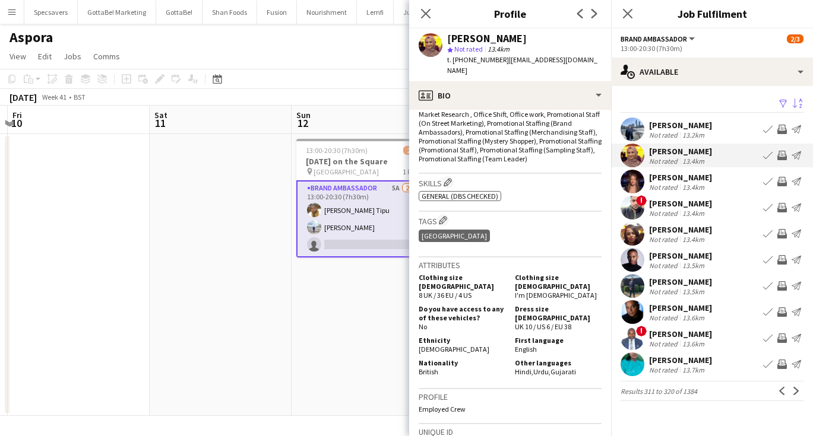
scroll to position [416, 0]
click at [677, 364] on div "[PERSON_NAME]" at bounding box center [680, 360] width 63 height 11
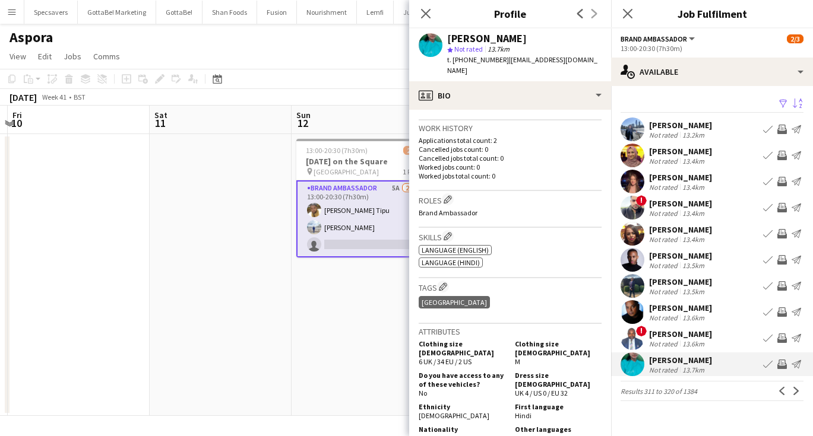
scroll to position [80, 0]
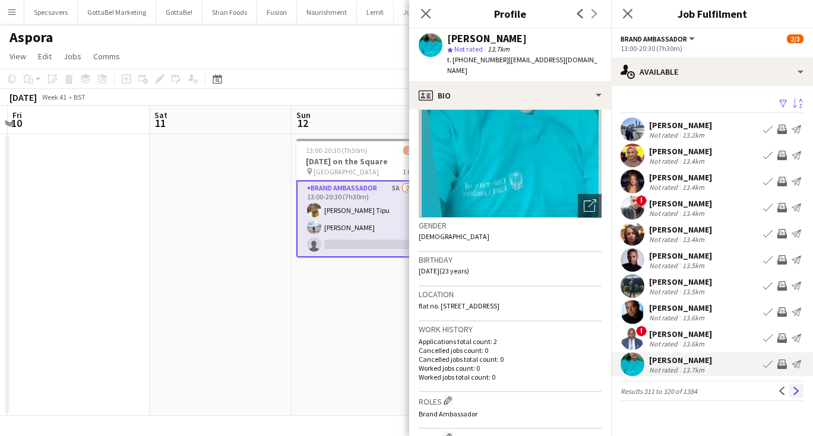
click at [799, 388] on app-icon "Next" at bounding box center [796, 391] width 8 height 8
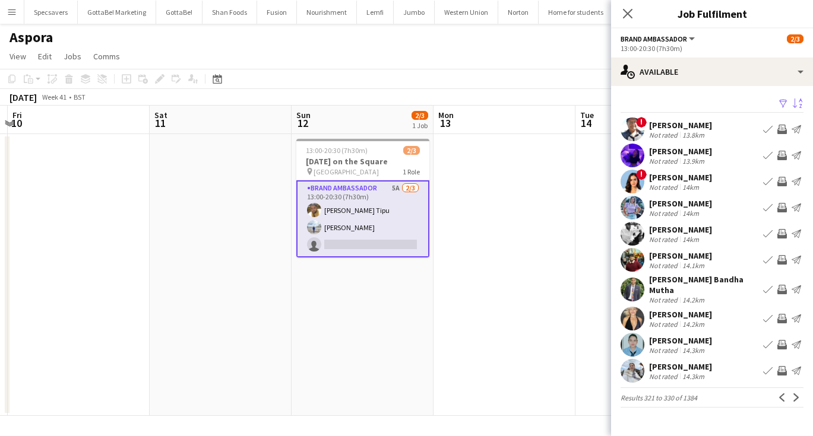
click at [703, 161] on div "13.9km" at bounding box center [693, 161] width 27 height 9
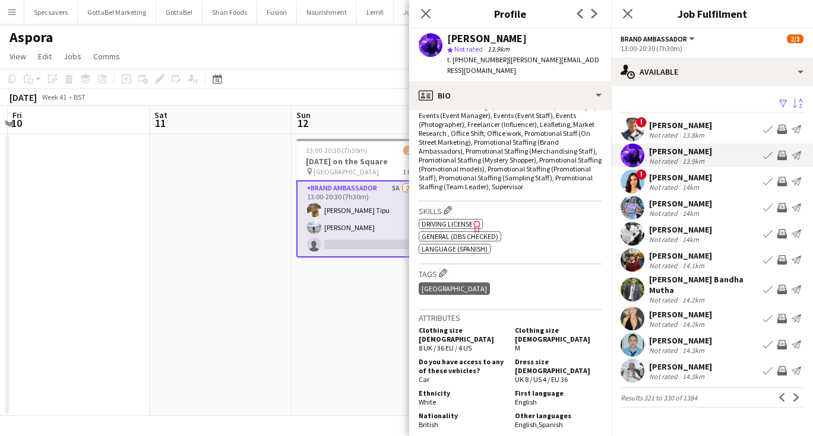
scroll to position [501, 0]
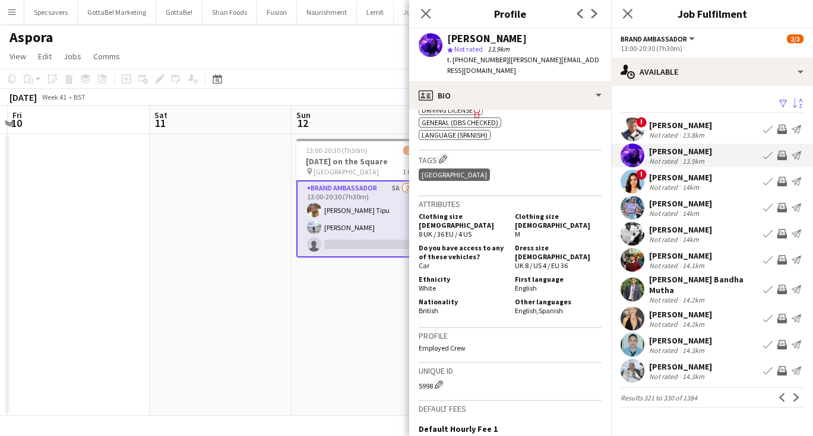
click at [705, 338] on div "[PERSON_NAME]" at bounding box center [680, 340] width 63 height 11
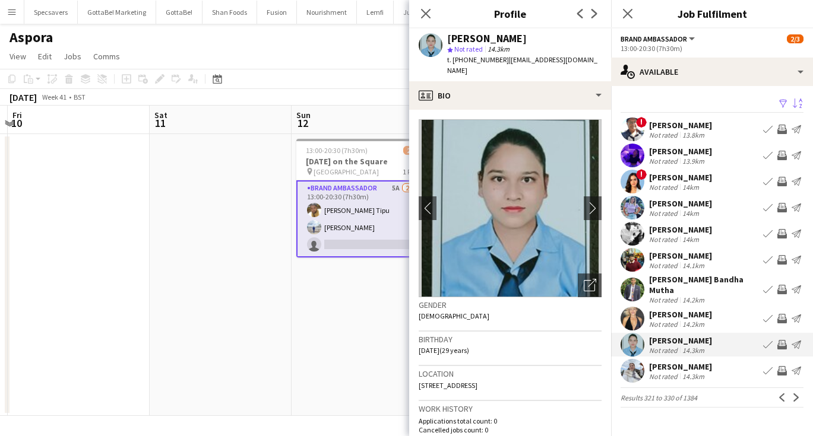
scroll to position [0, 0]
click at [797, 394] on app-icon "Next" at bounding box center [796, 398] width 8 height 8
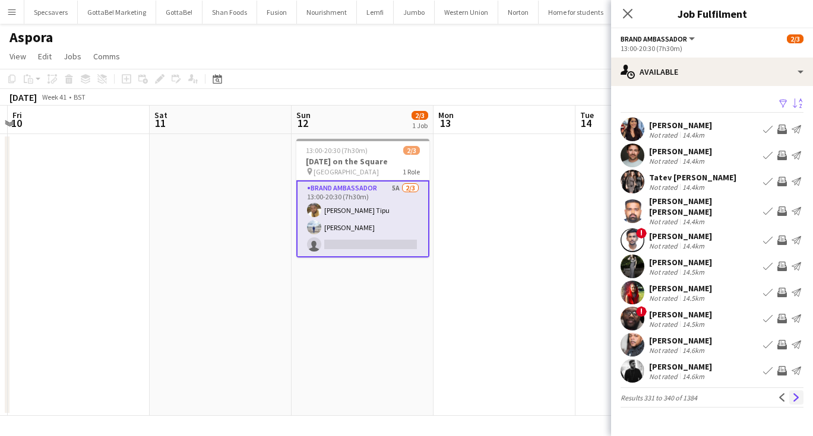
click at [797, 398] on app-icon "Next" at bounding box center [796, 398] width 8 height 8
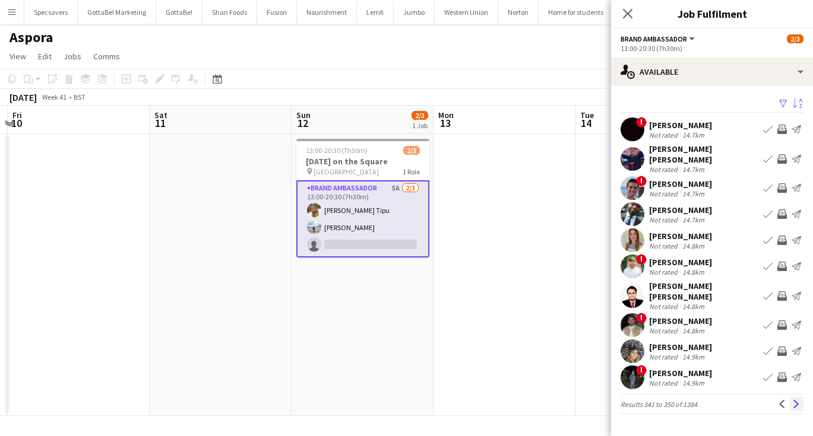
click at [800, 400] on app-icon "Next" at bounding box center [796, 404] width 8 height 8
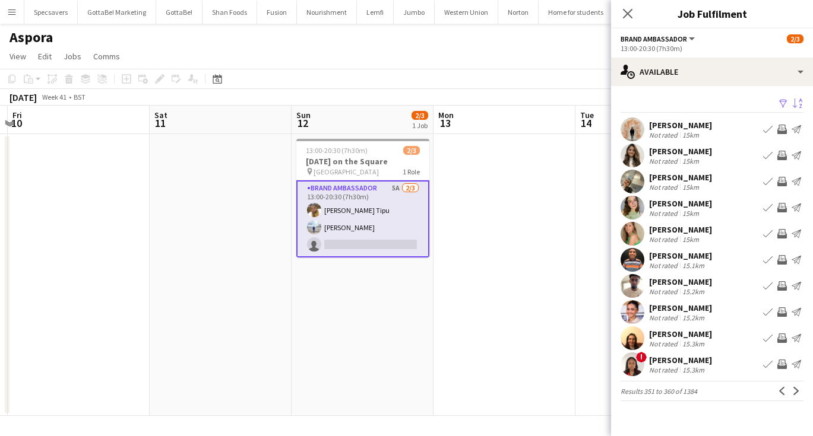
click at [696, 150] on div "[PERSON_NAME]" at bounding box center [680, 151] width 63 height 11
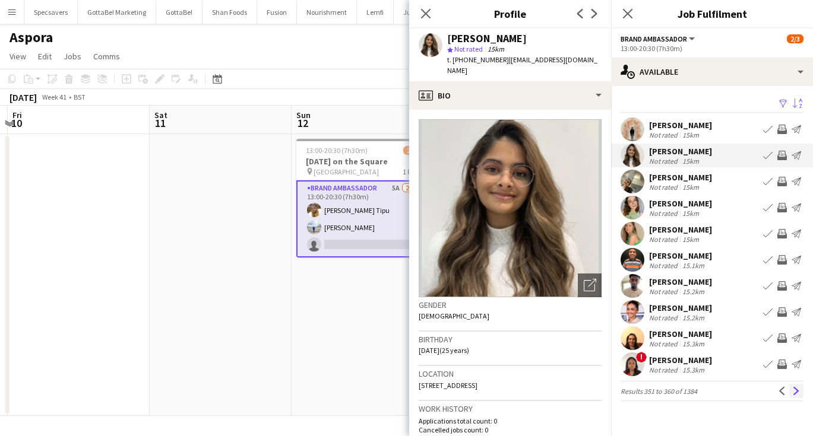
click at [794, 390] on app-icon "Next" at bounding box center [796, 391] width 8 height 8
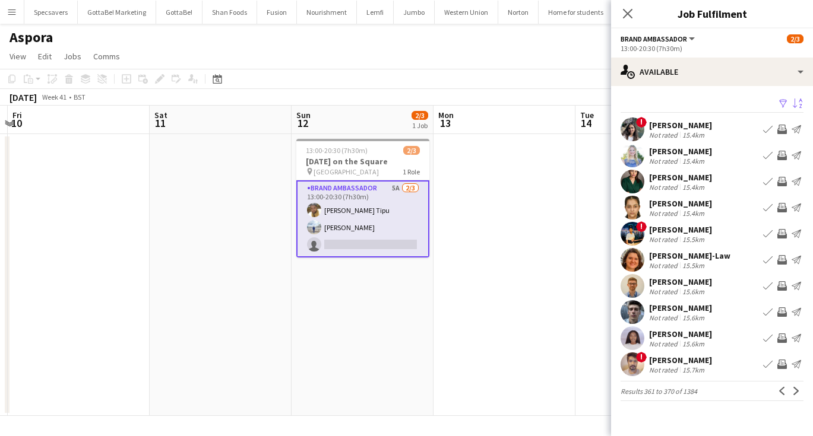
click at [680, 133] on div "15.4km" at bounding box center [693, 135] width 27 height 9
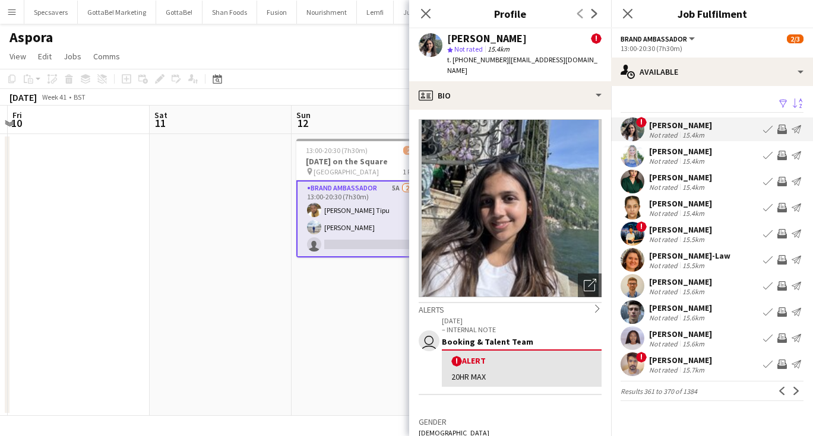
click at [680, 181] on div "[PERSON_NAME]" at bounding box center [680, 177] width 63 height 11
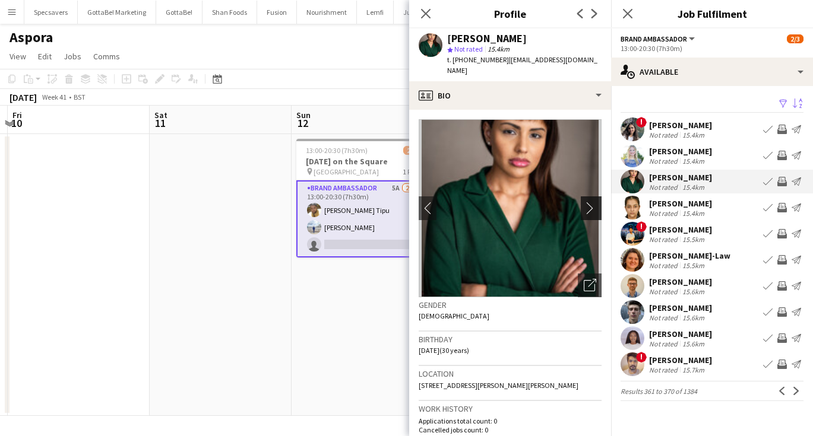
click at [587, 196] on button "chevron-right" at bounding box center [593, 208] width 24 height 24
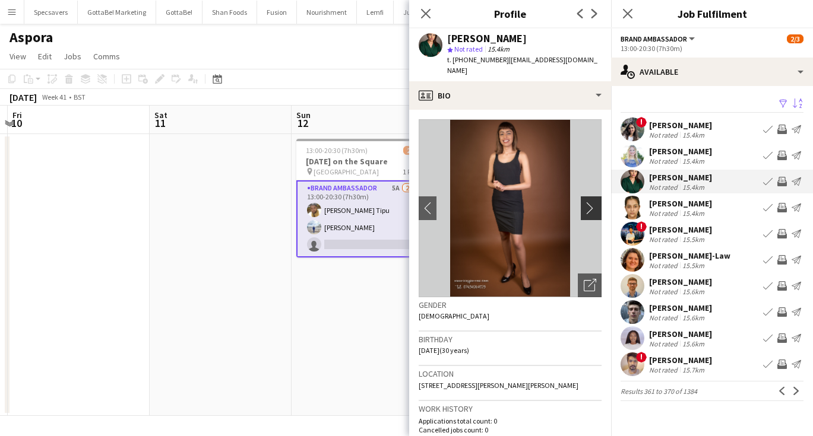
click at [587, 196] on button "chevron-right" at bounding box center [593, 208] width 24 height 24
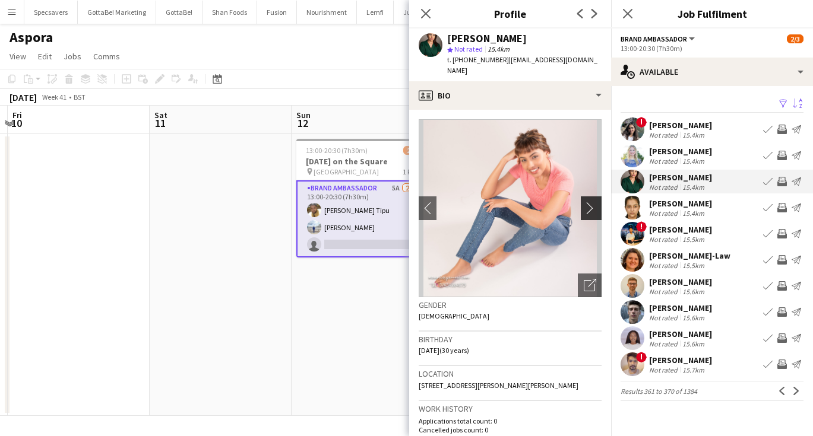
click at [587, 196] on button "chevron-right" at bounding box center [593, 208] width 24 height 24
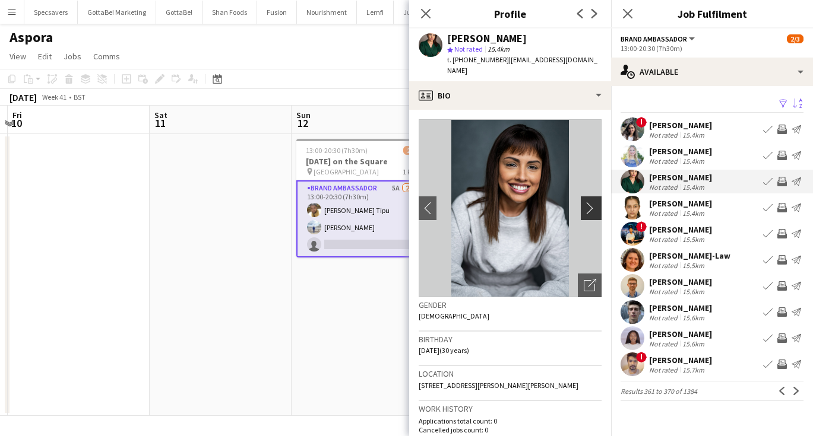
click at [587, 196] on button "chevron-right" at bounding box center [593, 208] width 24 height 24
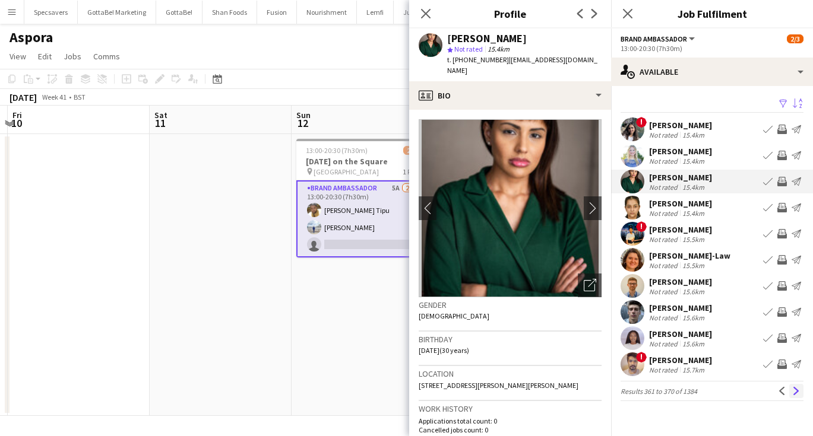
click at [794, 389] on app-icon "Next" at bounding box center [796, 391] width 8 height 8
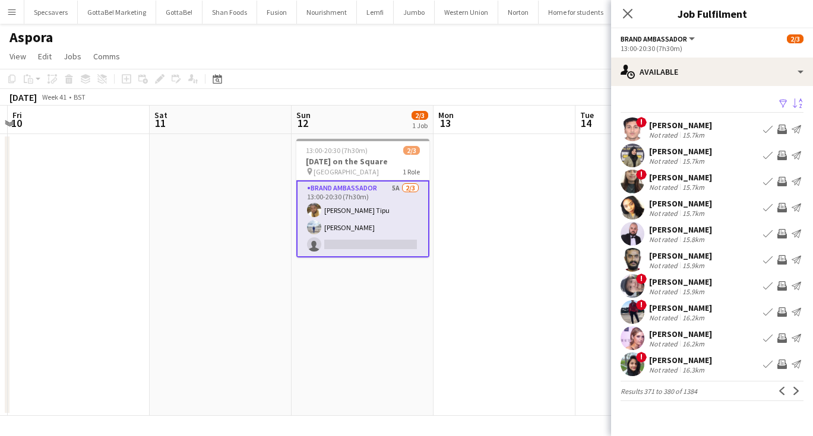
click at [676, 154] on div "[PERSON_NAME]" at bounding box center [680, 151] width 63 height 11
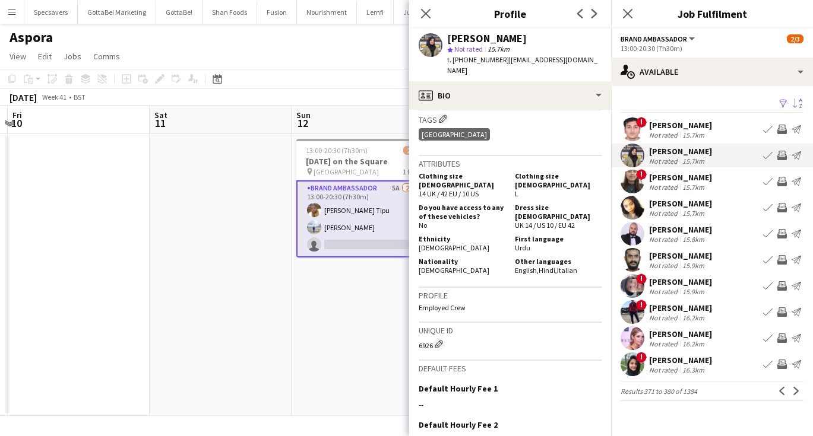
scroll to position [493, 0]
click at [670, 177] on div "[PERSON_NAME]" at bounding box center [680, 177] width 63 height 11
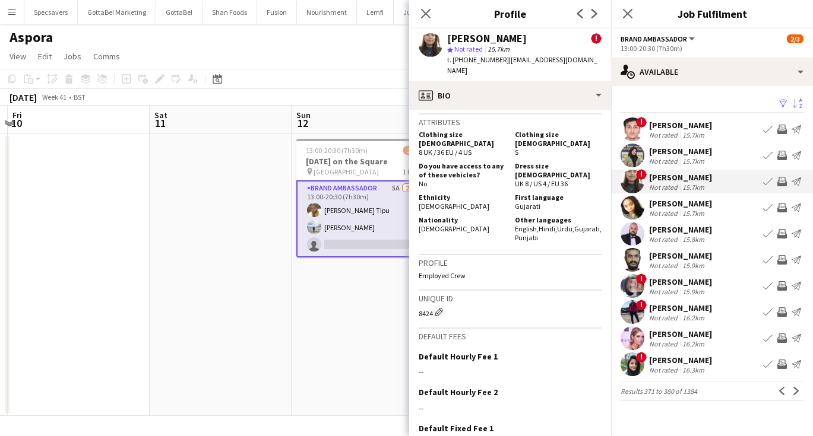
scroll to position [661, 0]
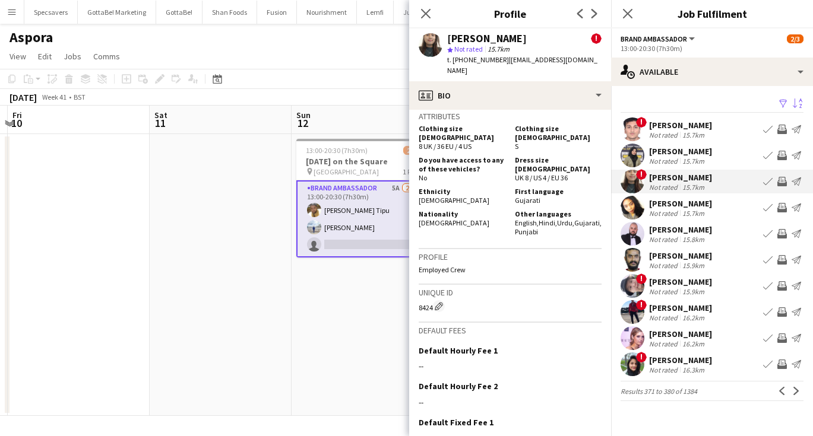
click at [667, 366] on div "Not rated" at bounding box center [664, 370] width 31 height 9
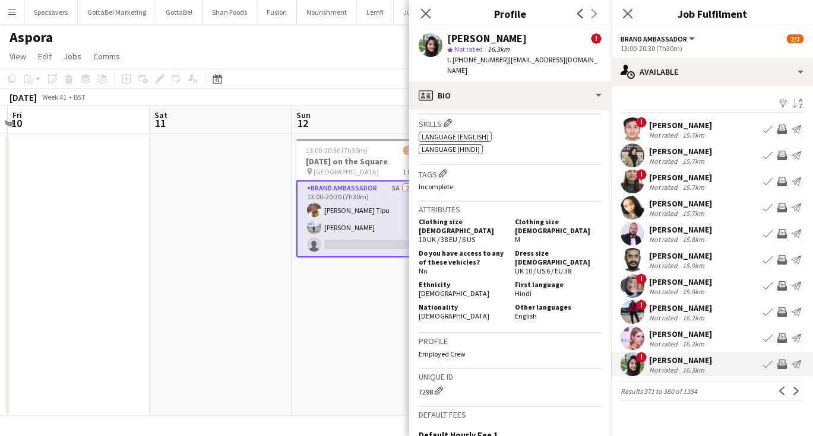
scroll to position [568, 0]
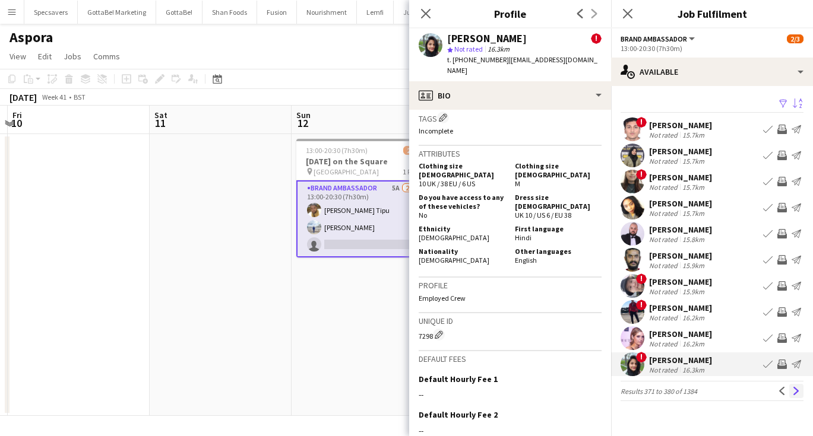
click at [793, 392] on app-icon "Next" at bounding box center [796, 391] width 8 height 8
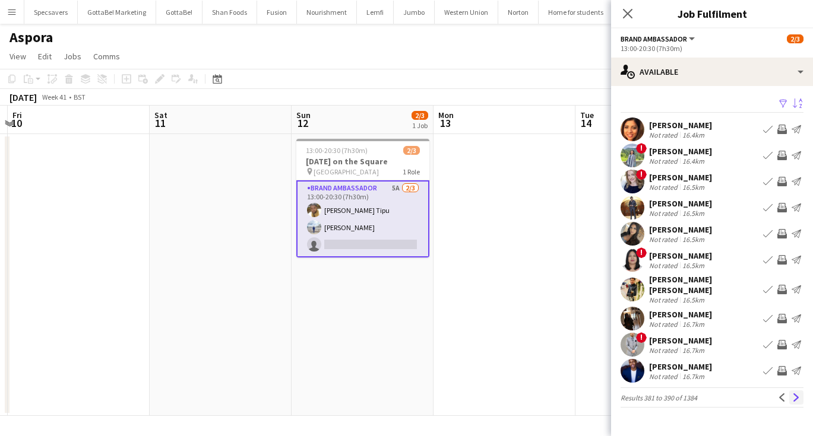
click at [794, 394] on app-icon "Next" at bounding box center [796, 398] width 8 height 8
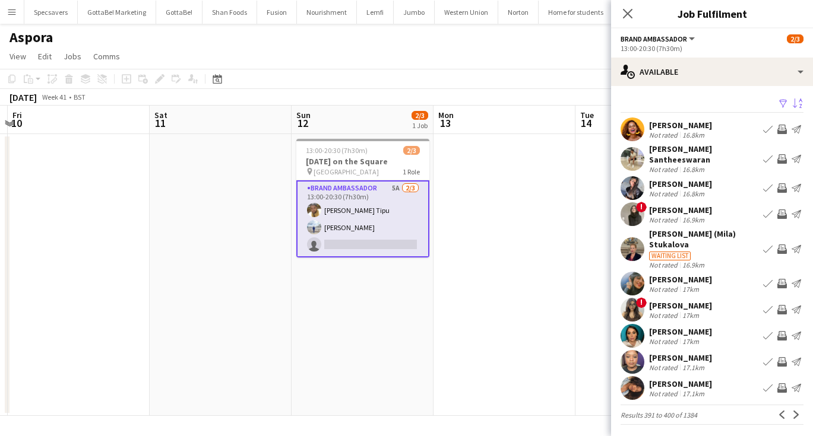
click at [555, 303] on app-date-cell at bounding box center [504, 275] width 142 height 282
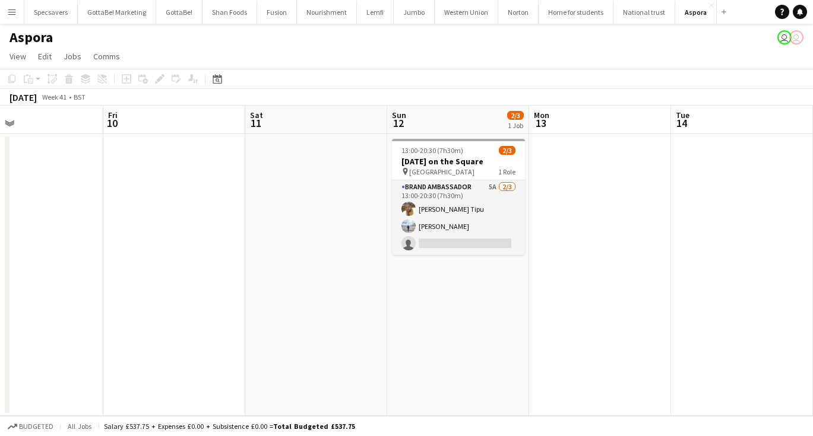
scroll to position [0, 427]
